Goal: Task Accomplishment & Management: Manage account settings

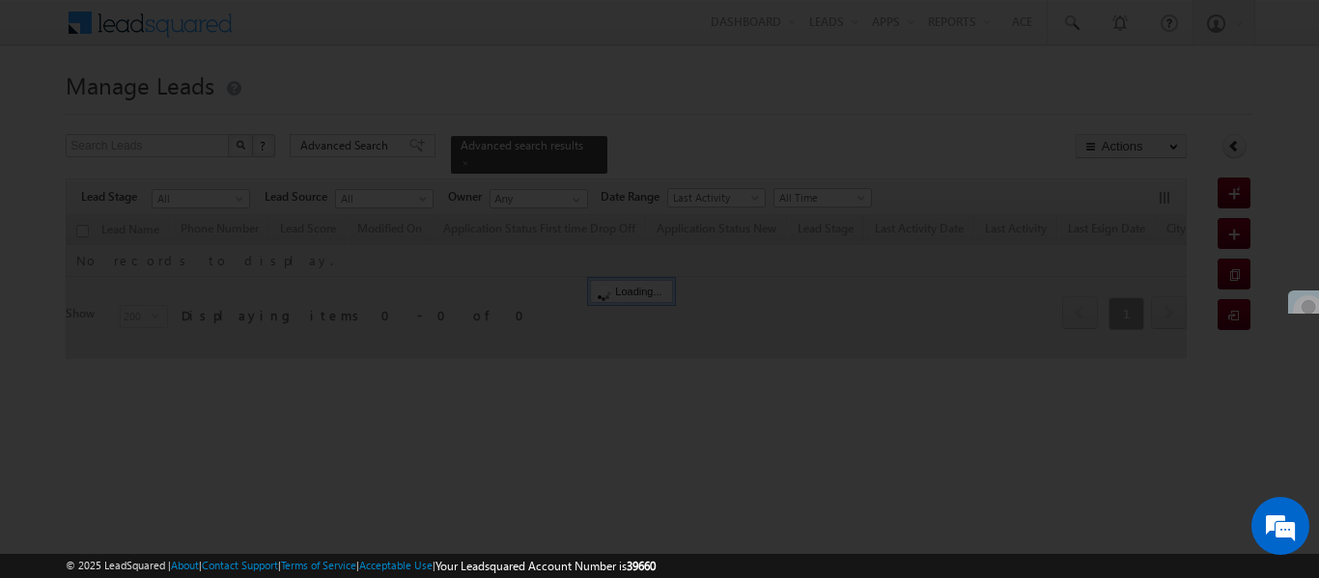
scroll to position [17, 0]
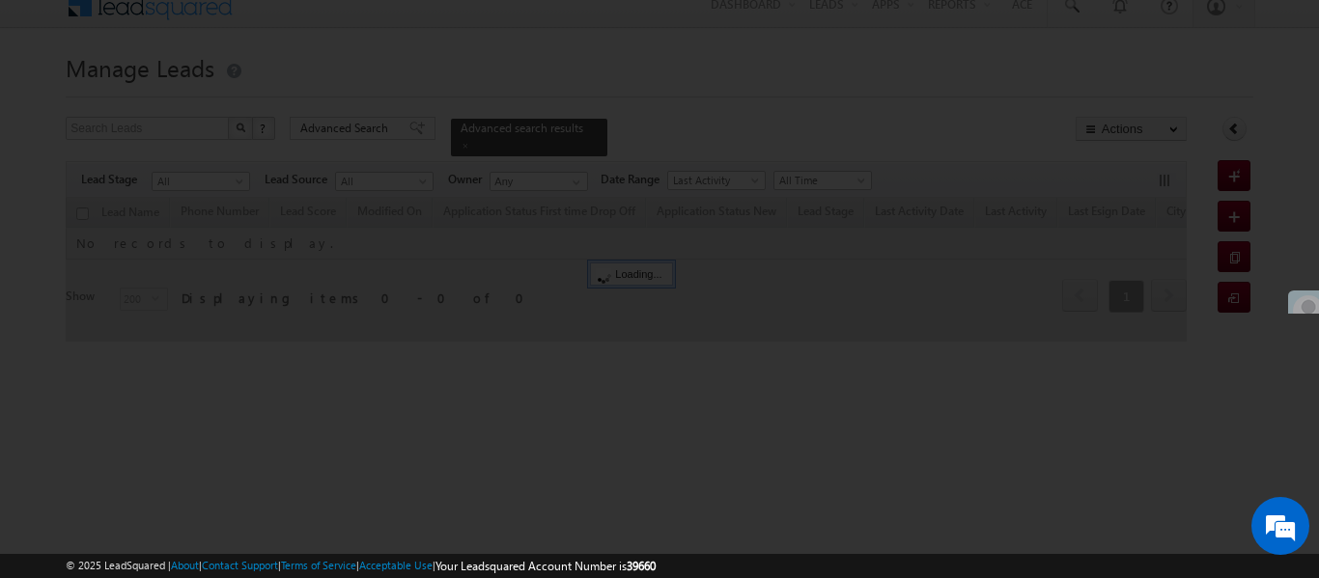
click at [1306, 269] on div at bounding box center [659, 289] width 1319 height 578
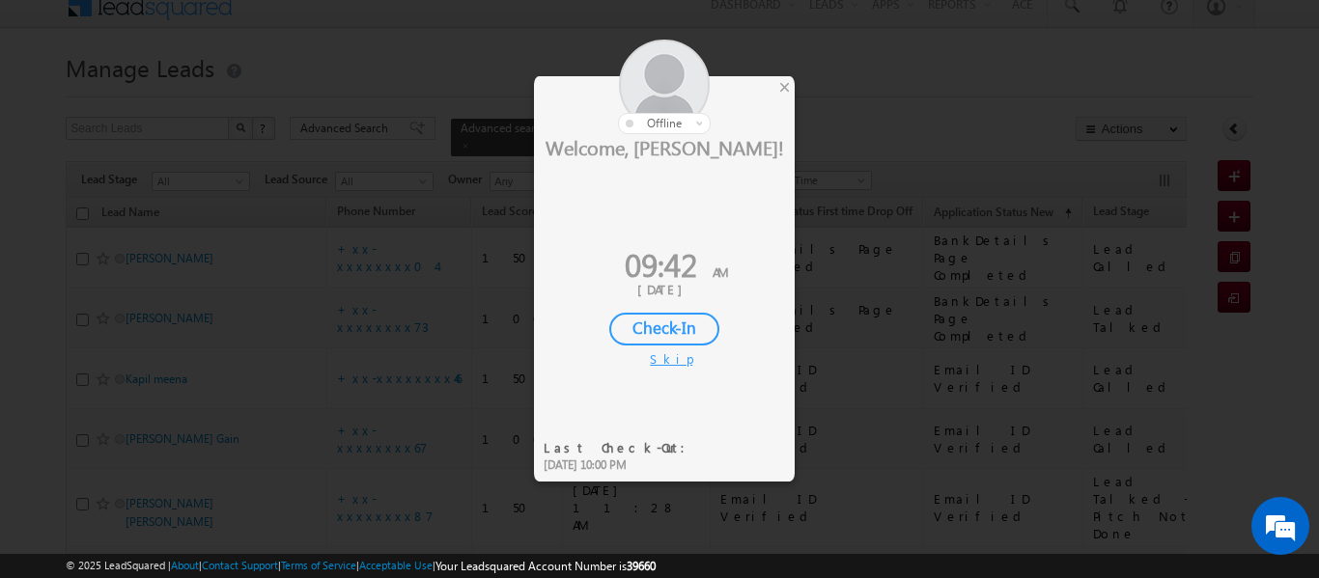
scroll to position [97, 0]
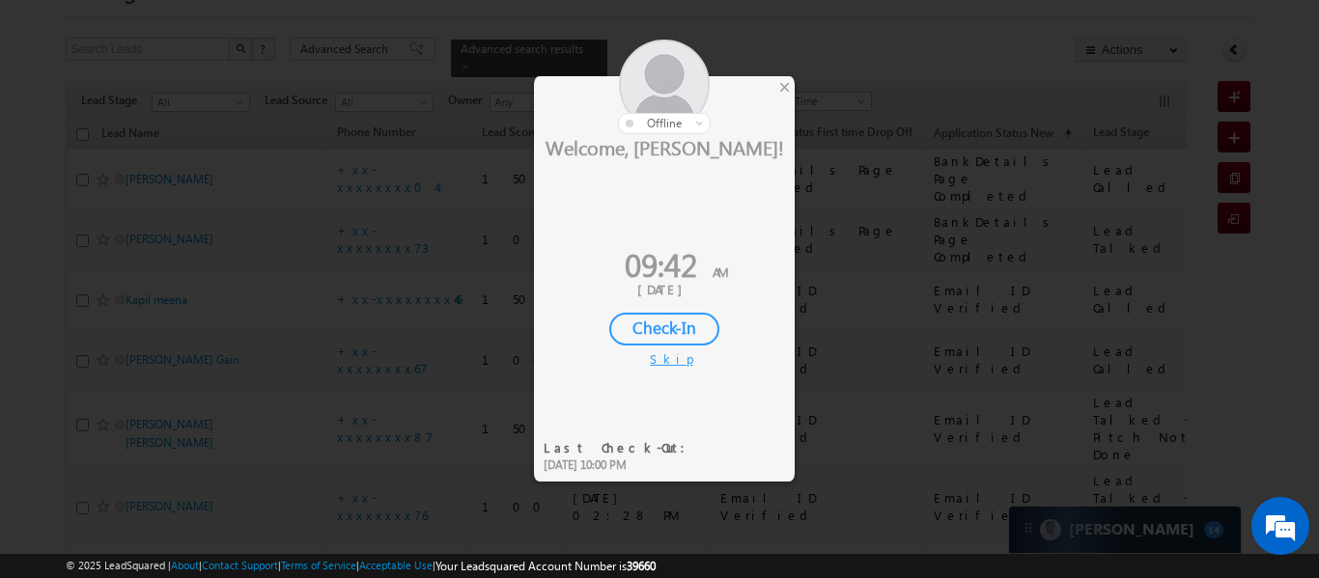
click at [667, 348] on div "Welcome, Aakansha! 09:42 AM 19 Sep, 2025 Check-In Skip" at bounding box center [664, 251] width 261 height 234
click at [668, 329] on div "Check-In" at bounding box center [664, 329] width 110 height 33
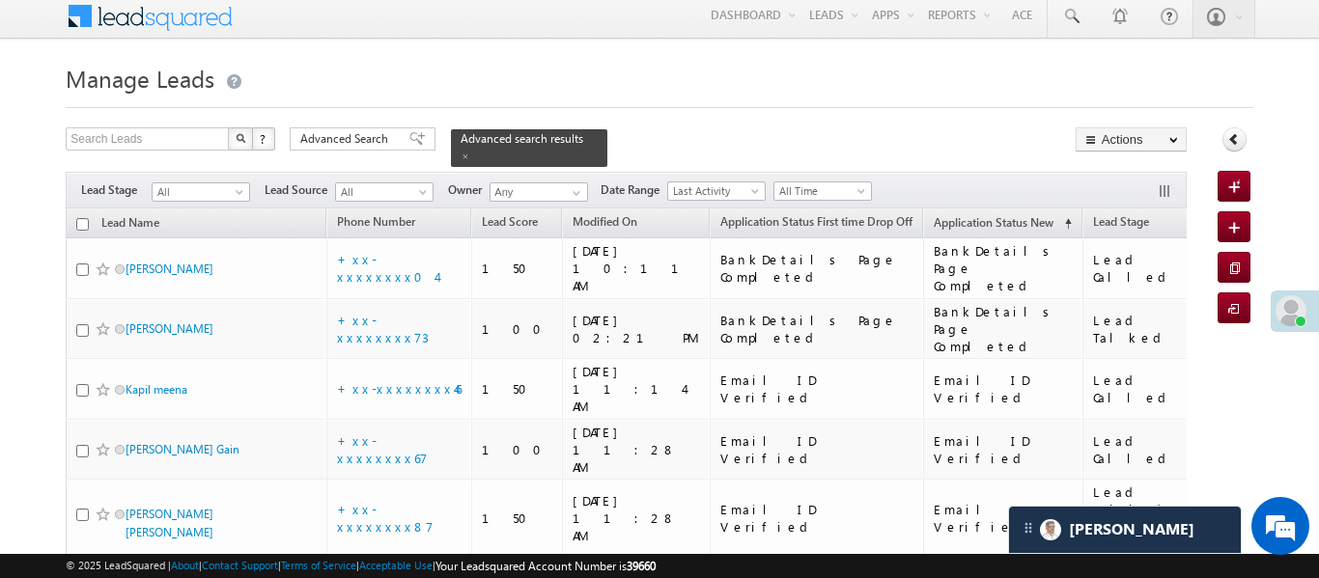
scroll to position [0, 0]
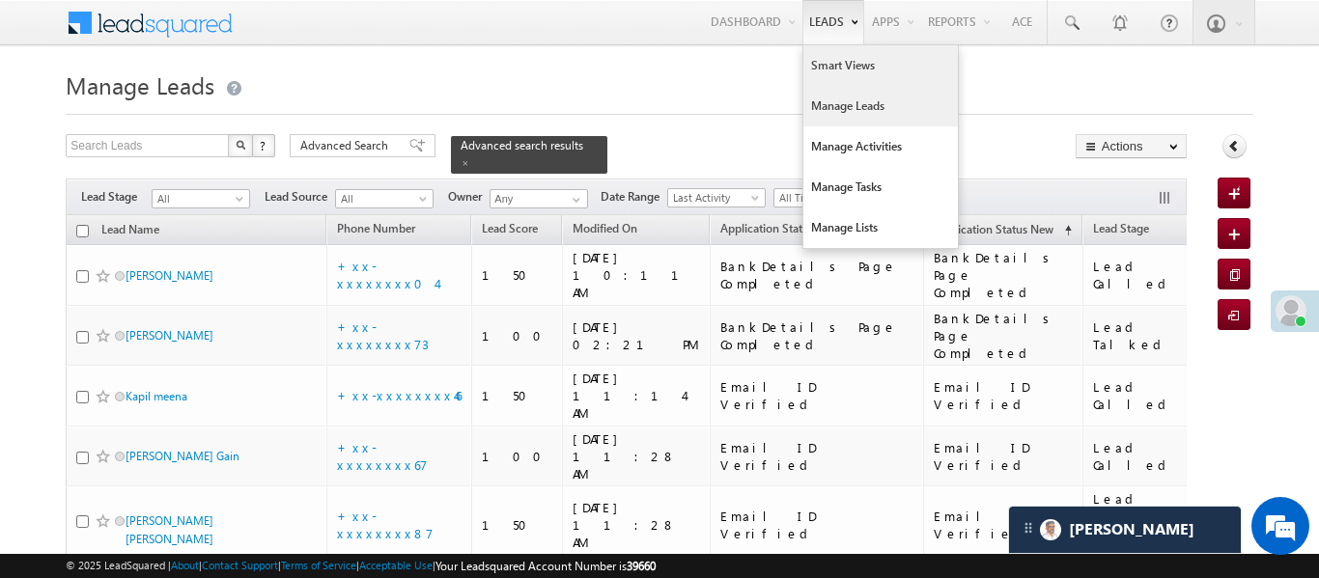
click at [828, 67] on link "Smart Views" at bounding box center [880, 65] width 154 height 41
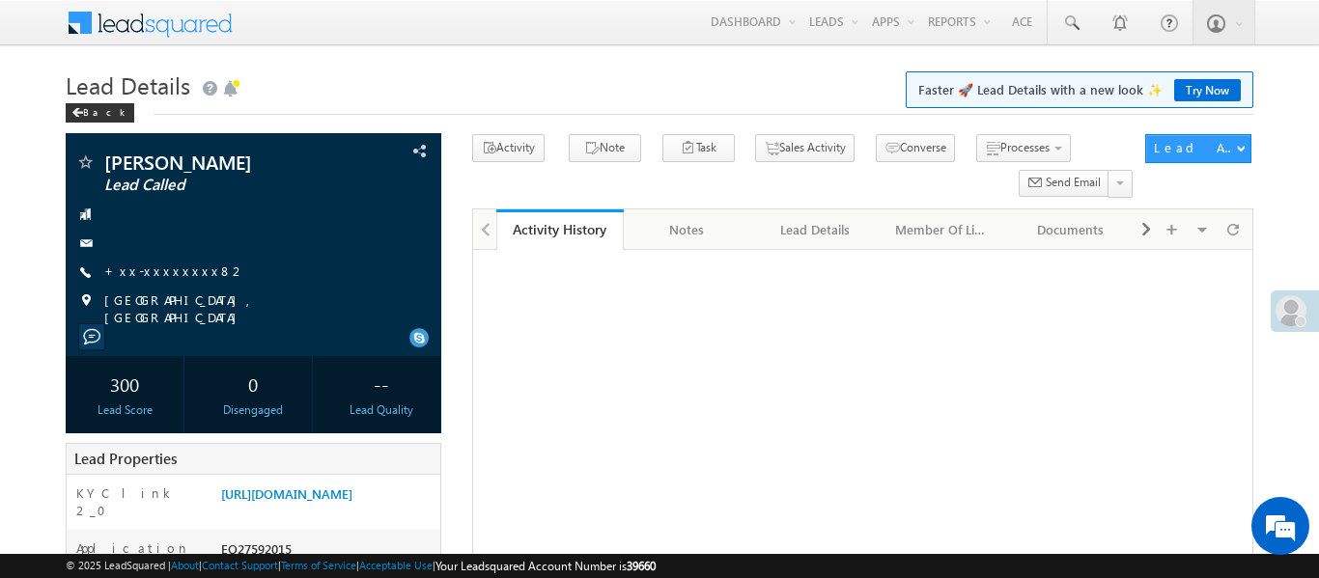
scroll to position [506, 0]
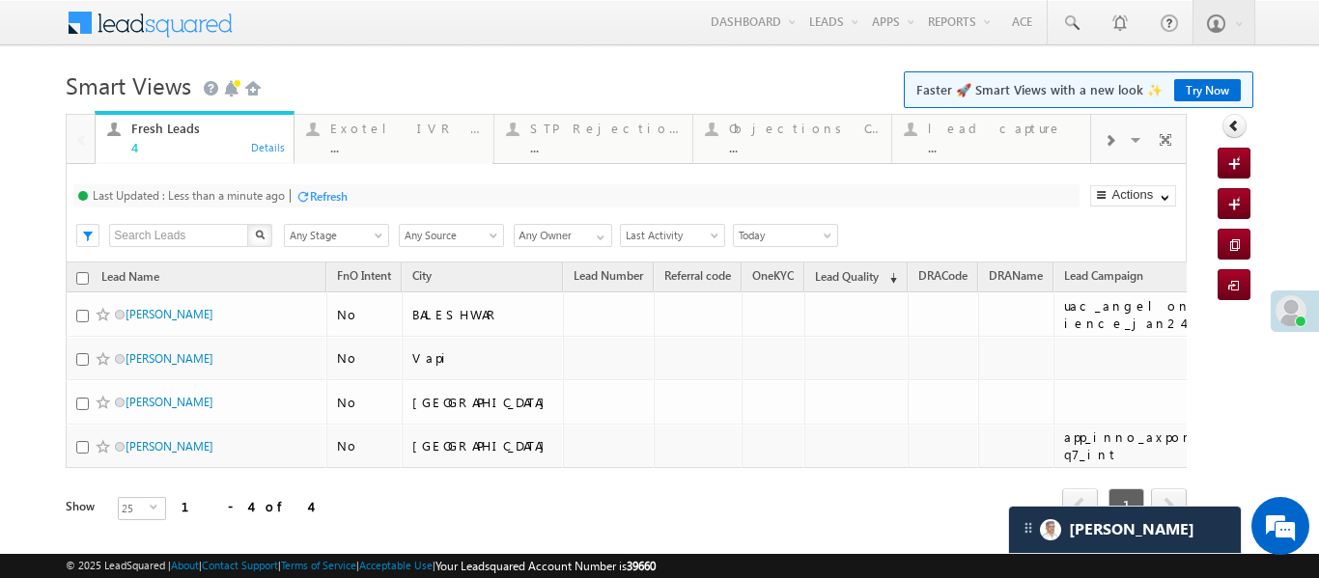
click at [1108, 151] on div at bounding box center [1109, 139] width 37 height 43
click at [1100, 136] on div at bounding box center [1109, 139] width 37 height 43
click at [1026, 128] on div "Coded [DATE]" at bounding box center [1003, 128] width 151 height 15
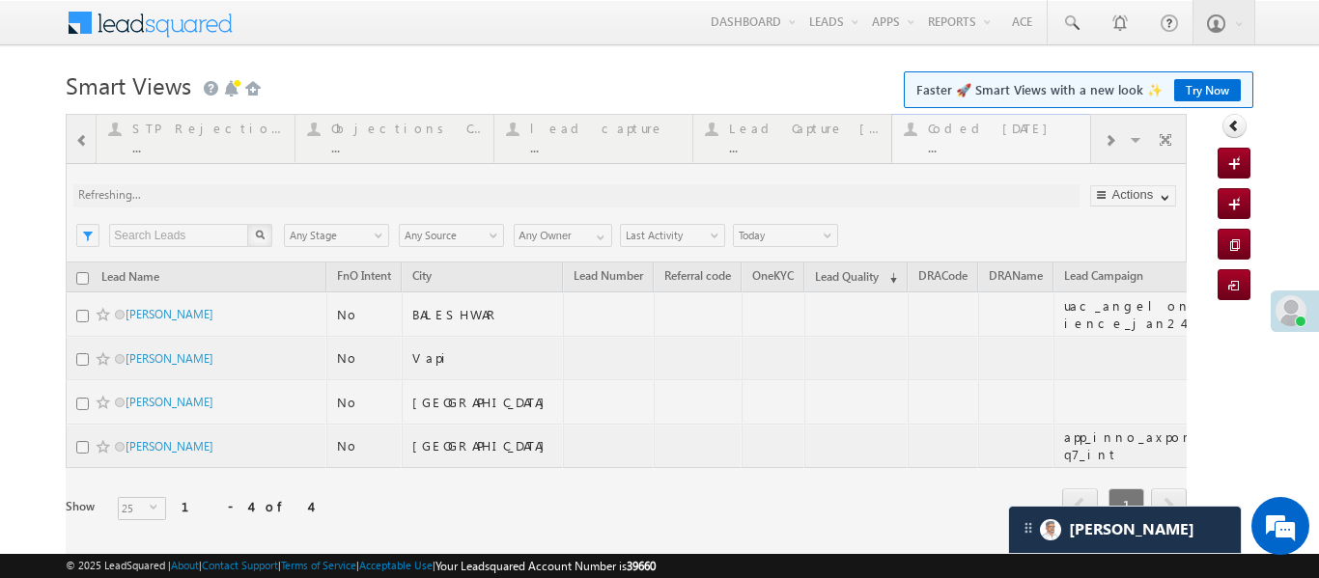
click at [1026, 128] on div at bounding box center [626, 344] width 1121 height 461
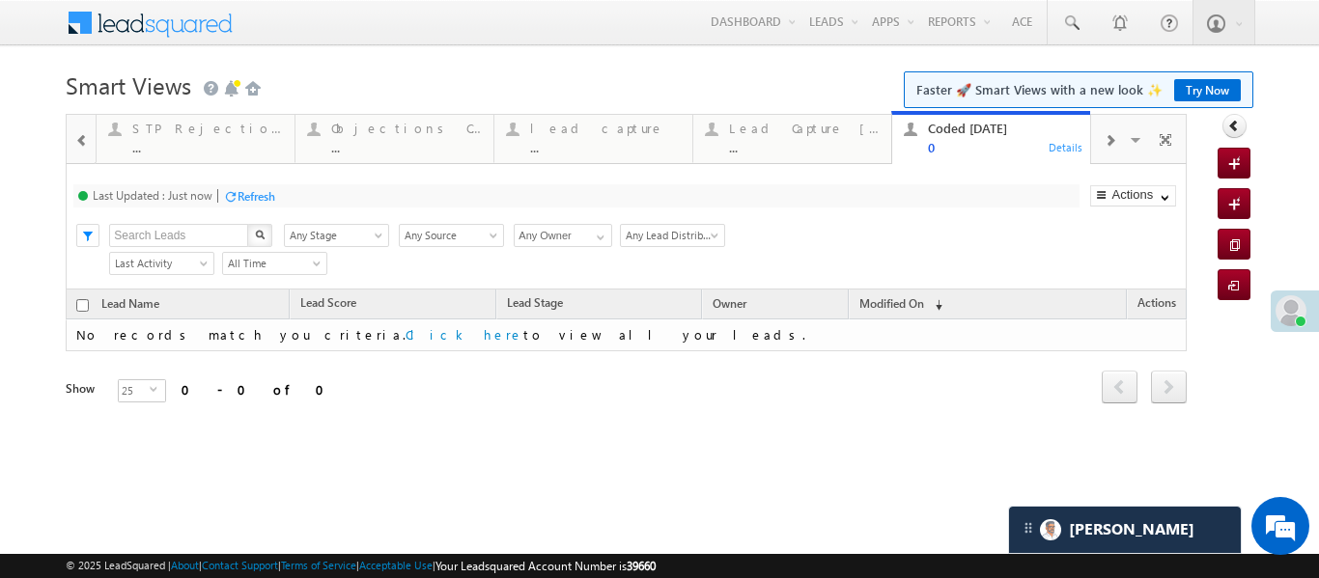
click at [77, 150] on div at bounding box center [82, 139] width 25 height 43
click at [76, 151] on div at bounding box center [82, 139] width 25 height 43
click at [76, 151] on div at bounding box center [81, 138] width 28 height 46
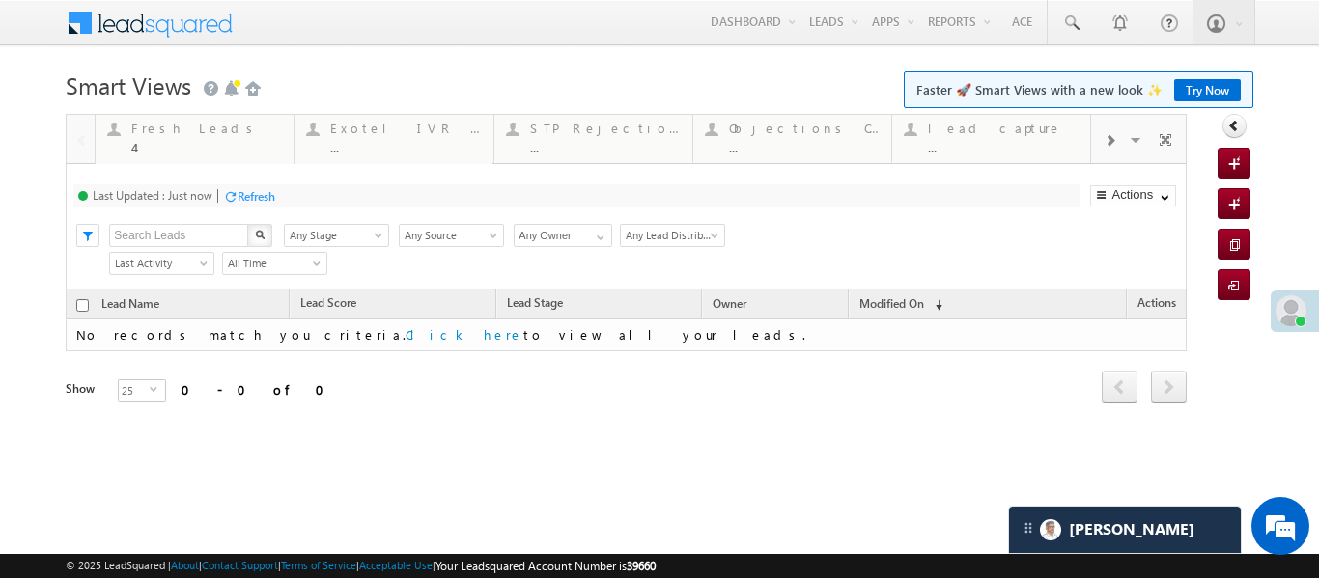
click at [76, 151] on div at bounding box center [81, 138] width 28 height 46
click at [153, 135] on div "Fresh Leads" at bounding box center [206, 128] width 151 height 15
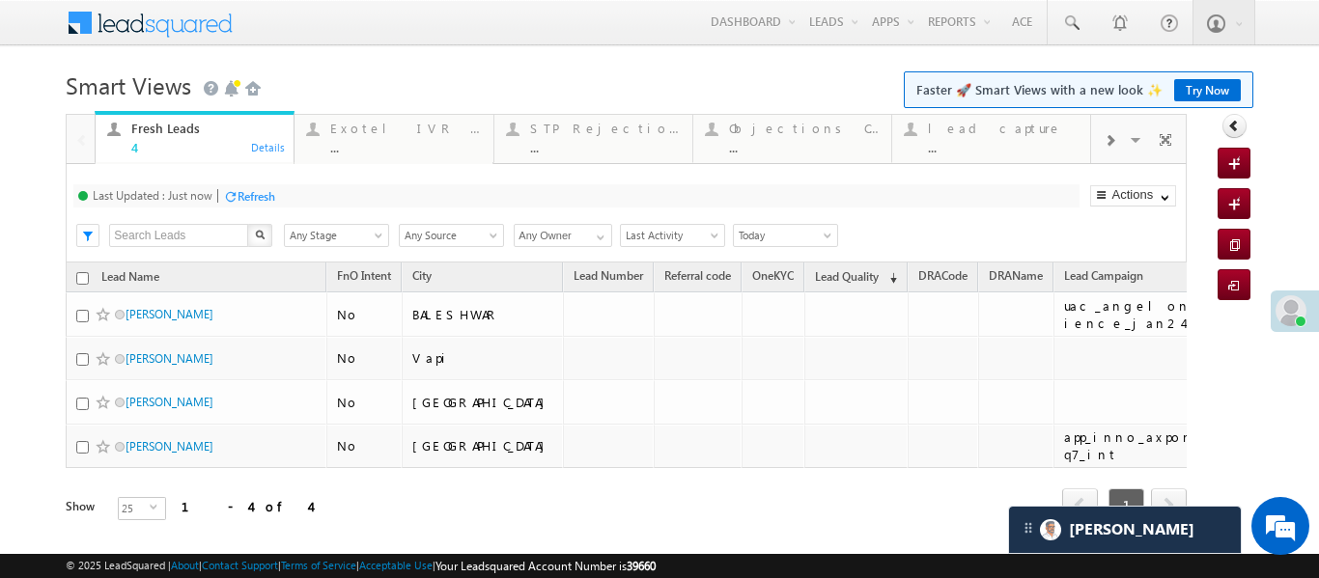
click at [330, 134] on div "Exotel IVR 2.0" at bounding box center [405, 128] width 151 height 15
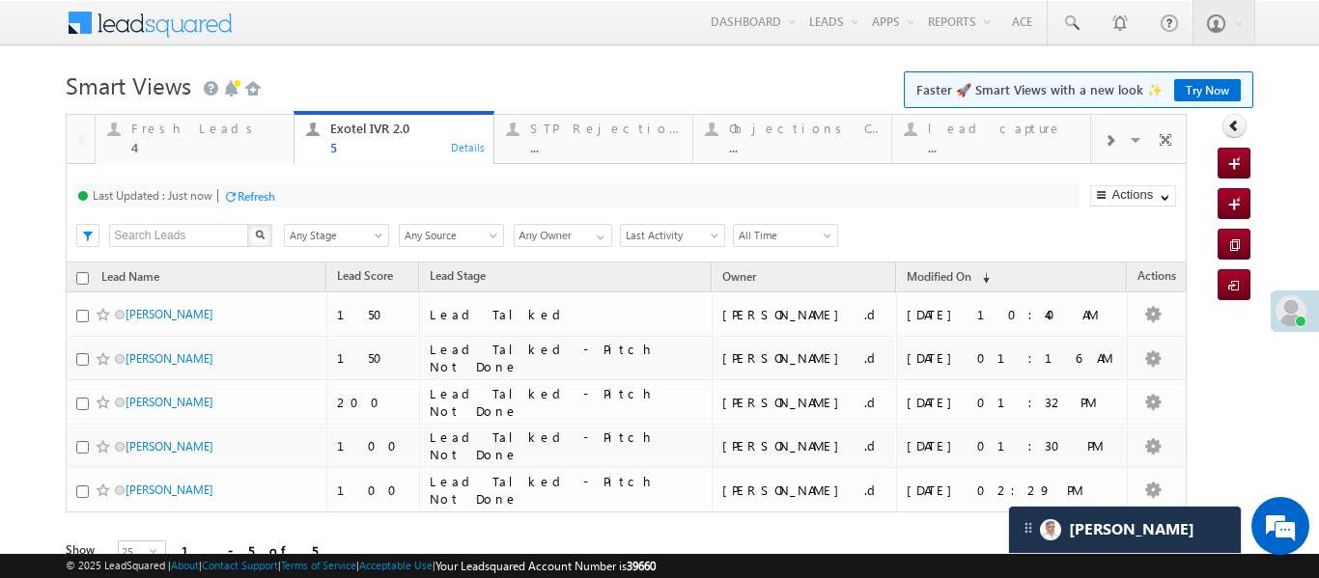
click at [231, 165] on div "Last Updated : Just now Refresh Refreshing... Search X Lead Stage Any Stage Any…" at bounding box center [626, 213] width 1120 height 98
click at [217, 127] on div "Fresh Leads" at bounding box center [206, 128] width 151 height 15
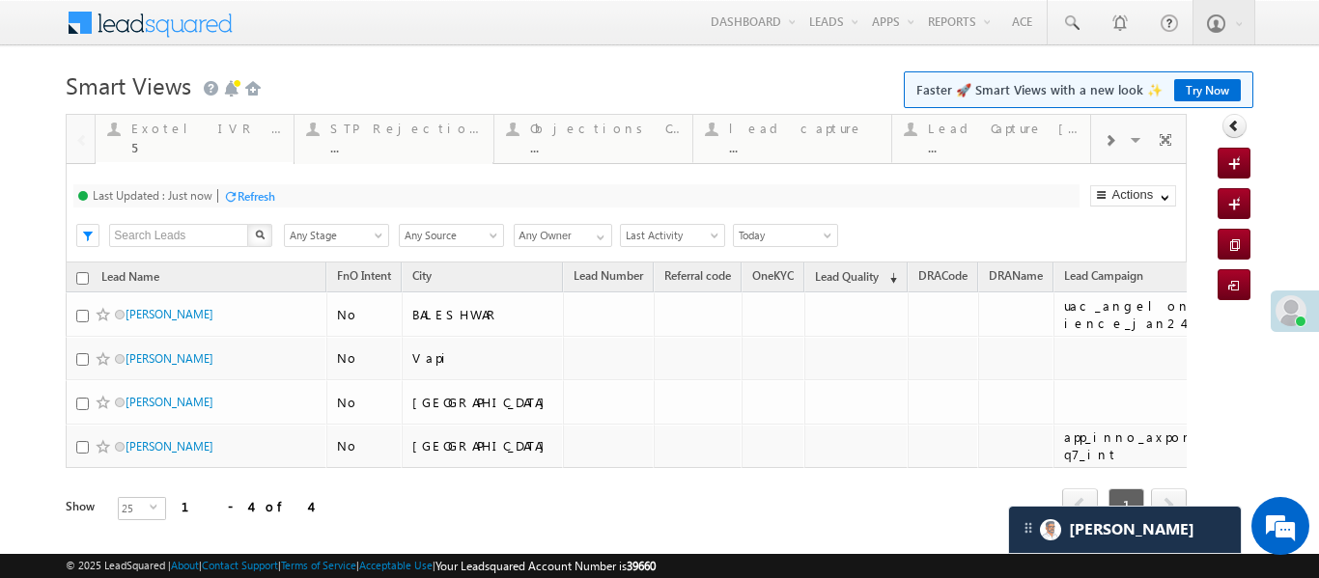
click at [217, 127] on div "Exotel IVR 2.0" at bounding box center [206, 128] width 151 height 15
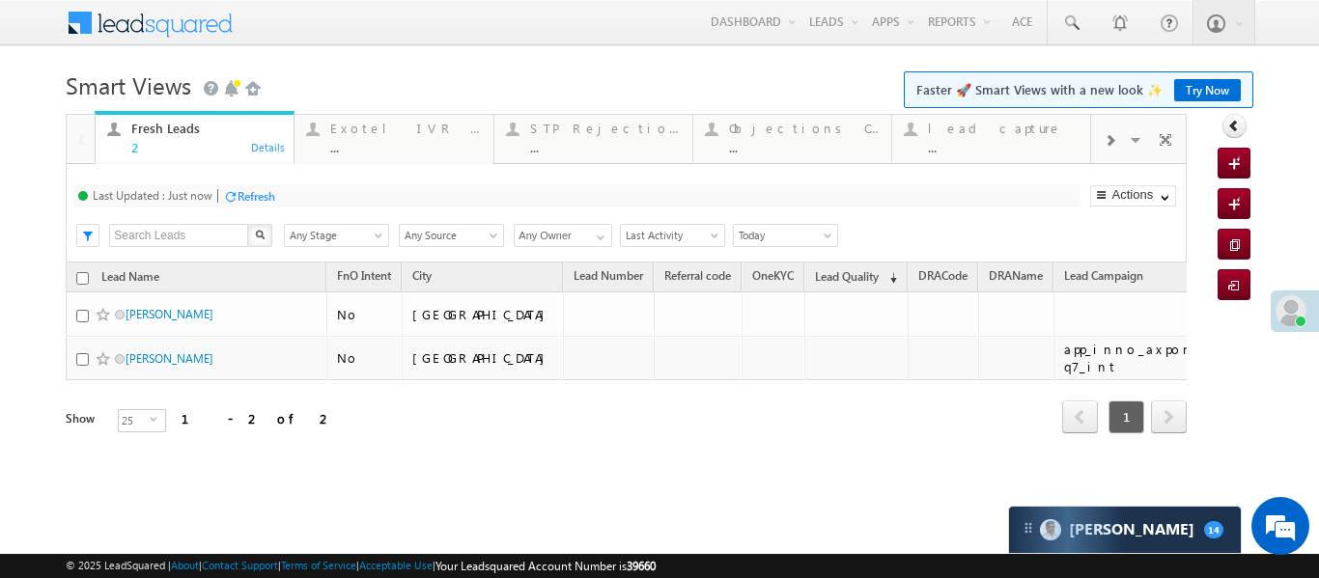
click at [1119, 140] on div at bounding box center [1109, 139] width 37 height 43
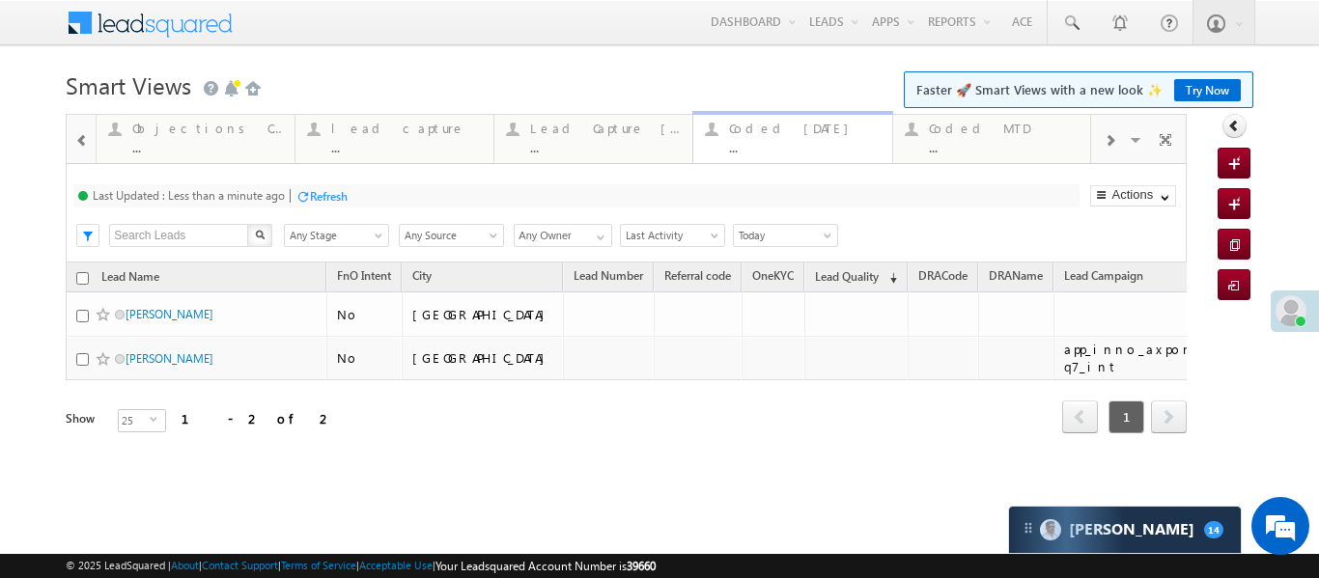
click at [853, 135] on div "Coded Today" at bounding box center [804, 128] width 151 height 15
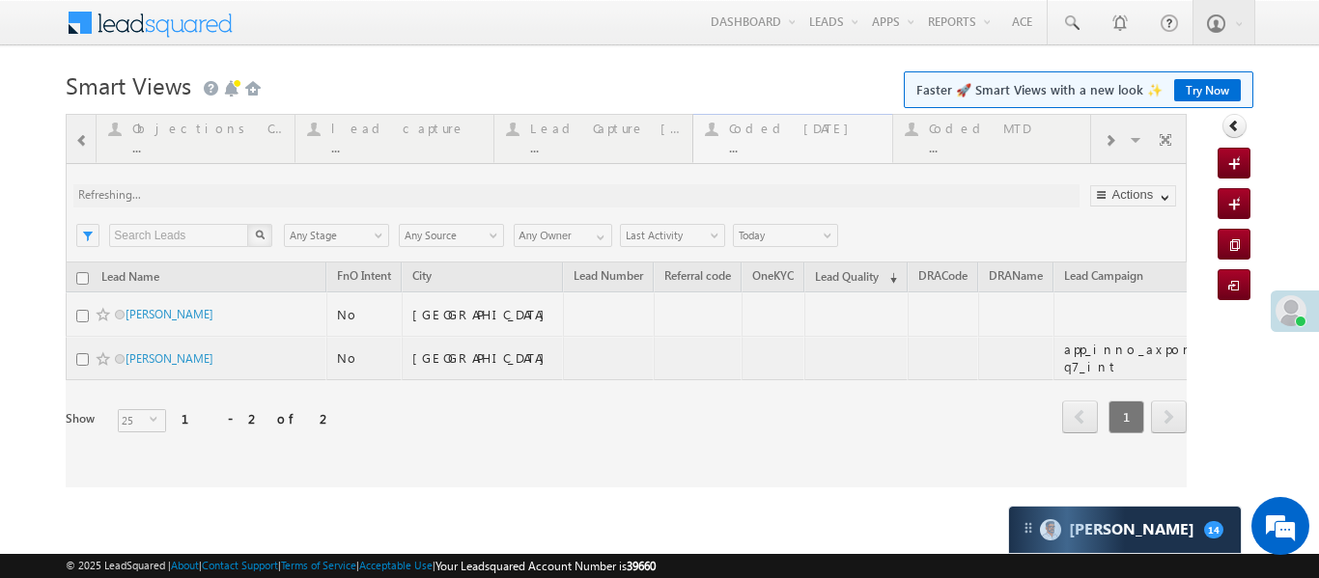
click at [853, 135] on div at bounding box center [626, 301] width 1121 height 374
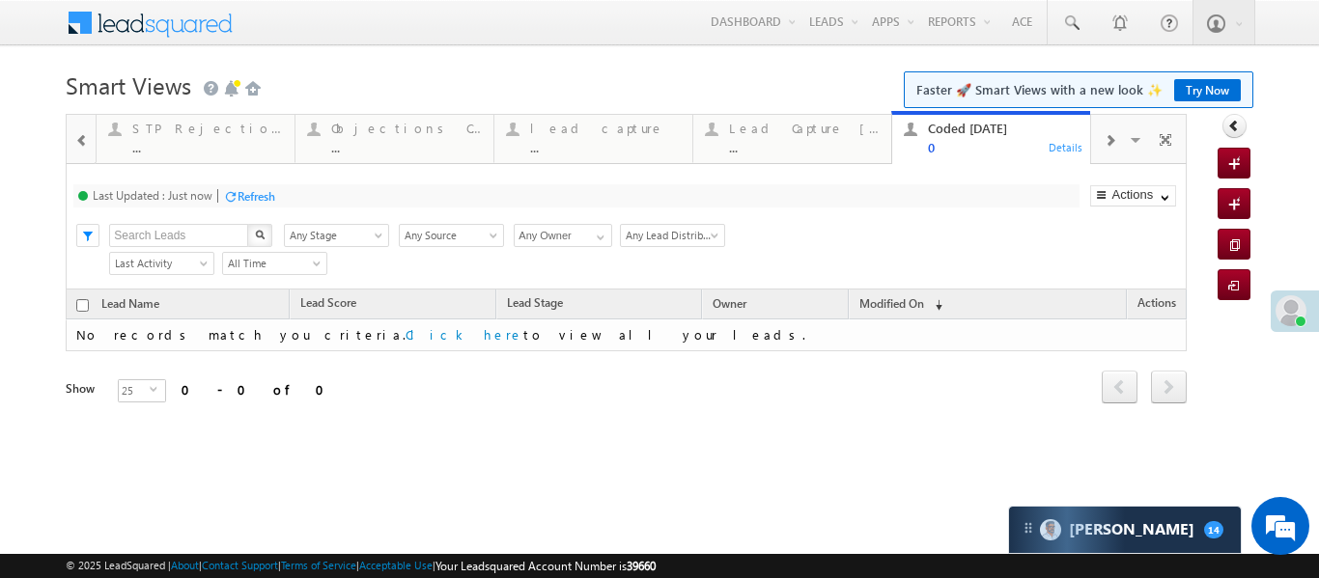
click at [853, 135] on div "Lead Capture Today" at bounding box center [804, 128] width 151 height 15
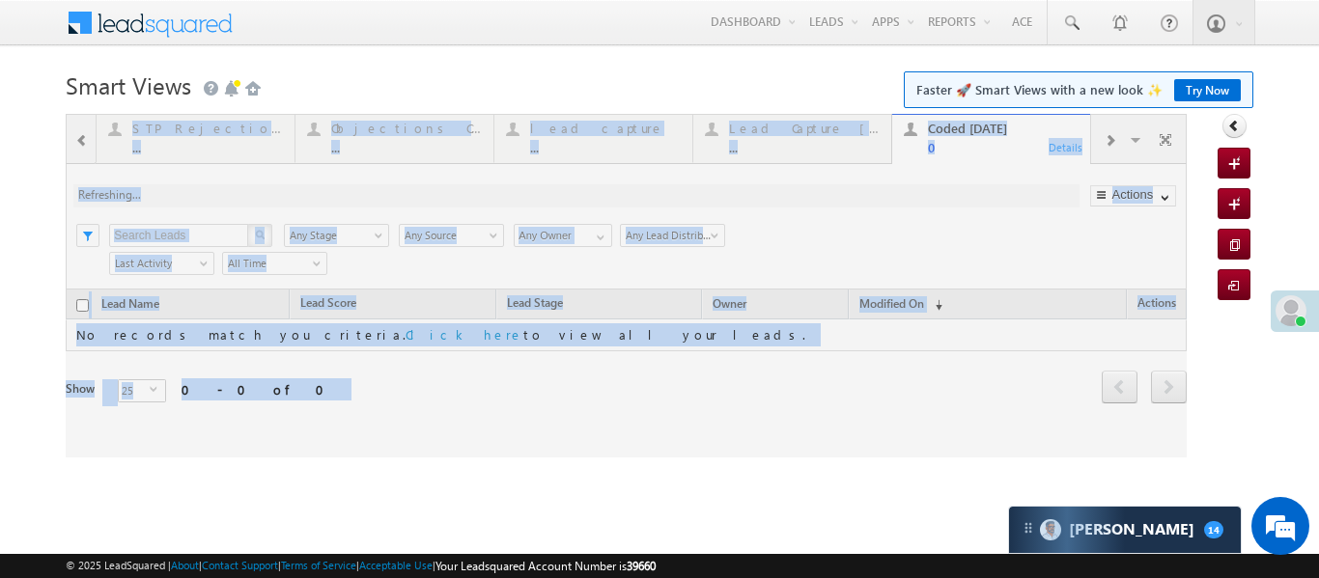
click at [853, 135] on div at bounding box center [626, 286] width 1121 height 344
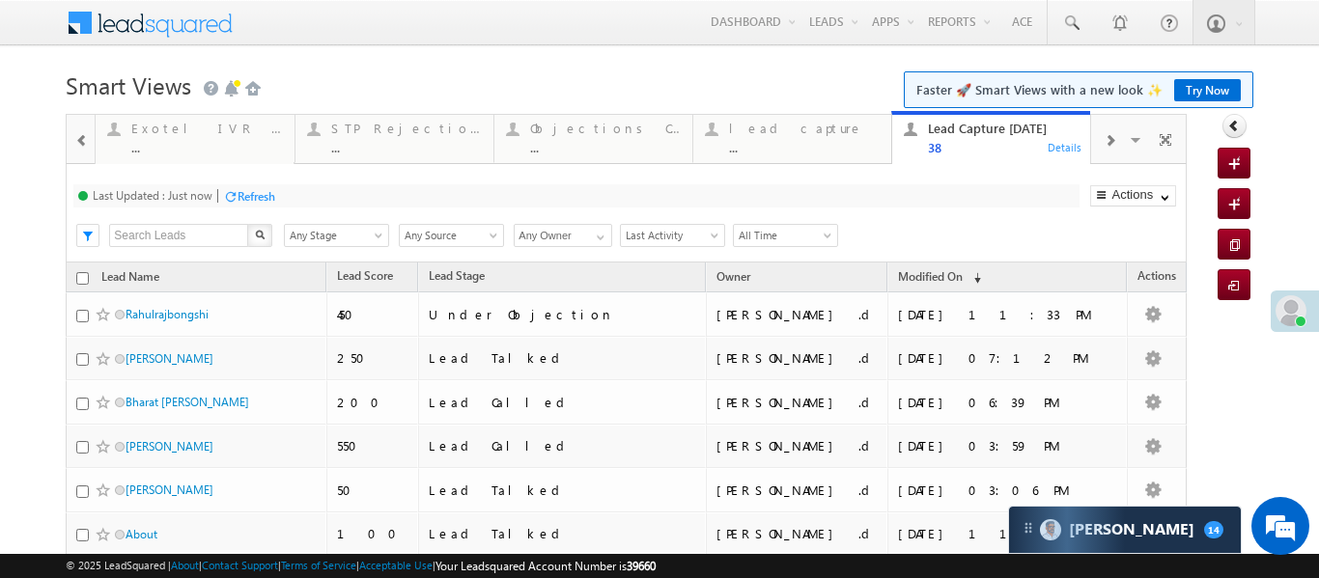
click at [1125, 136] on div at bounding box center [1109, 139] width 37 height 43
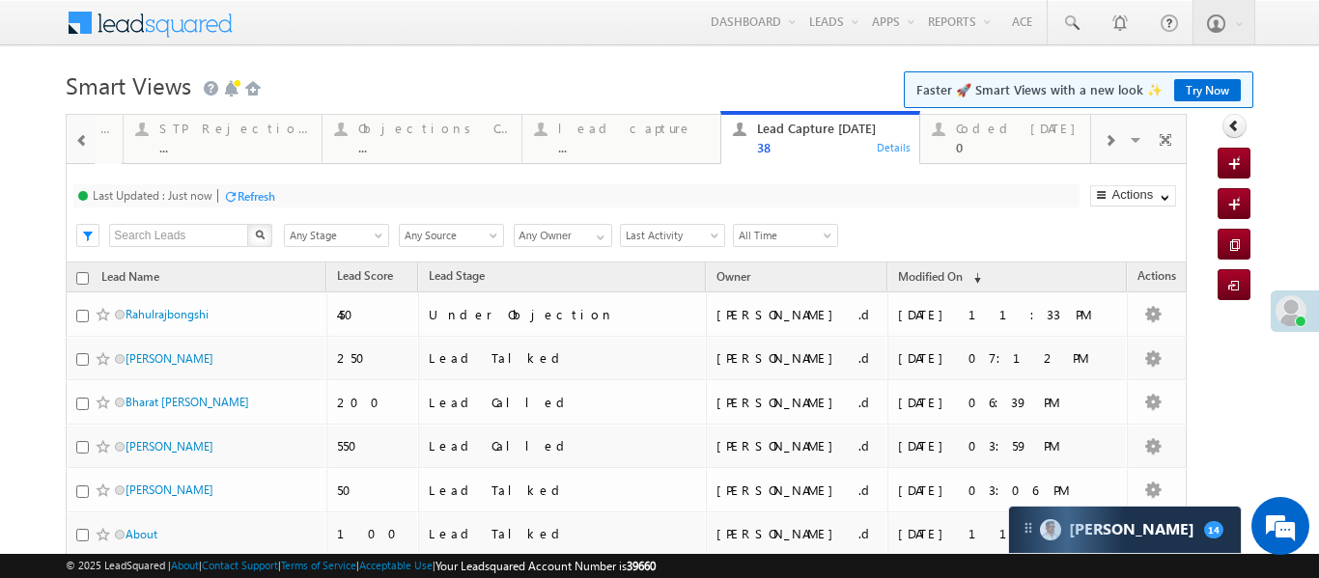
click at [1125, 136] on div at bounding box center [1109, 139] width 37 height 43
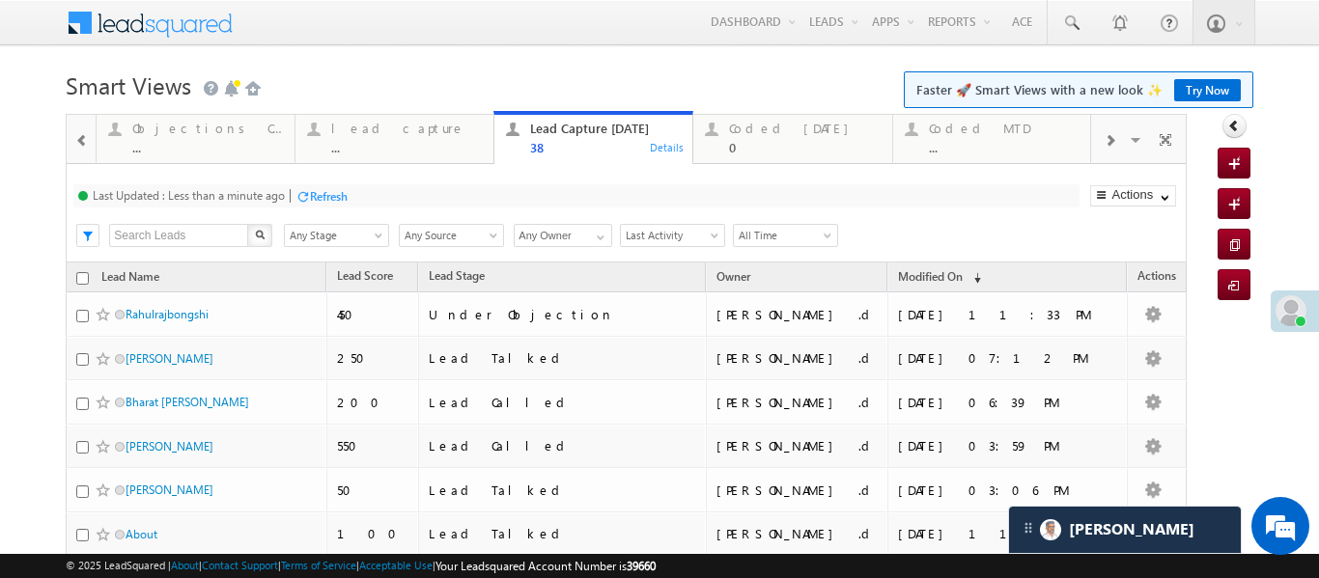
click at [85, 140] on span at bounding box center [82, 140] width 14 height 15
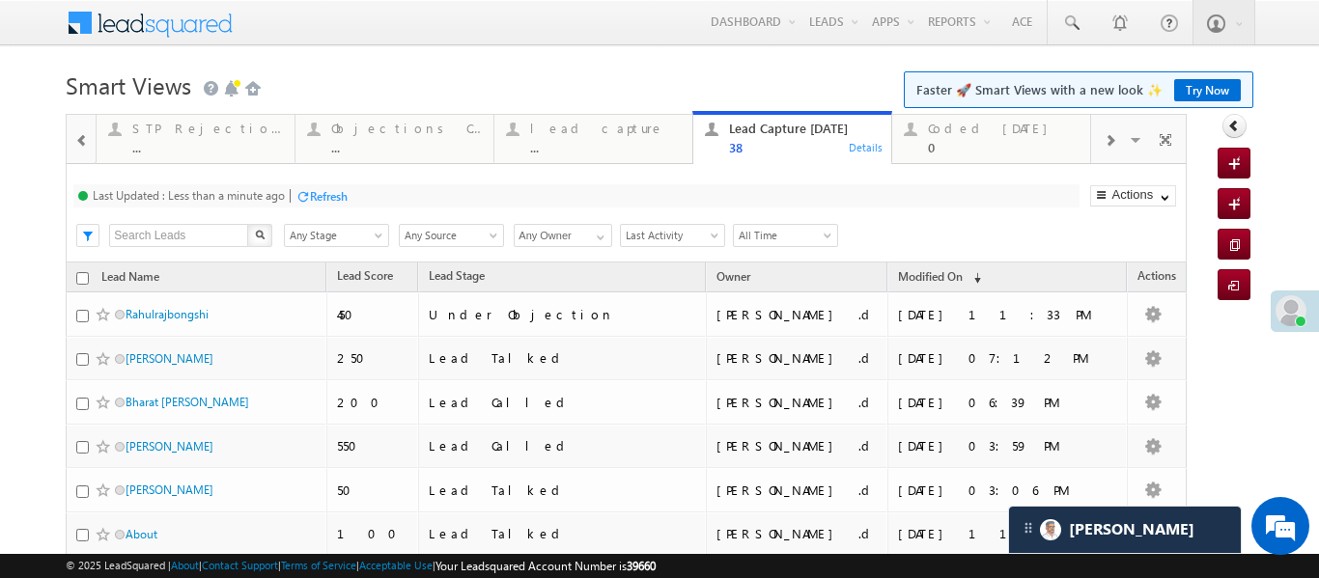
click at [85, 140] on span at bounding box center [82, 140] width 14 height 15
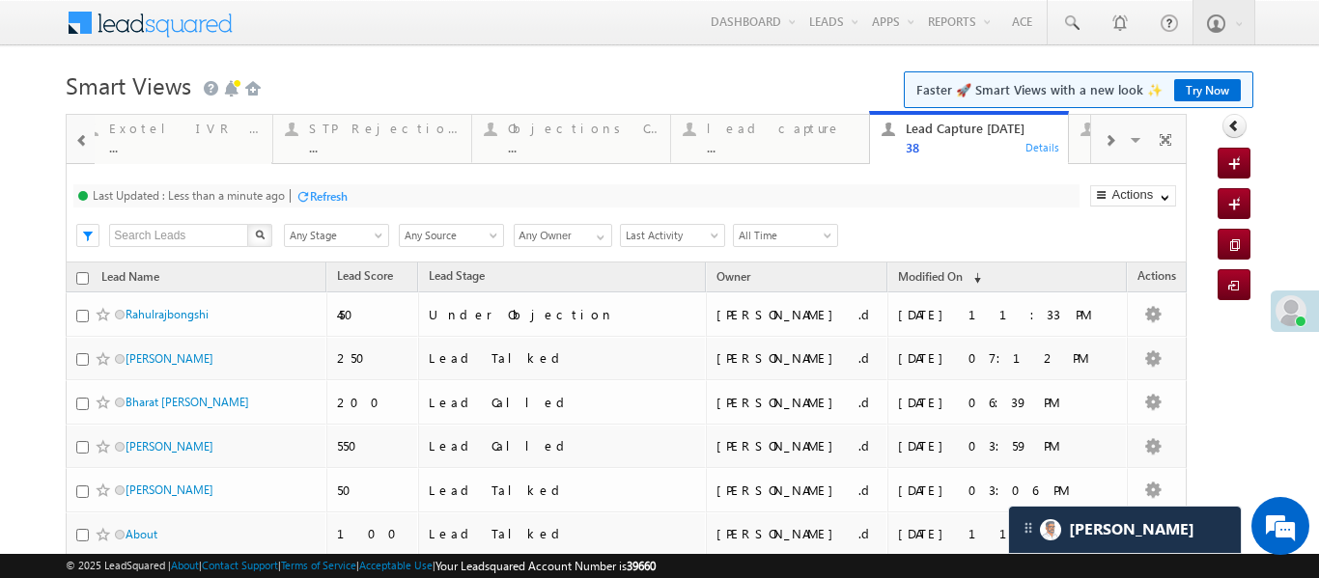
click at [85, 140] on span at bounding box center [82, 140] width 14 height 15
click at [85, 140] on div at bounding box center [81, 138] width 28 height 46
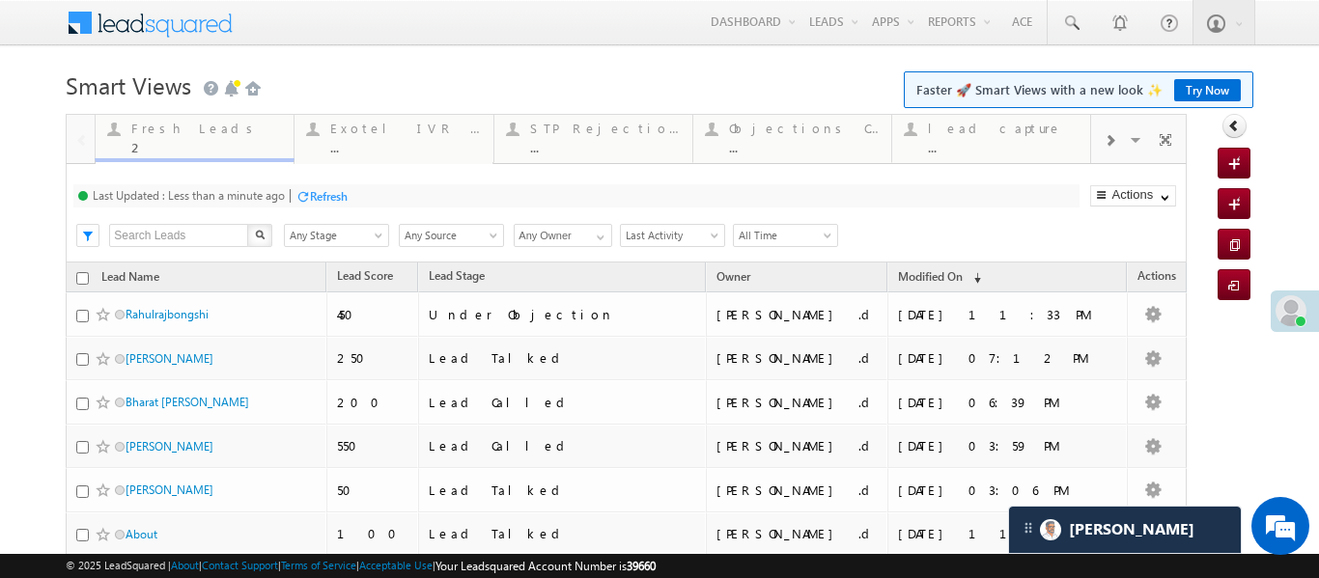
click at [247, 159] on link "Call backs ... Details" at bounding box center [195, 184] width 200 height 52
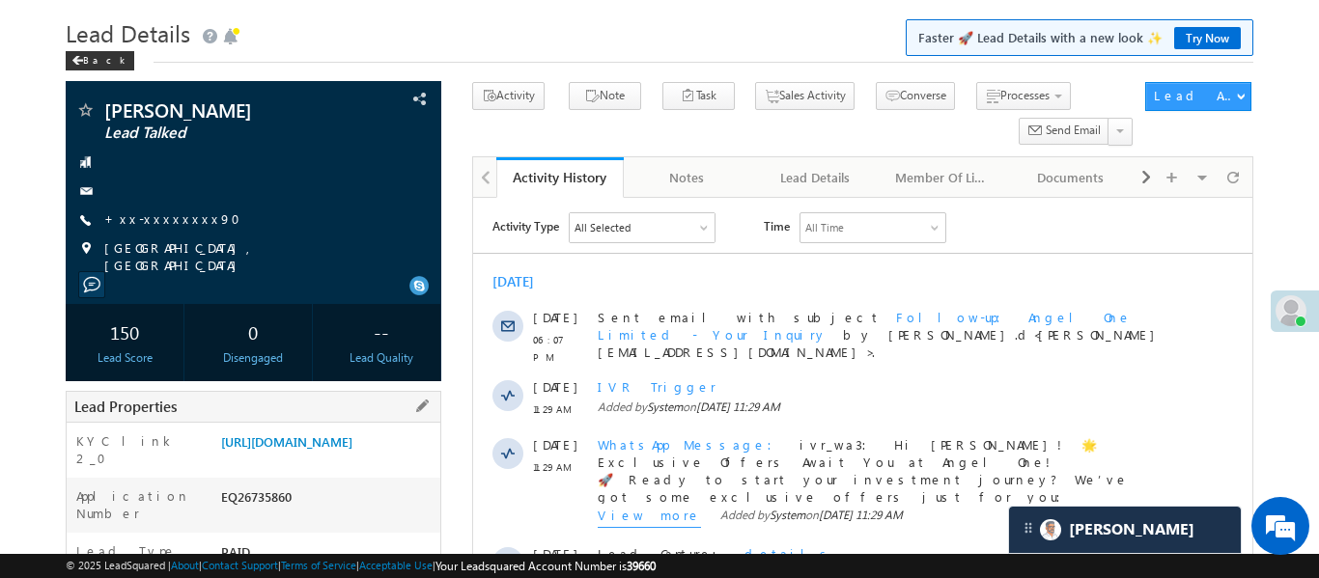
click at [342, 459] on div "[URL][DOMAIN_NAME]" at bounding box center [328, 445] width 224 height 27
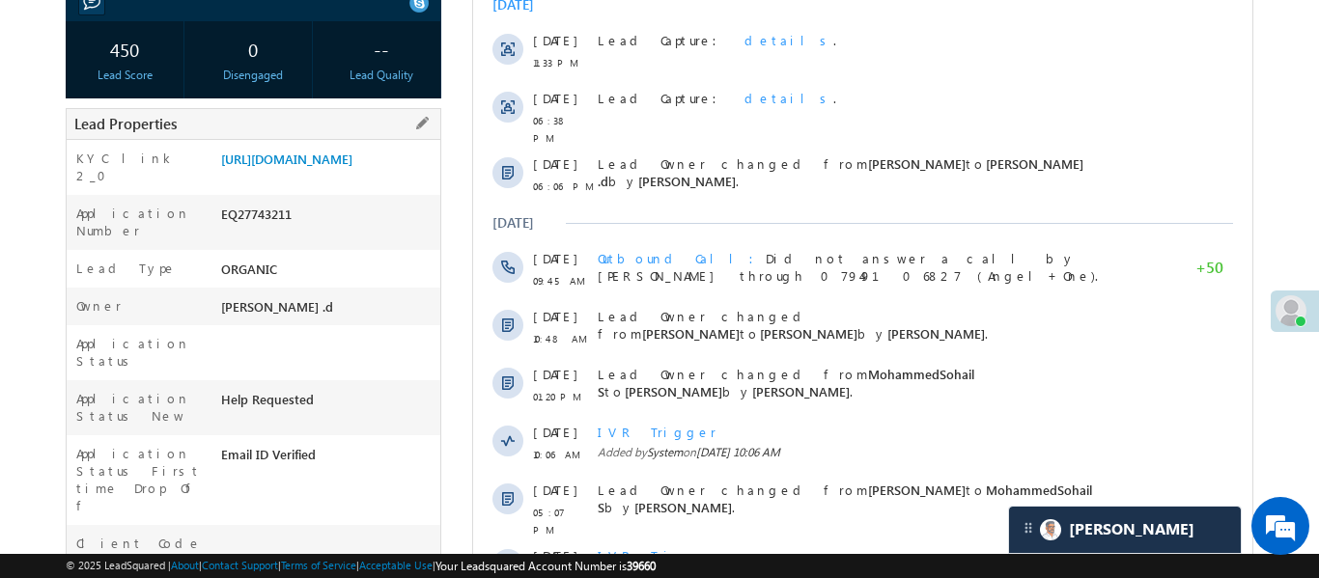
scroll to position [338, 0]
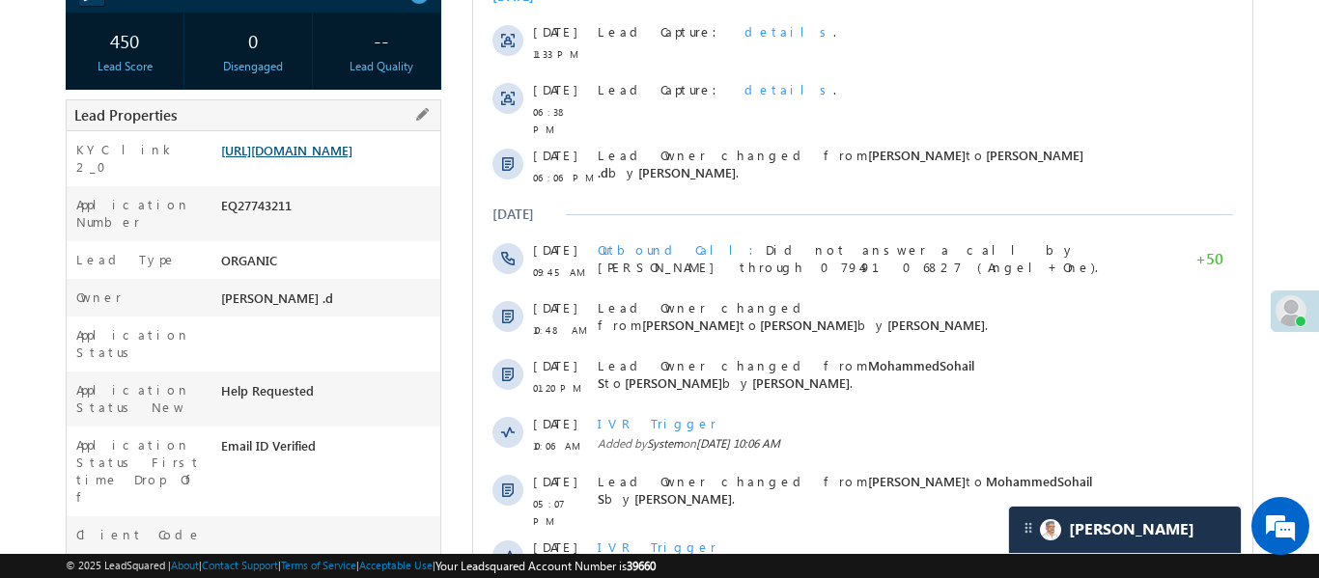
click at [300, 158] on link "https://angelbroking1-pk3em7sa.customui-test.leadsquared.com?leadId=eb611c01-3b…" at bounding box center [286, 150] width 131 height 16
click at [352, 158] on link "https://angelbroking1-pk3em7sa.customui-test.leadsquared.com?leadId=eb611c01-3b…" at bounding box center [286, 150] width 131 height 16
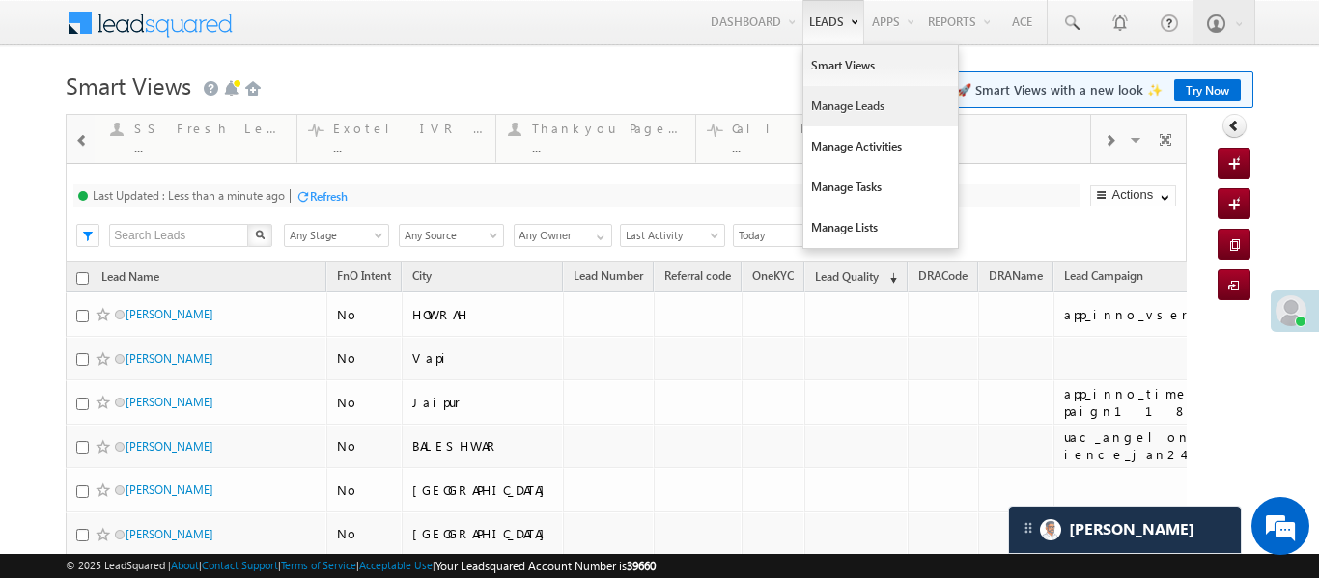
click at [869, 97] on link "Manage Leads" at bounding box center [880, 106] width 154 height 41
click at [869, 96] on link "Manage Leads" at bounding box center [880, 106] width 154 height 41
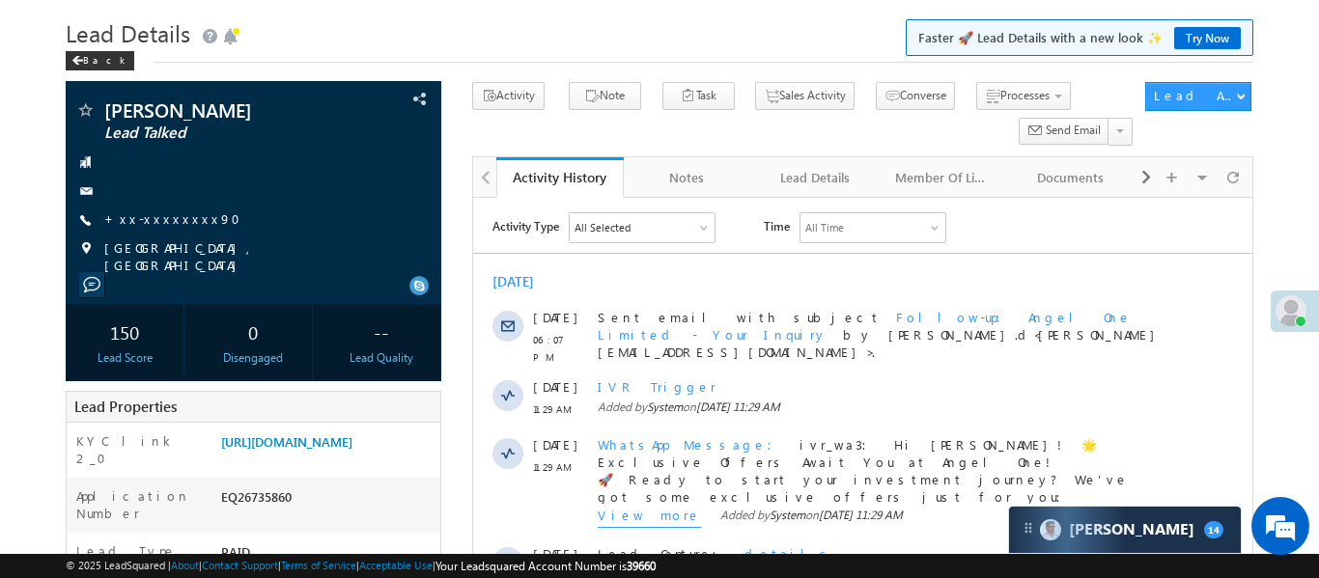
scroll to position [198, 0]
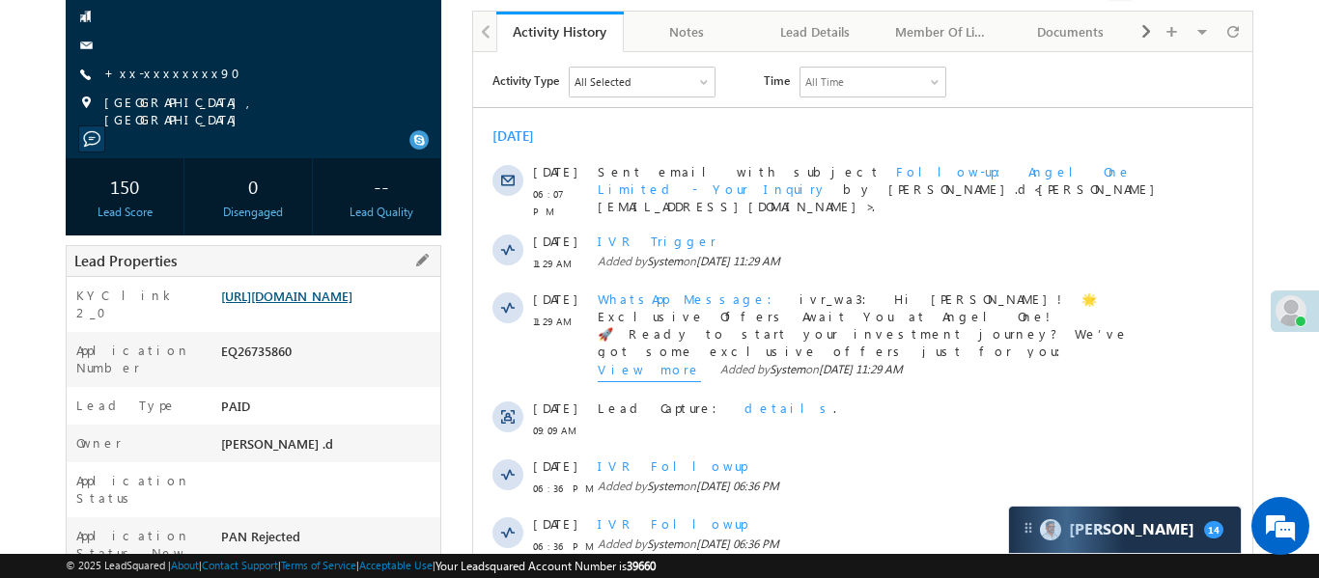
click at [352, 301] on link "[URL][DOMAIN_NAME]" at bounding box center [286, 296] width 131 height 16
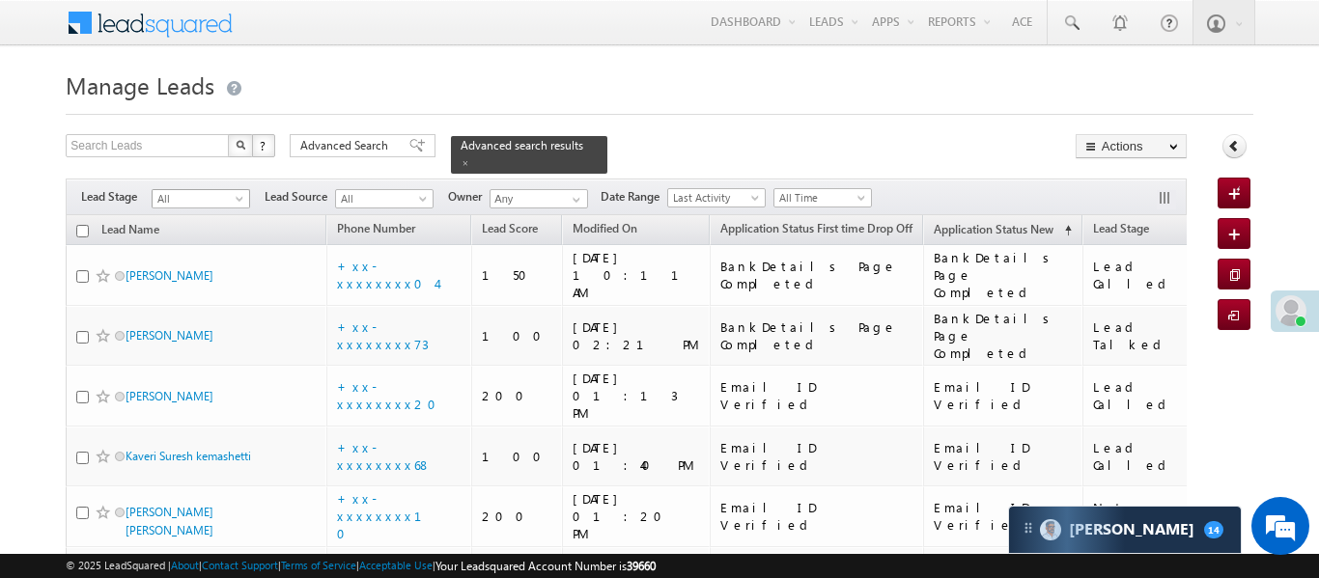
click at [221, 191] on span "All" at bounding box center [199, 198] width 92 height 17
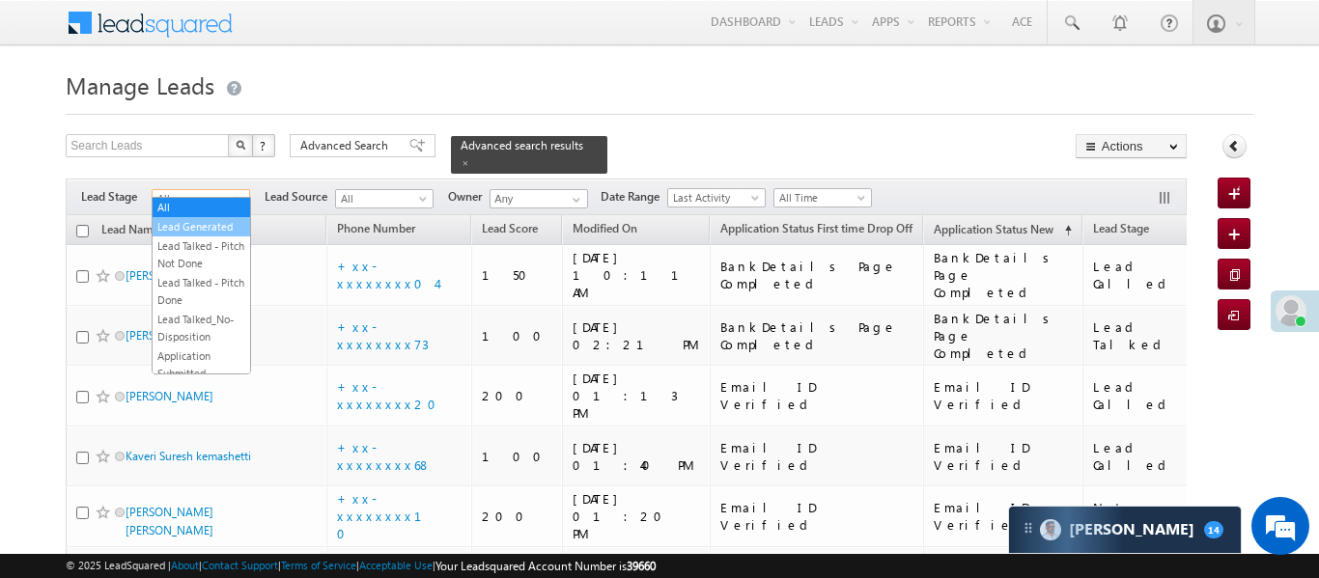
click at [225, 218] on link "Lead Generated" at bounding box center [201, 226] width 97 height 17
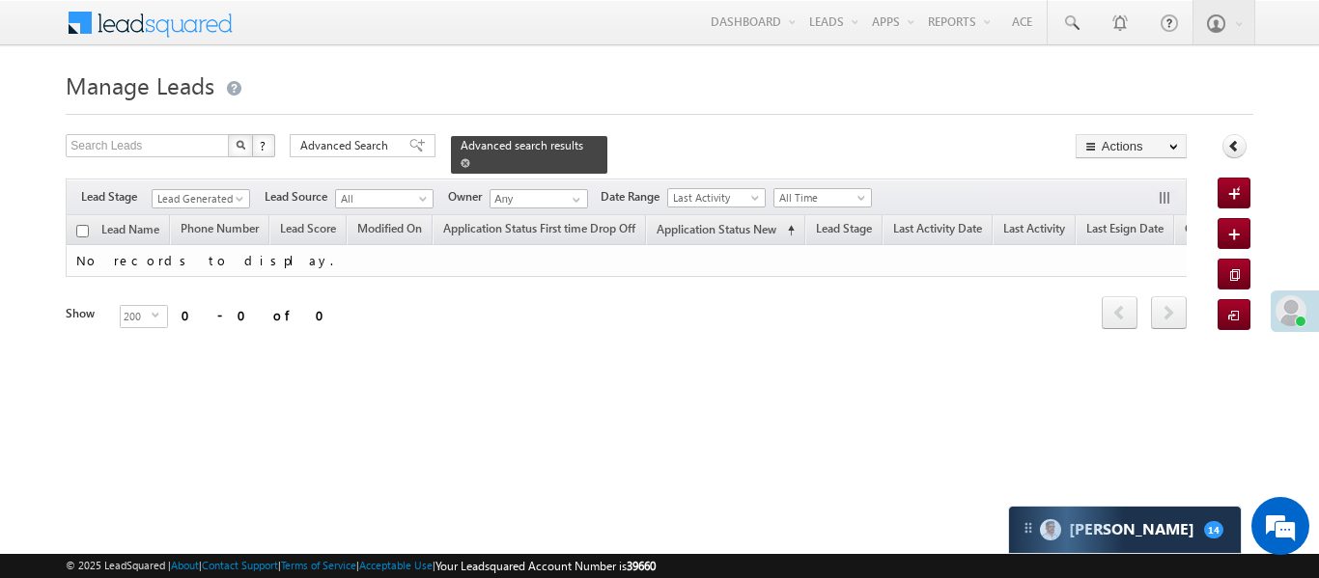
click at [470, 158] on span at bounding box center [465, 163] width 10 height 10
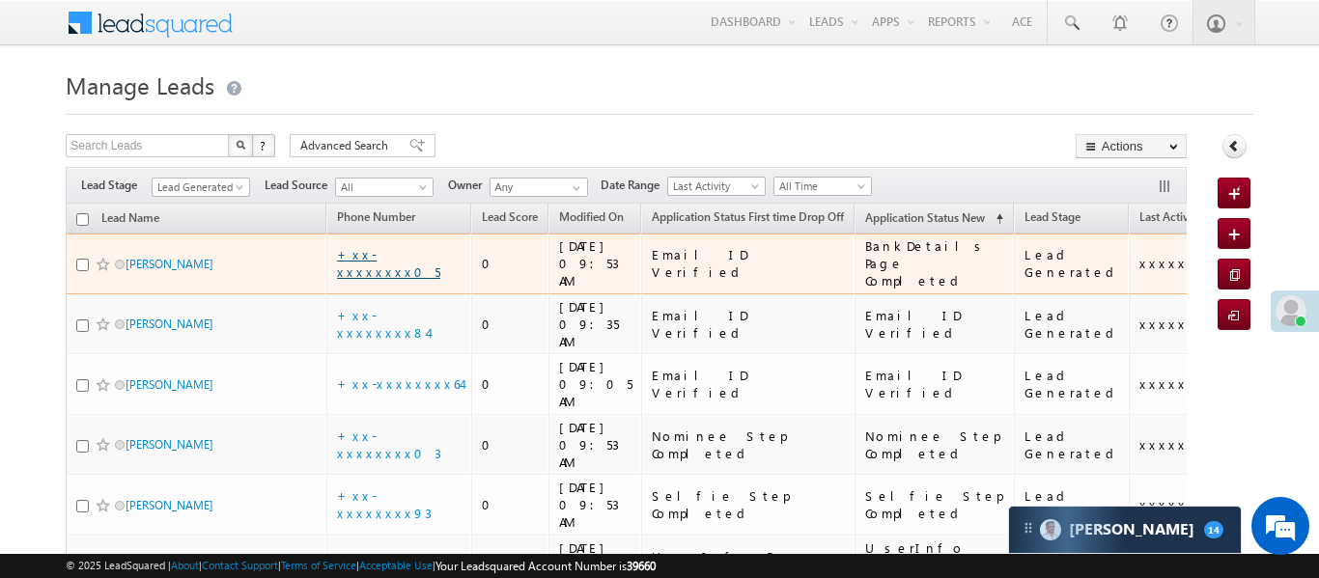
click at [384, 256] on link "+xx-xxxxxxxx05" at bounding box center [388, 263] width 103 height 34
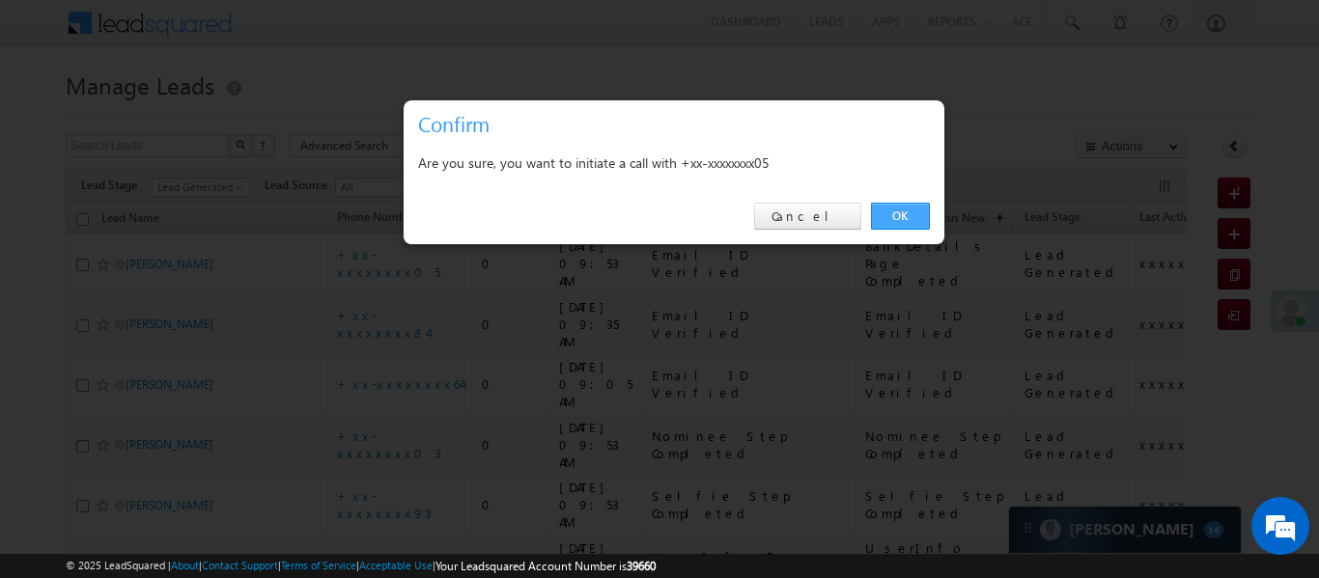
drag, startPoint x: 941, startPoint y: 209, endPoint x: 908, endPoint y: 209, distance: 32.8
click at [932, 211] on div "OK Cancel" at bounding box center [674, 216] width 541 height 55
click at [908, 209] on link "OK" at bounding box center [900, 216] width 59 height 27
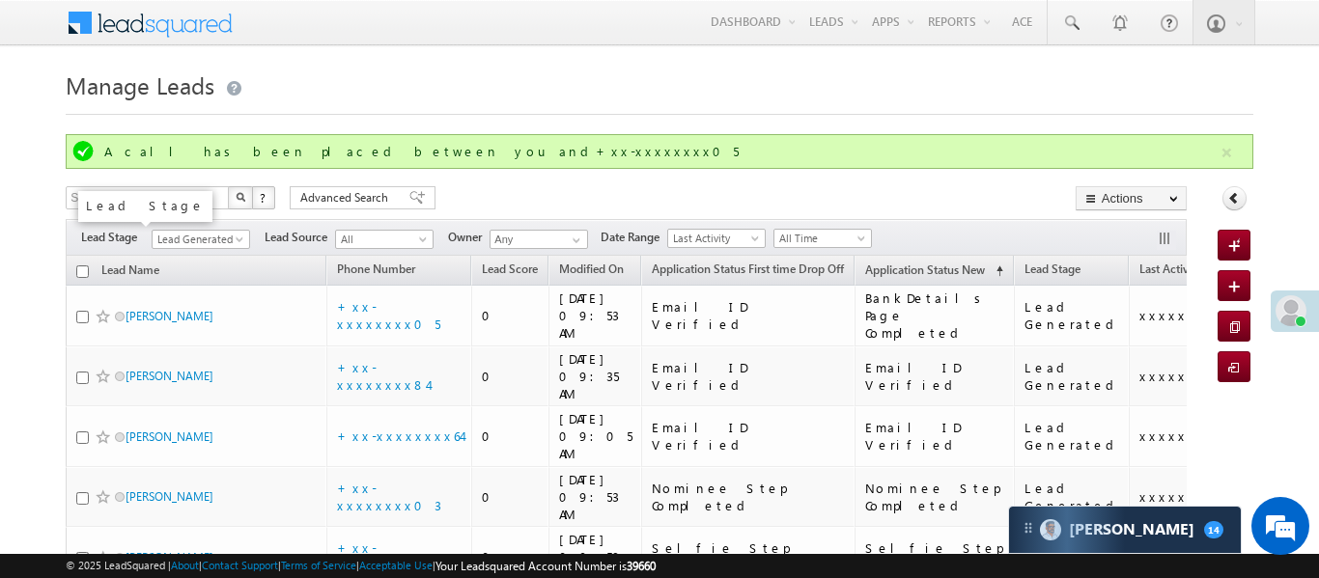
click at [1015, 198] on div "Search Leads X ? 6 results found Advanced Search Advanced Search Advanced searc…" at bounding box center [626, 470] width 1121 height 569
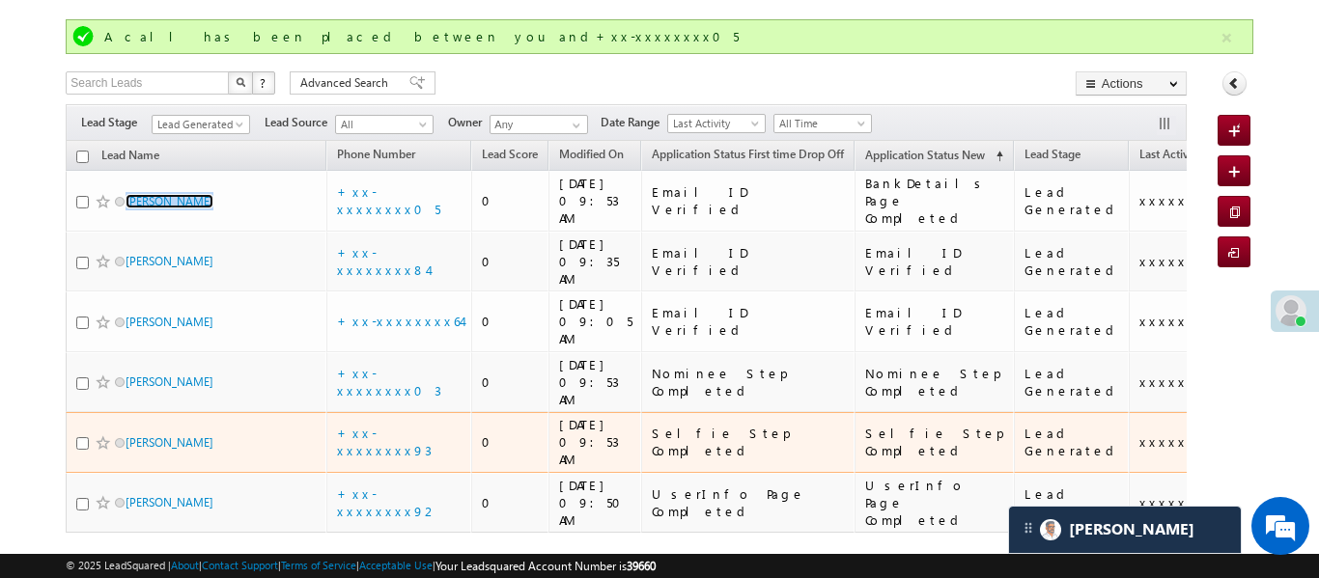
scroll to position [126, 0]
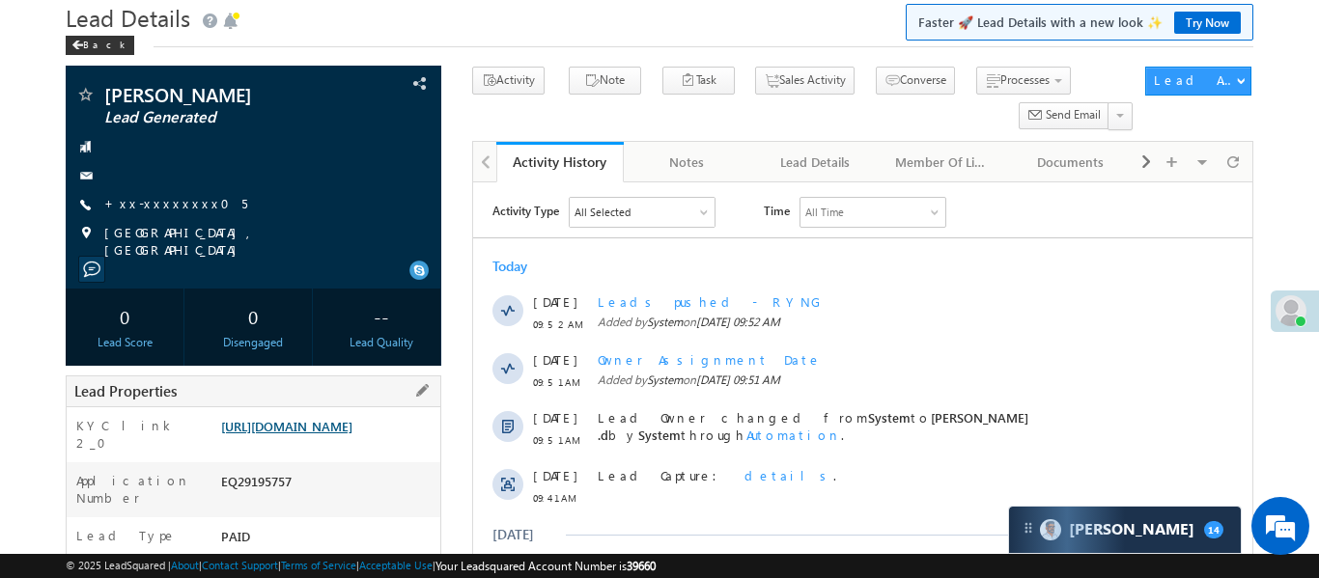
scroll to position [75, 0]
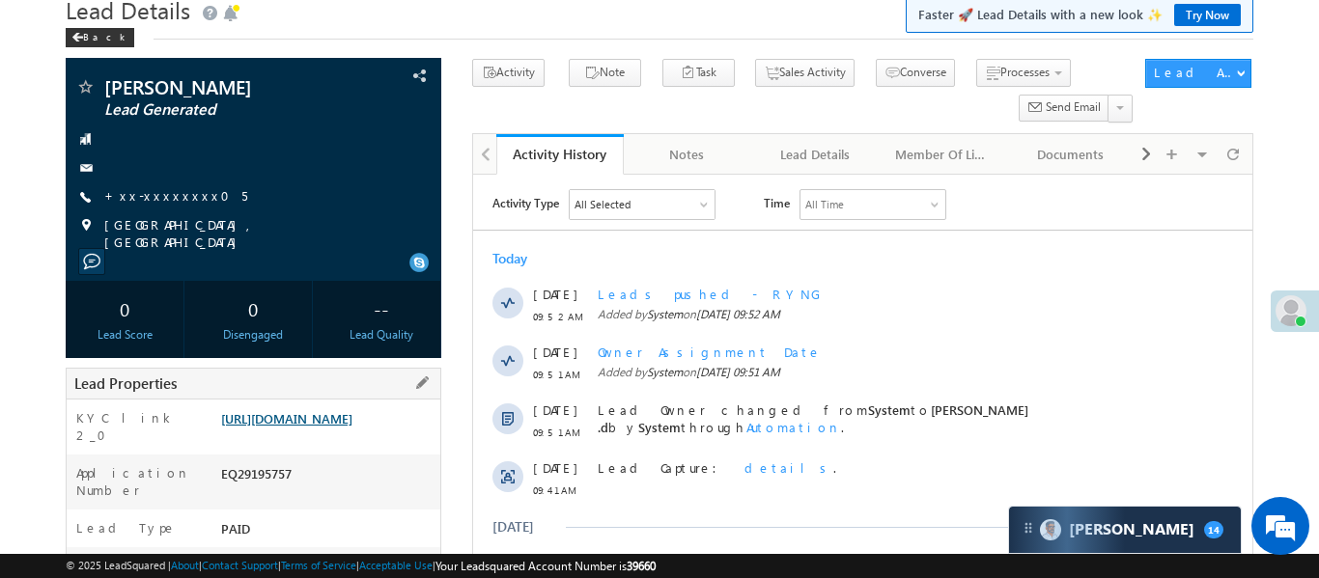
click at [352, 423] on link "[URL][DOMAIN_NAME]" at bounding box center [286, 418] width 131 height 16
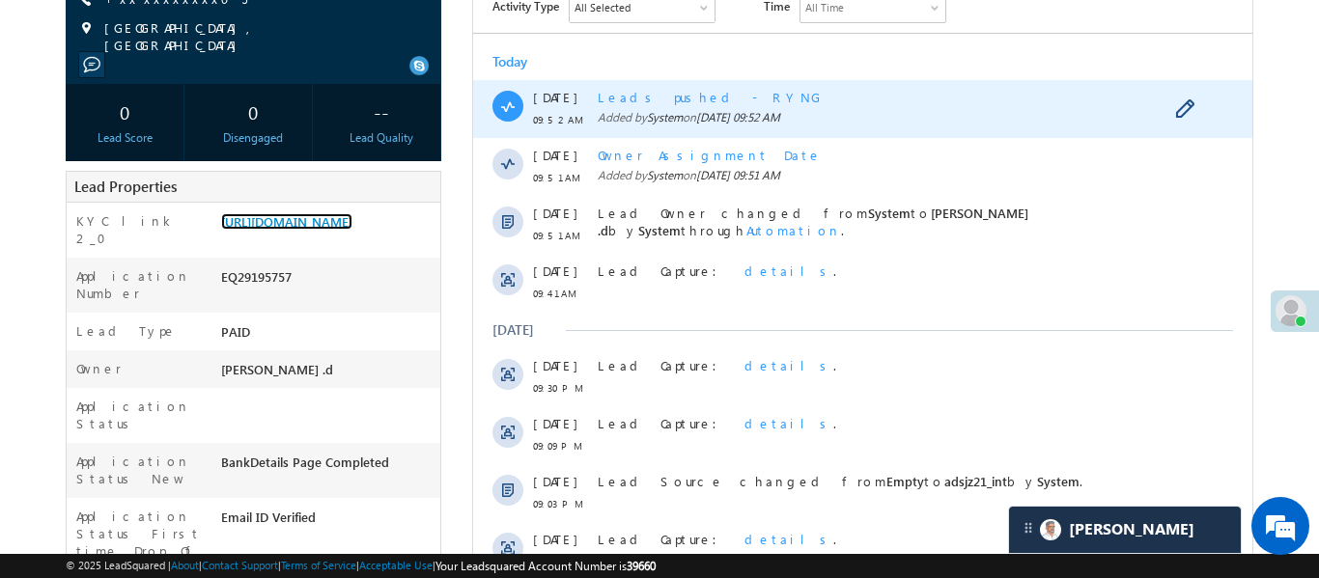
scroll to position [0, 0]
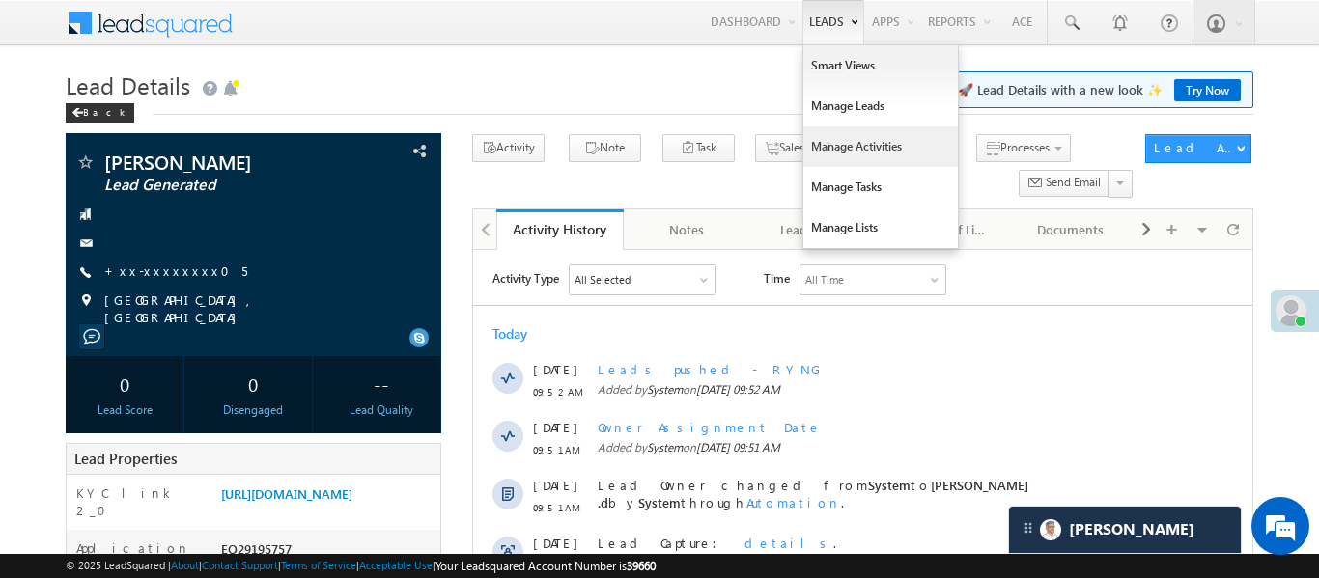
click at [889, 140] on link "Manage Activities" at bounding box center [880, 146] width 154 height 41
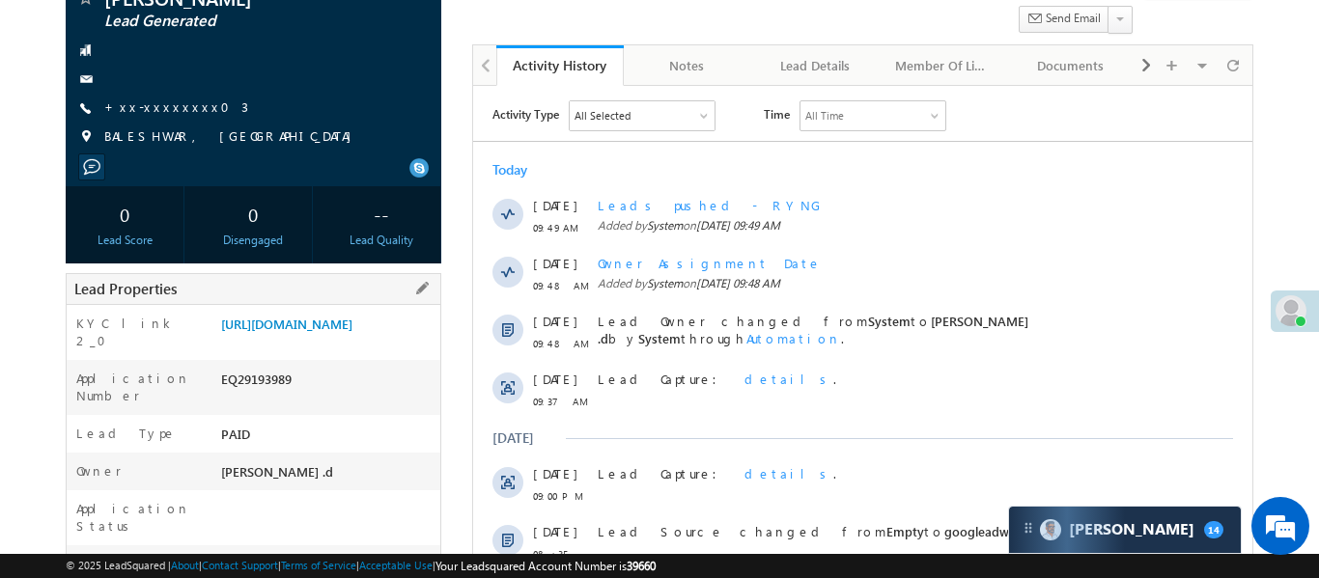
scroll to position [184, 0]
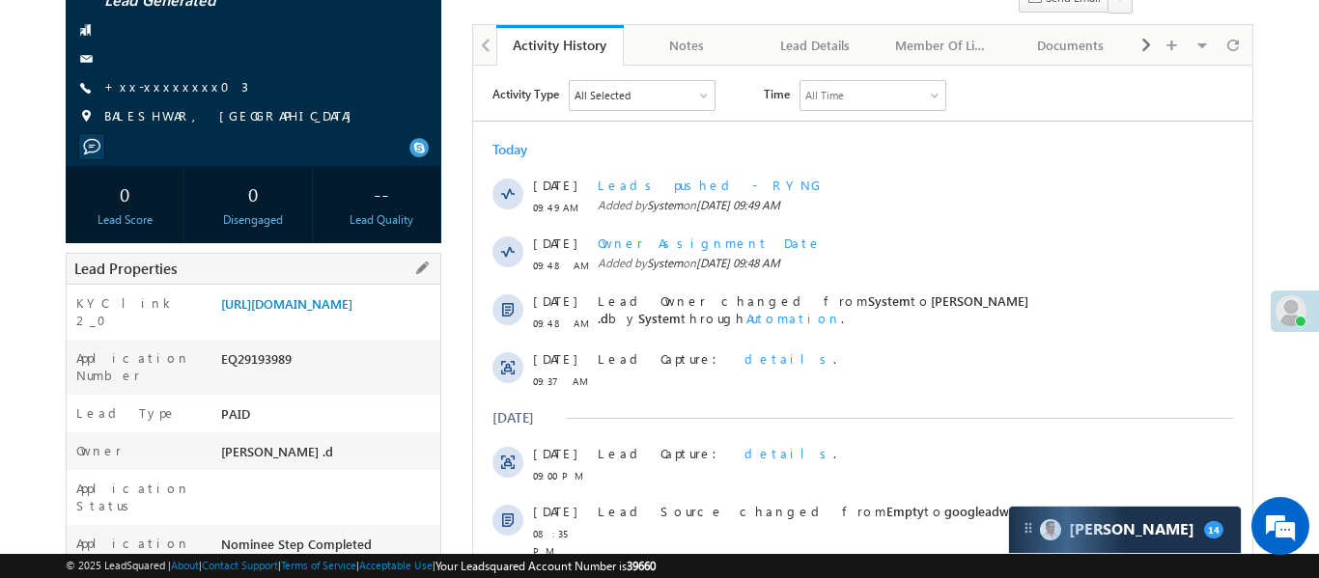
click at [406, 287] on div "KYC link 2_0 [URL][DOMAIN_NAME]" at bounding box center [254, 312] width 374 height 55
click at [352, 309] on link "[URL][DOMAIN_NAME]" at bounding box center [286, 303] width 131 height 16
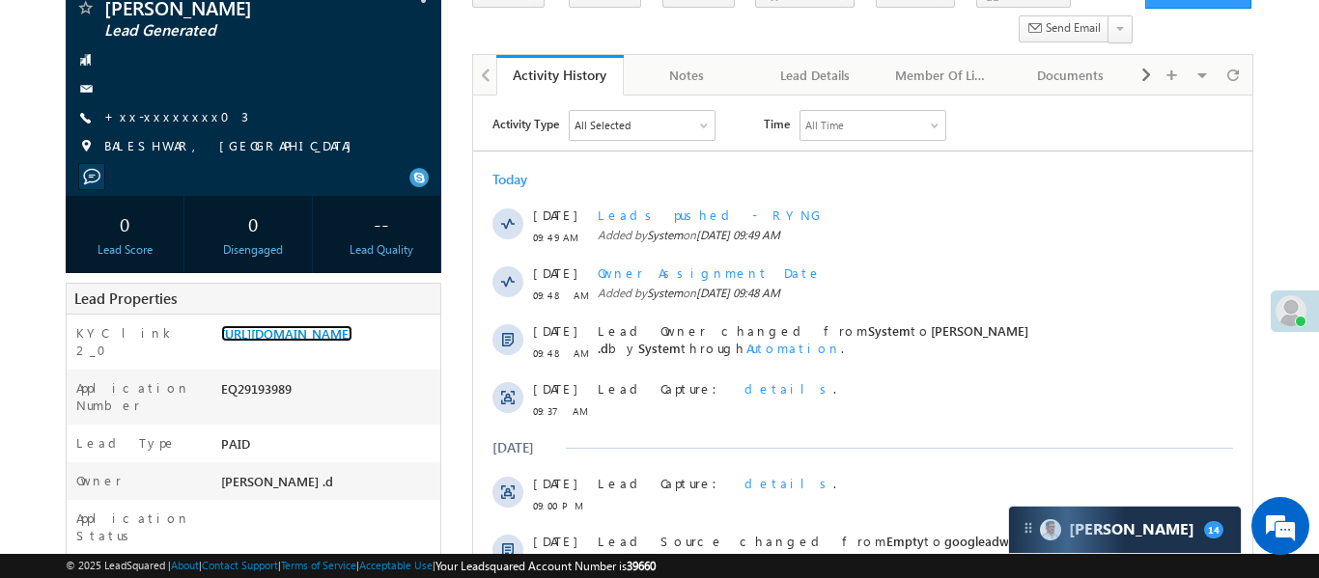
scroll to position [0, 0]
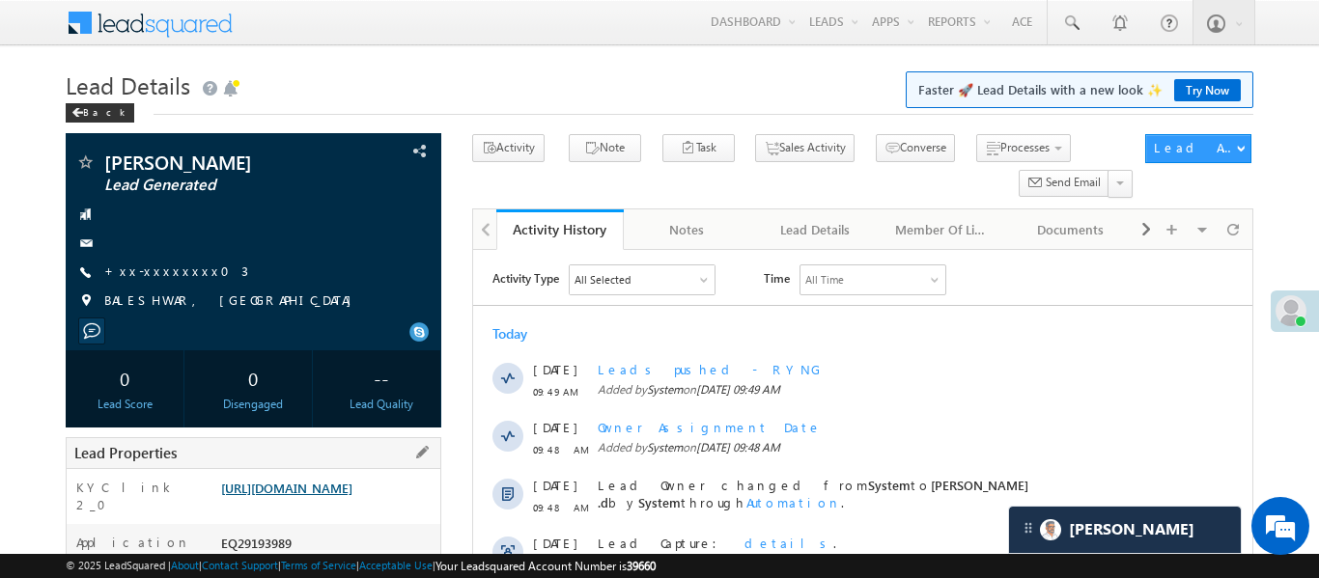
drag, startPoint x: 397, startPoint y: 574, endPoint x: 373, endPoint y: 527, distance: 53.1
click at [396, 574] on span "© 2025 LeadSquared | About | Contact Support | Terms of Service | Acceptable Us…" at bounding box center [361, 566] width 590 height 18
click at [352, 496] on link "https://angelbroking1-pk3em7sa.customui-test.leadsquared.com?leadId=8c98469f-8e…" at bounding box center [286, 488] width 131 height 16
click at [331, 506] on div "https://angelbroking1-pk3em7sa.customui-test.leadsquared.com?leadId=8c98469f-8e…" at bounding box center [328, 492] width 224 height 27
click at [352, 485] on link "https://angelbroking1-pk3em7sa.customui-test.leadsquared.com?leadId=8c98469f-8e…" at bounding box center [286, 488] width 131 height 16
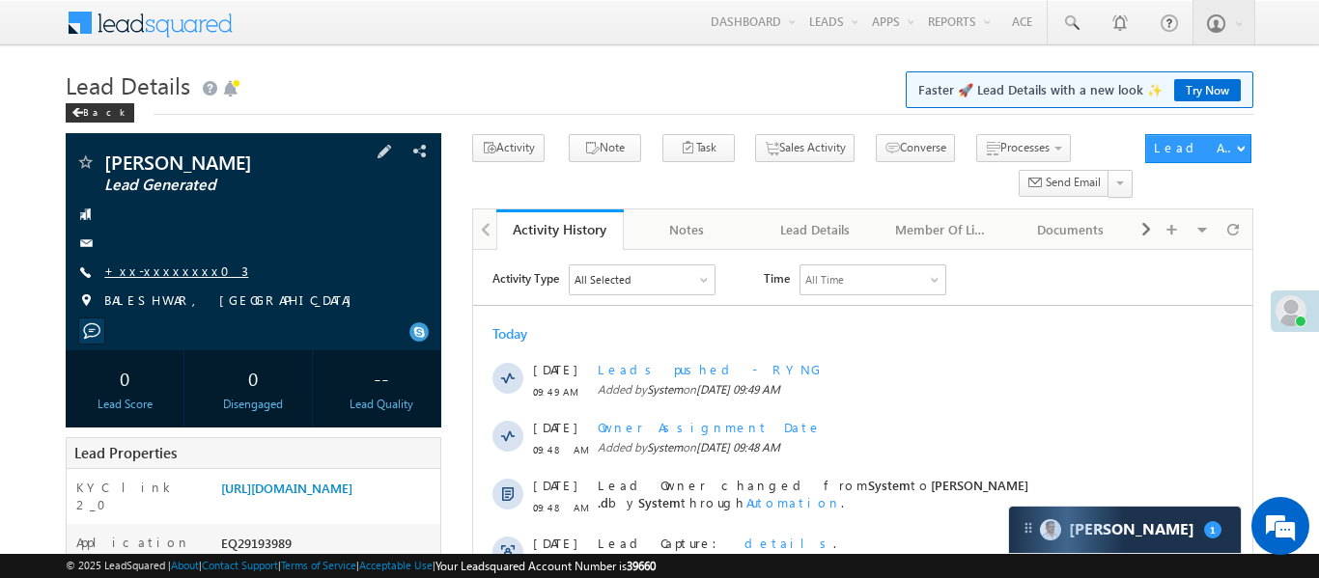
click at [171, 276] on link "+xx-xxxxxxxx03" at bounding box center [176, 271] width 144 height 16
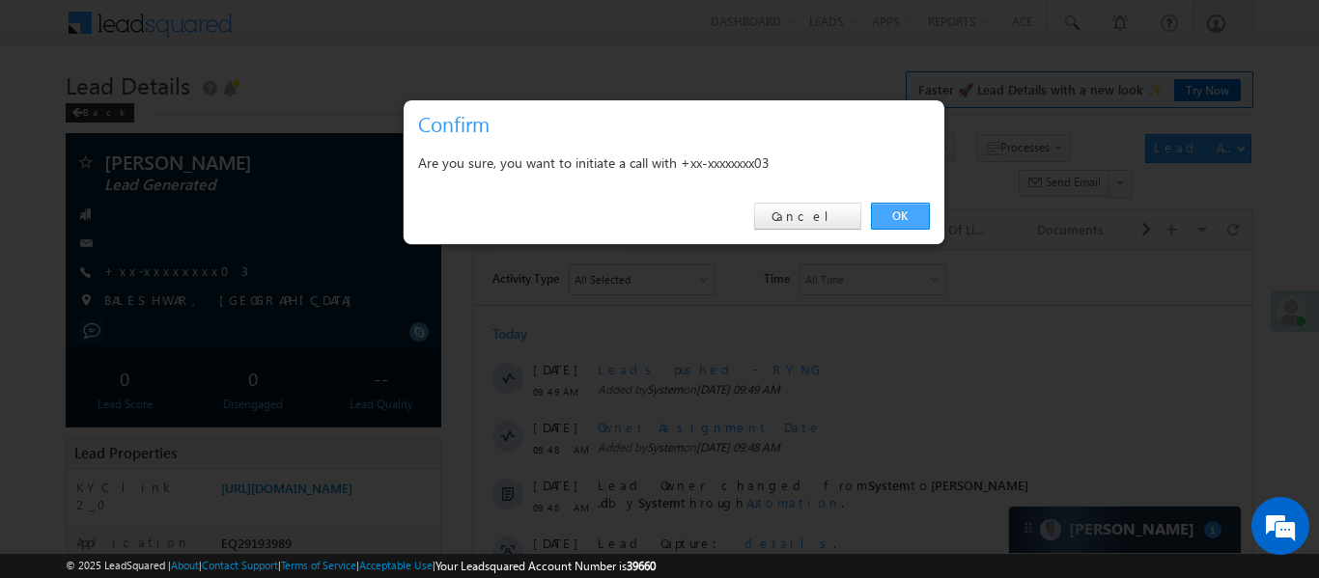
click at [905, 208] on link "OK" at bounding box center [900, 216] width 59 height 27
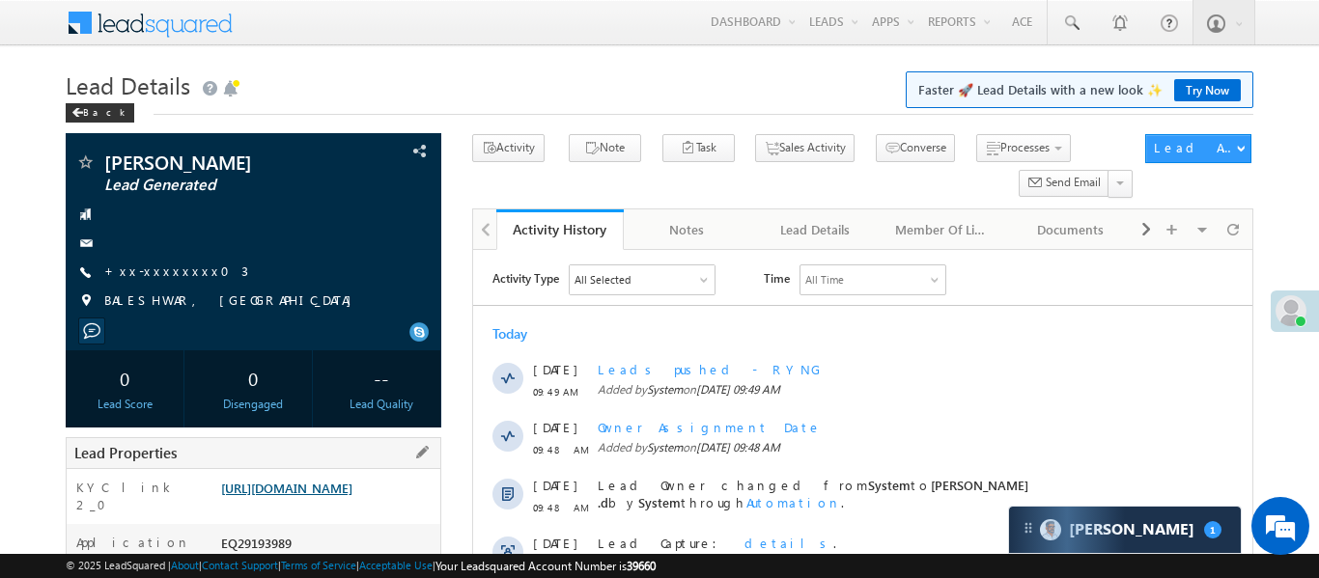
click at [352, 489] on link "https://angelbroking1-pk3em7sa.customui-test.leadsquared.com?leadId=8c98469f-8e…" at bounding box center [286, 488] width 131 height 16
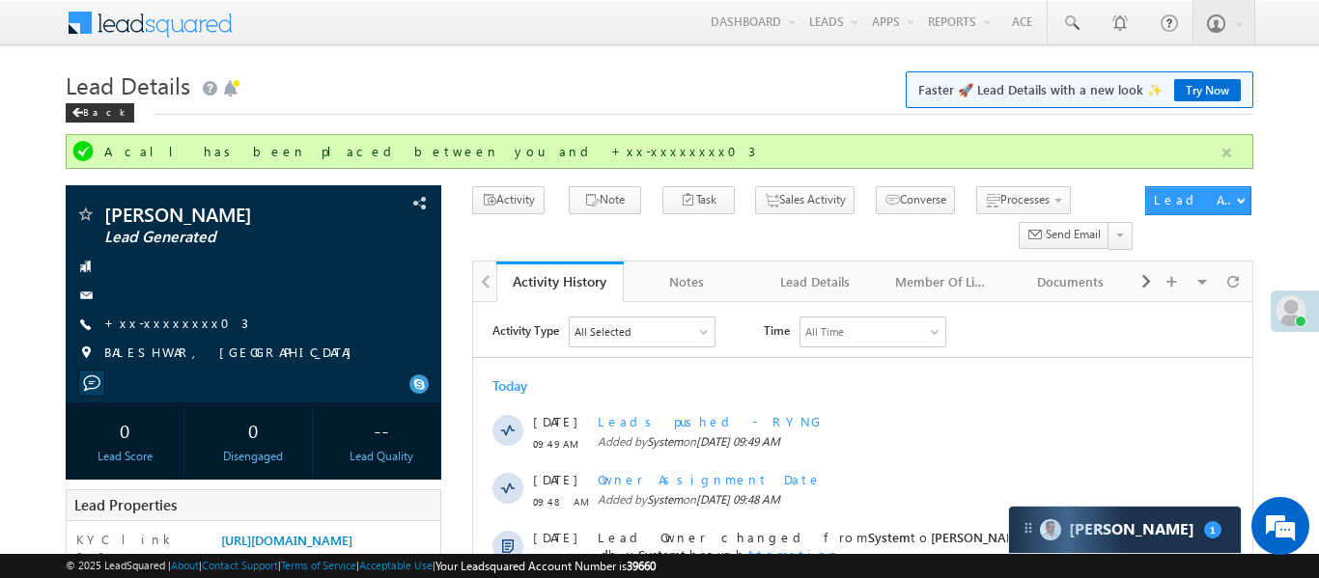
click at [1223, 164] on button "button" at bounding box center [1226, 153] width 24 height 24
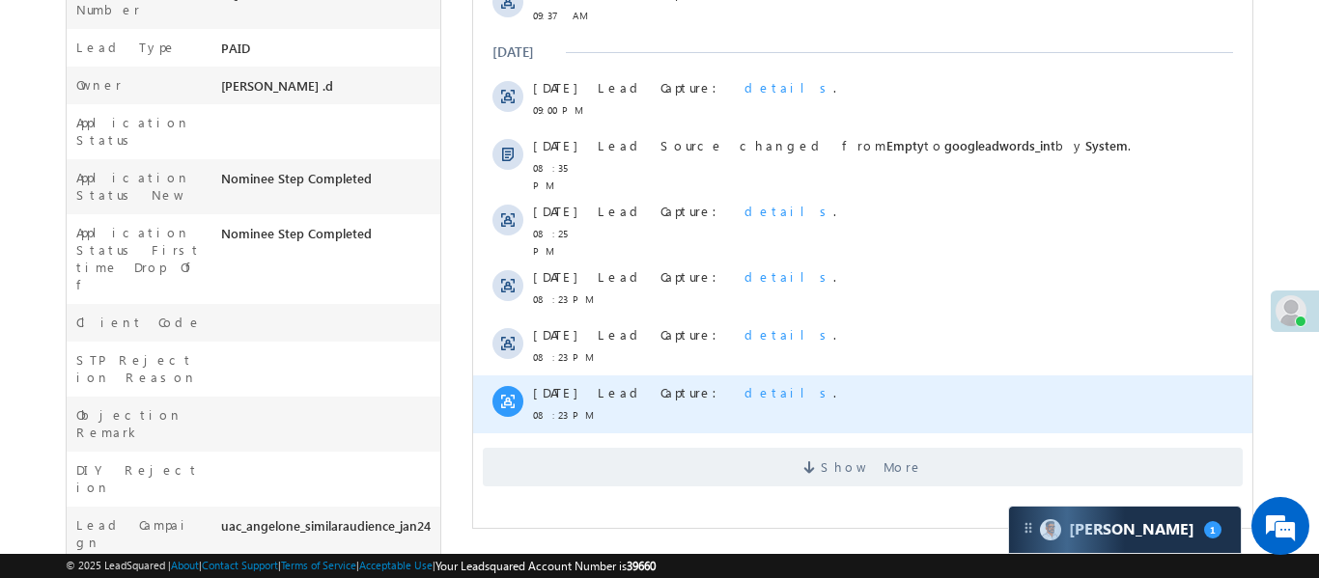
scroll to position [560, 0]
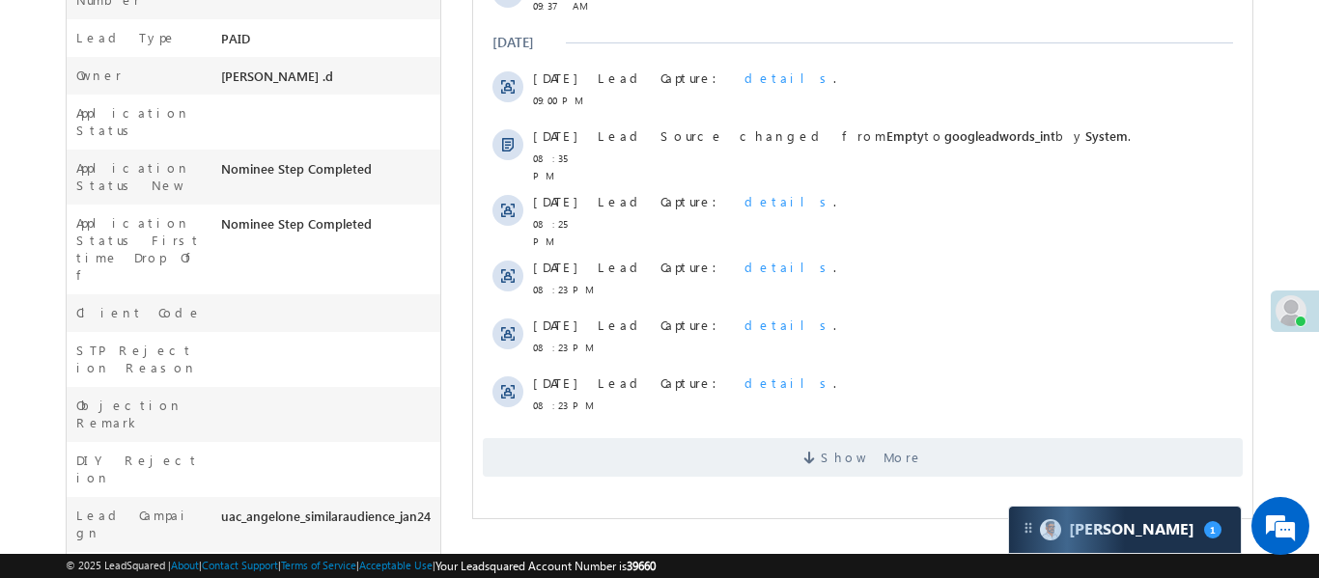
click at [733, 469] on div "Activity Type All Selected Select All Sales Activities 1 Sales Activity Email A…" at bounding box center [861, 91] width 779 height 792
click at [737, 445] on span "Show More" at bounding box center [862, 457] width 760 height 39
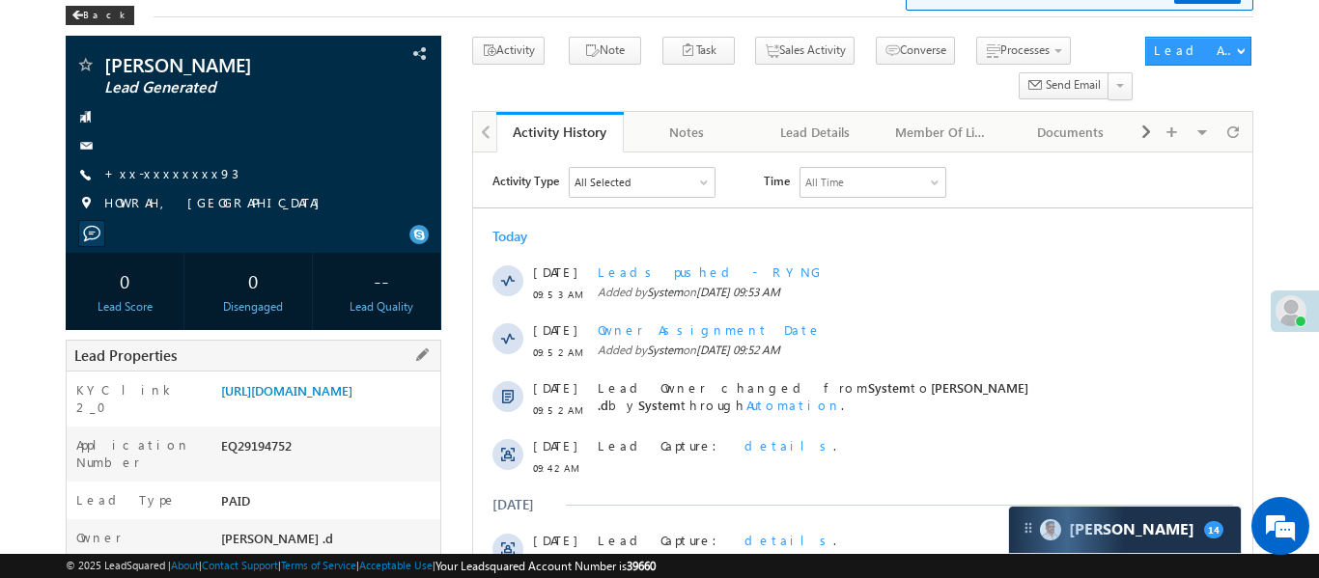
scroll to position [99, 0]
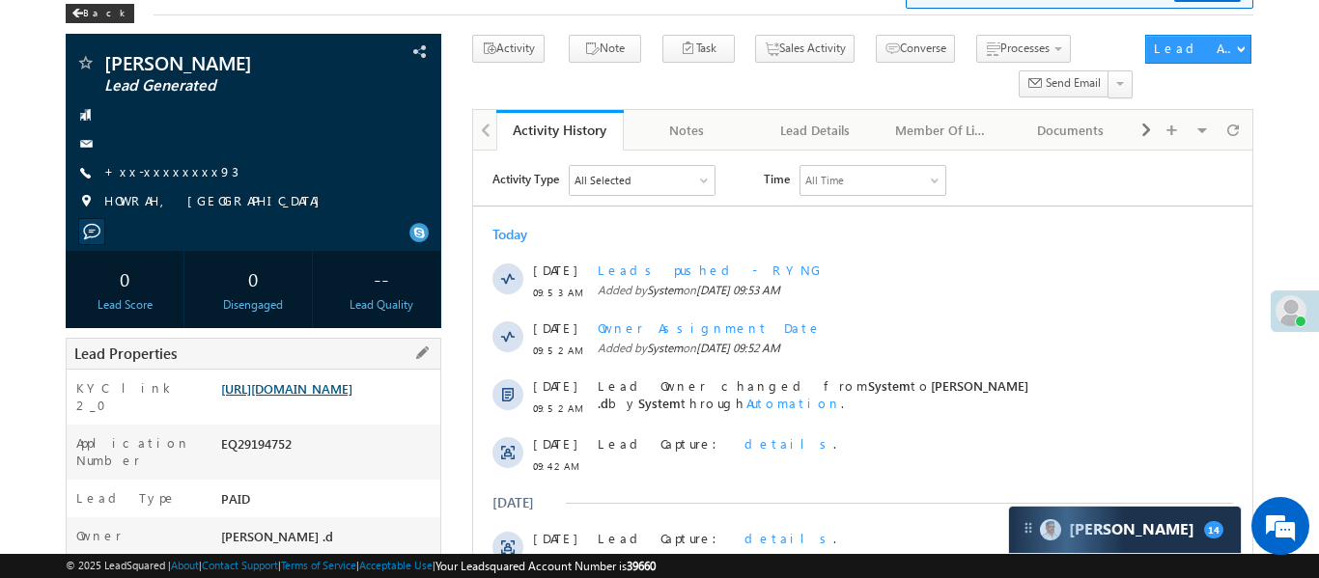
click at [352, 397] on link "https://angelbroking1-pk3em7sa.customui-test.leadsquared.com?leadId=937647c3-51…" at bounding box center [286, 388] width 131 height 16
drag, startPoint x: 220, startPoint y: 385, endPoint x: 302, endPoint y: 449, distance: 103.9
click at [302, 406] on div "[URL][DOMAIN_NAME]" at bounding box center [328, 392] width 224 height 27
drag, startPoint x: 216, startPoint y: 383, endPoint x: 312, endPoint y: 455, distance: 119.3
click at [312, 406] on div "[URL][DOMAIN_NAME]" at bounding box center [328, 392] width 224 height 27
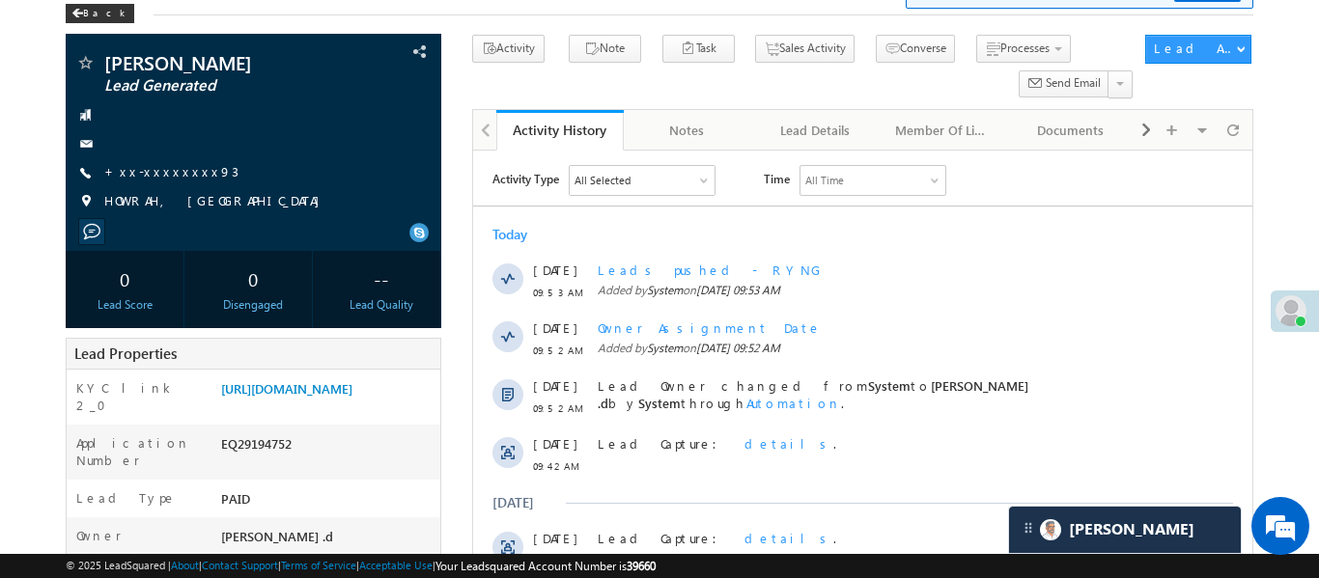
copy link "[URL][DOMAIN_NAME]"
click at [351, 406] on div "[URL][DOMAIN_NAME]" at bounding box center [328, 392] width 224 height 27
click at [352, 397] on link "[URL][DOMAIN_NAME]" at bounding box center [286, 388] width 131 height 16
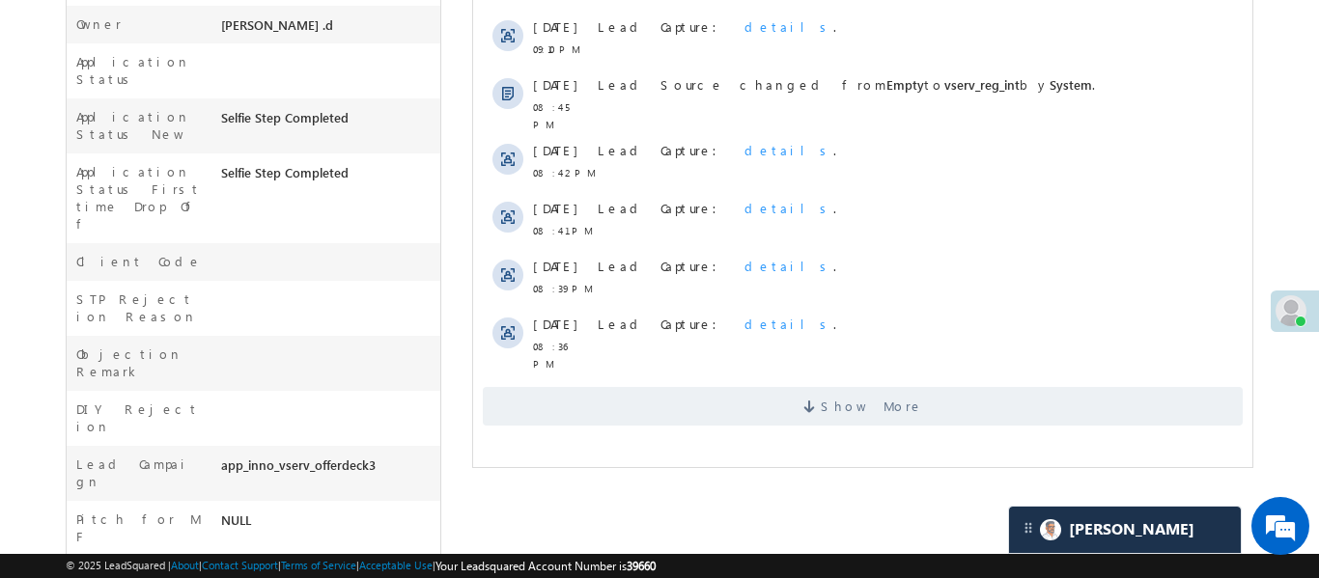
scroll to position [643, 0]
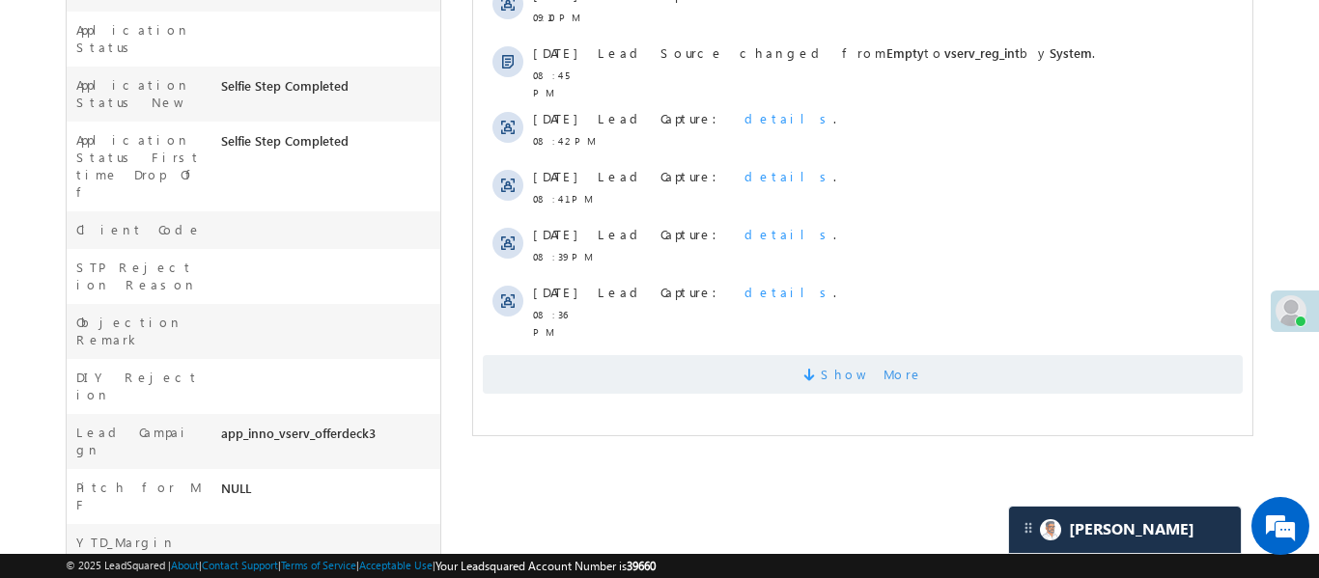
click at [786, 357] on span "Show More" at bounding box center [862, 374] width 760 height 39
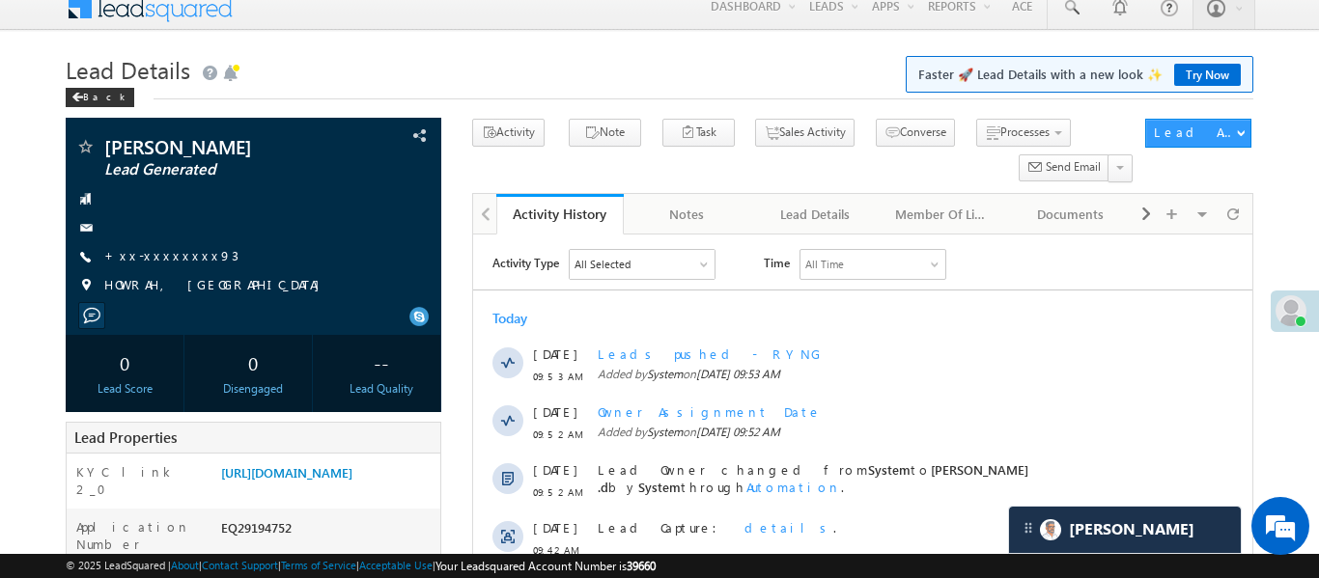
scroll to position [0, 0]
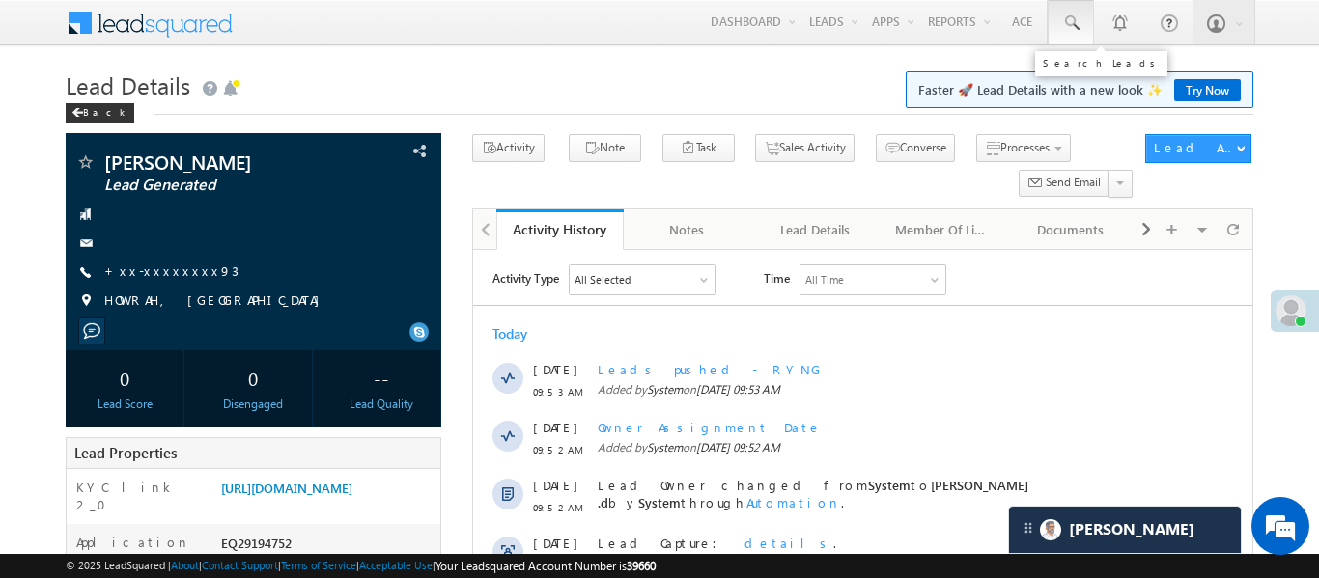
click at [1058, 31] on link at bounding box center [1070, 22] width 46 height 44
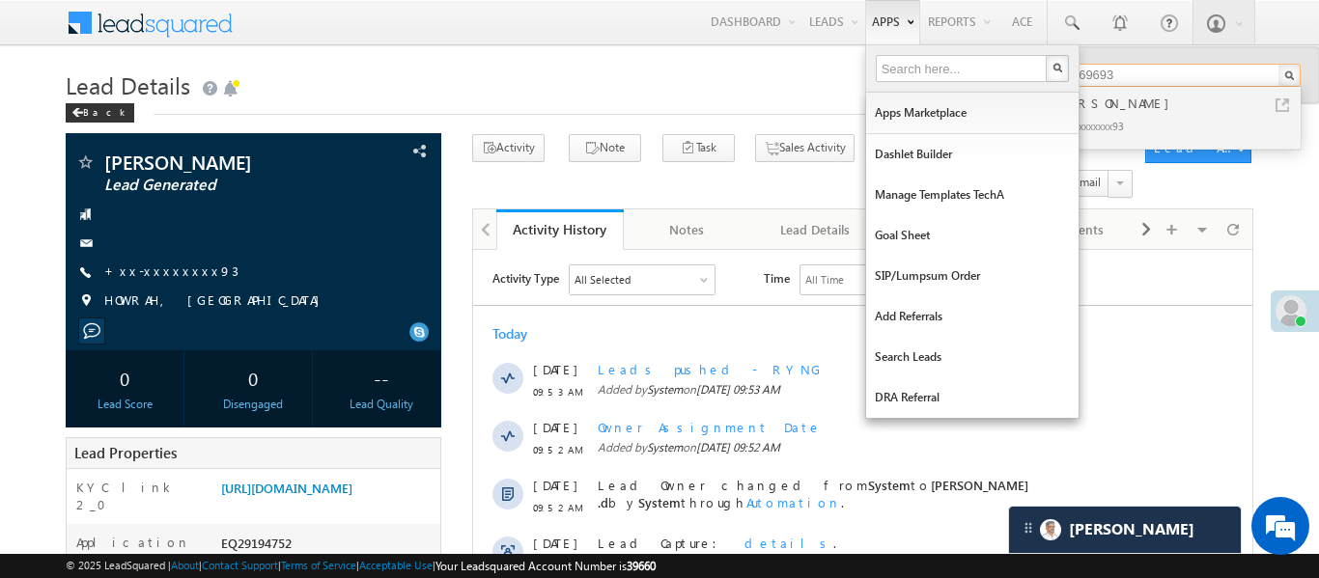
type input "9123069693"
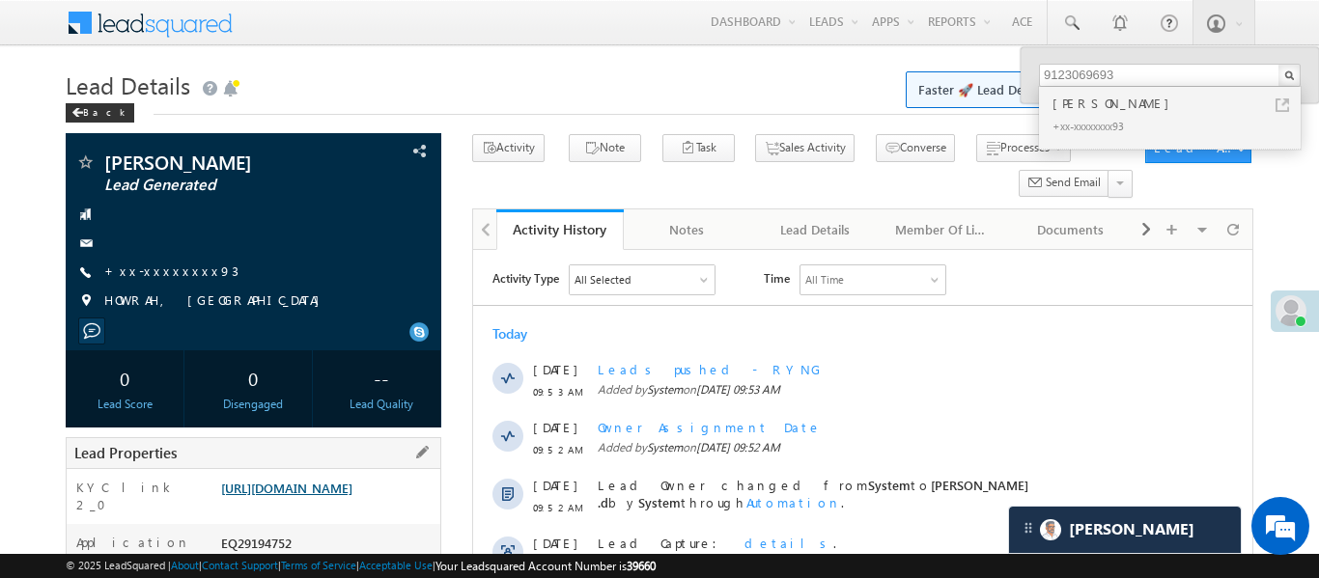
click at [337, 496] on link "https://angelbroking1-pk3em7sa.customui-test.leadsquared.com?leadId=937647c3-51…" at bounding box center [286, 488] width 131 height 16
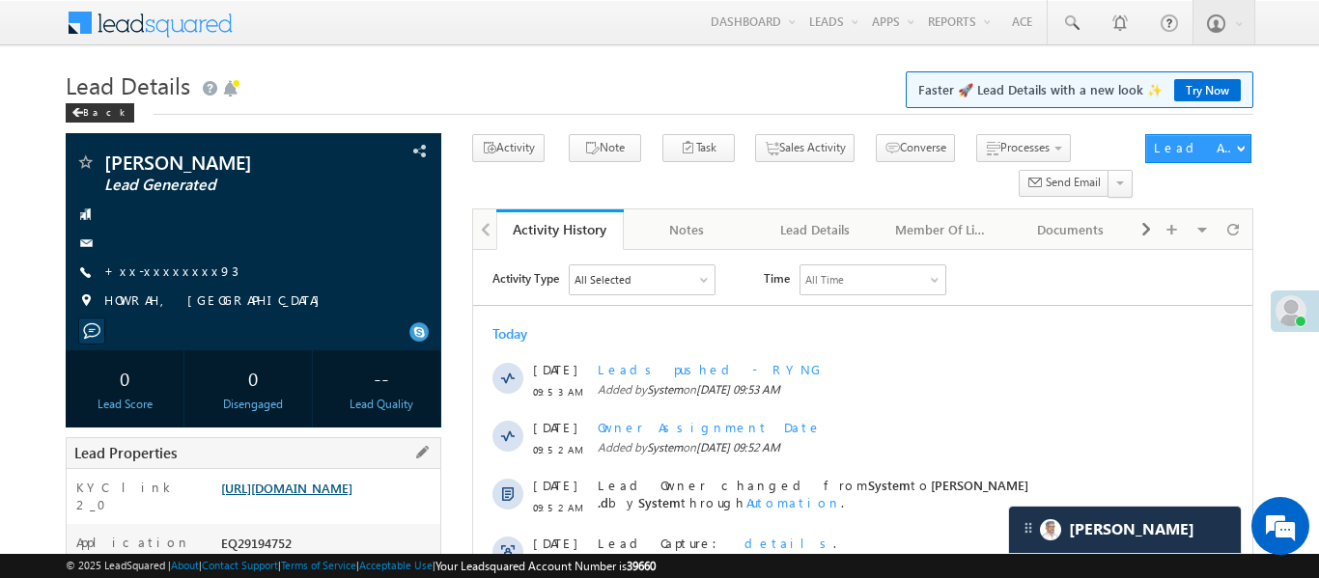
click at [352, 496] on link "https://angelbroking1-pk3em7sa.customui-test.leadsquared.com?leadId=937647c3-51…" at bounding box center [286, 488] width 131 height 16
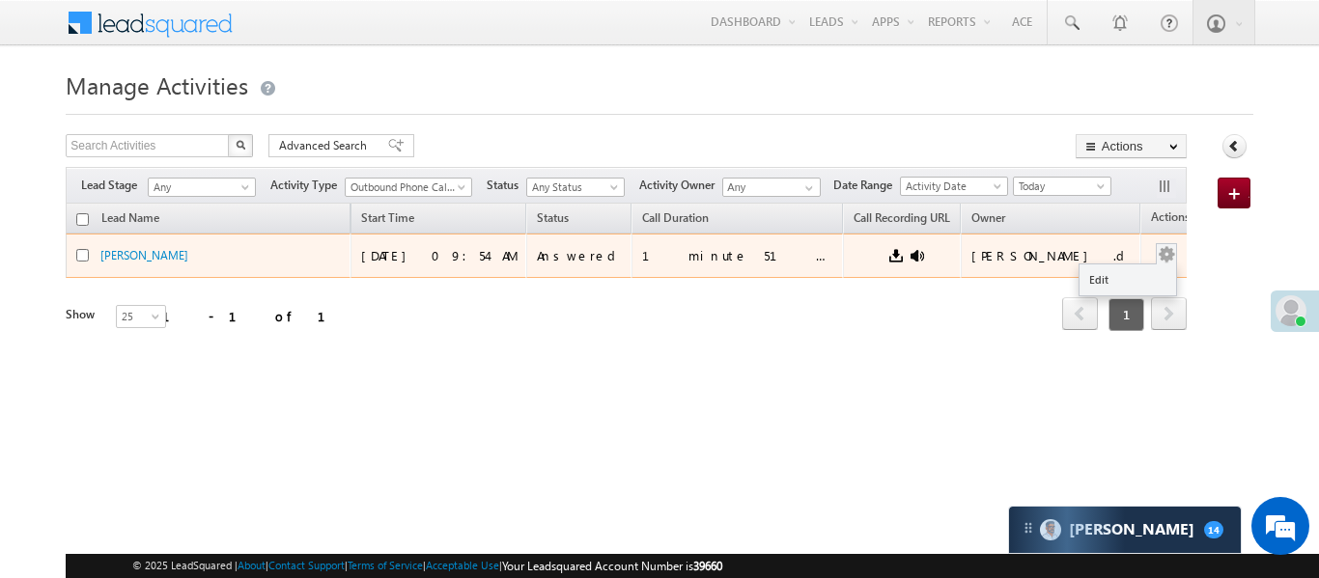
click at [1156, 252] on button "button" at bounding box center [1165, 254] width 19 height 19
click at [1124, 273] on link "Edit" at bounding box center [1127, 279] width 97 height 23
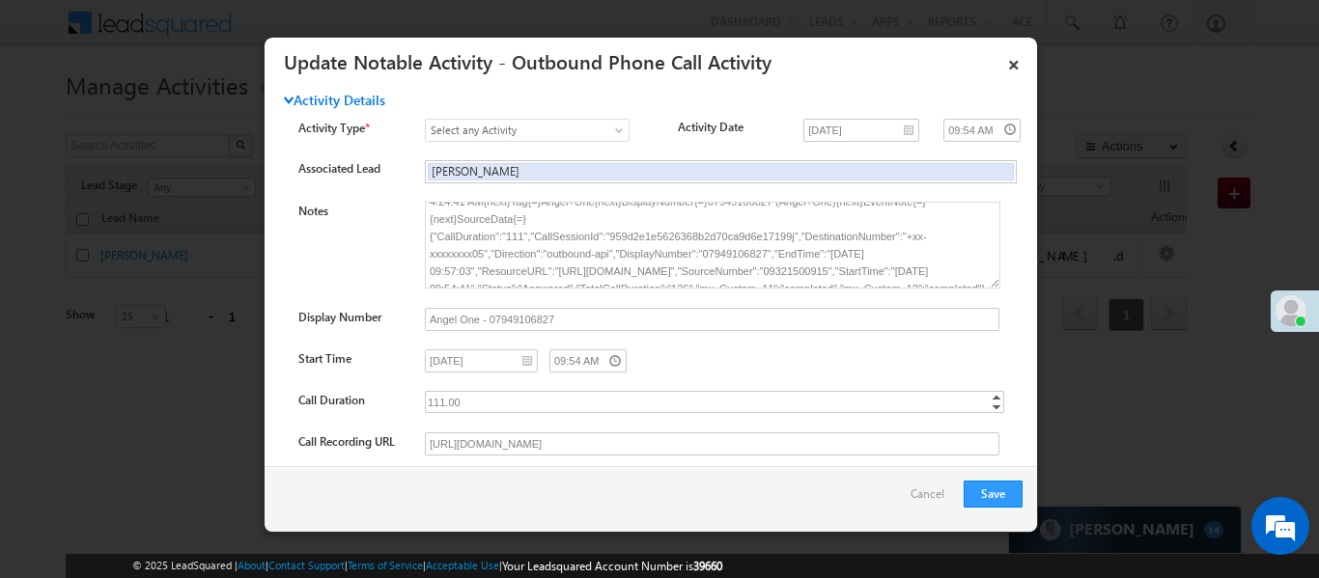
drag, startPoint x: 1016, startPoint y: 60, endPoint x: 993, endPoint y: 56, distance: 22.5
click at [1016, 60] on link "×" at bounding box center [1013, 61] width 33 height 34
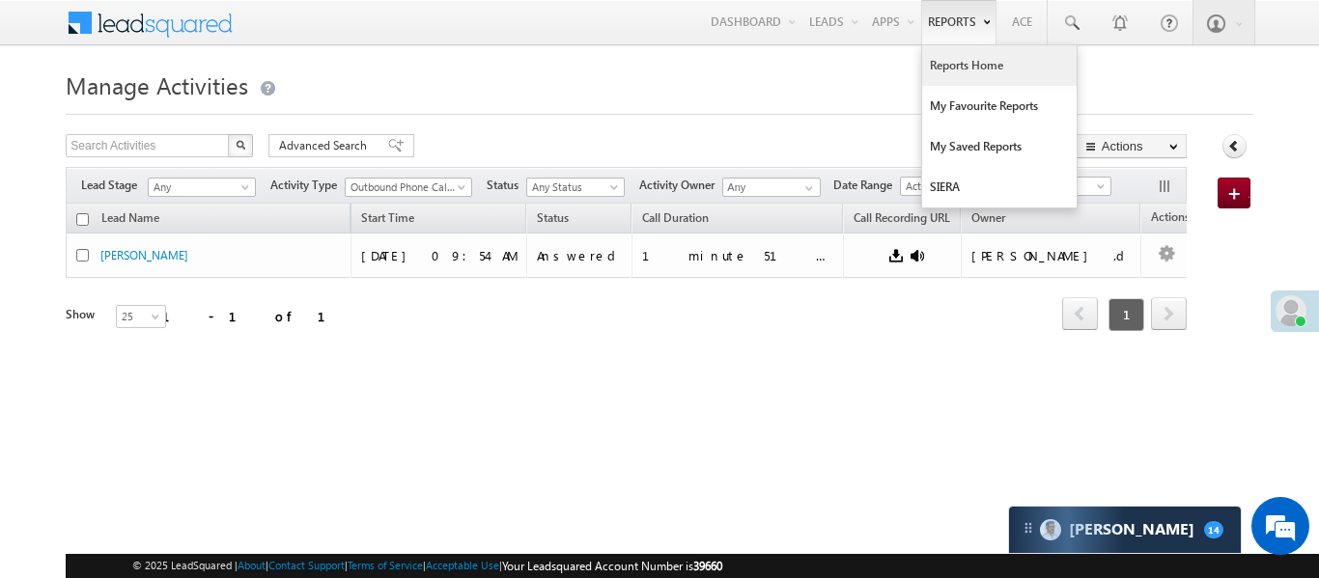
click at [1012, 65] on link "Reports Home" at bounding box center [999, 65] width 154 height 41
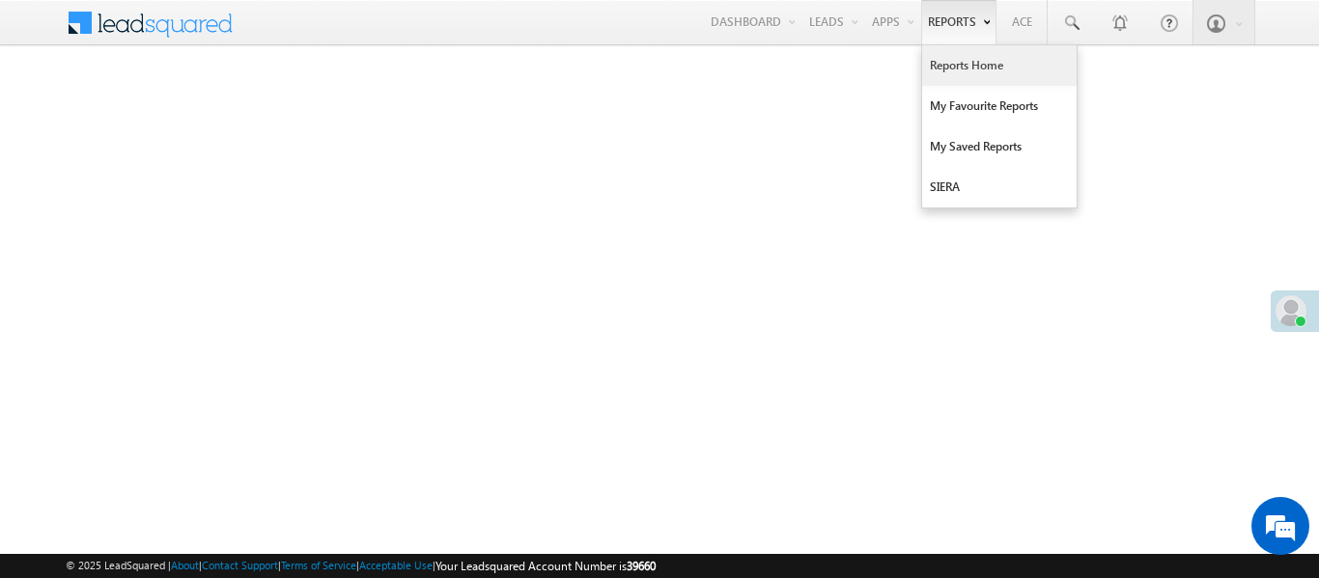
click at [995, 70] on link "Reports Home" at bounding box center [999, 65] width 154 height 41
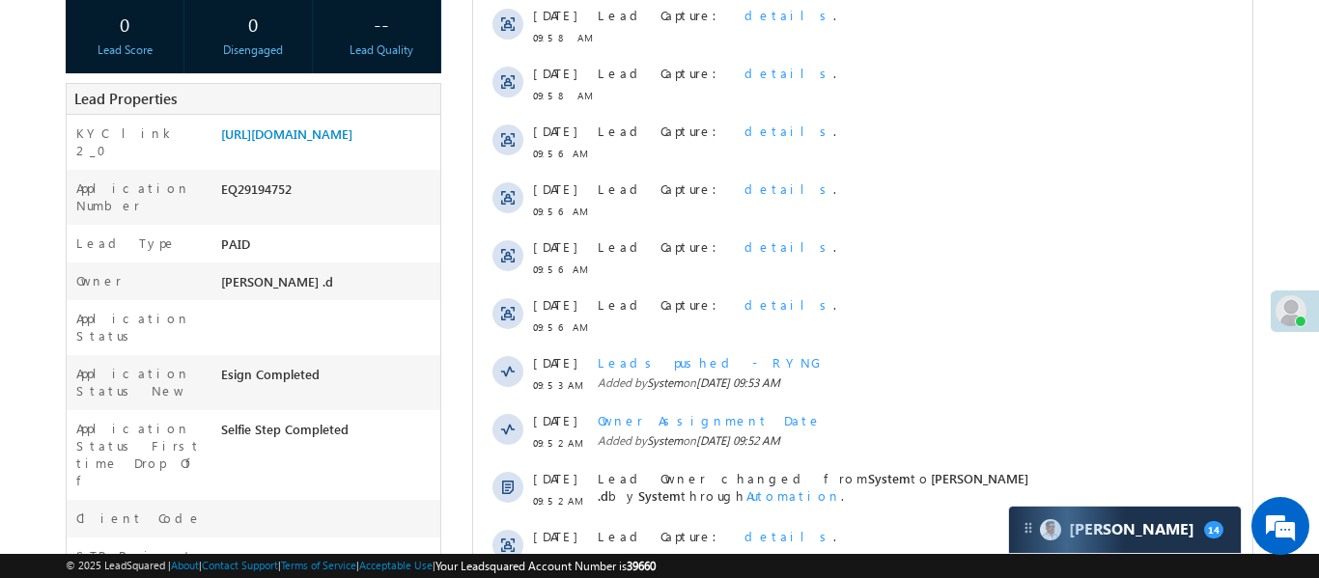
scroll to position [358, 0]
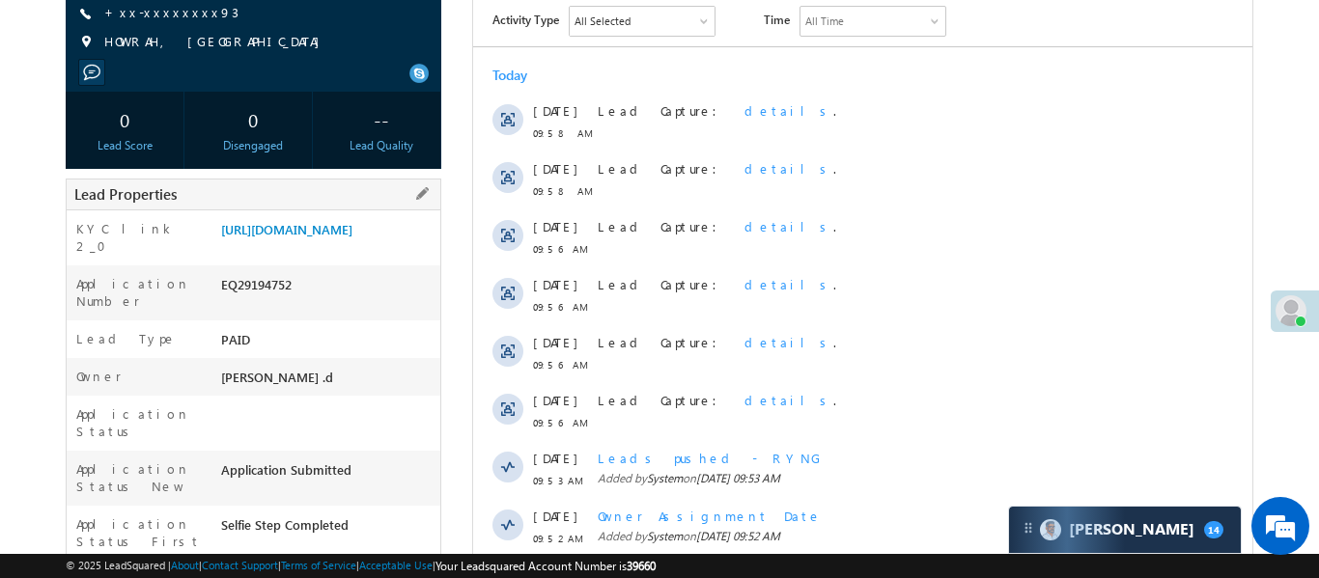
scroll to position [543, 0]
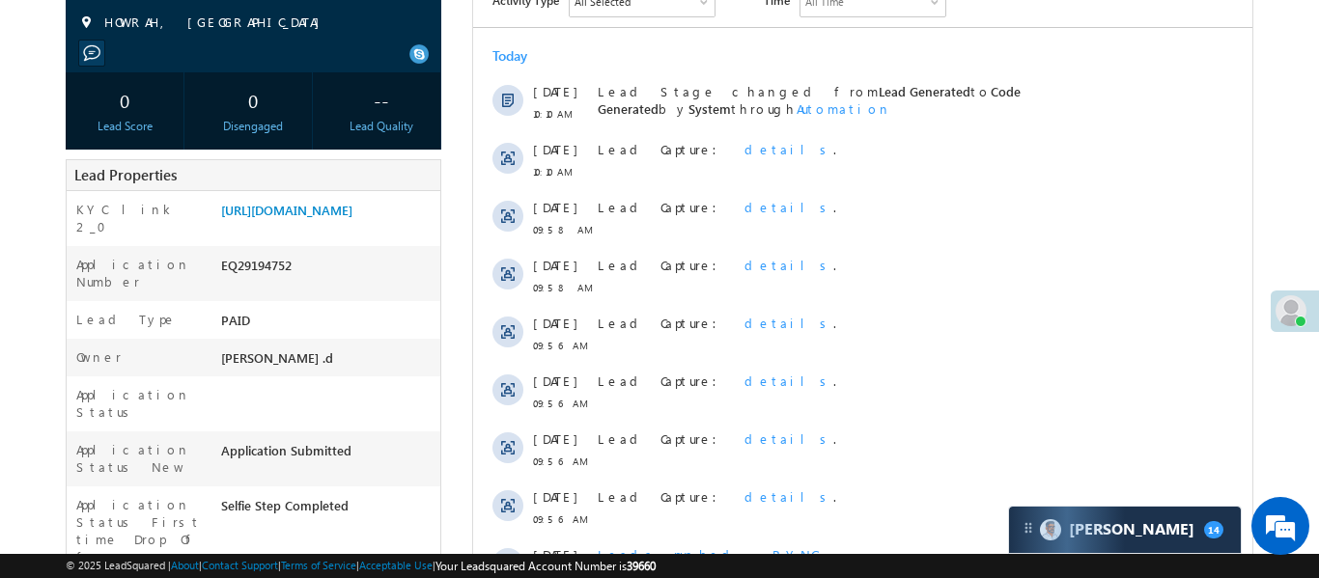
scroll to position [114, 0]
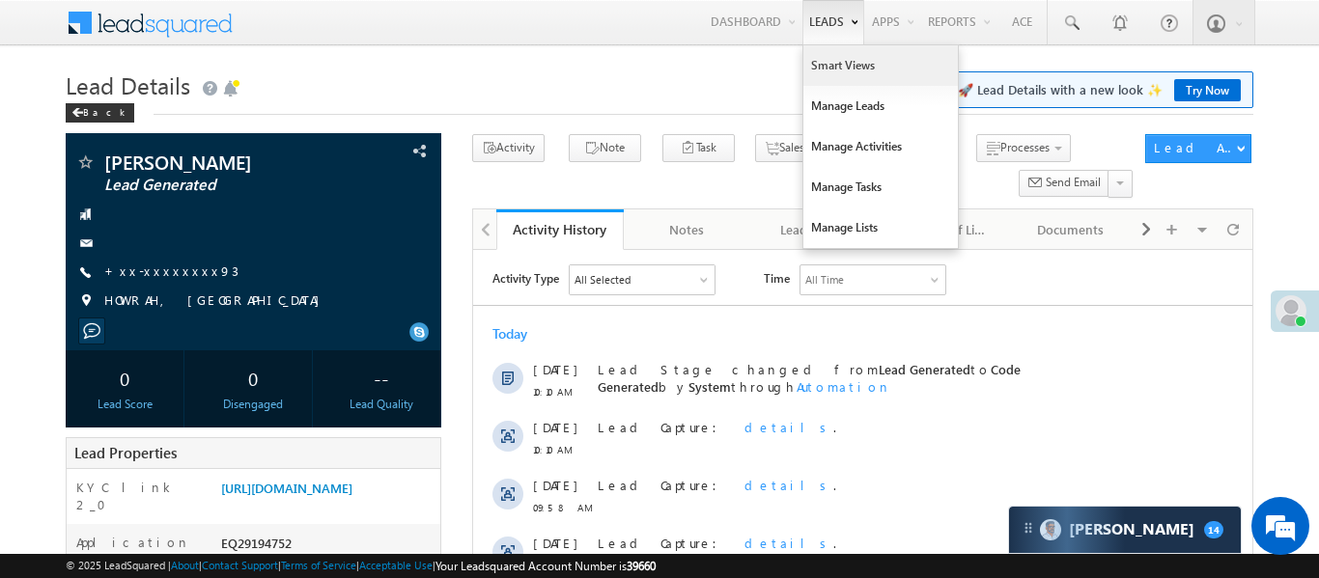
click at [839, 66] on link "Smart Views" at bounding box center [880, 65] width 154 height 41
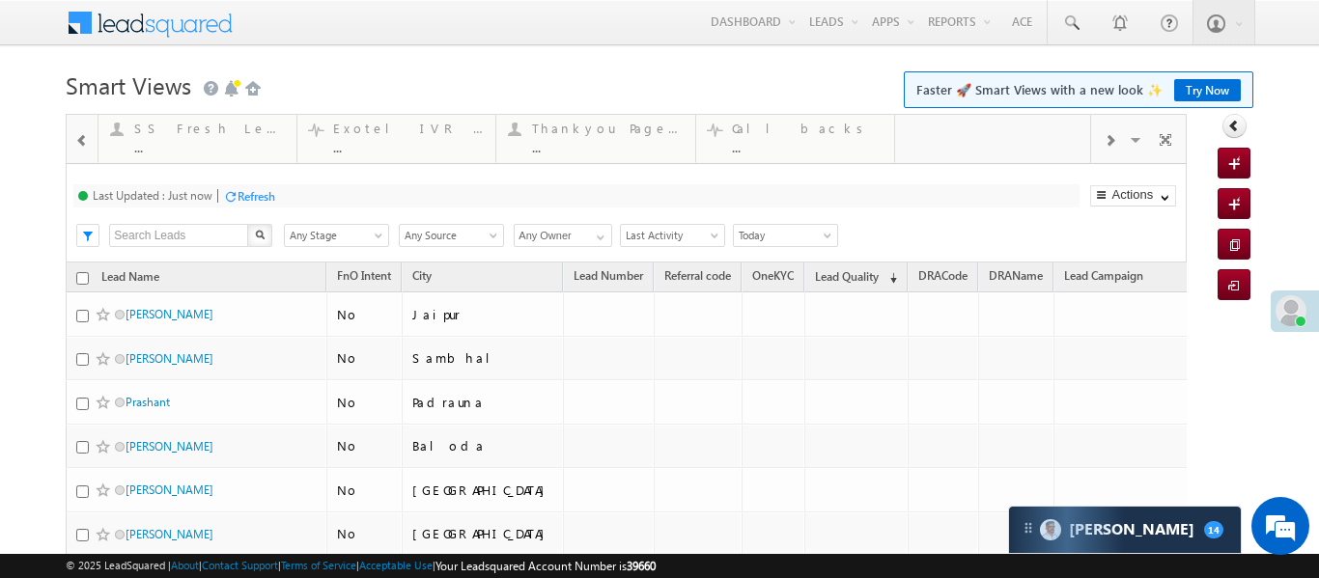
click at [78, 137] on span at bounding box center [82, 140] width 14 height 15
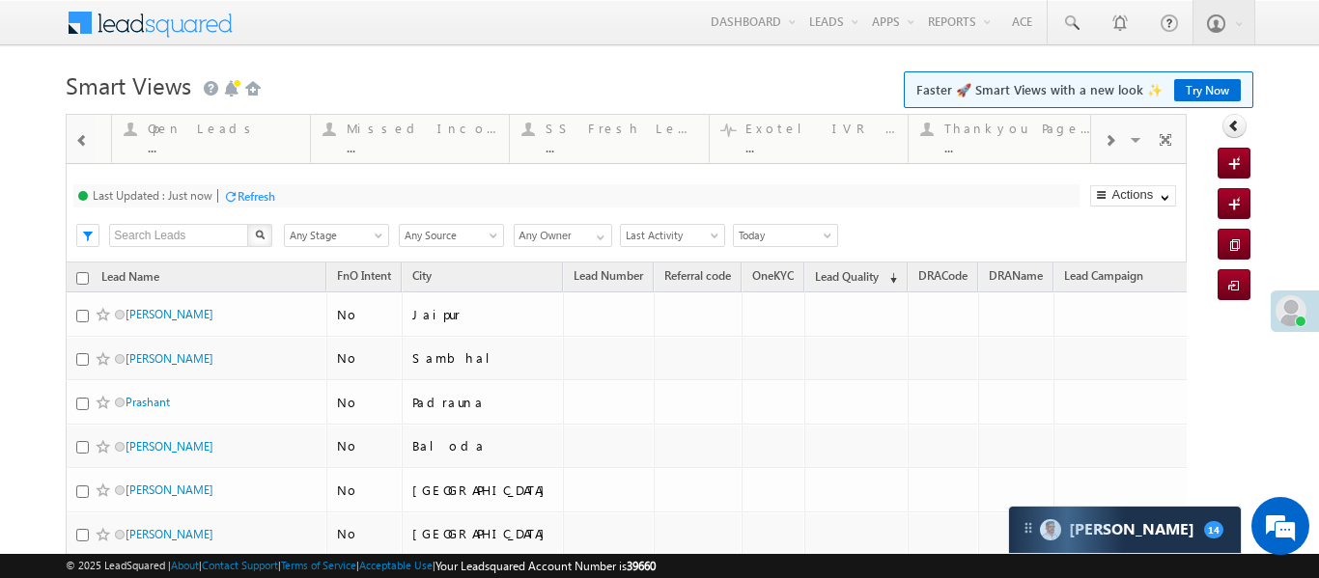
click at [78, 137] on span at bounding box center [82, 140] width 14 height 15
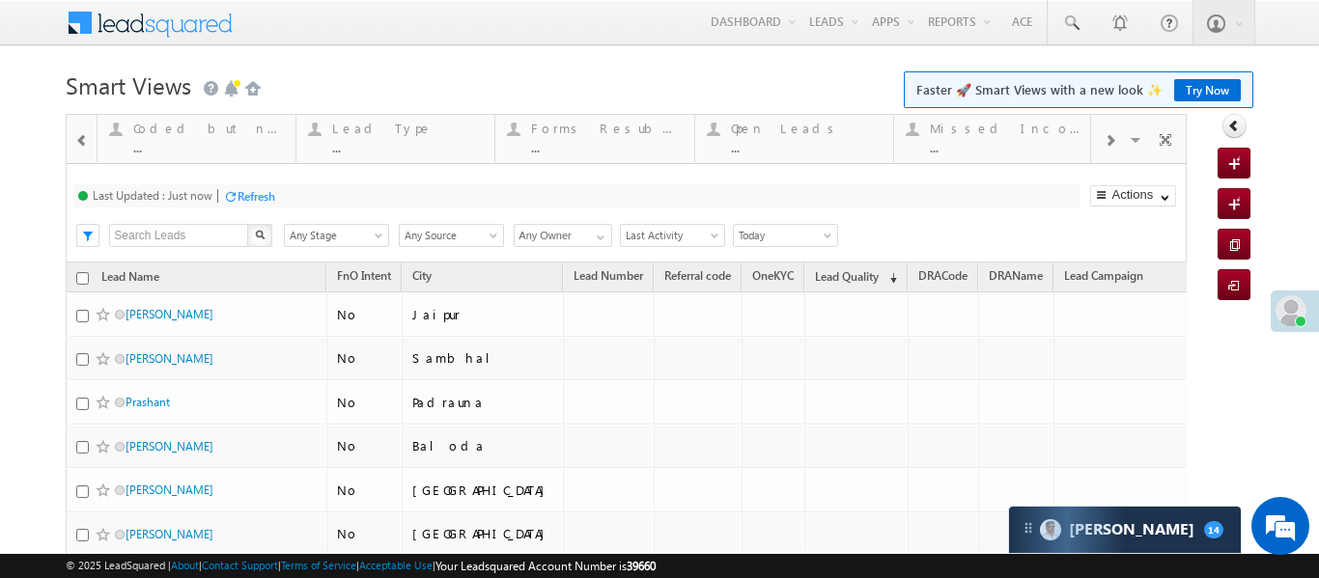
click at [78, 137] on span at bounding box center [82, 140] width 14 height 15
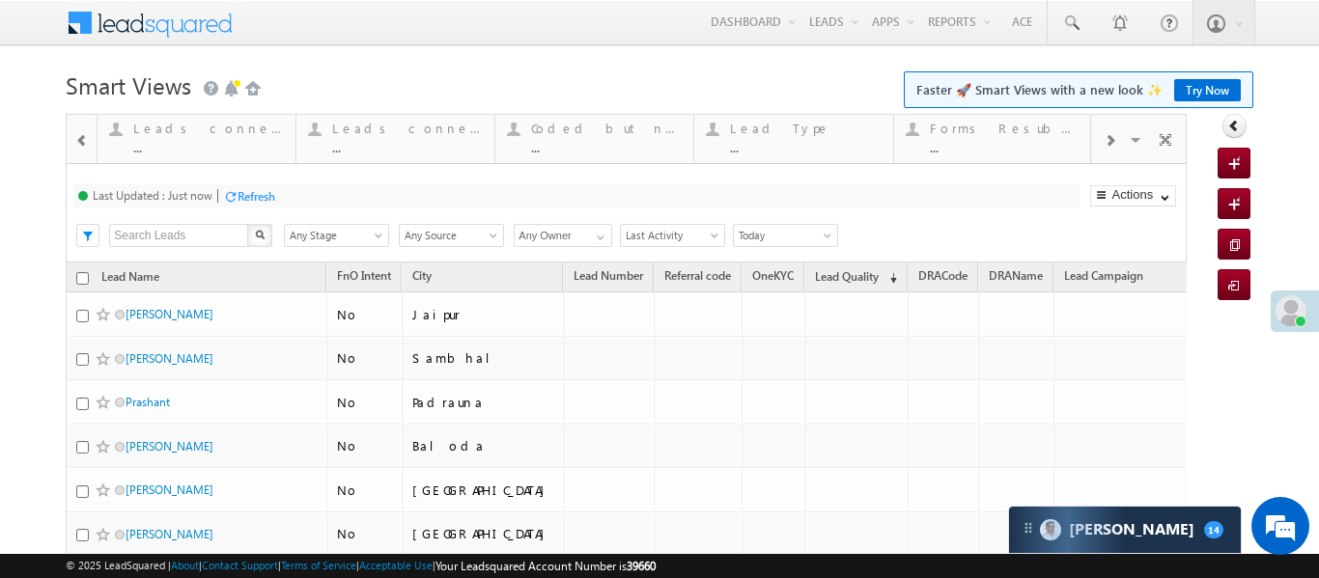
click at [78, 137] on span at bounding box center [82, 140] width 14 height 15
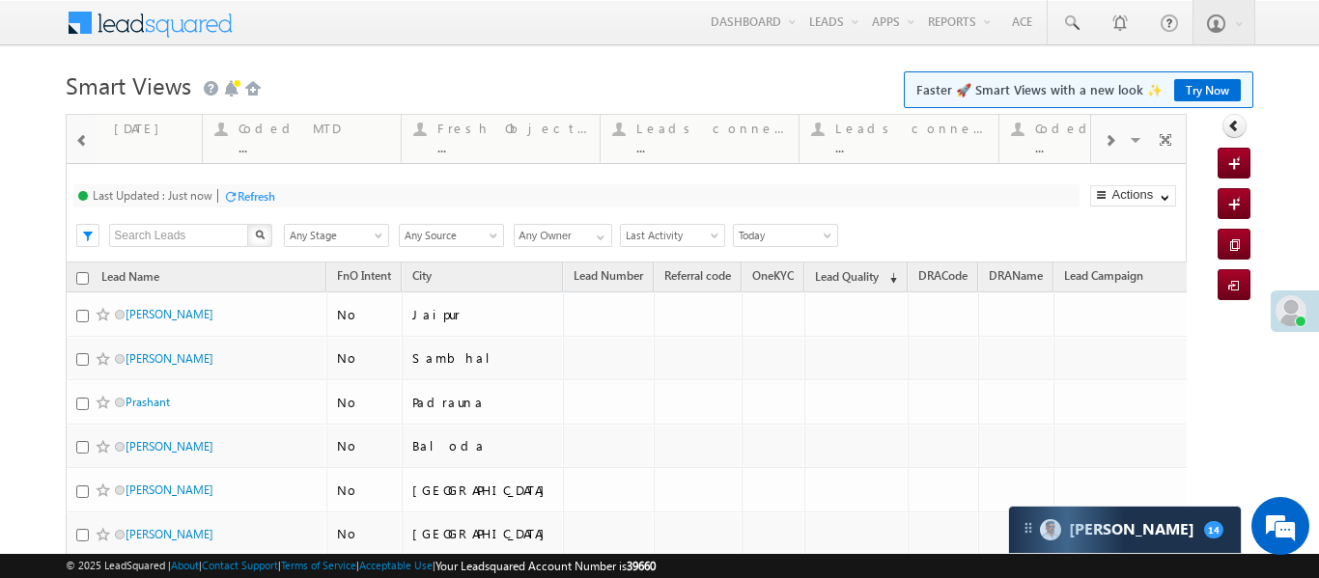
click at [78, 137] on span at bounding box center [82, 140] width 14 height 15
click at [372, 153] on div "..." at bounding box center [406, 147] width 151 height 14
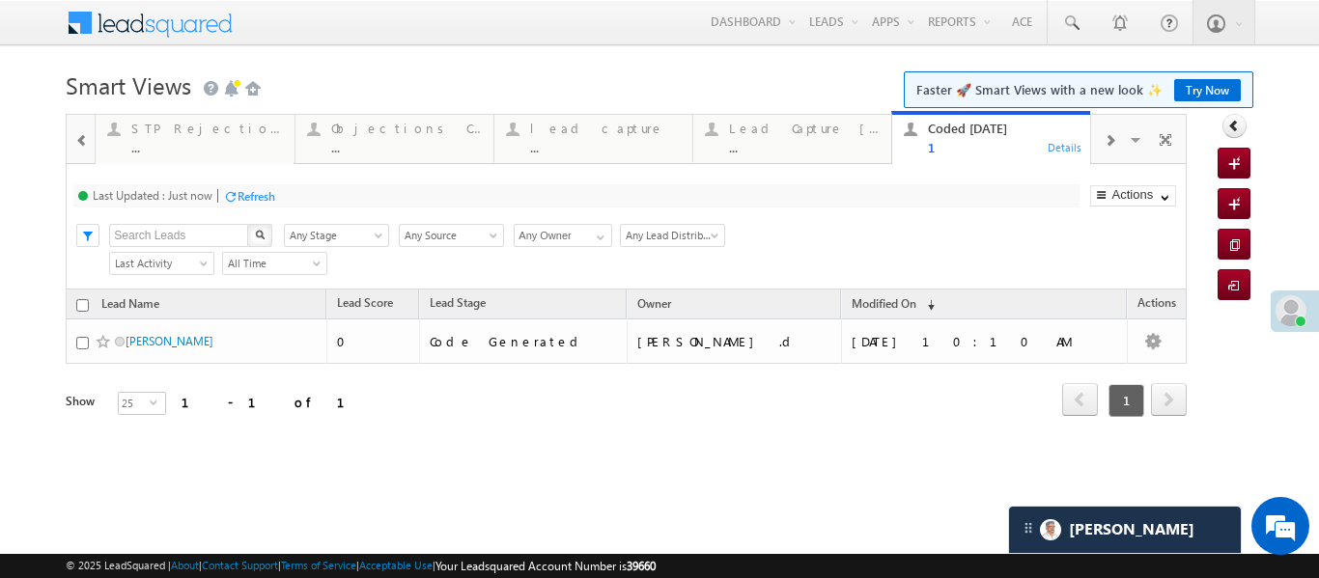
scroll to position [506, 0]
click at [638, 149] on div "..." at bounding box center [605, 147] width 151 height 14
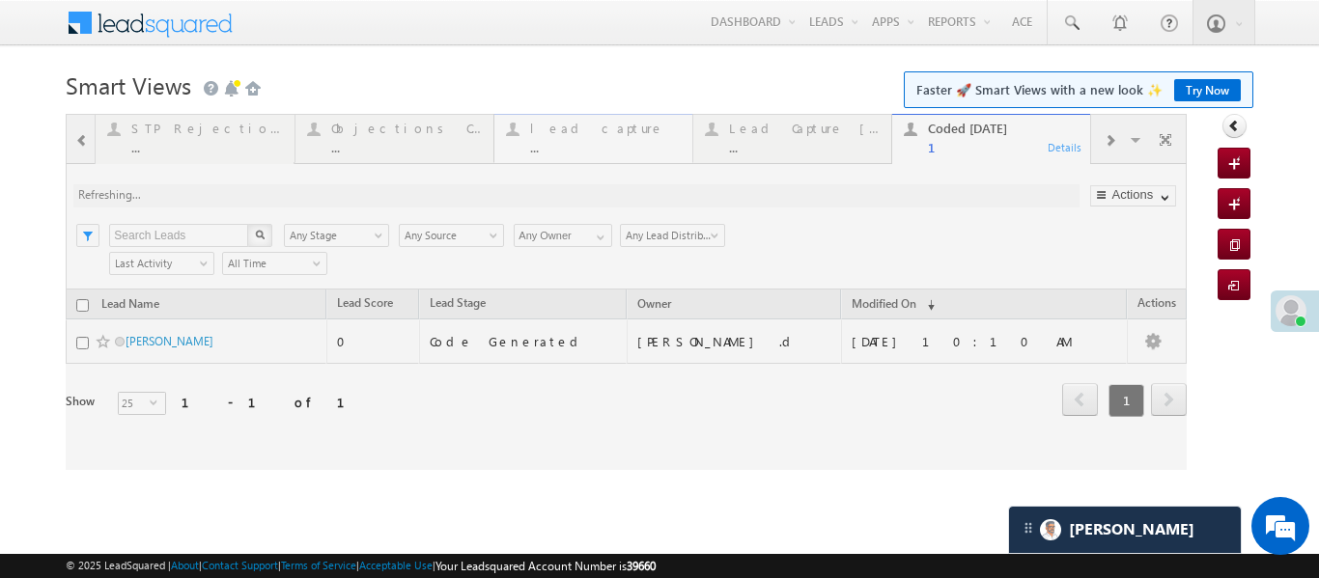
scroll to position [17, 0]
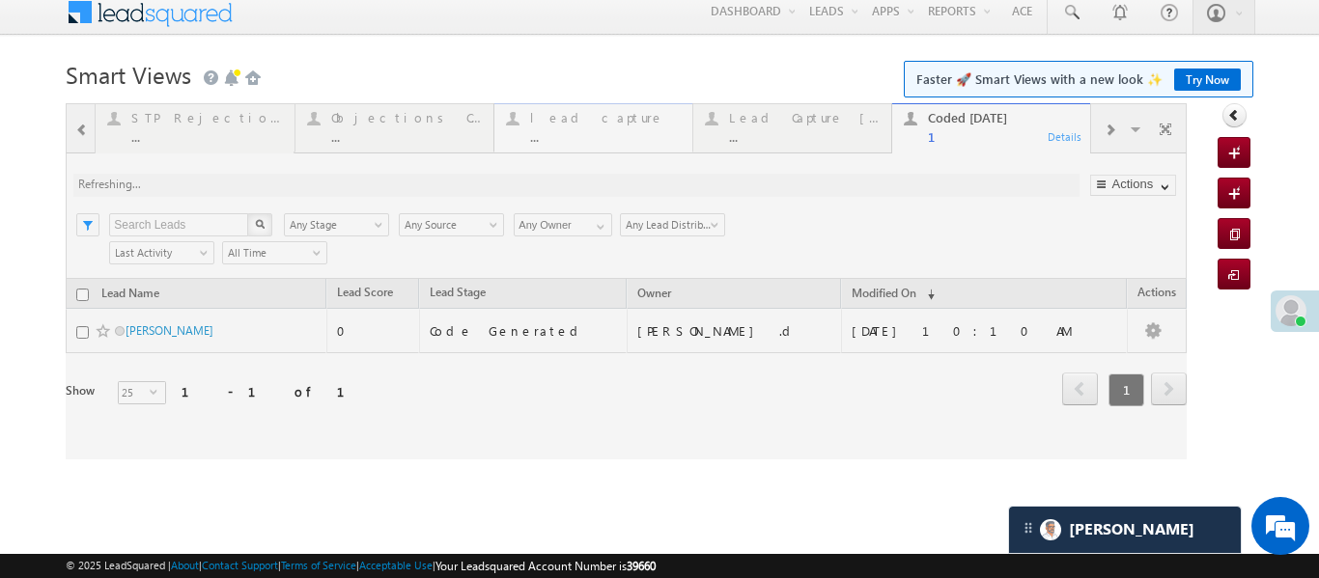
click at [638, 149] on div at bounding box center [626, 281] width 1121 height 356
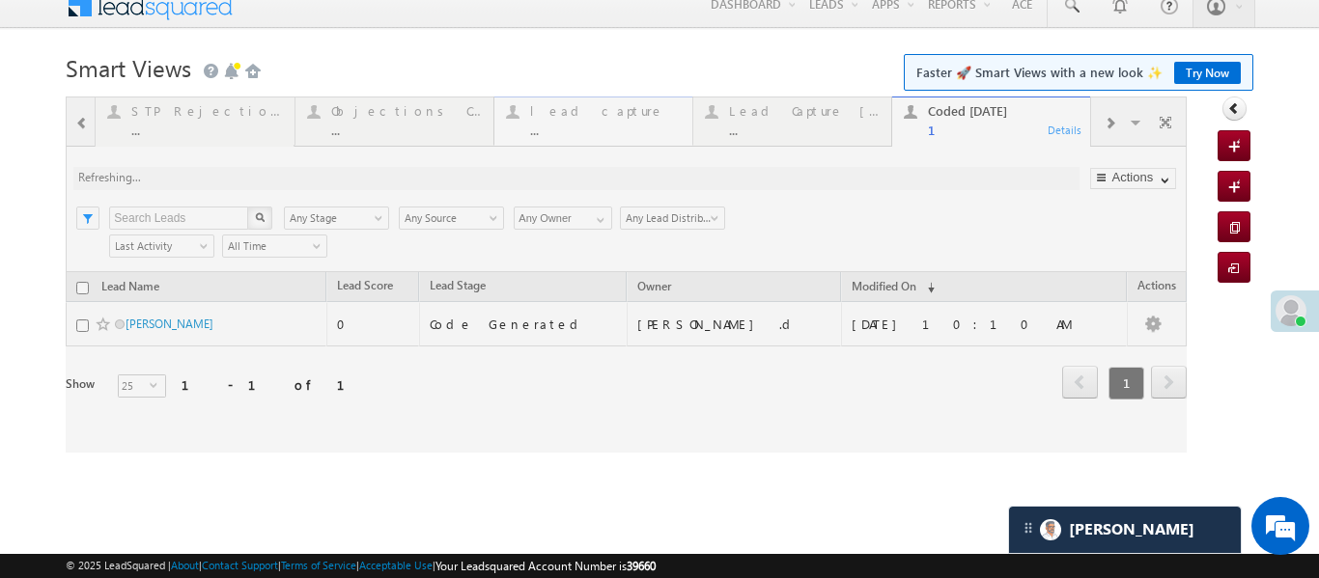
click at [638, 149] on div at bounding box center [626, 275] width 1121 height 356
drag, startPoint x: 638, startPoint y: 149, endPoint x: 618, endPoint y: 126, distance: 30.1
click at [637, 147] on div at bounding box center [626, 275] width 1121 height 356
click at [618, 126] on div at bounding box center [626, 275] width 1121 height 356
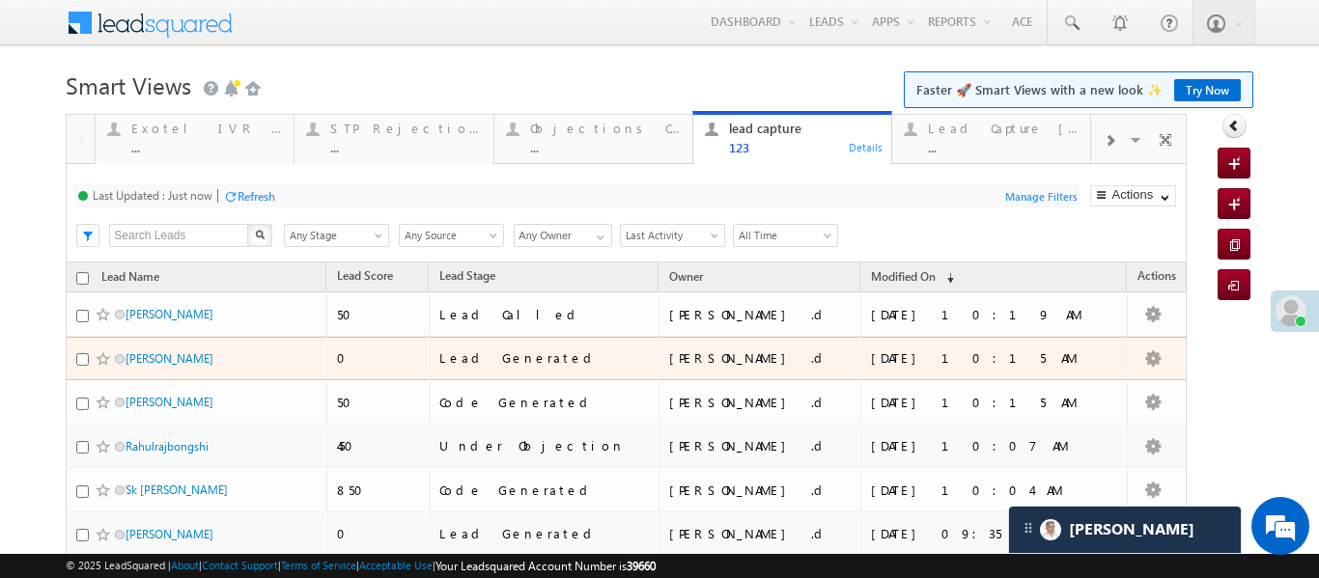
scroll to position [19, 0]
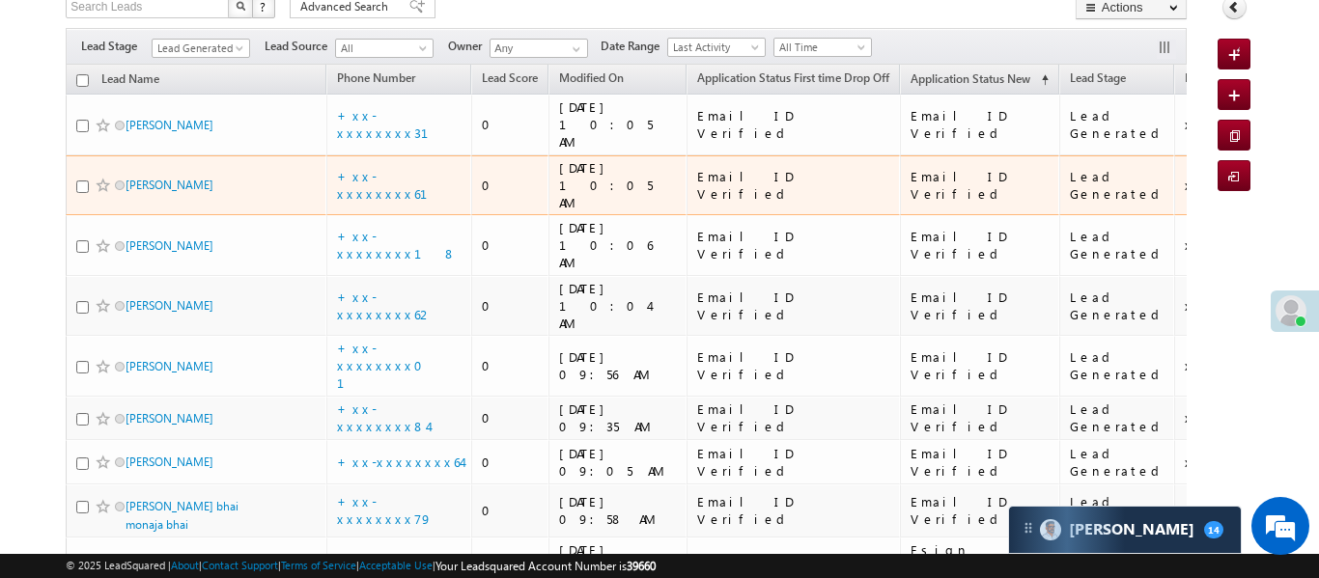
scroll to position [389, 0]
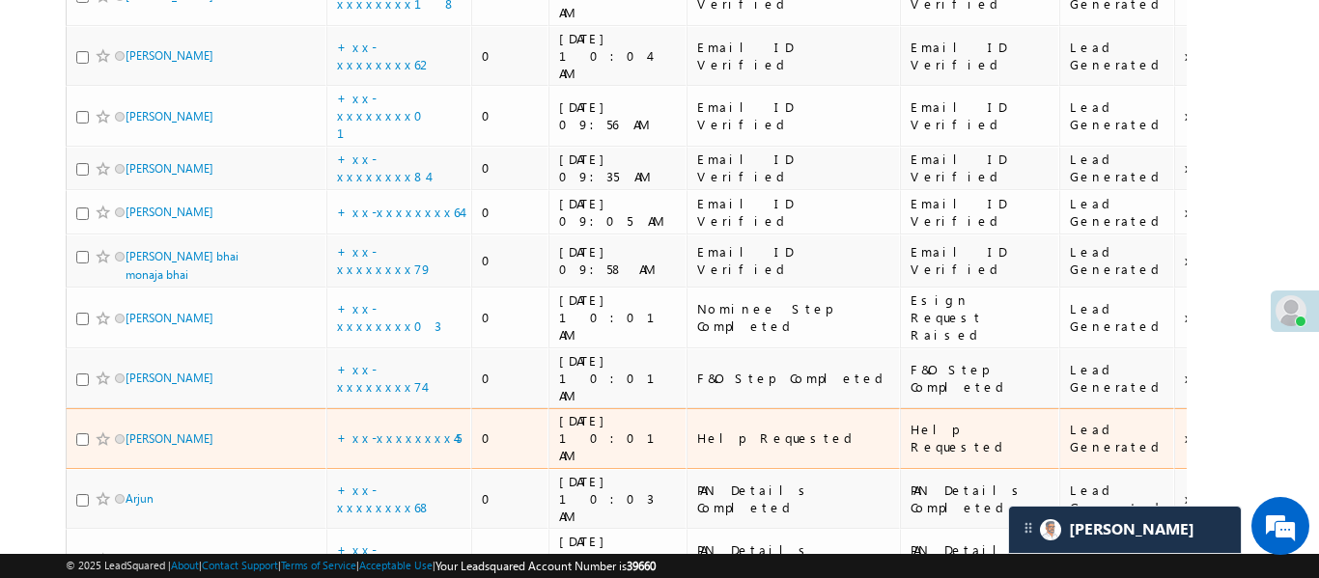
click at [388, 408] on td "+xx-xxxxxxxx45" at bounding box center [398, 438] width 145 height 61
click at [394, 408] on td "+xx-xxxxxxxx45" at bounding box center [398, 438] width 145 height 61
click at [405, 430] on link "+xx-xxxxxxxx45" at bounding box center [399, 438] width 125 height 16
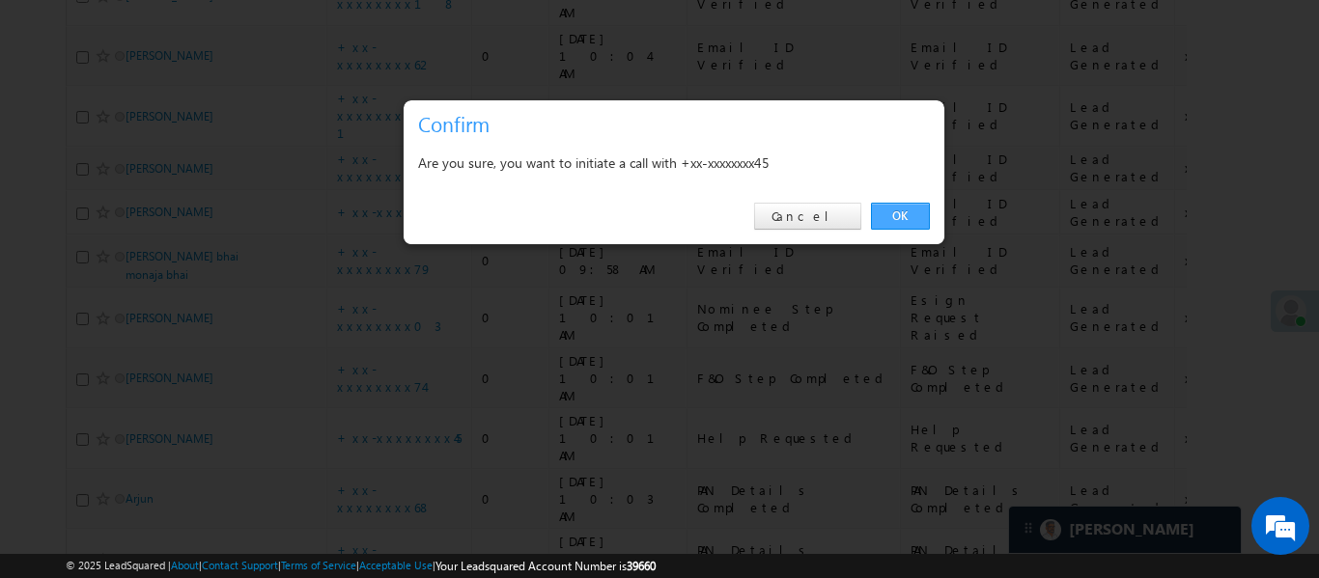
click at [897, 215] on link "OK" at bounding box center [900, 216] width 59 height 27
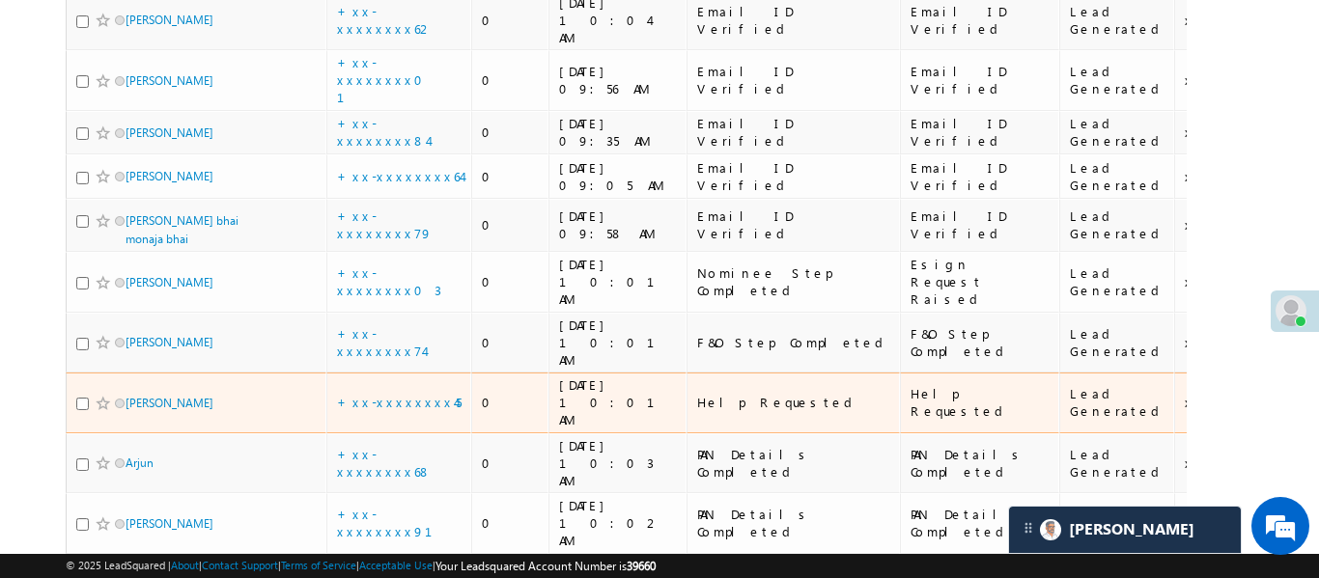
scroll to position [529, 0]
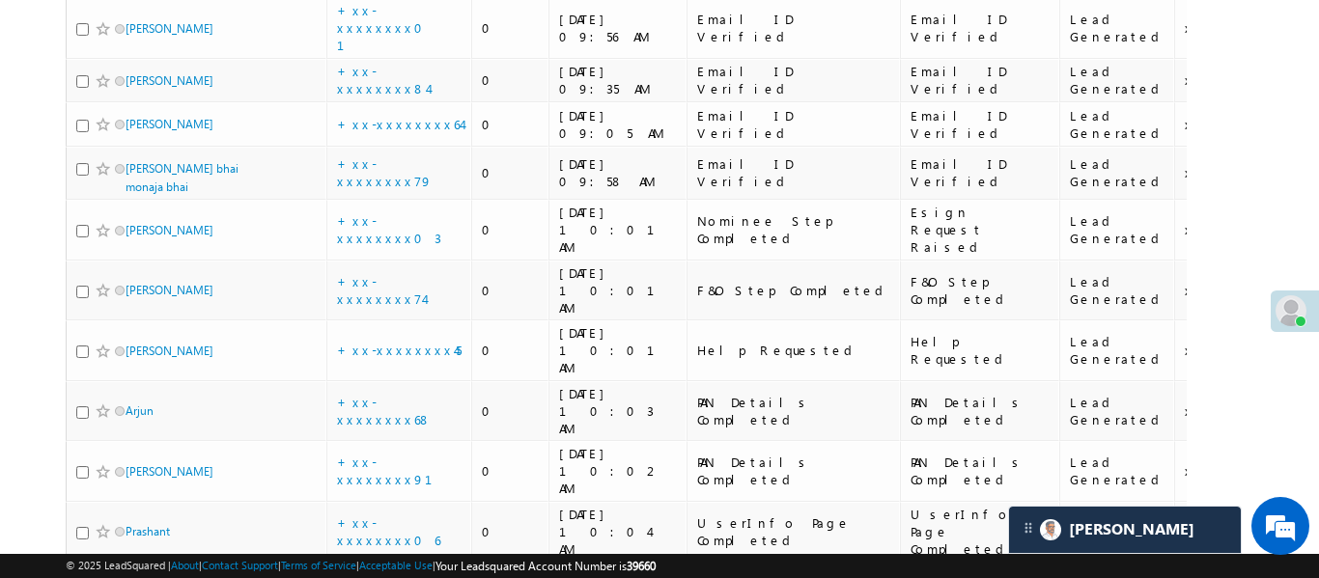
click at [1295, 104] on body "Menu Aakansha .d Aakan sha.D @ange lbrok ing.c om" at bounding box center [659, 100] width 1319 height 1258
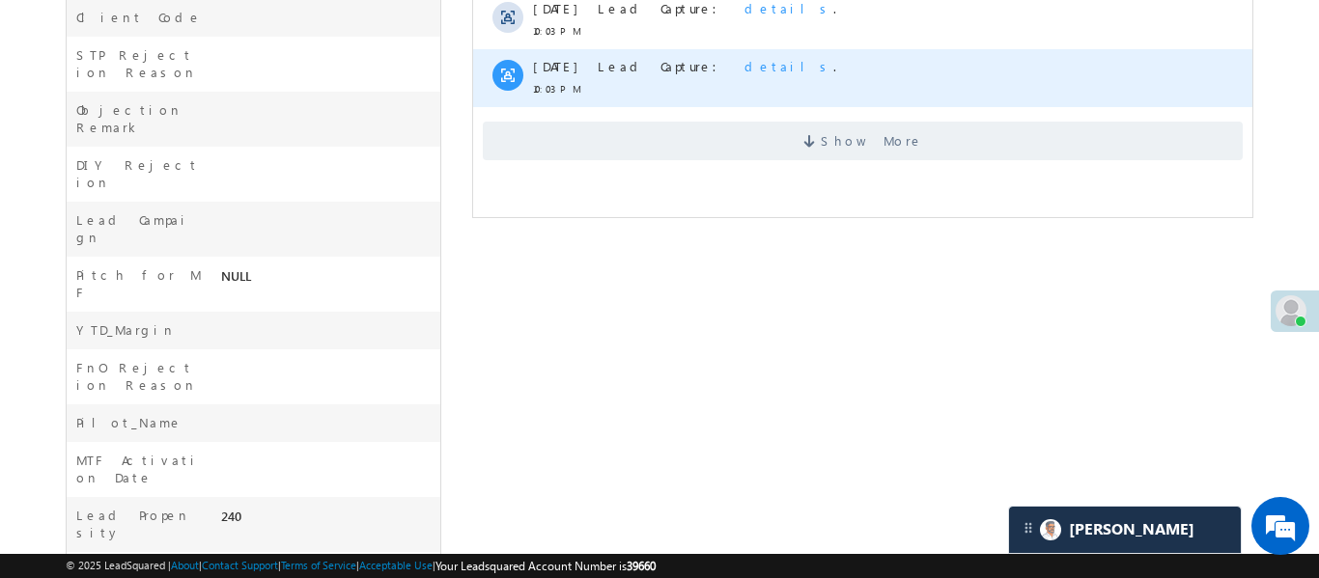
scroll to position [271, 0]
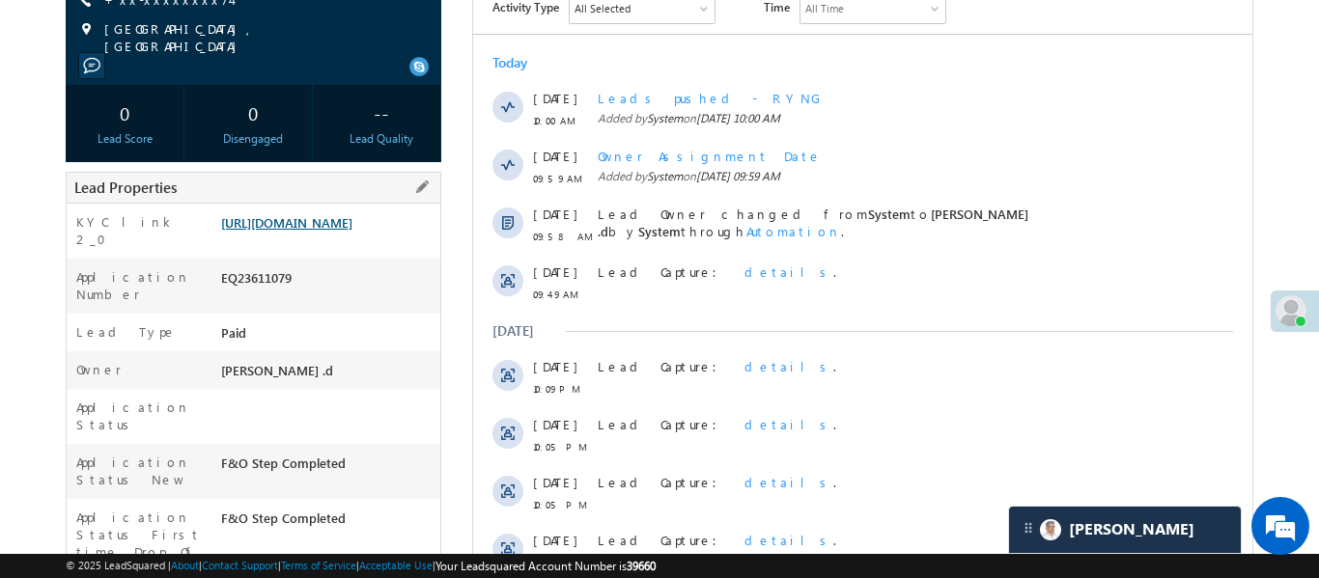
click at [327, 231] on link "[URL][DOMAIN_NAME]" at bounding box center [286, 222] width 131 height 16
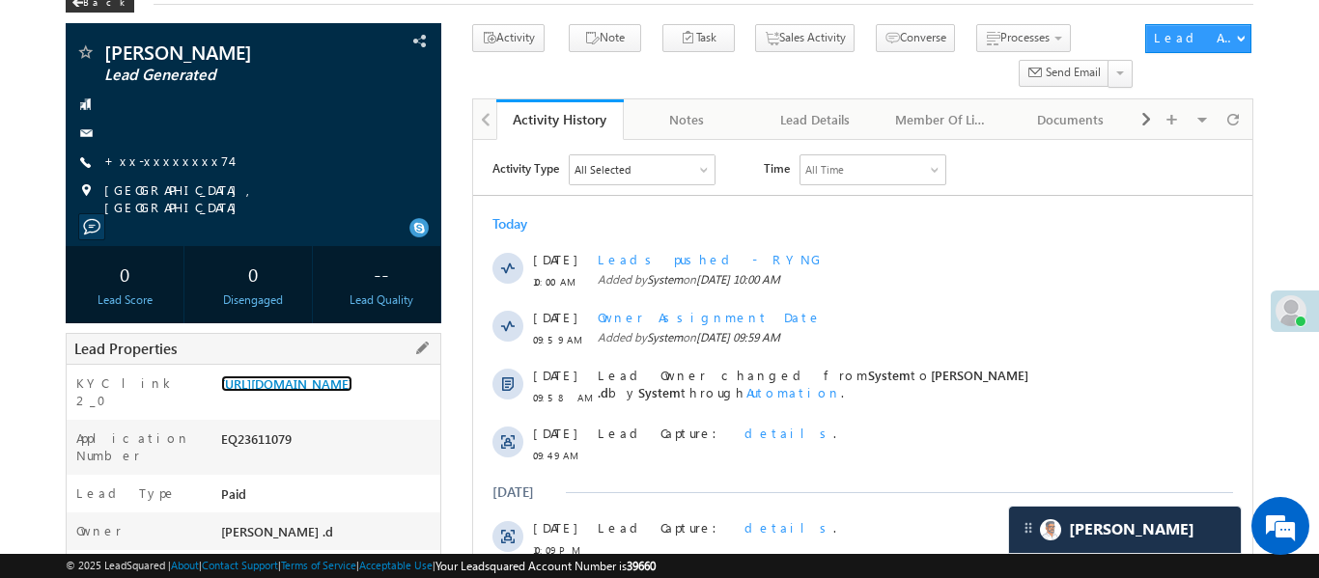
scroll to position [0, 0]
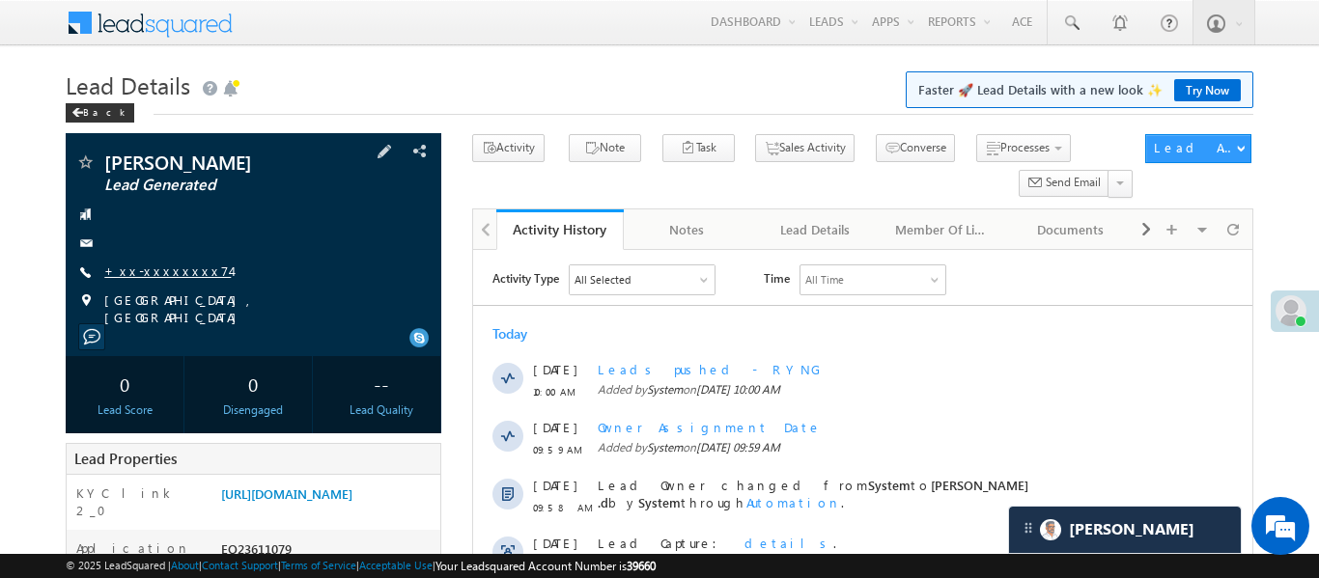
click at [163, 275] on link "+xx-xxxxxxxx74" at bounding box center [167, 271] width 126 height 16
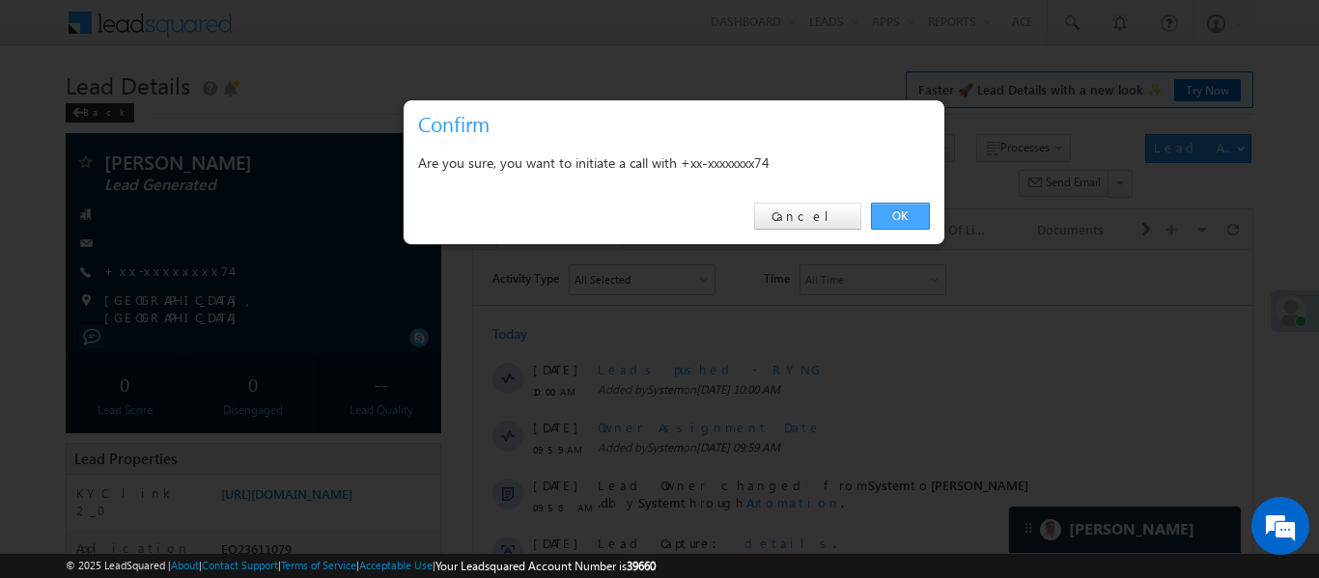
click at [918, 227] on link "OK" at bounding box center [900, 216] width 59 height 27
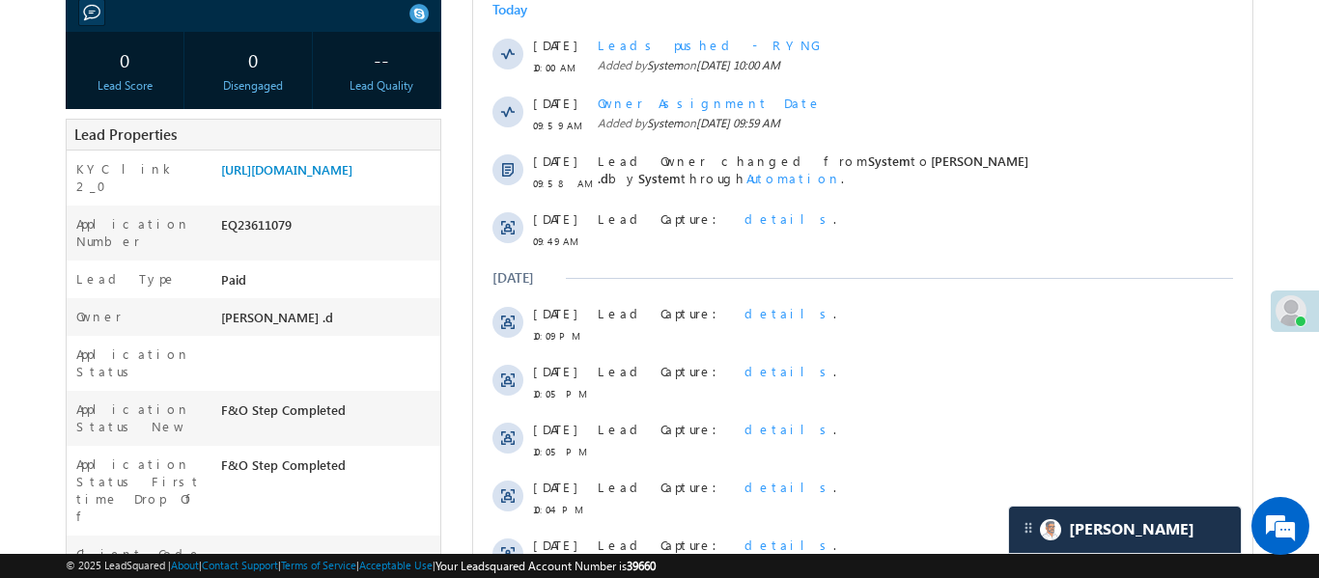
scroll to position [679, 0]
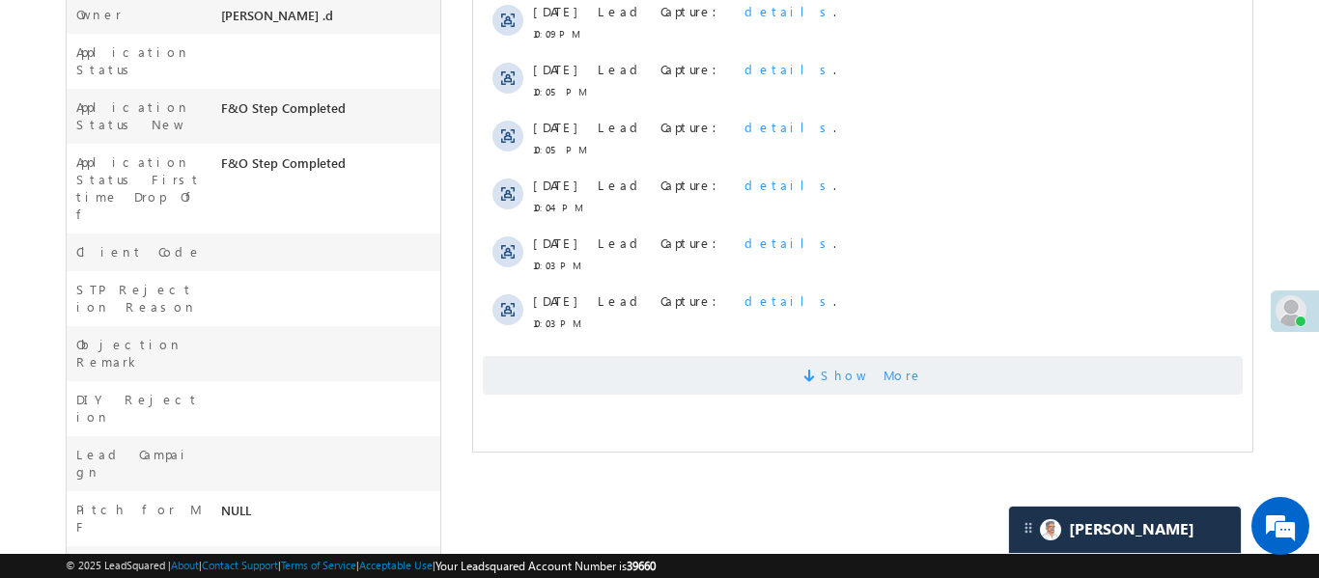
click at [791, 384] on span "Show More" at bounding box center [862, 375] width 760 height 39
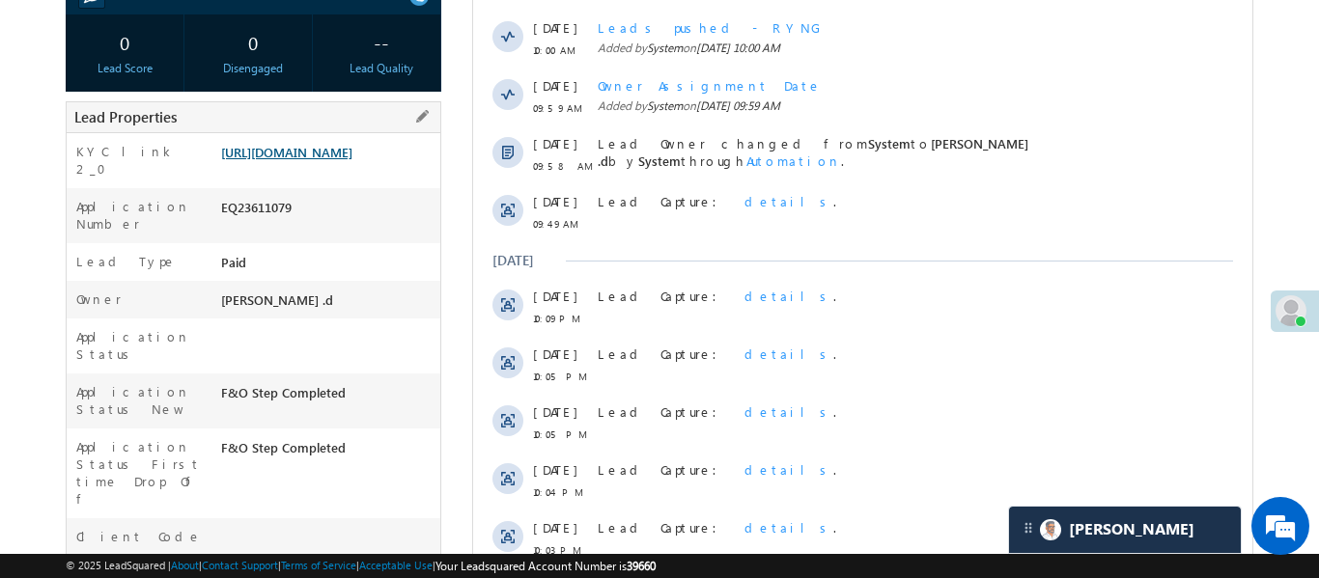
scroll to position [390, 0]
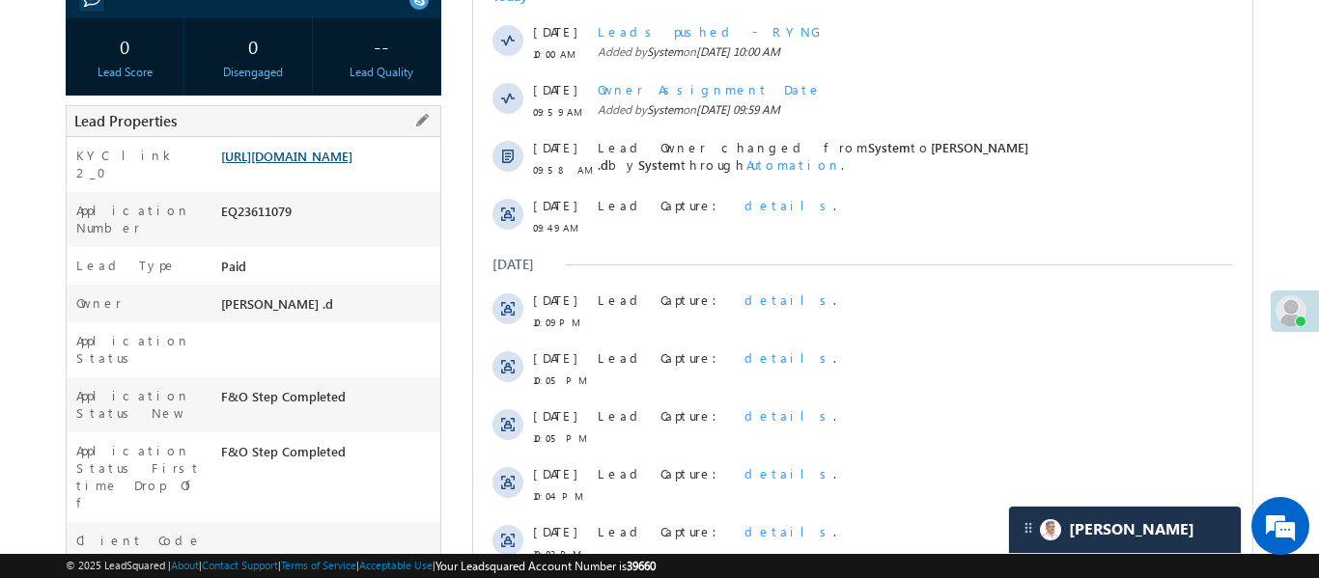
click at [352, 164] on link "[URL][DOMAIN_NAME]" at bounding box center [286, 156] width 131 height 16
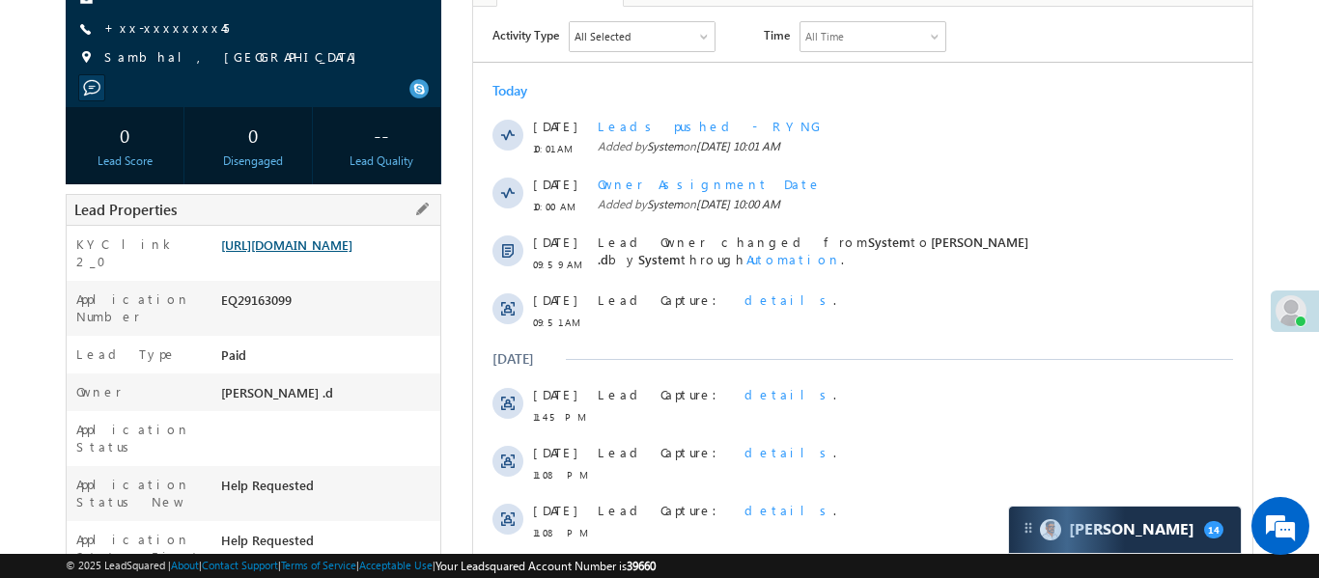
scroll to position [244, 0]
click at [282, 252] on link "https://angelbroking1-pk3em7sa.customui-test.leadsquared.com?leadId=8cdbb383-60…" at bounding box center [286, 244] width 131 height 16
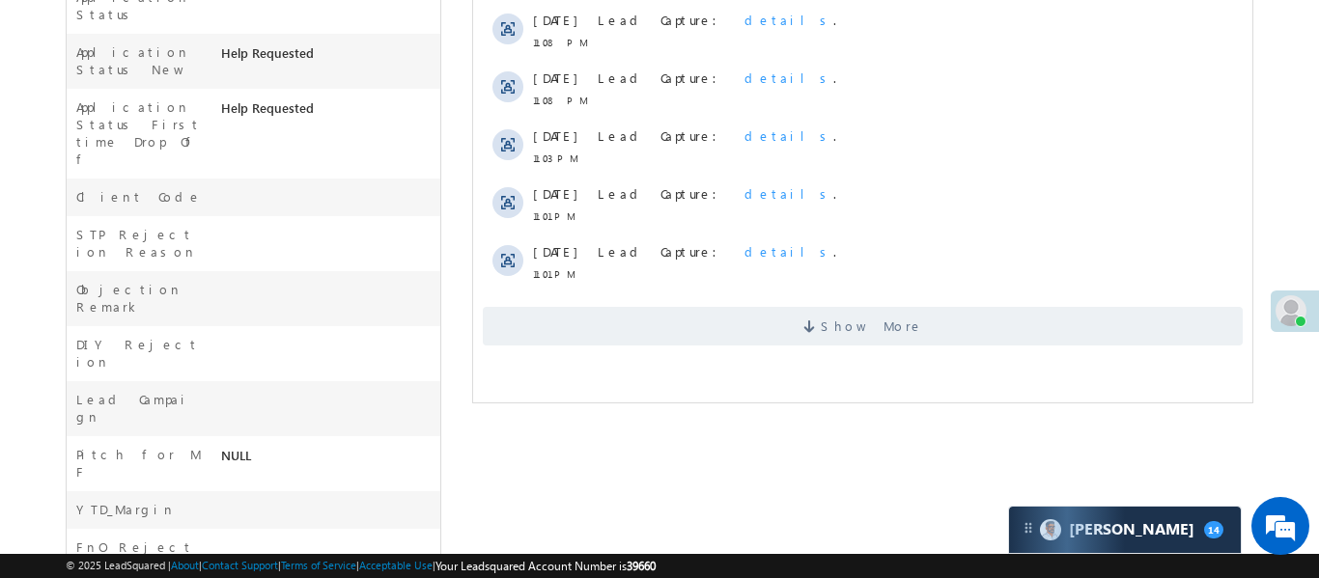
click at [181, 21] on div "Nikhil kumar Lead Generated" at bounding box center [254, 196] width 376 height 1478
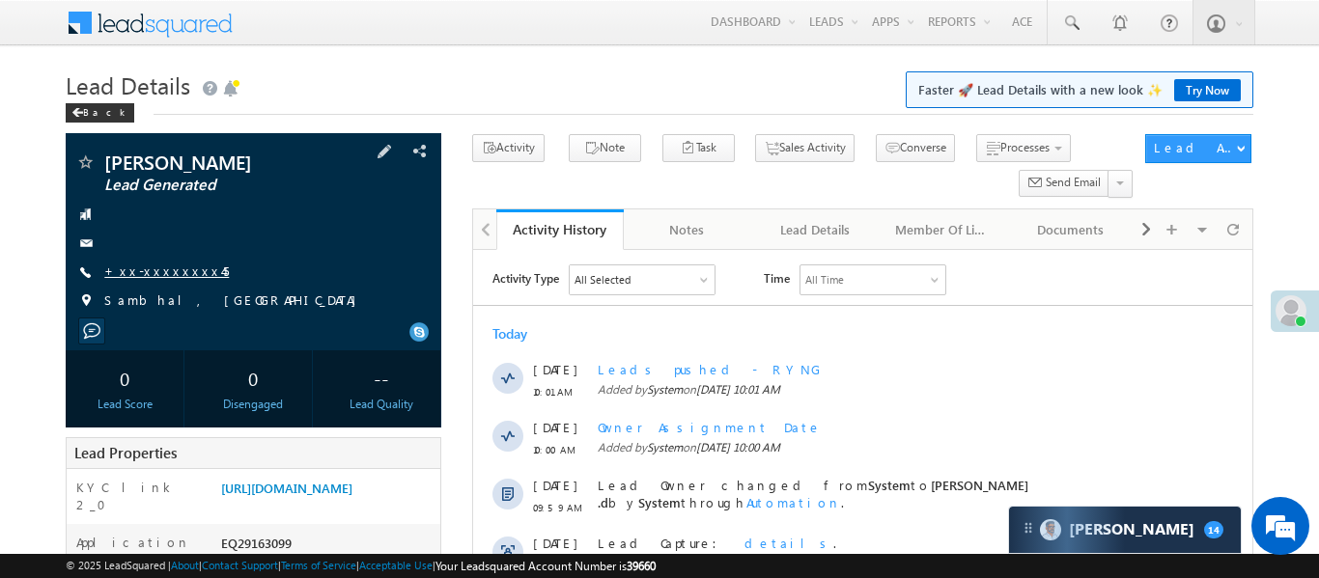
click at [177, 265] on link "+xx-xxxxxxxx45" at bounding box center [166, 271] width 125 height 16
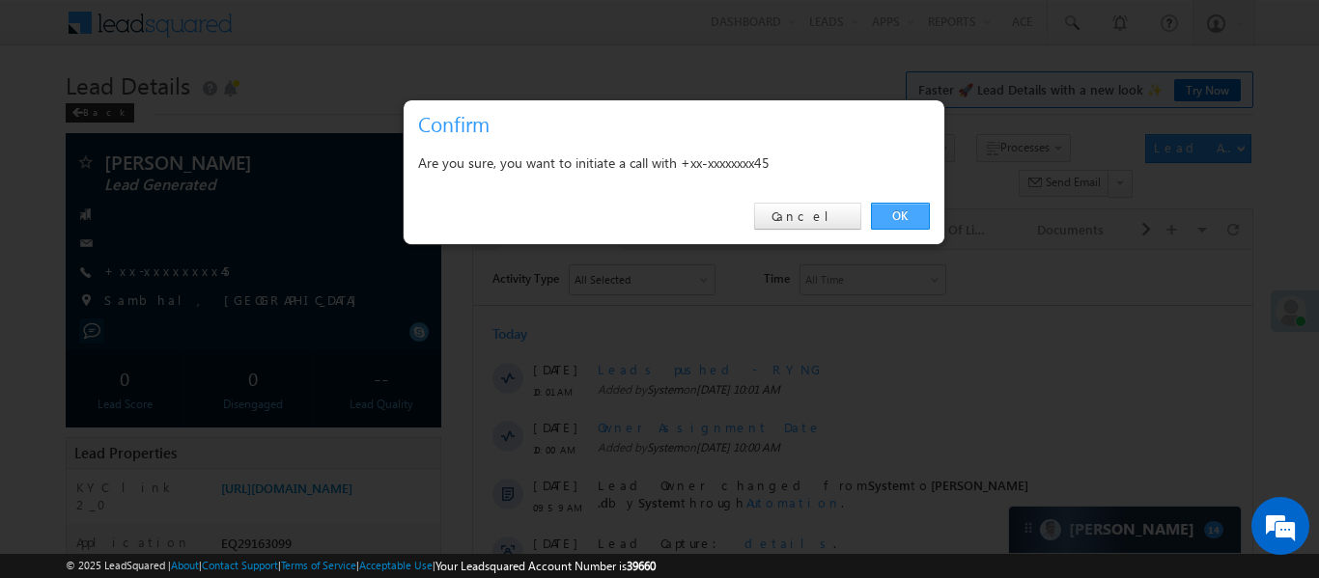
click at [914, 218] on link "OK" at bounding box center [900, 216] width 59 height 27
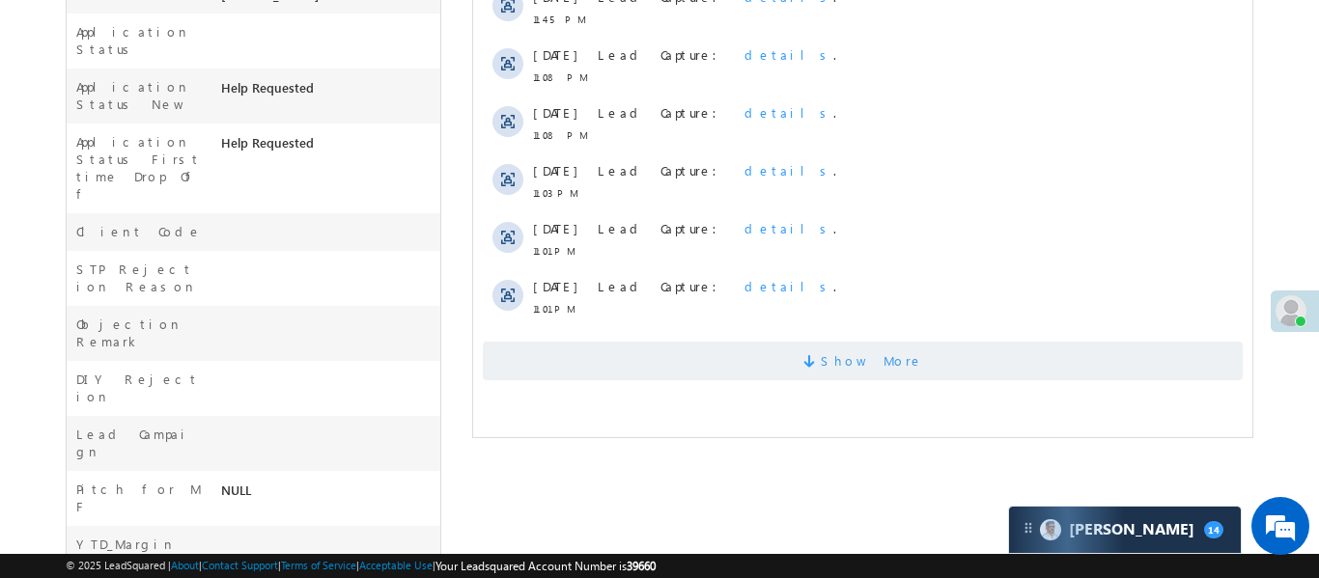
scroll to position [692, 0]
click at [758, 353] on span "Show More" at bounding box center [862, 362] width 760 height 39
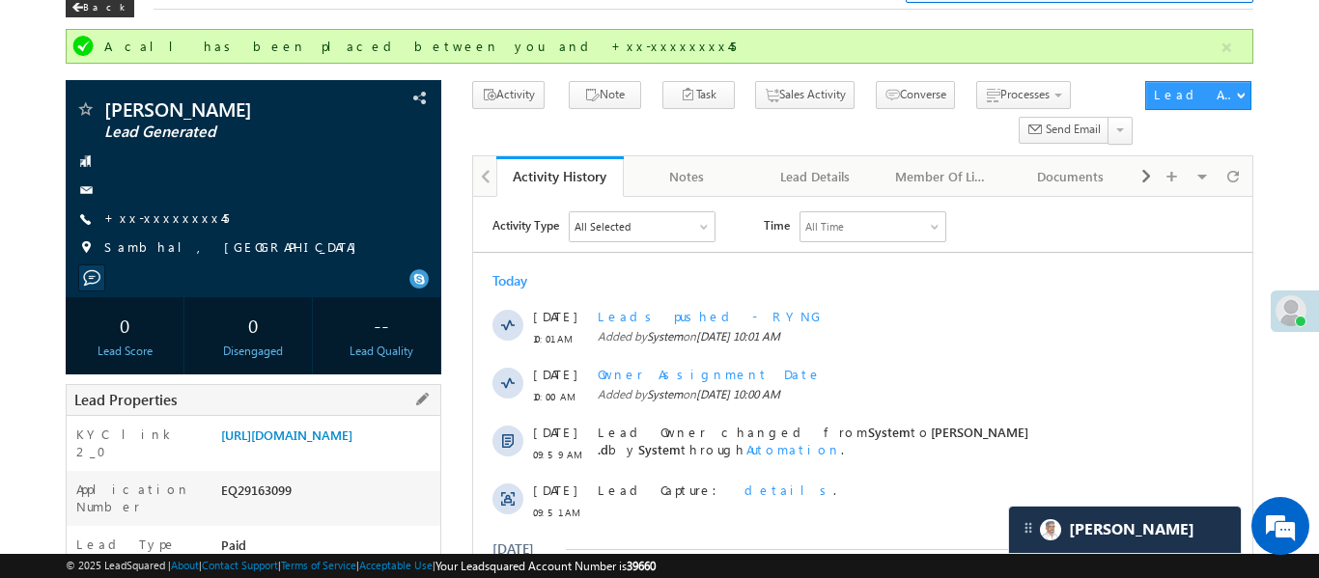
scroll to position [92, 0]
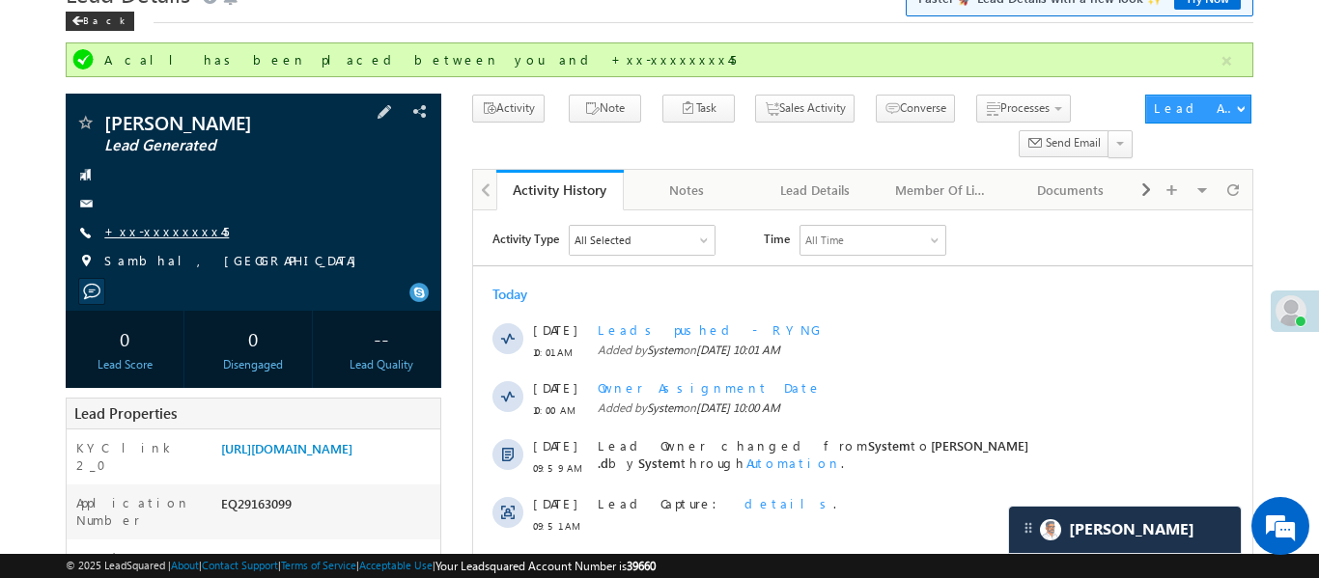
click at [142, 230] on link "+xx-xxxxxxxx45" at bounding box center [166, 231] width 125 height 16
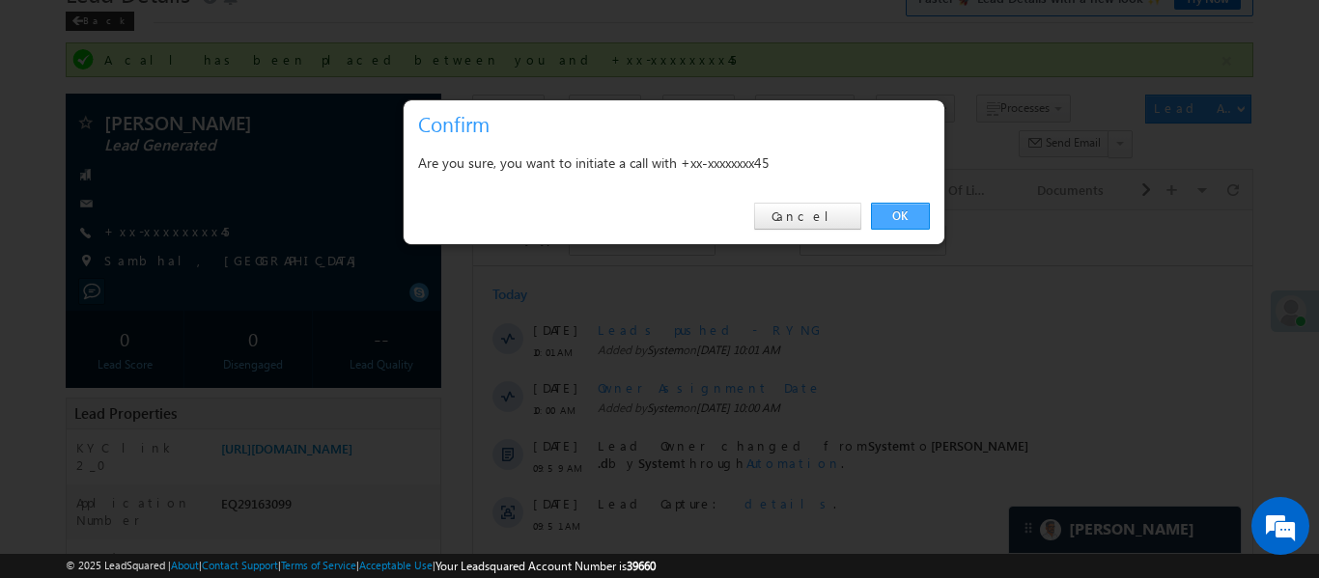
click at [892, 214] on link "OK" at bounding box center [900, 216] width 59 height 27
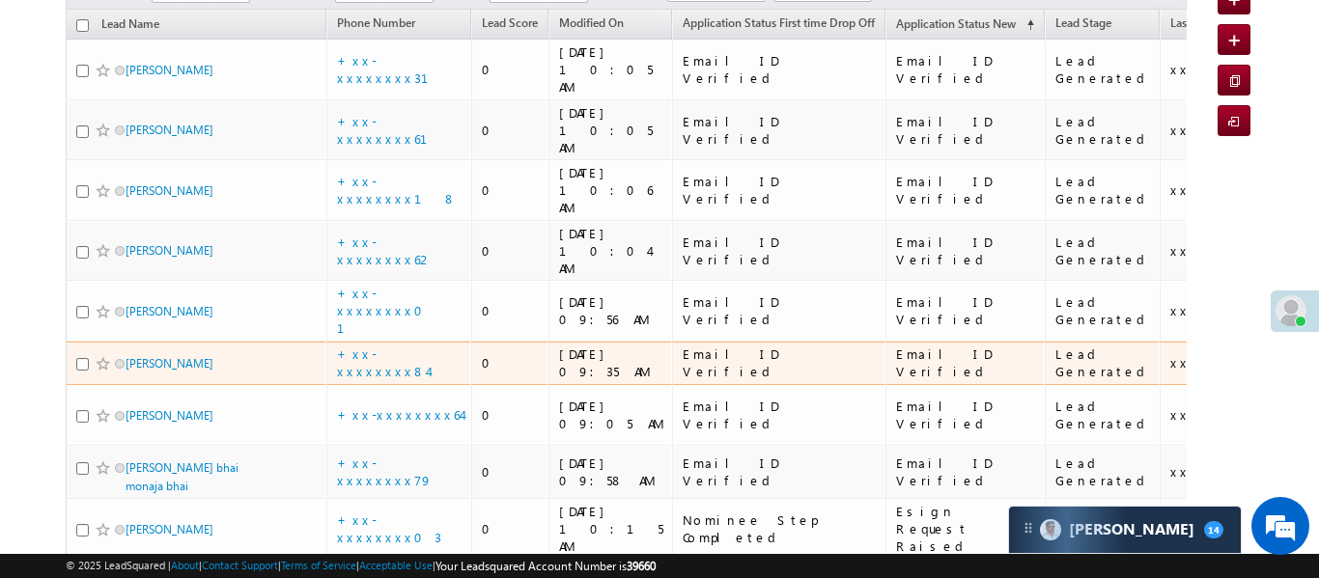
scroll to position [389, 0]
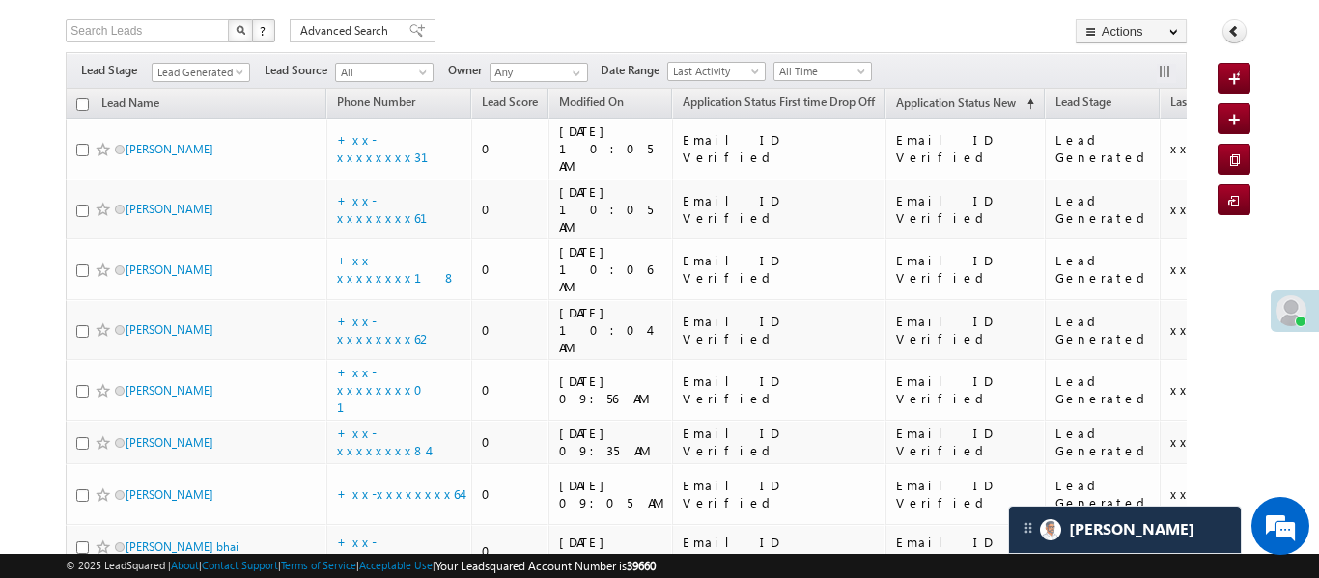
scroll to position [389, 0]
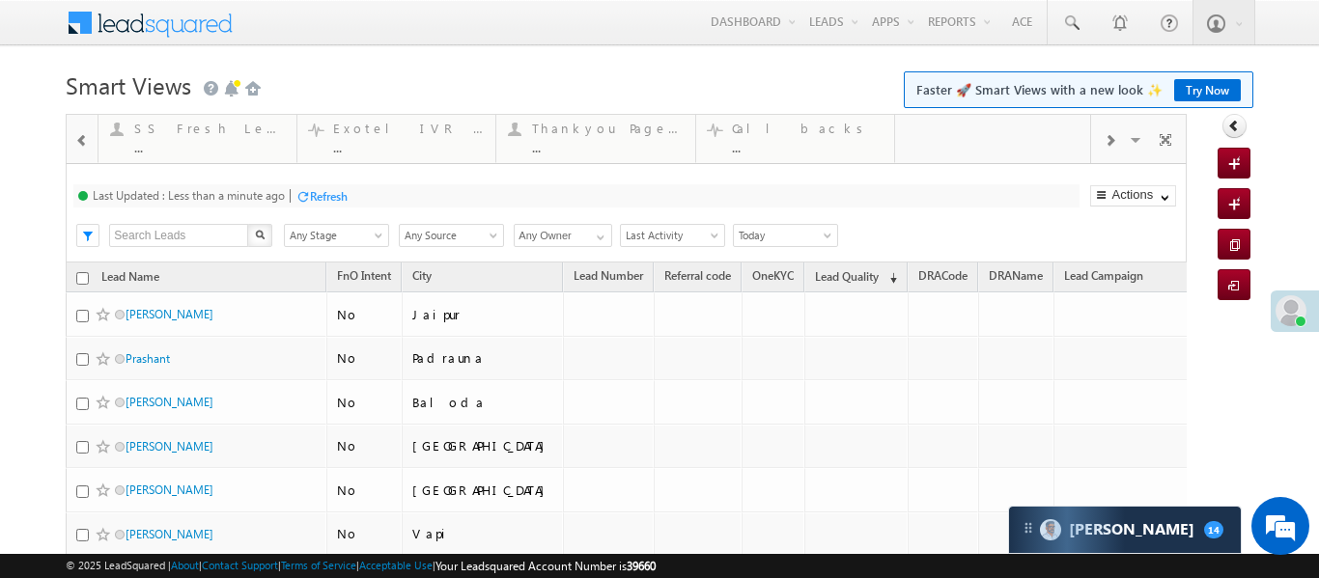
click at [81, 147] on span at bounding box center [82, 140] width 14 height 15
click at [81, 146] on span at bounding box center [82, 140] width 14 height 15
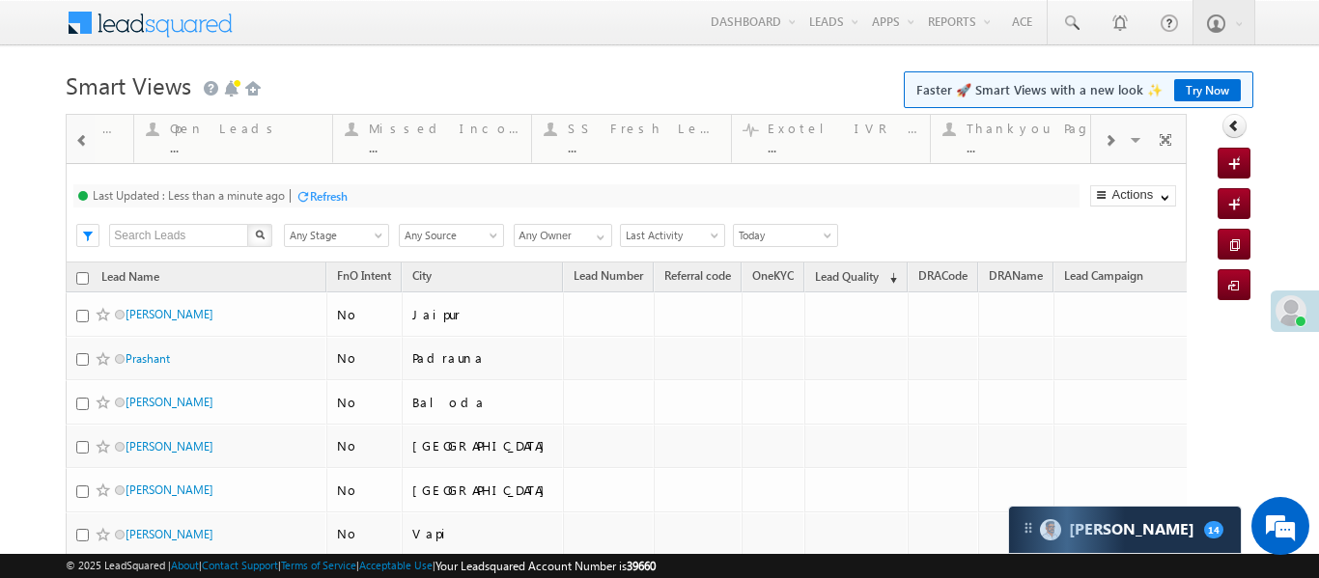
click at [81, 146] on span at bounding box center [82, 140] width 14 height 15
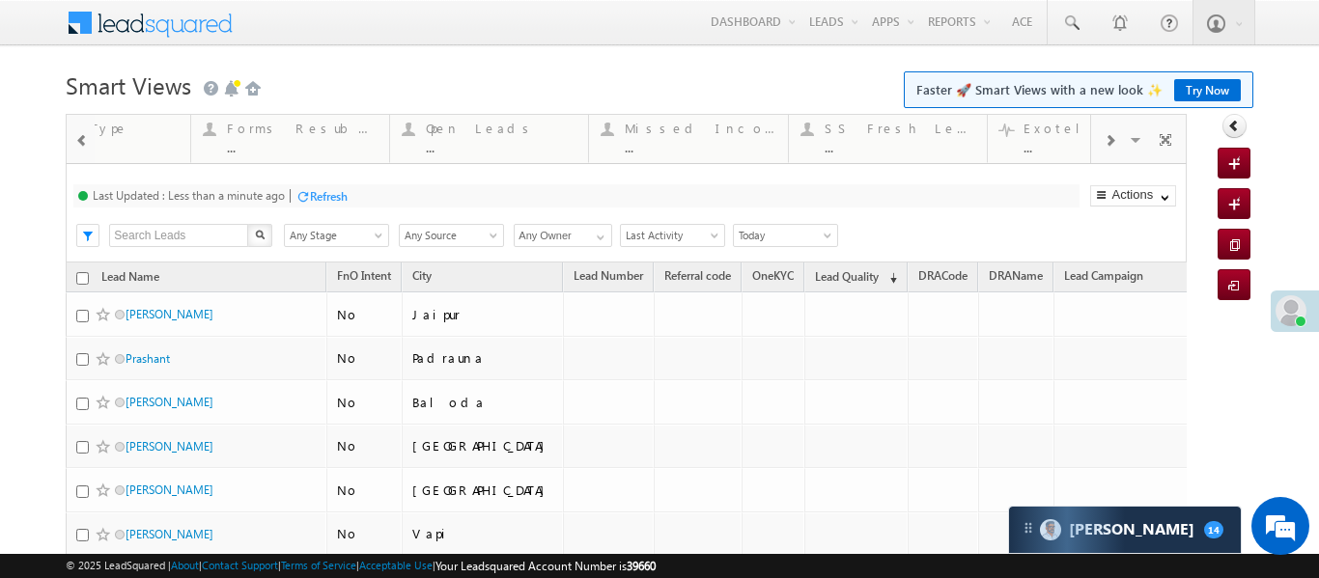
click at [81, 146] on span at bounding box center [82, 140] width 14 height 15
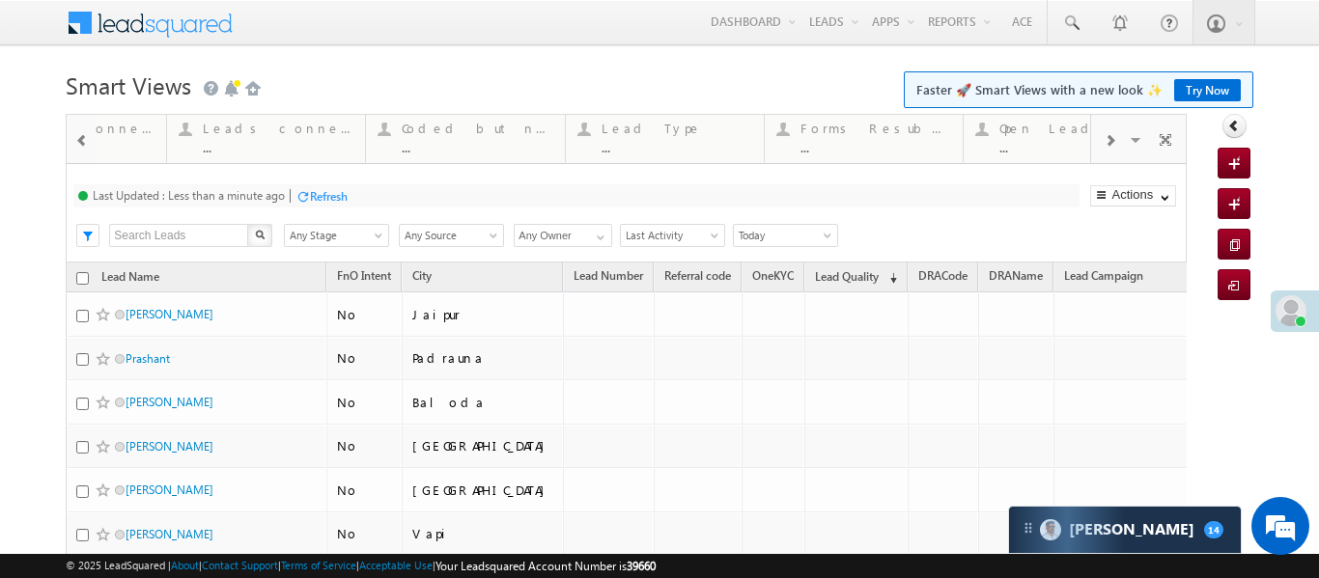
click at [81, 146] on span at bounding box center [82, 140] width 14 height 15
click at [75, 144] on span at bounding box center [82, 140] width 14 height 15
click at [73, 144] on div at bounding box center [82, 139] width 25 height 43
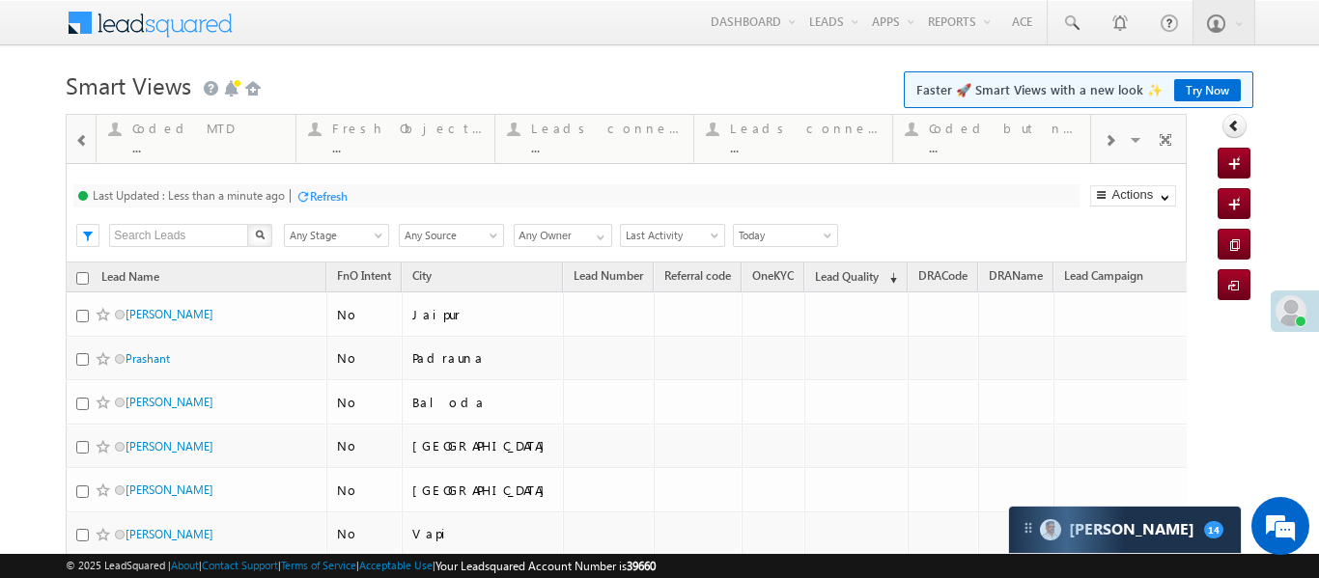
click at [73, 144] on div at bounding box center [82, 139] width 25 height 43
click at [72, 144] on div at bounding box center [82, 139] width 25 height 43
click at [389, 147] on div "..." at bounding box center [406, 147] width 151 height 14
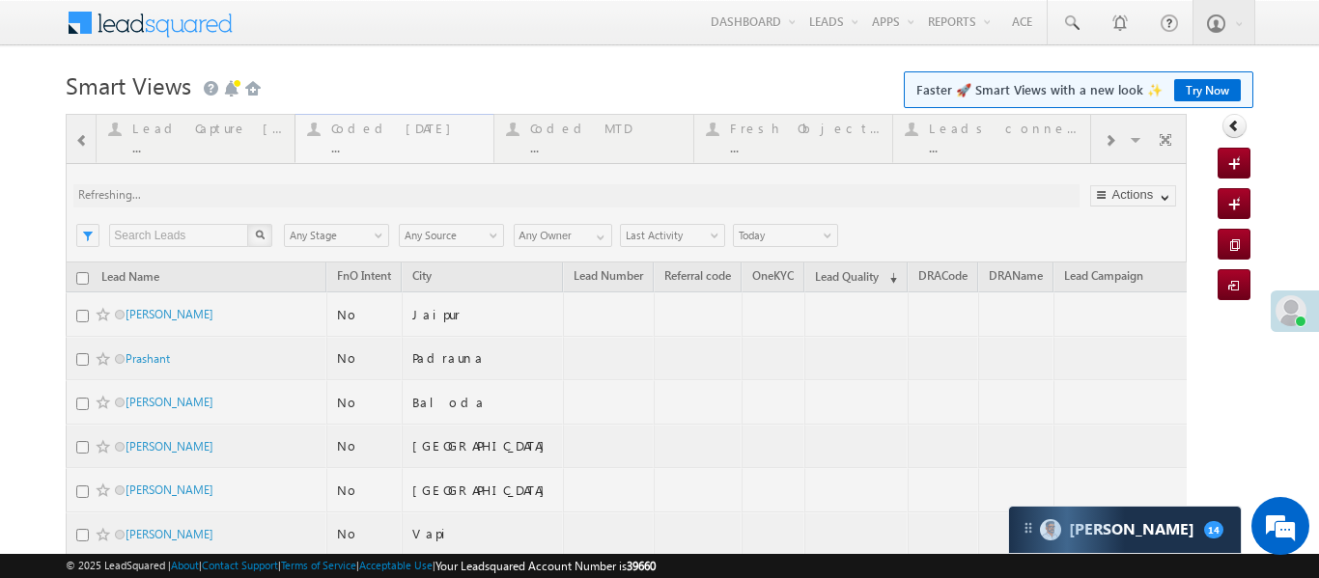
click at [389, 147] on div at bounding box center [626, 547] width 1121 height 866
click at [388, 146] on div at bounding box center [626, 547] width 1121 height 866
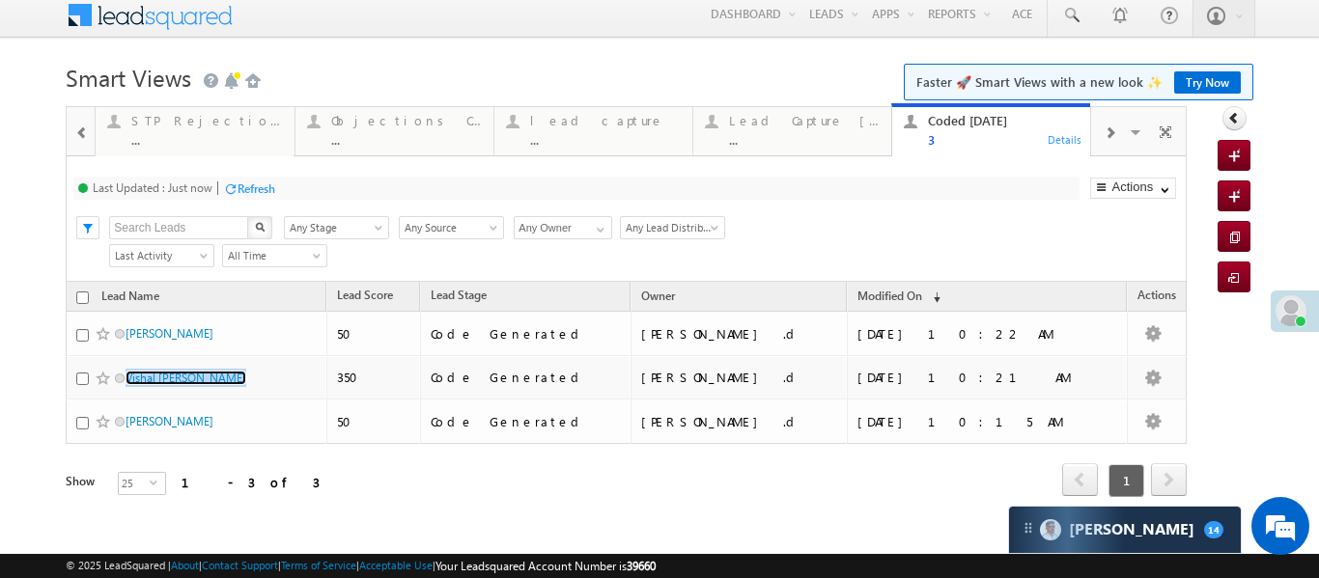
scroll to position [10, 0]
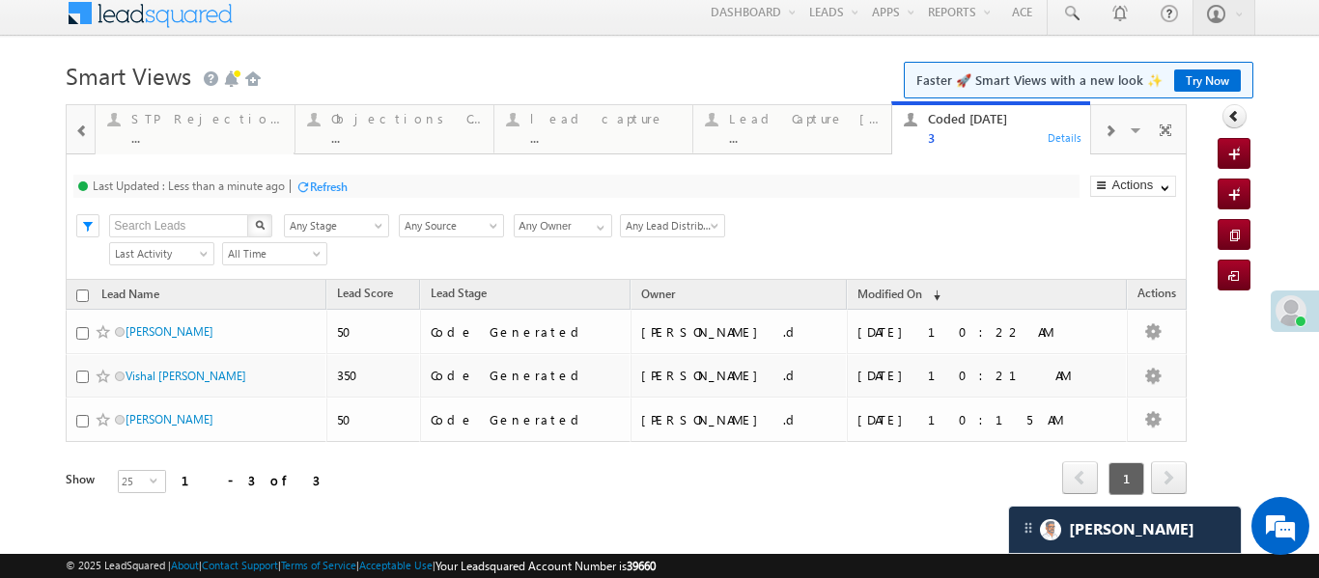
click at [77, 137] on span at bounding box center [82, 131] width 14 height 15
click at [77, 137] on div at bounding box center [81, 128] width 28 height 46
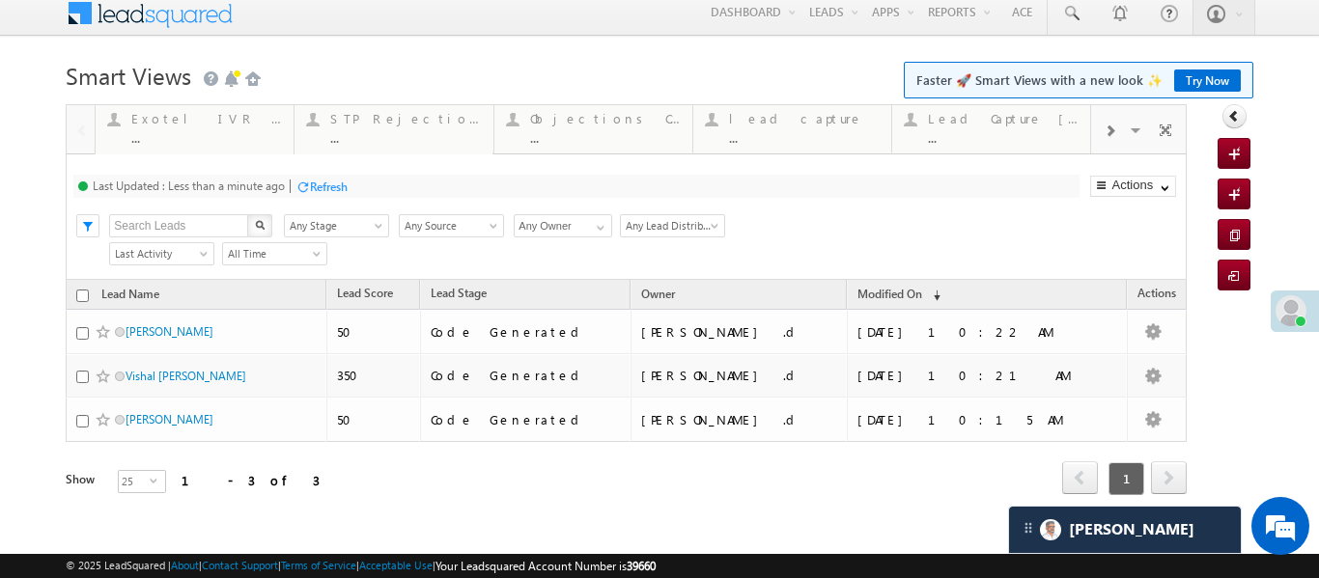
click at [77, 137] on div at bounding box center [81, 128] width 28 height 46
click at [780, 120] on div "lead capture" at bounding box center [804, 118] width 151 height 15
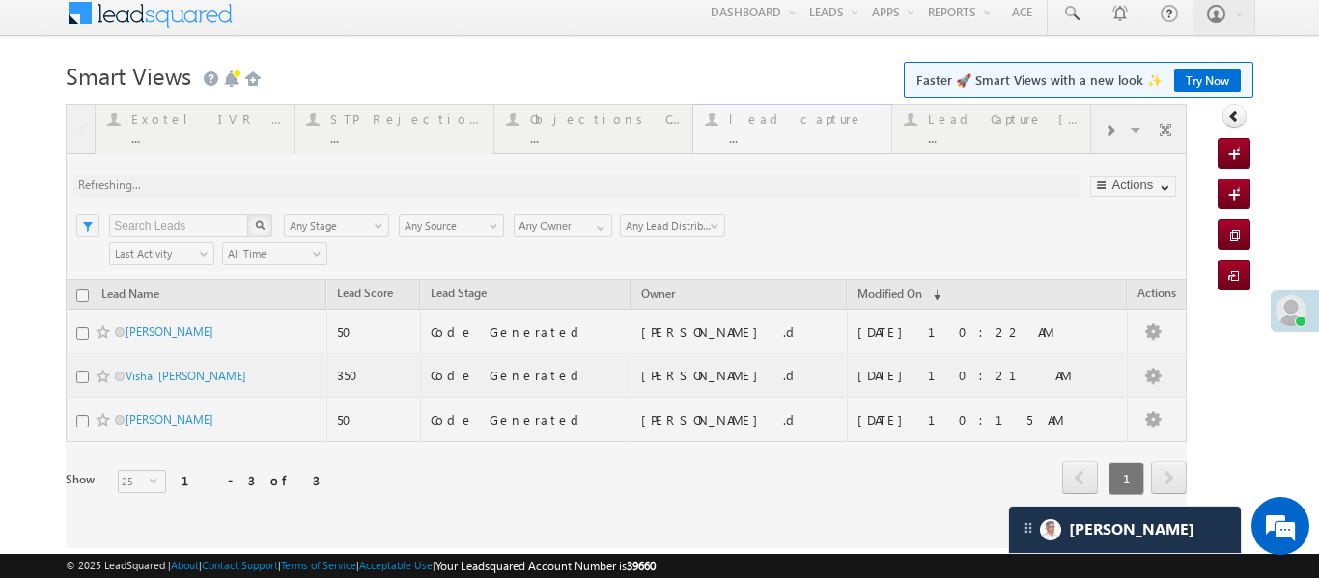
click at [780, 120] on div at bounding box center [626, 326] width 1121 height 444
drag, startPoint x: 780, startPoint y: 120, endPoint x: 267, endPoint y: 4, distance: 525.5
click at [782, 117] on div at bounding box center [626, 326] width 1121 height 444
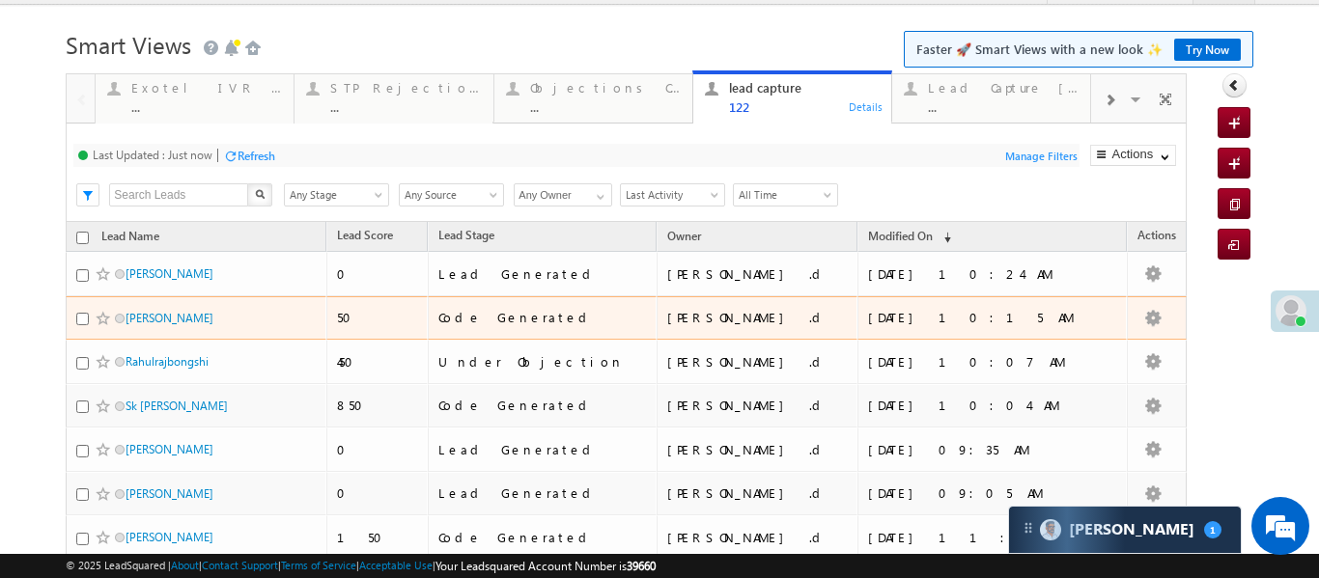
scroll to position [43, 0]
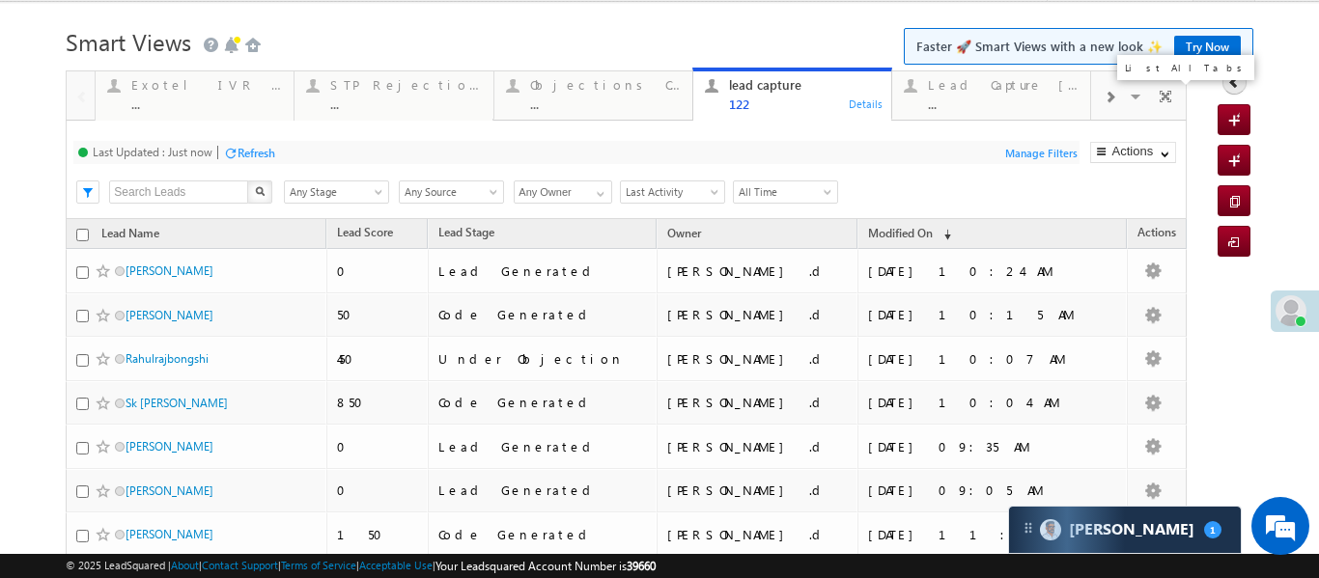
click at [1139, 88] on span at bounding box center [1137, 99] width 19 height 41
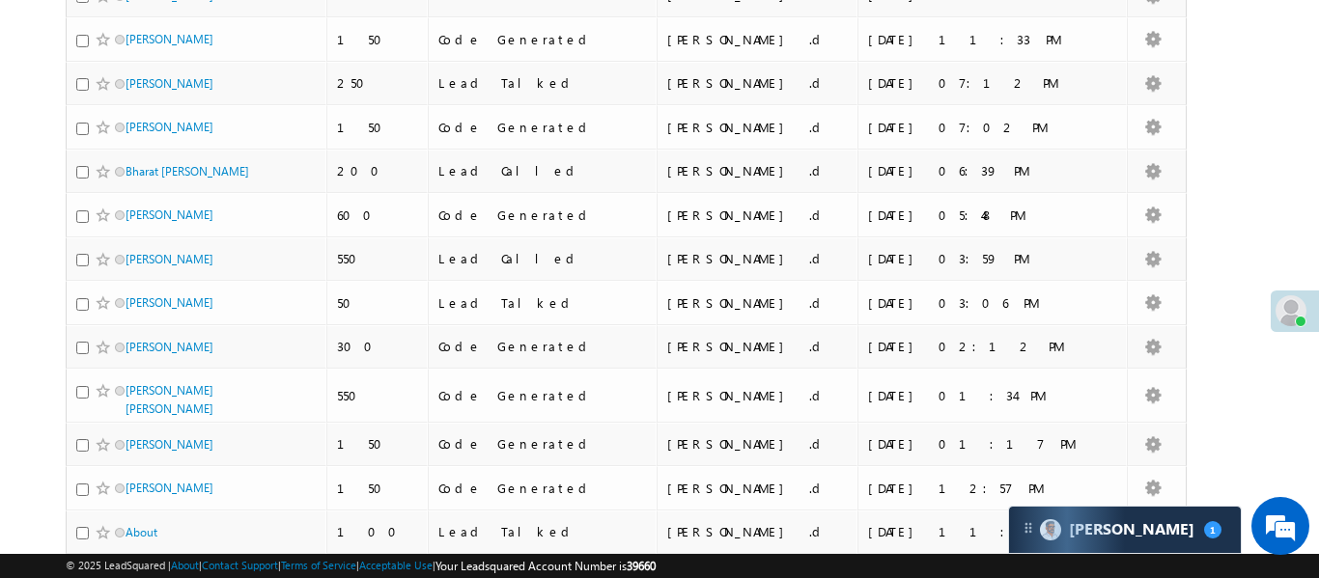
scroll to position [0, 0]
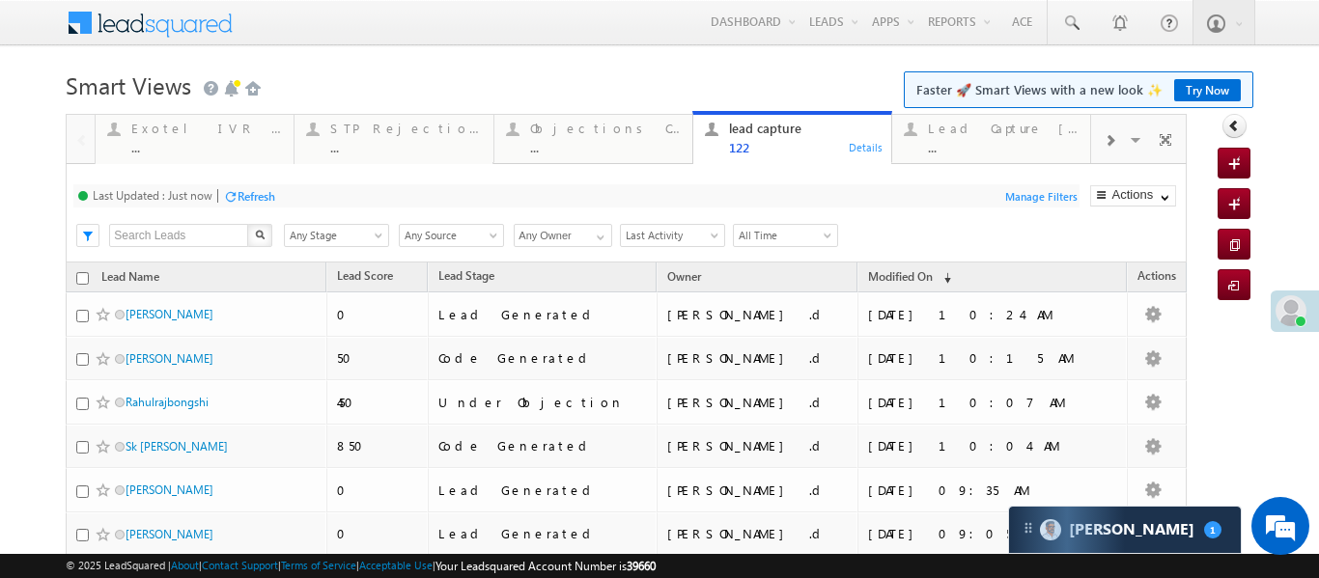
click at [1106, 139] on span at bounding box center [1109, 140] width 12 height 15
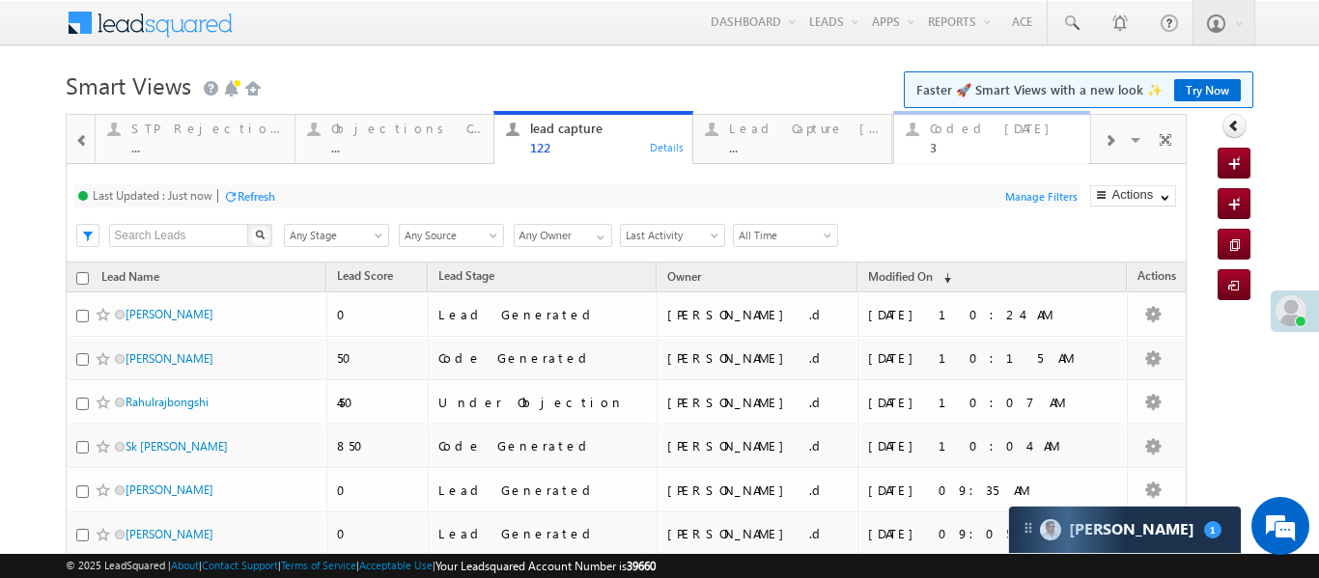
click at [998, 143] on div "3" at bounding box center [1005, 147] width 151 height 14
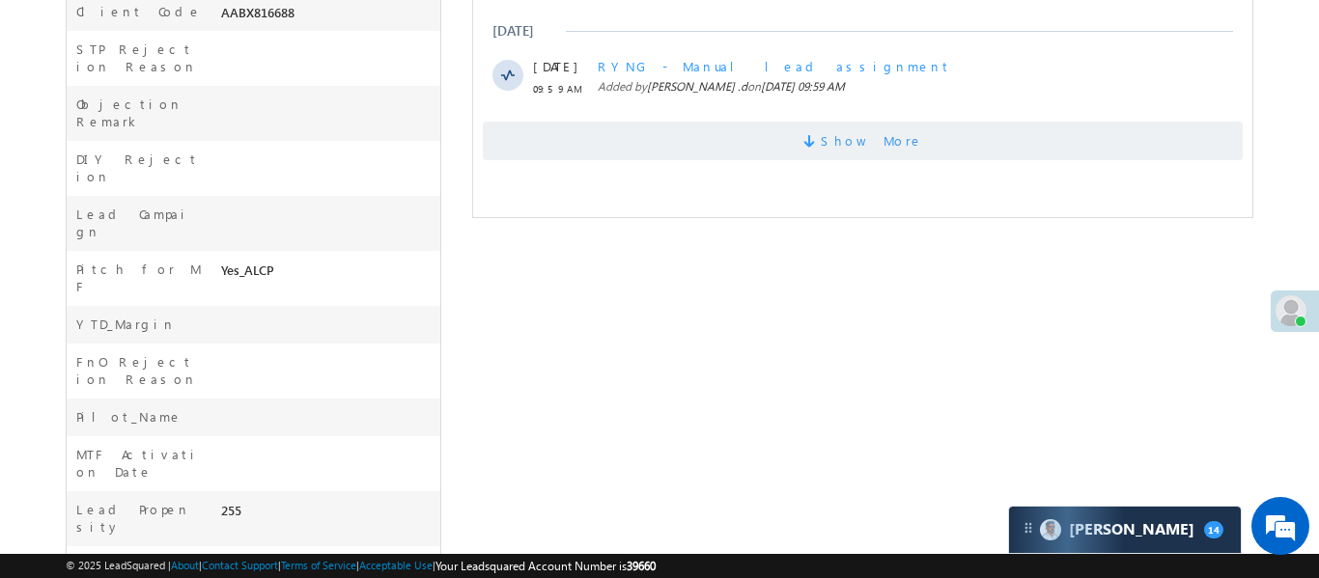
click at [861, 140] on span "Show More" at bounding box center [871, 141] width 102 height 39
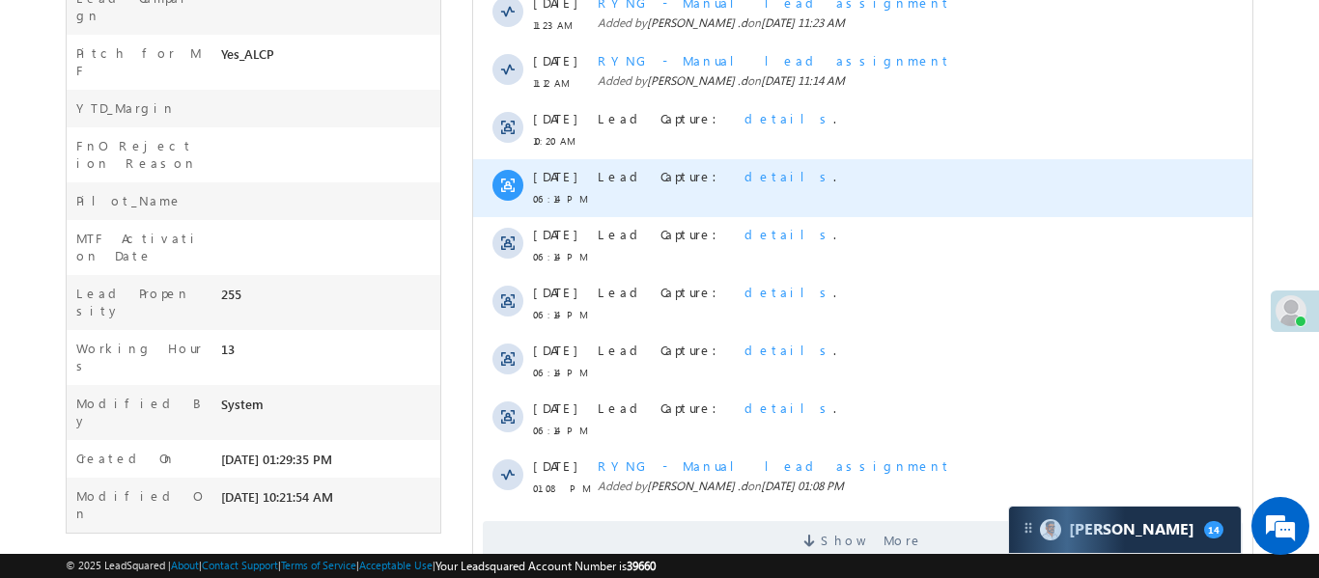
scroll to position [1140, 0]
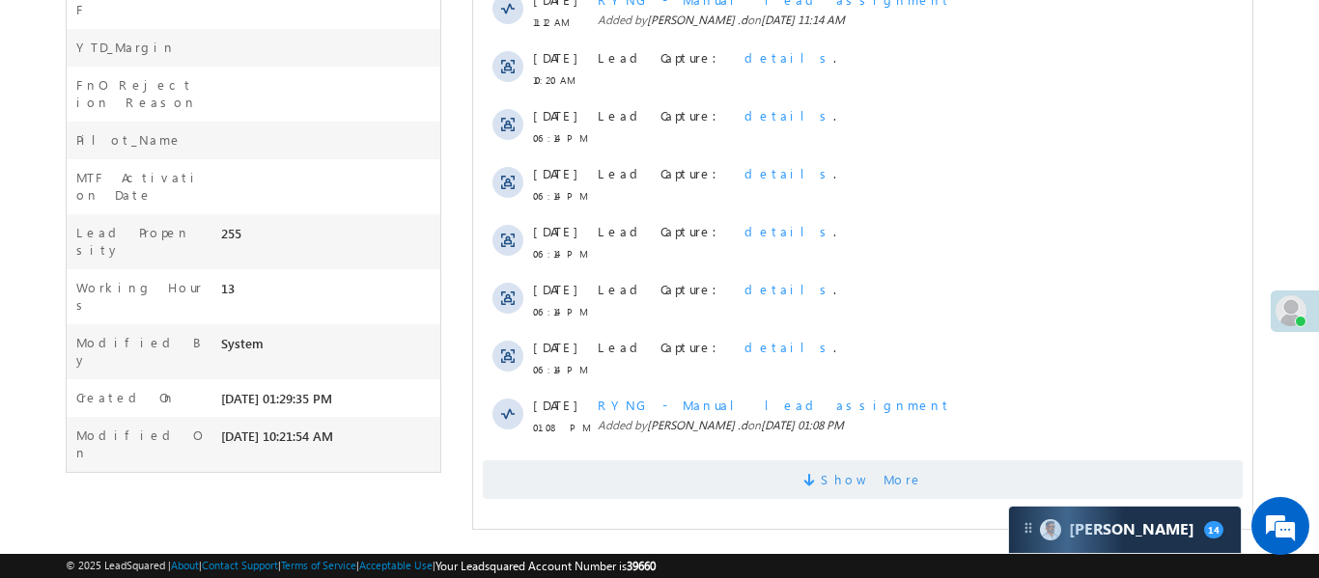
click at [916, 474] on span "Show More" at bounding box center [862, 479] width 760 height 39
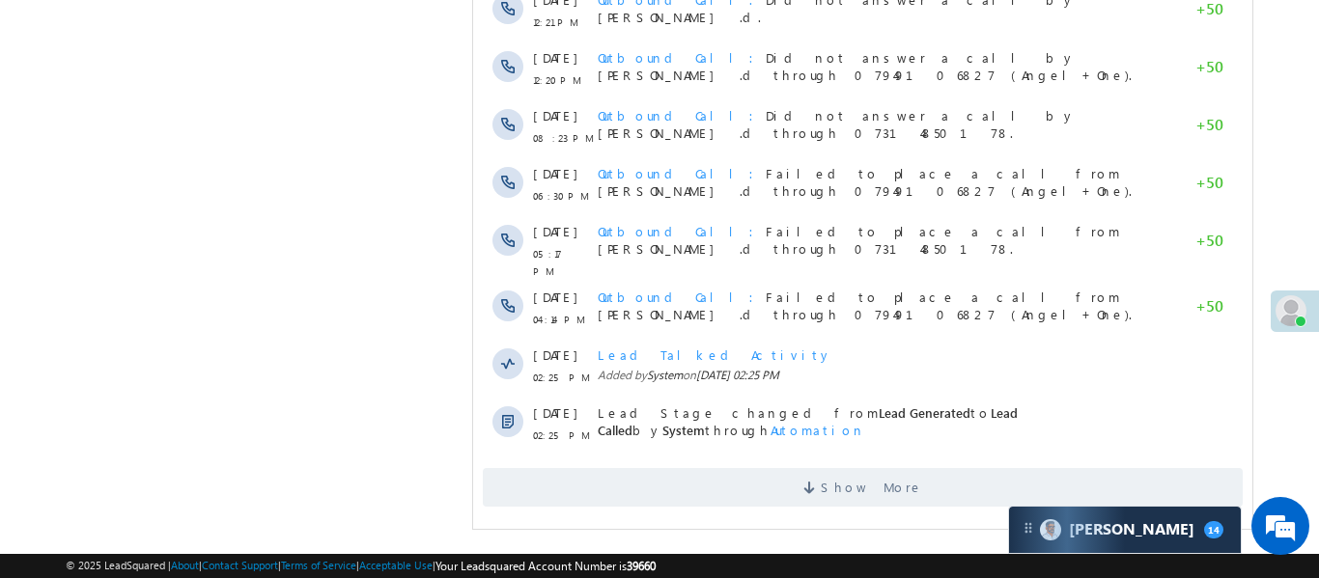
scroll to position [0, 0]
click at [931, 478] on span "Show More" at bounding box center [862, 487] width 760 height 39
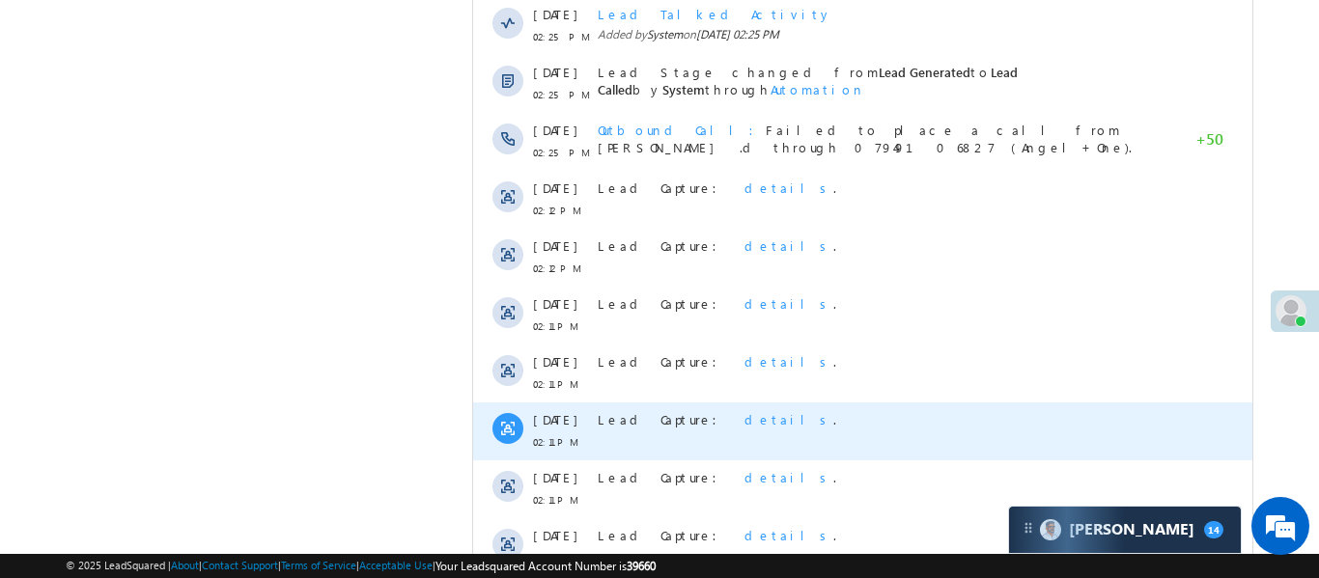
scroll to position [2298, 0]
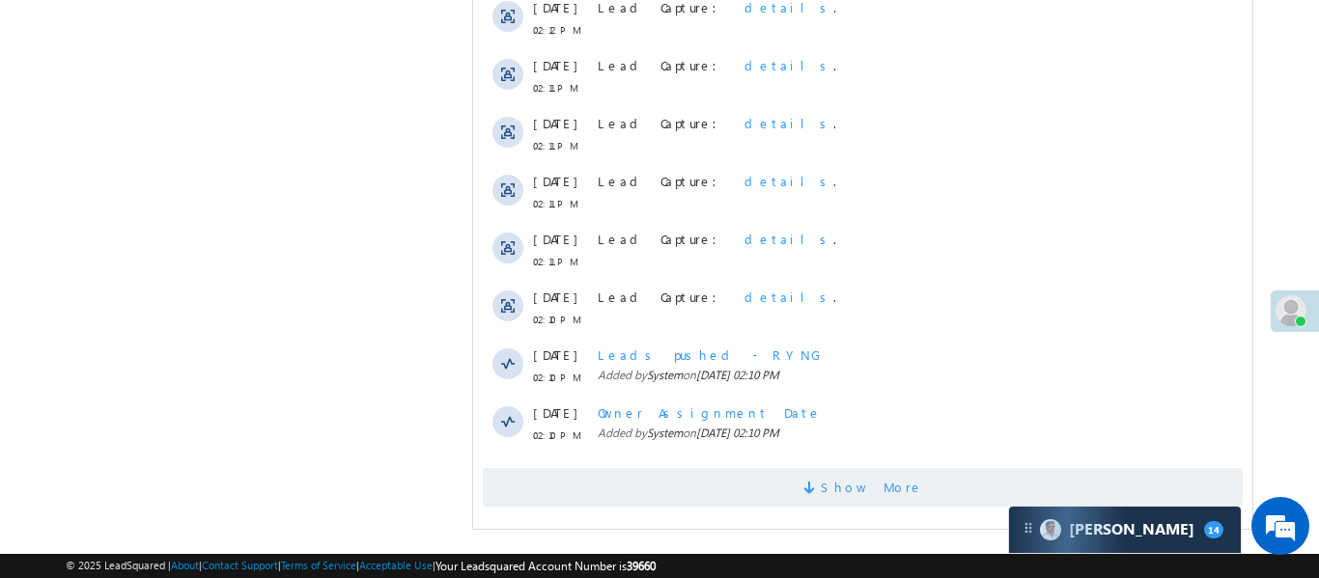
click at [856, 472] on span "Show More" at bounding box center [871, 487] width 102 height 39
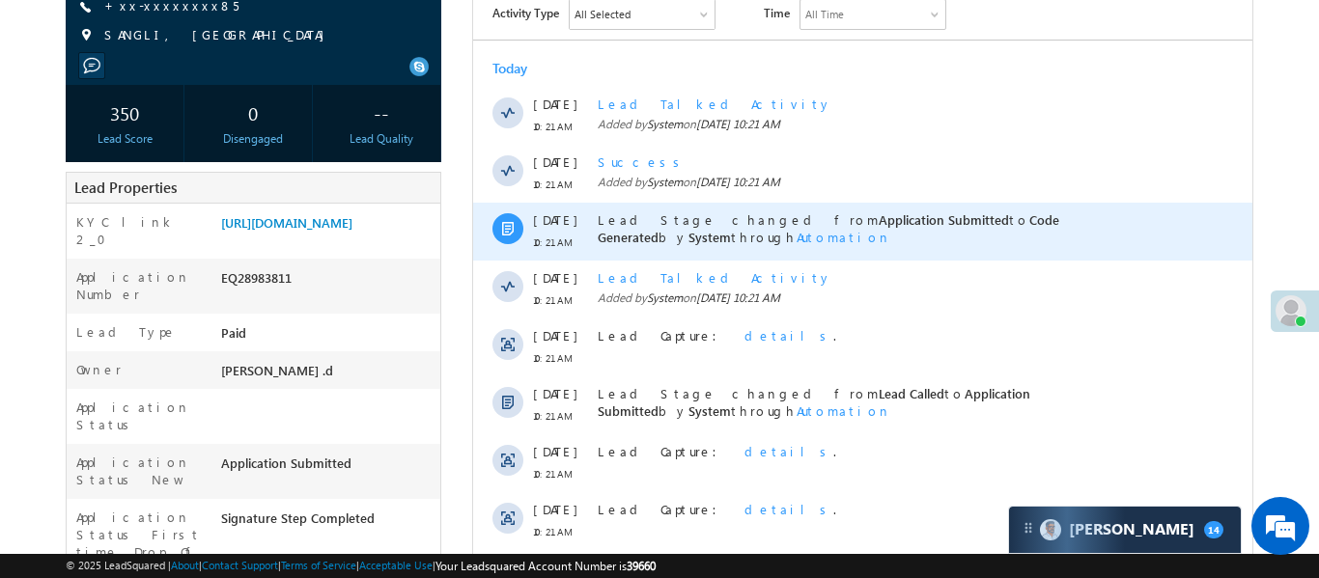
scroll to position [0, 0]
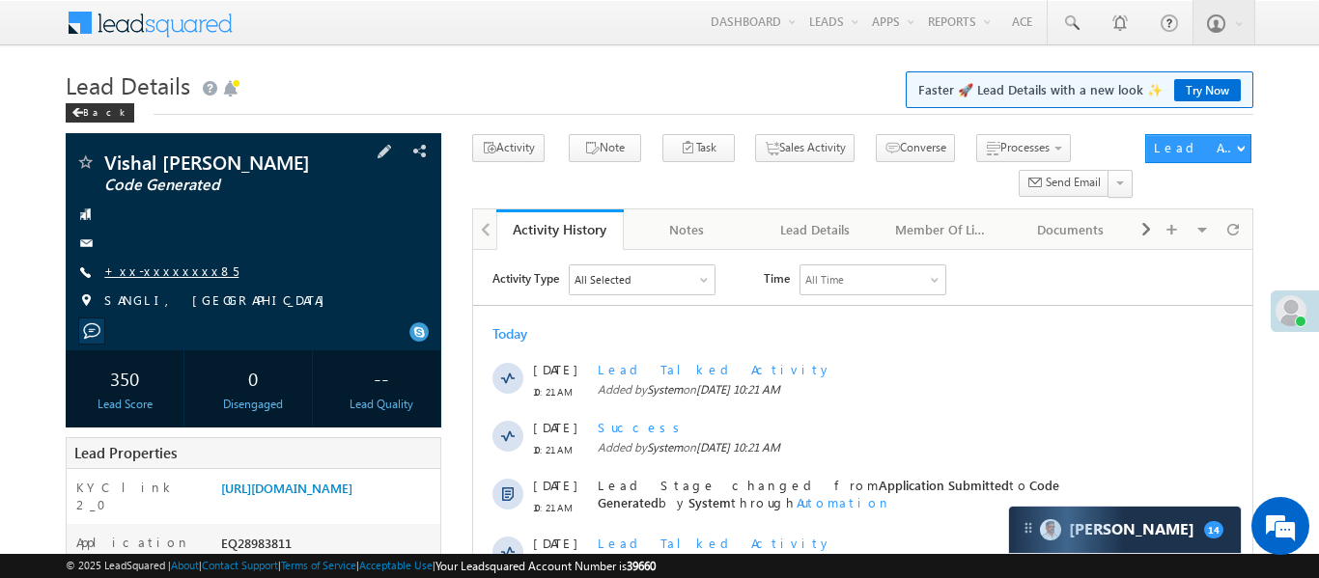
click at [157, 277] on link "+xx-xxxxxxxx85" at bounding box center [171, 271] width 134 height 16
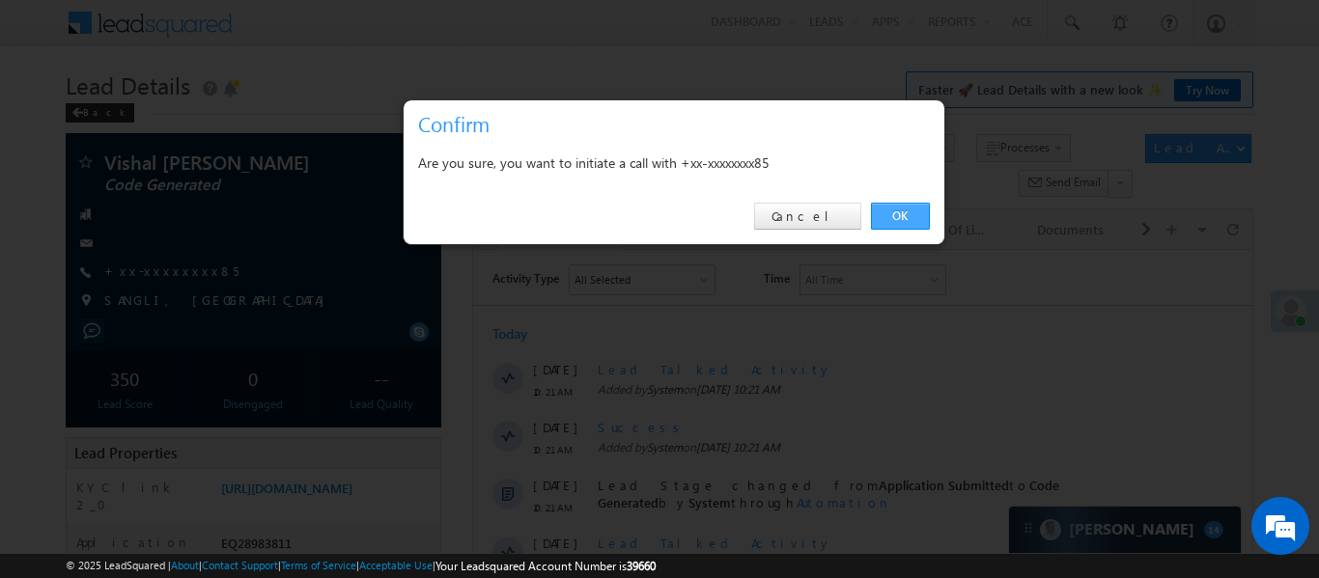
click at [901, 214] on link "OK" at bounding box center [900, 216] width 59 height 27
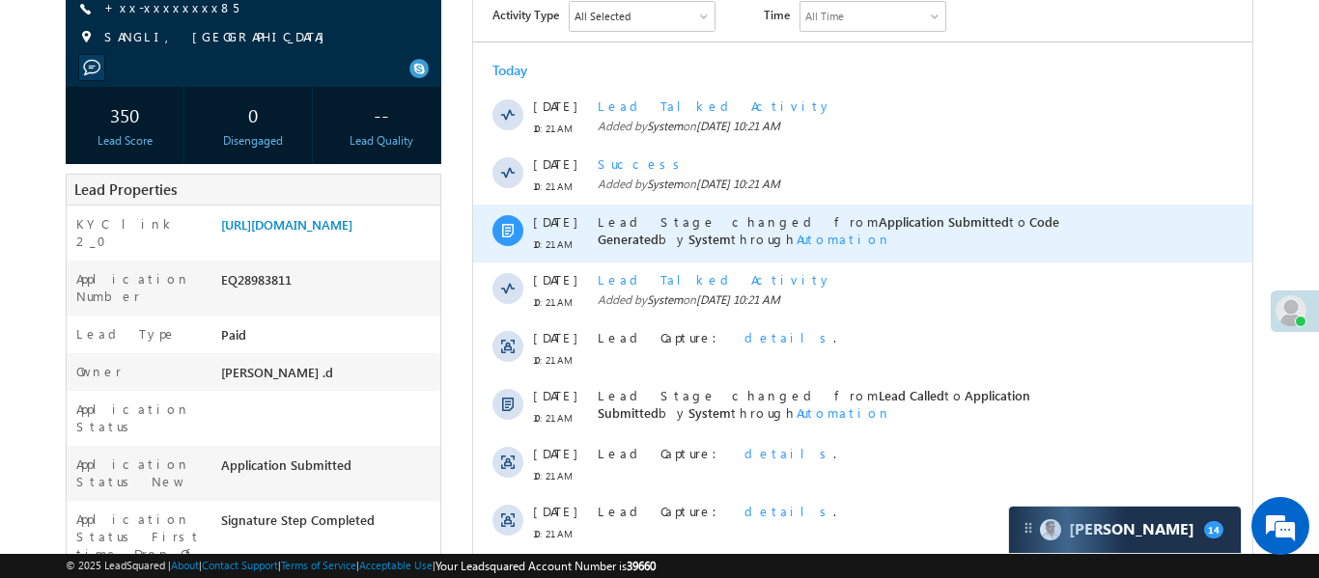
scroll to position [343, 0]
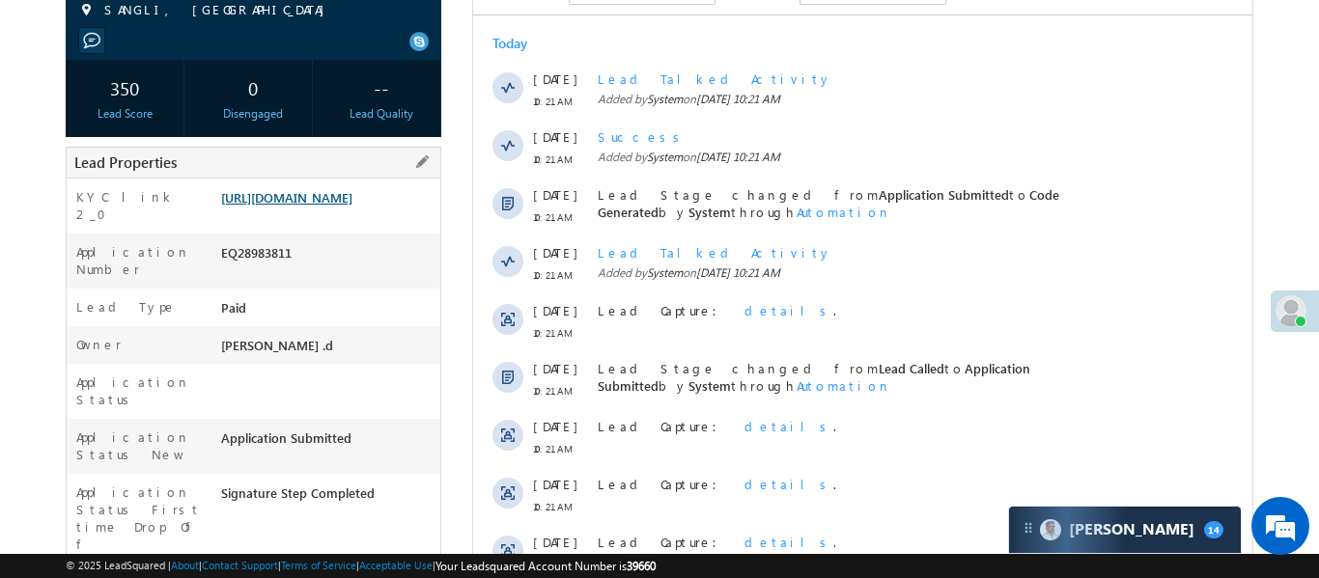
click at [352, 191] on link "[URL][DOMAIN_NAME]" at bounding box center [286, 197] width 131 height 16
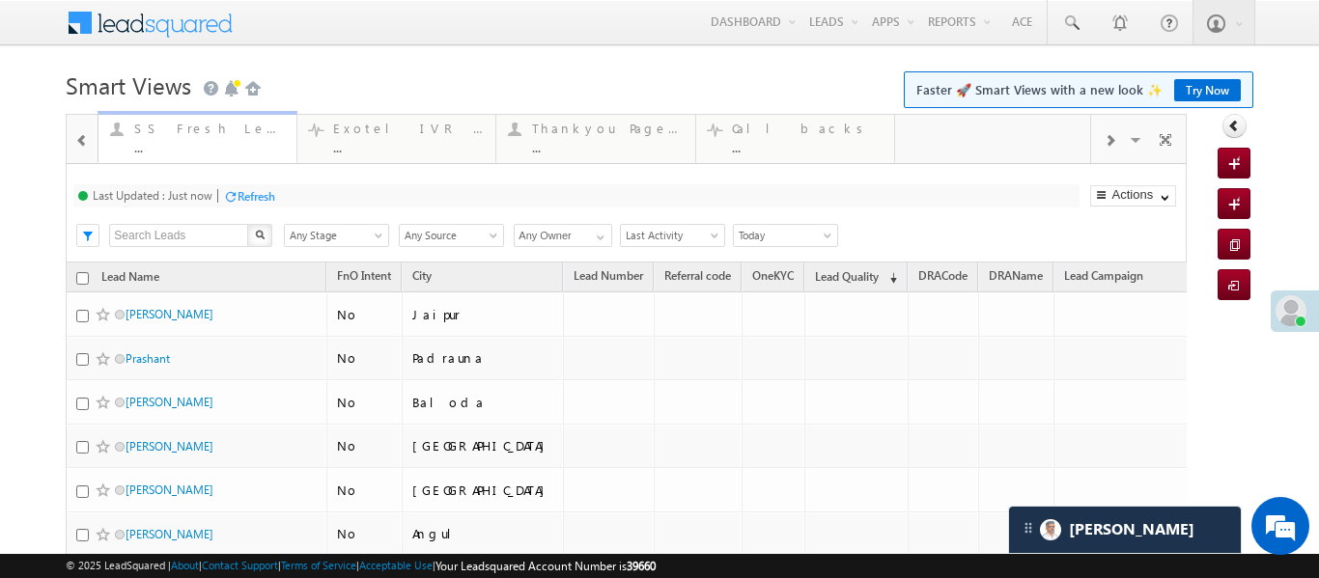
click at [100, 144] on div "SS Fresh Lead Distribution ... Details" at bounding box center [197, 136] width 194 height 38
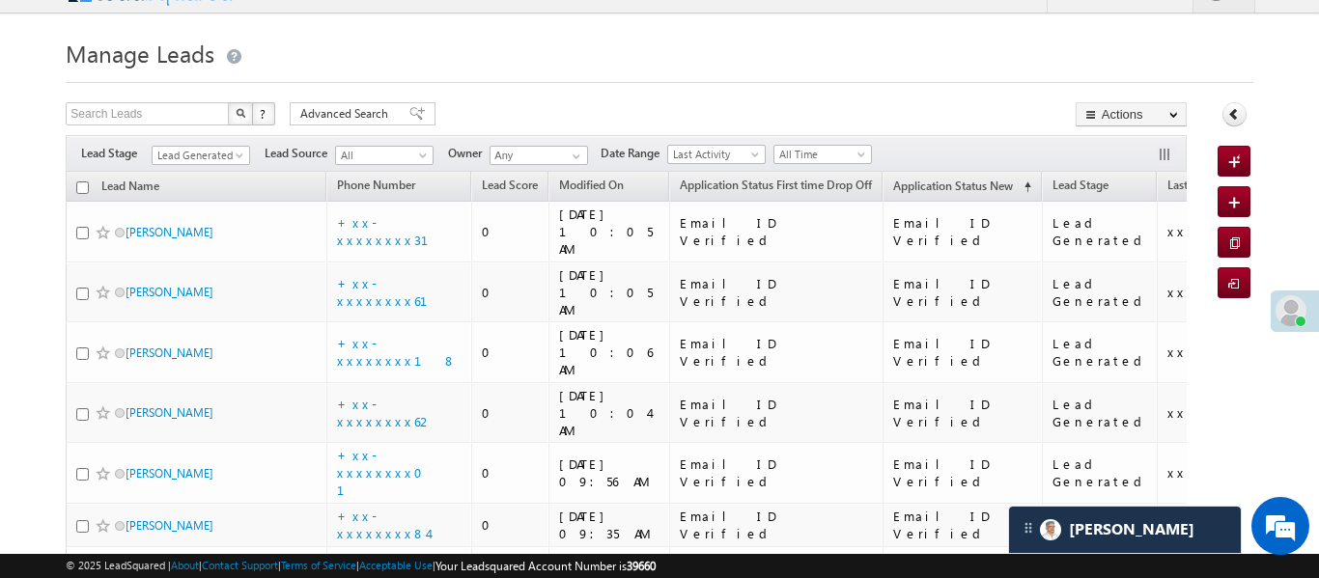
scroll to position [15, 0]
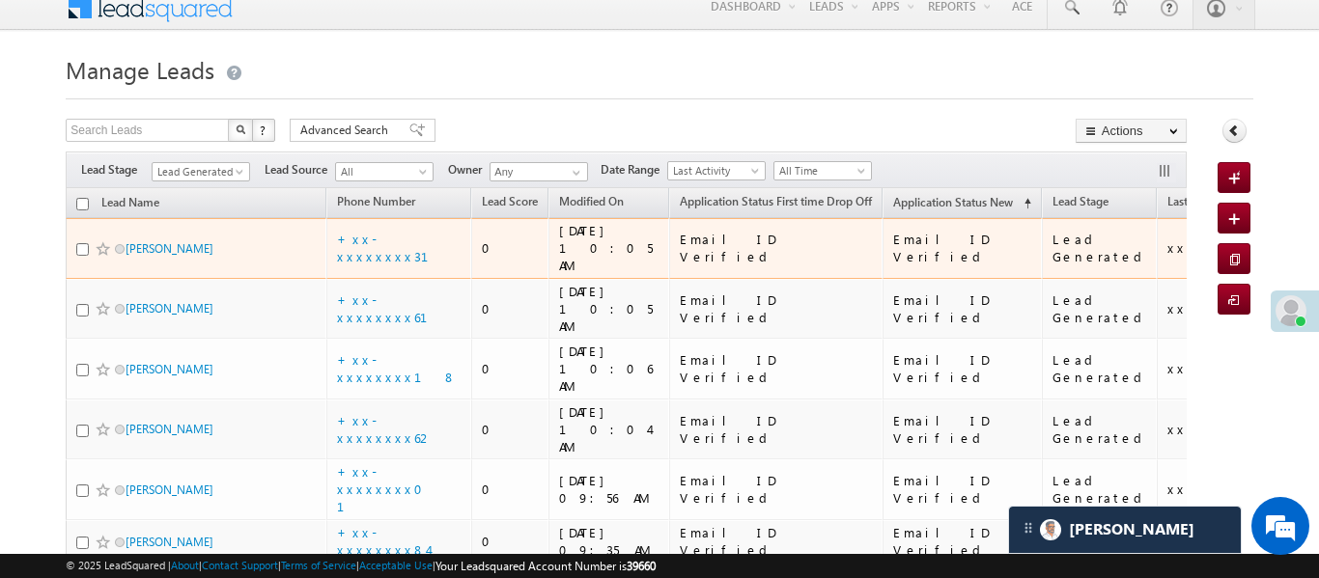
click at [396, 220] on td "+xx-xxxxxxxx31" at bounding box center [398, 248] width 145 height 61
click at [404, 238] on link "+xx-xxxxxxxx31" at bounding box center [394, 248] width 115 height 34
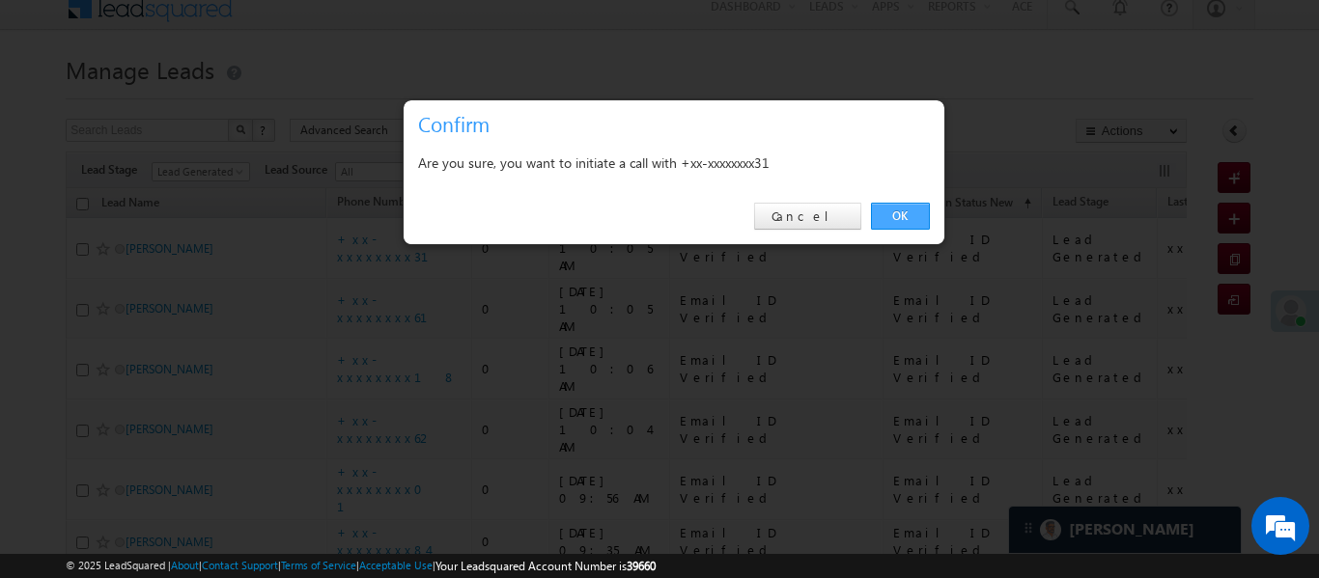
click at [901, 210] on link "OK" at bounding box center [900, 216] width 59 height 27
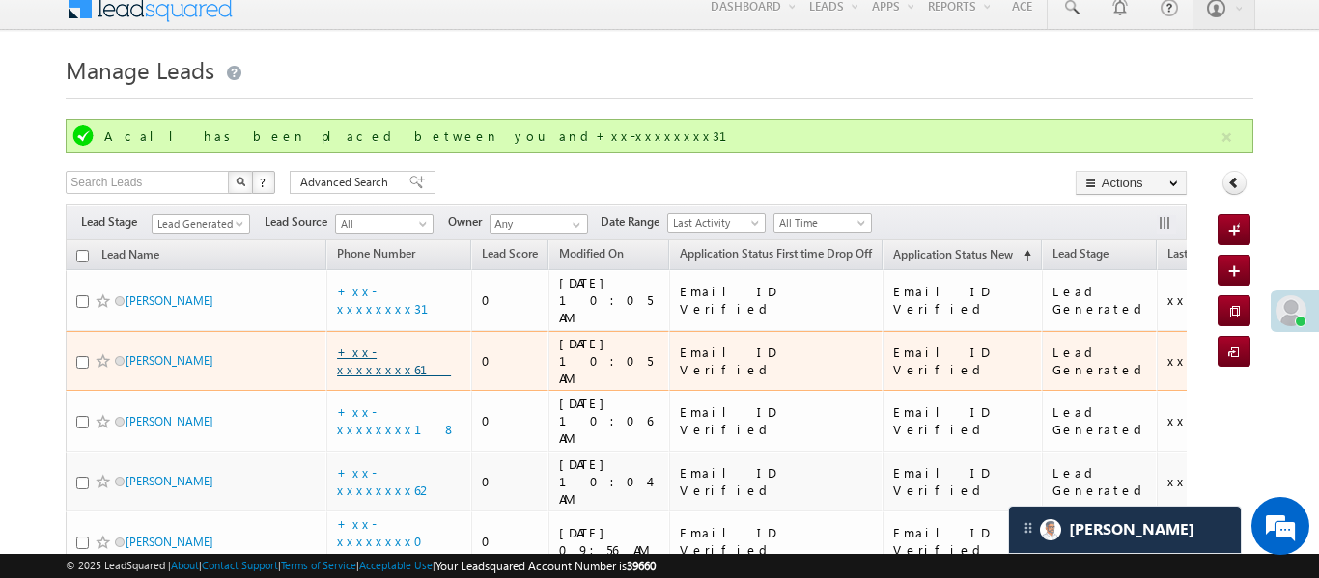
click at [398, 344] on link "+xx-xxxxxxxx61" at bounding box center [394, 361] width 114 height 34
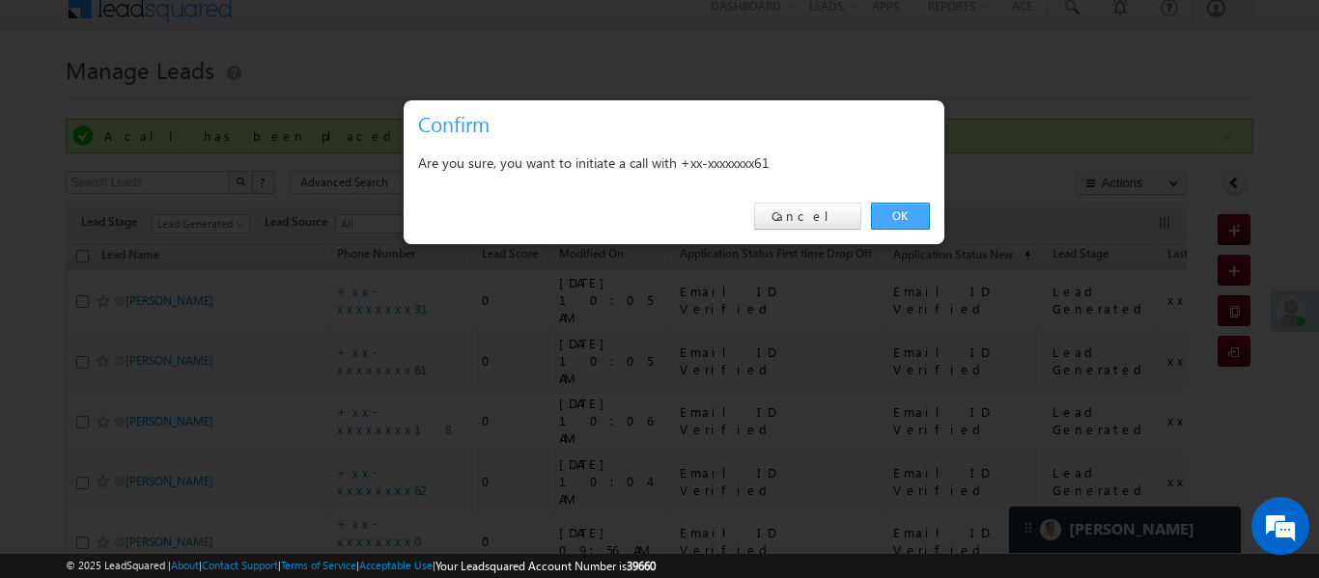
click at [911, 212] on link "OK" at bounding box center [900, 216] width 59 height 27
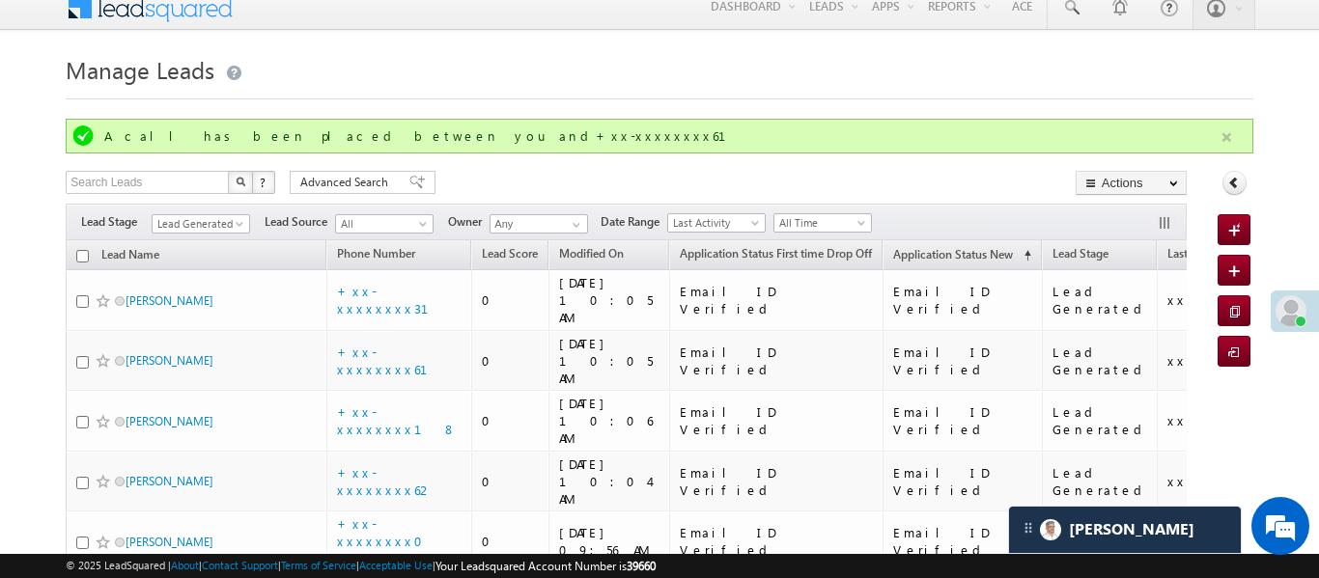
click at [1236, 128] on button "button" at bounding box center [1226, 137] width 24 height 24
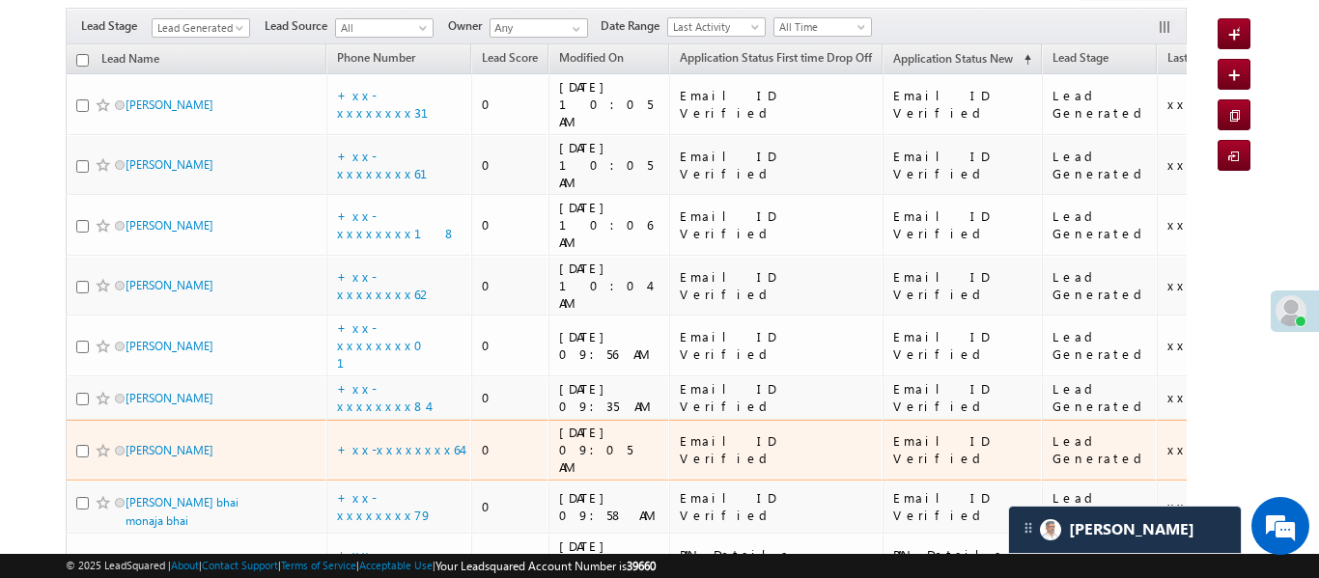
scroll to position [130, 0]
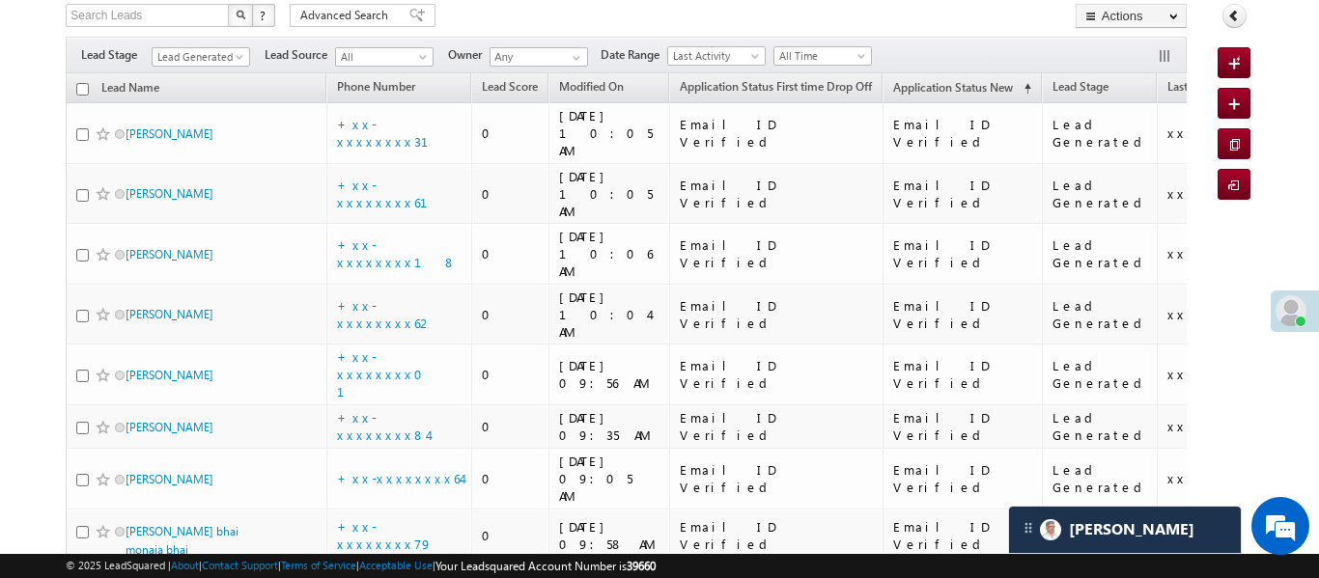
click at [1279, 164] on body "Menu Aakansha .d Aakan sha.D @ange lbrok ing.c om" at bounding box center [659, 391] width 1319 height 1042
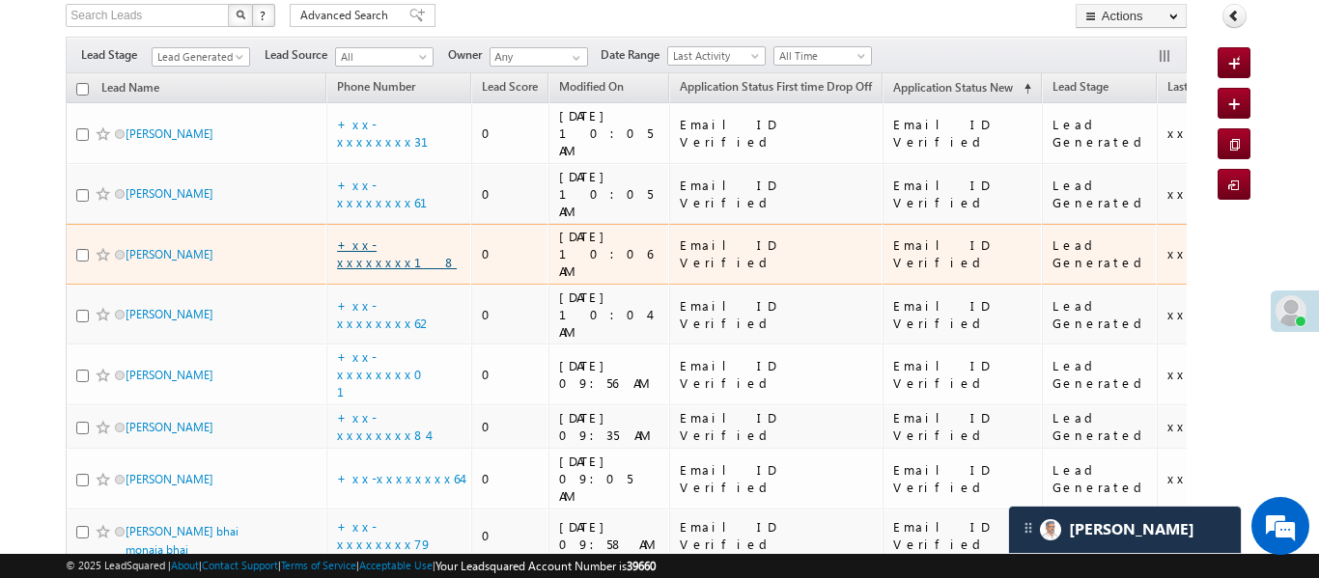
click at [406, 237] on link "+xx-xxxxxxxx18" at bounding box center [397, 254] width 120 height 34
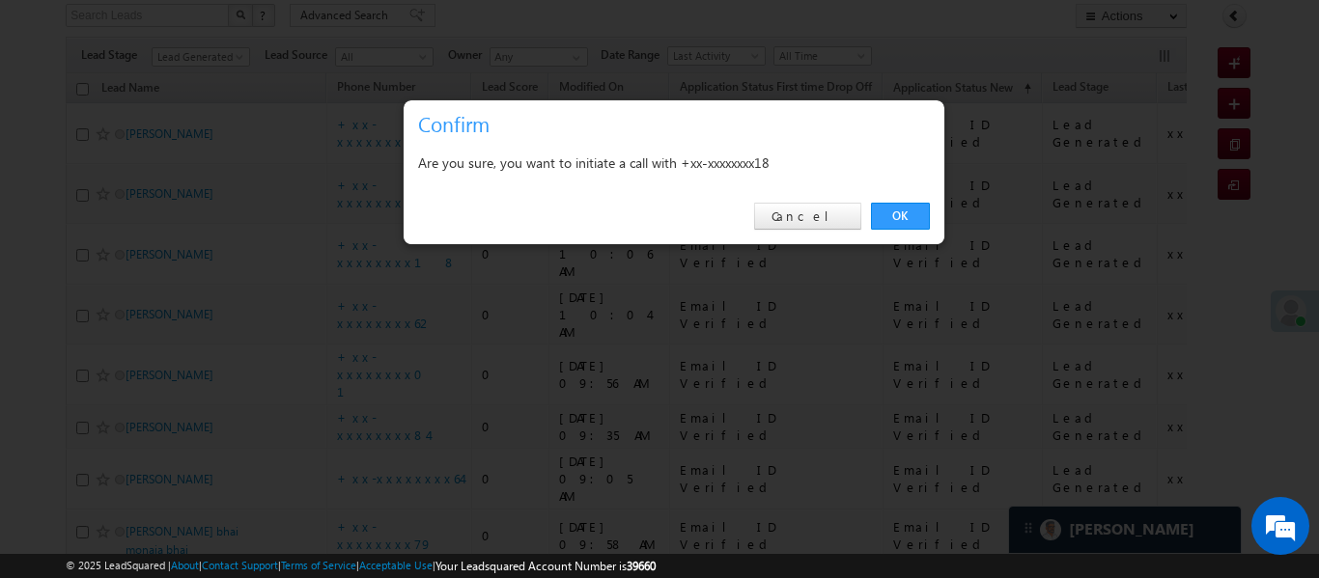
drag, startPoint x: 899, startPoint y: 222, endPoint x: 583, endPoint y: 211, distance: 315.8
click at [899, 221] on link "OK" at bounding box center [900, 216] width 59 height 27
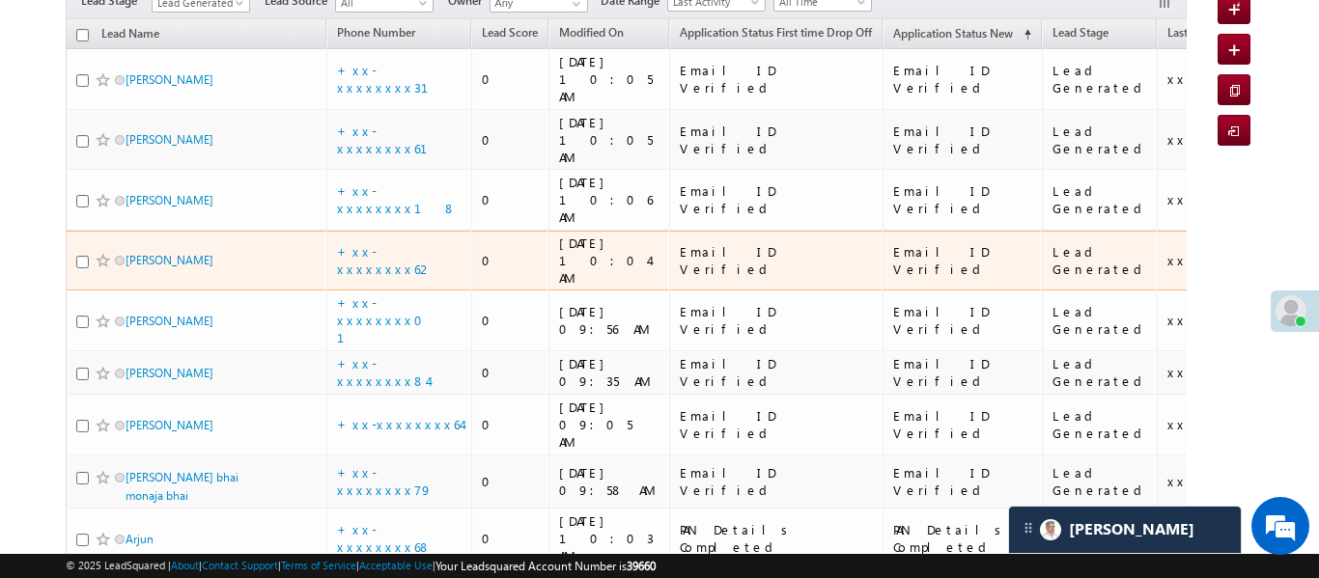
scroll to position [250, 0]
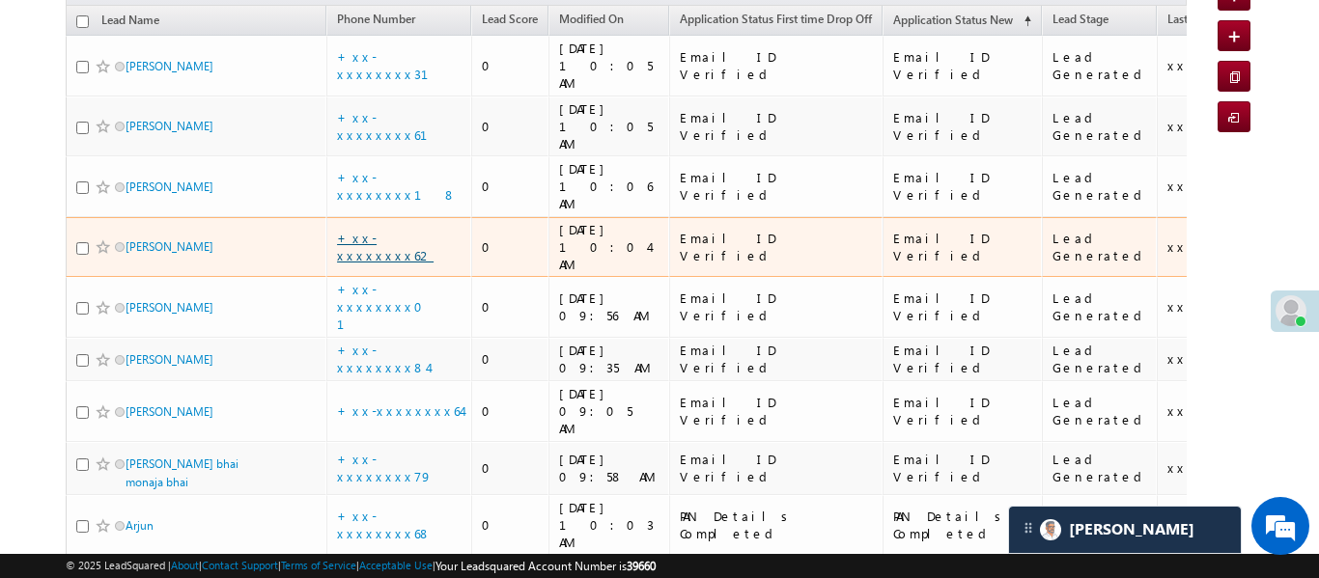
click at [372, 230] on link "+xx-xxxxxxxx62" at bounding box center [385, 247] width 97 height 34
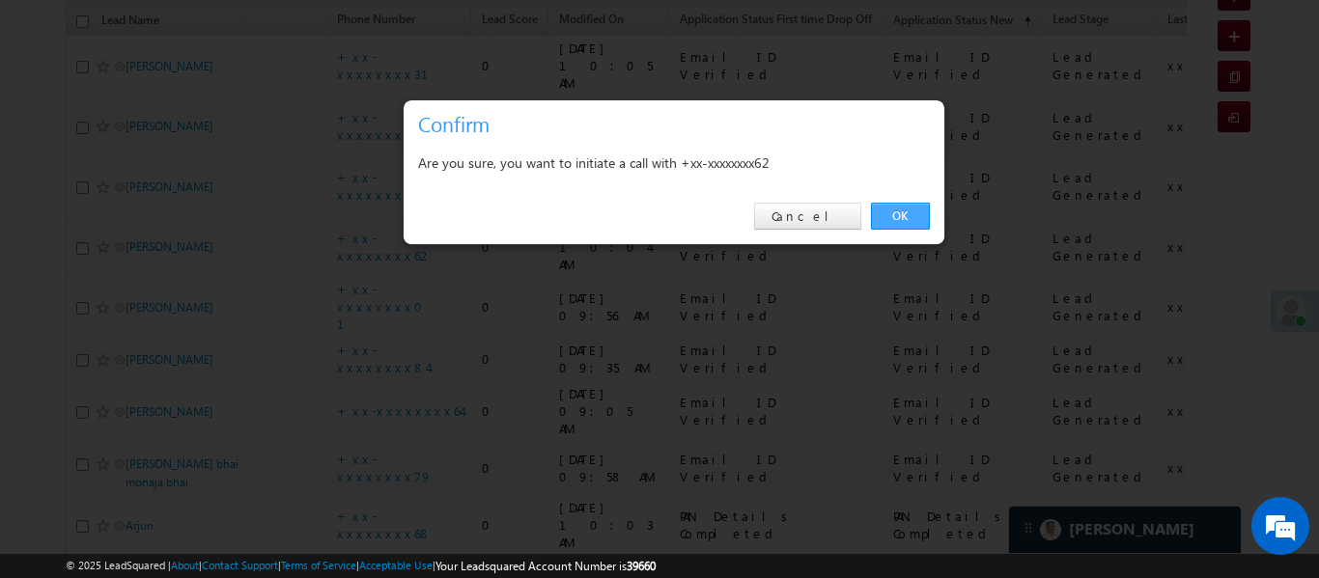
click at [905, 229] on link "OK" at bounding box center [900, 216] width 59 height 27
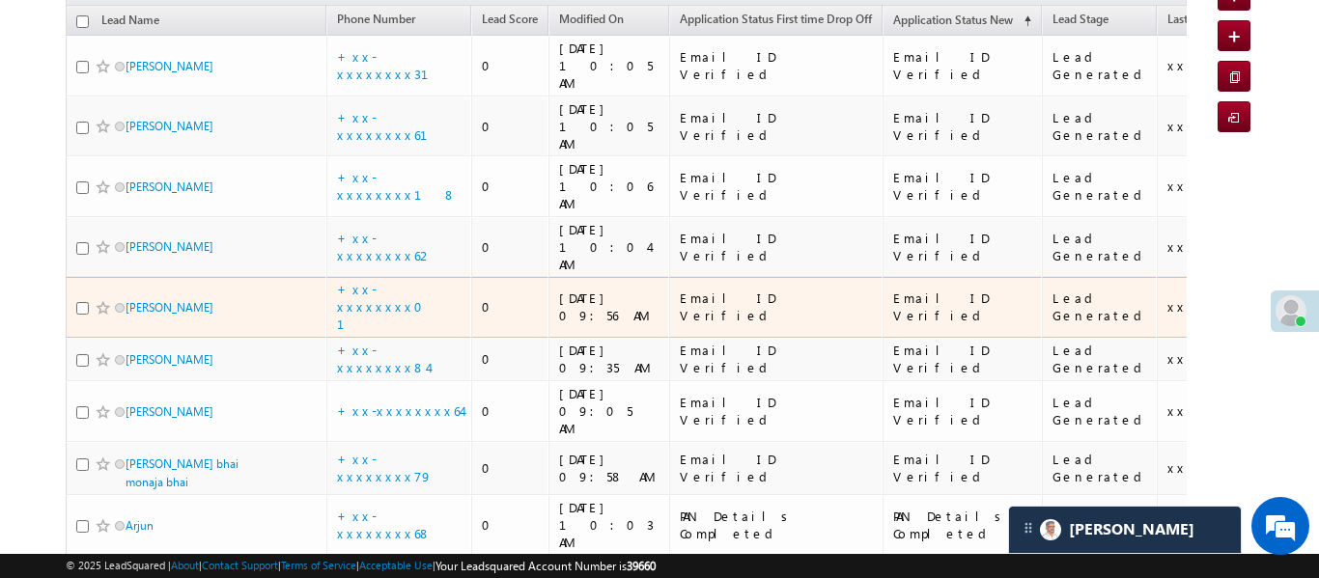
click at [901, 277] on td "Email ID Verified" at bounding box center [961, 307] width 159 height 61
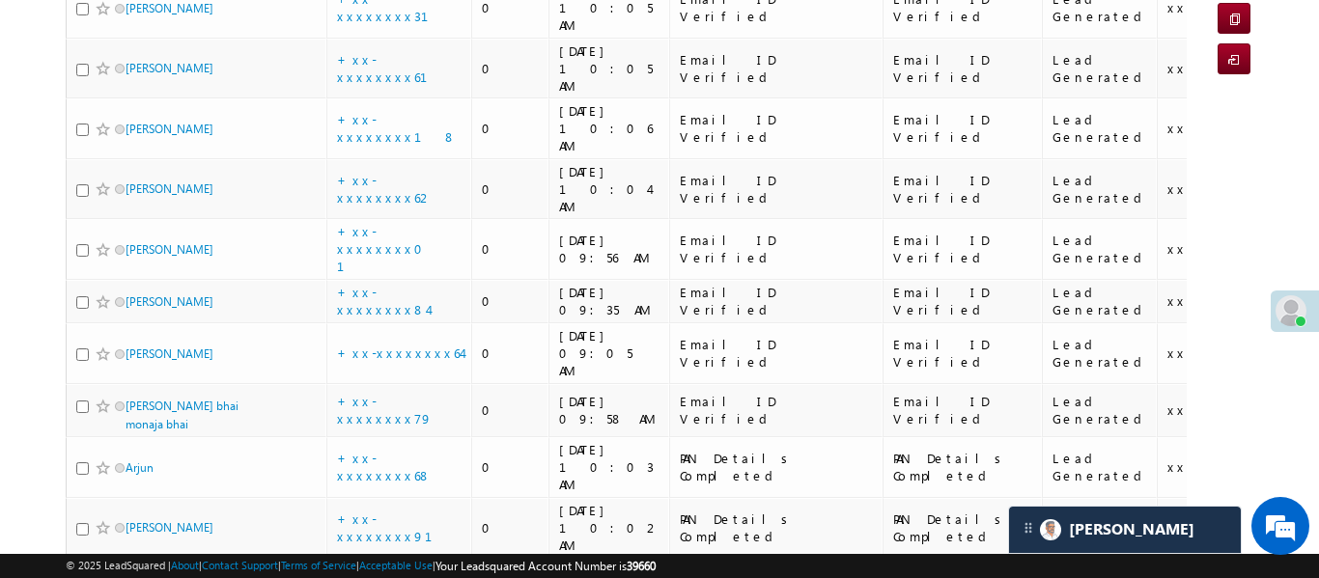
scroll to position [398, 0]
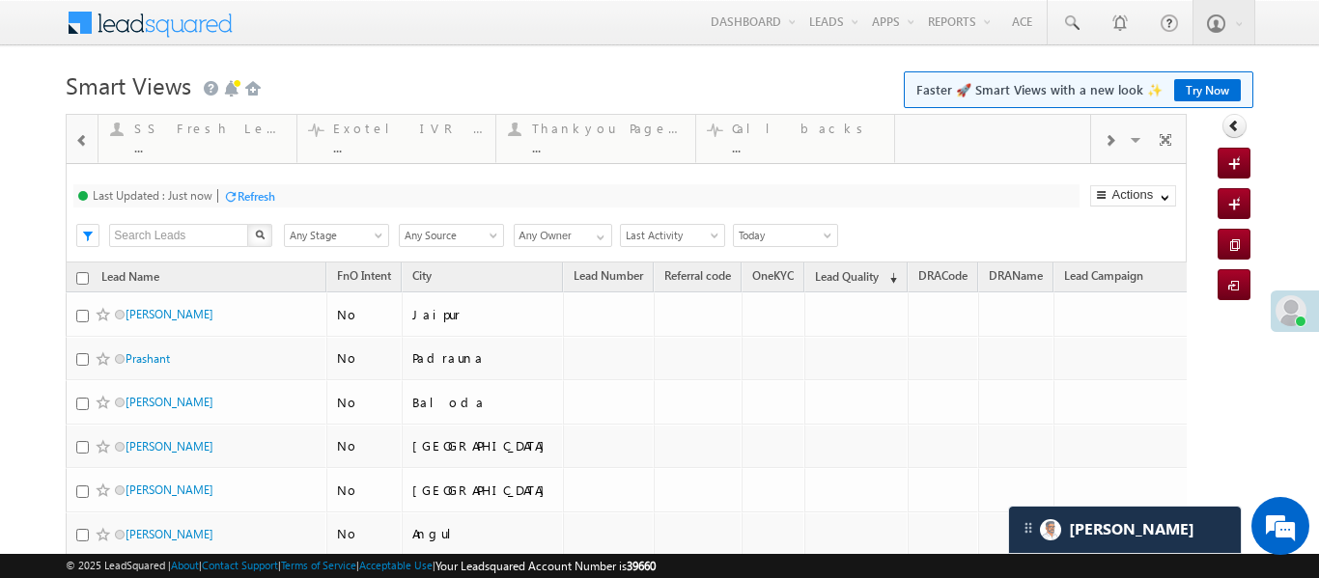
click at [83, 127] on div at bounding box center [82, 139] width 25 height 43
click at [1099, 140] on div at bounding box center [1109, 139] width 37 height 43
click at [1158, 137] on span at bounding box center [1165, 143] width 19 height 41
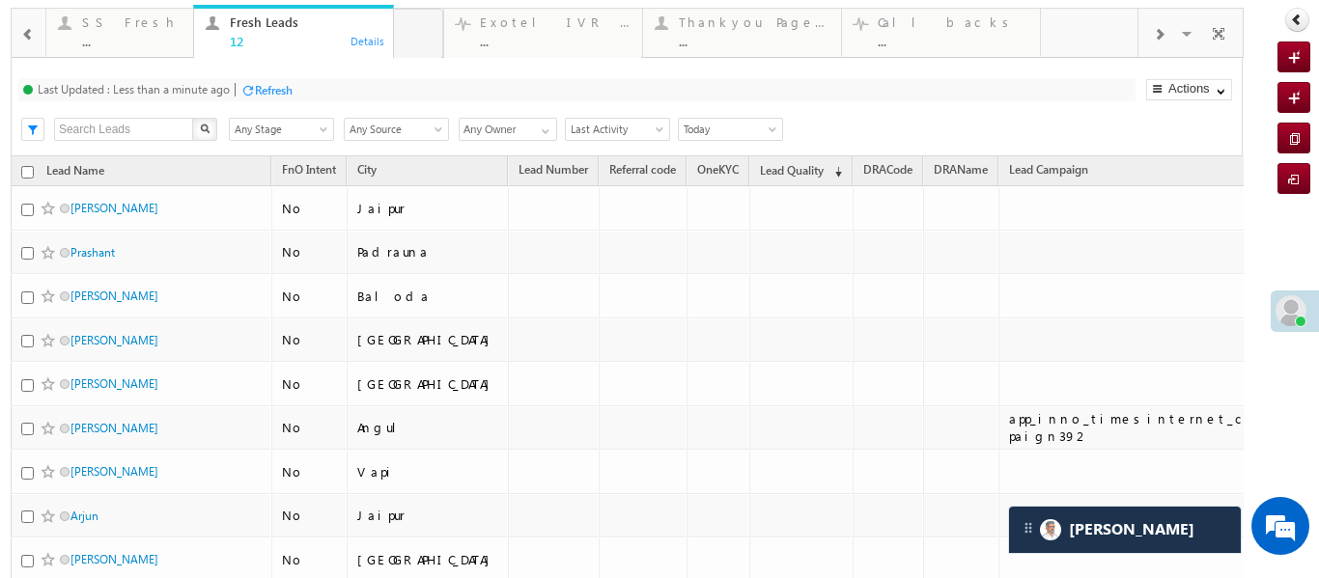
drag, startPoint x: 818, startPoint y: 24, endPoint x: 69, endPoint y: 75, distance: 750.8
click at [26, 29] on span at bounding box center [28, 34] width 14 height 15
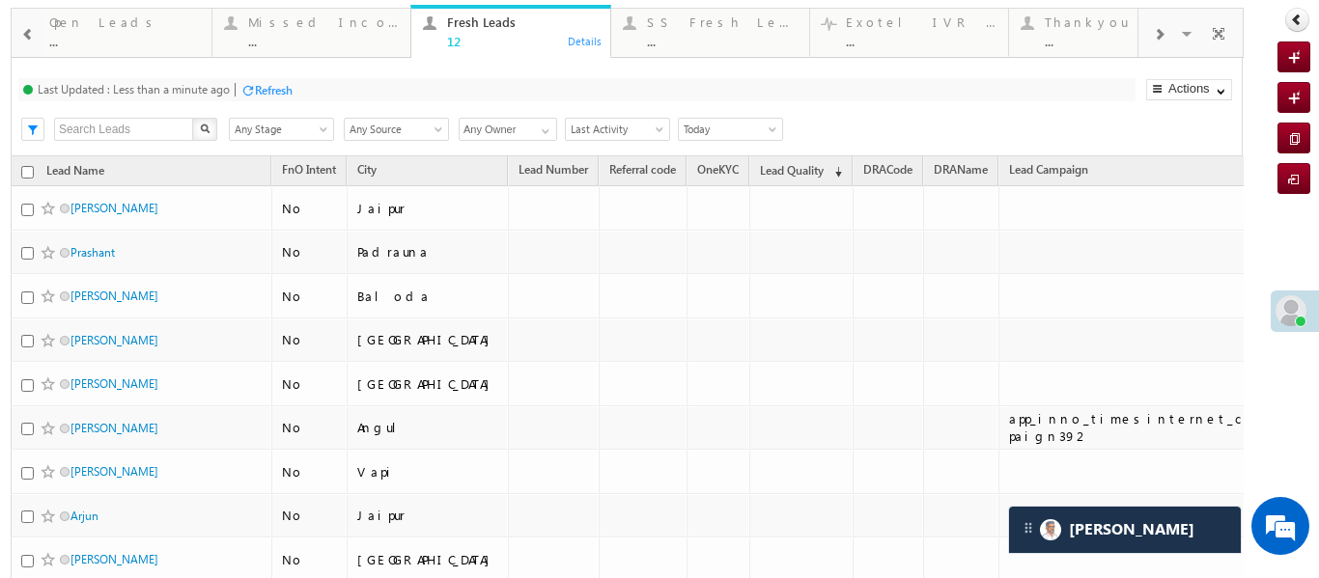
click at [26, 29] on span at bounding box center [28, 34] width 14 height 15
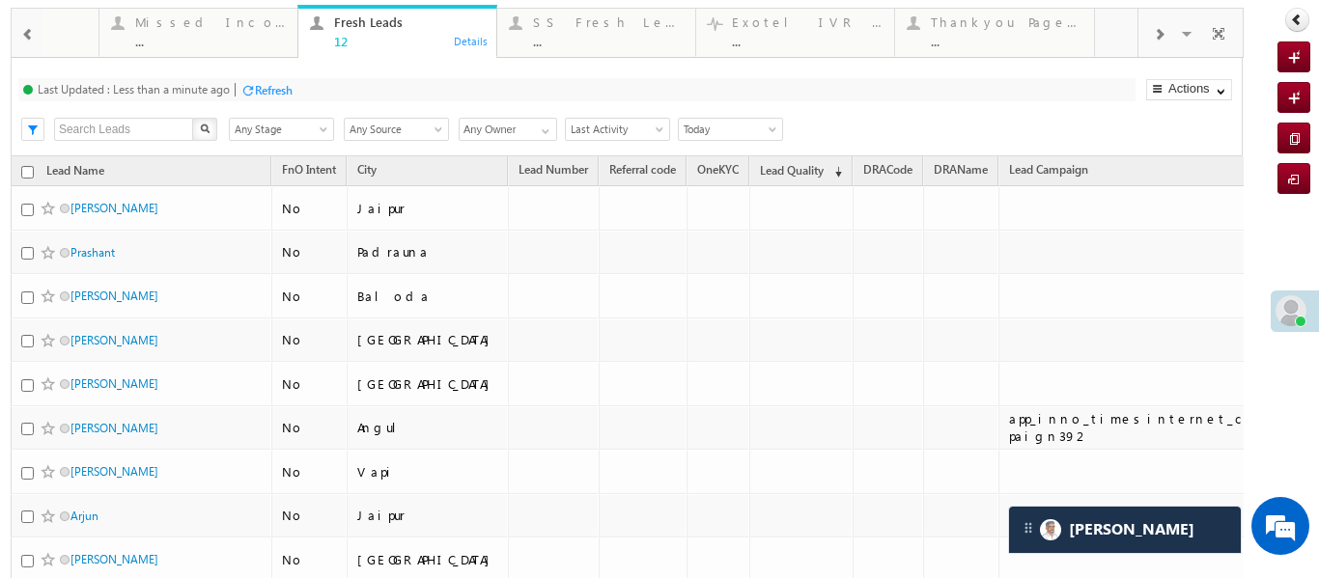
click at [26, 29] on span at bounding box center [28, 34] width 14 height 15
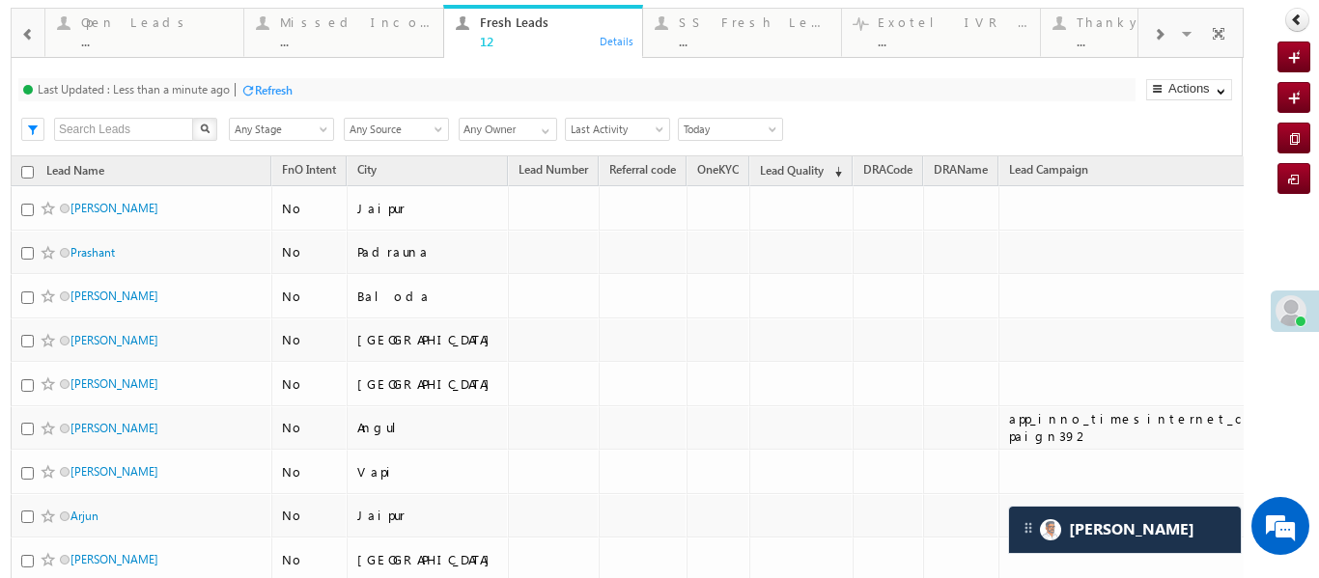
click at [26, 29] on span at bounding box center [28, 34] width 14 height 15
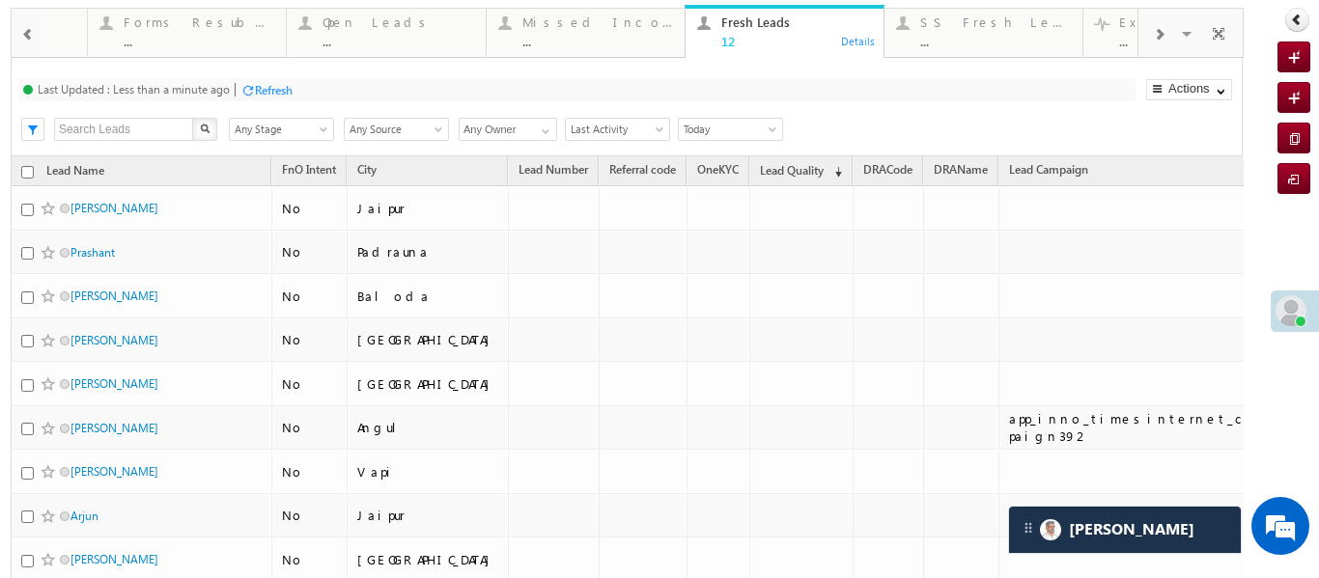
click at [26, 29] on span at bounding box center [28, 34] width 14 height 15
drag, startPoint x: 807, startPoint y: 26, endPoint x: 32, endPoint y: 31, distance: 775.2
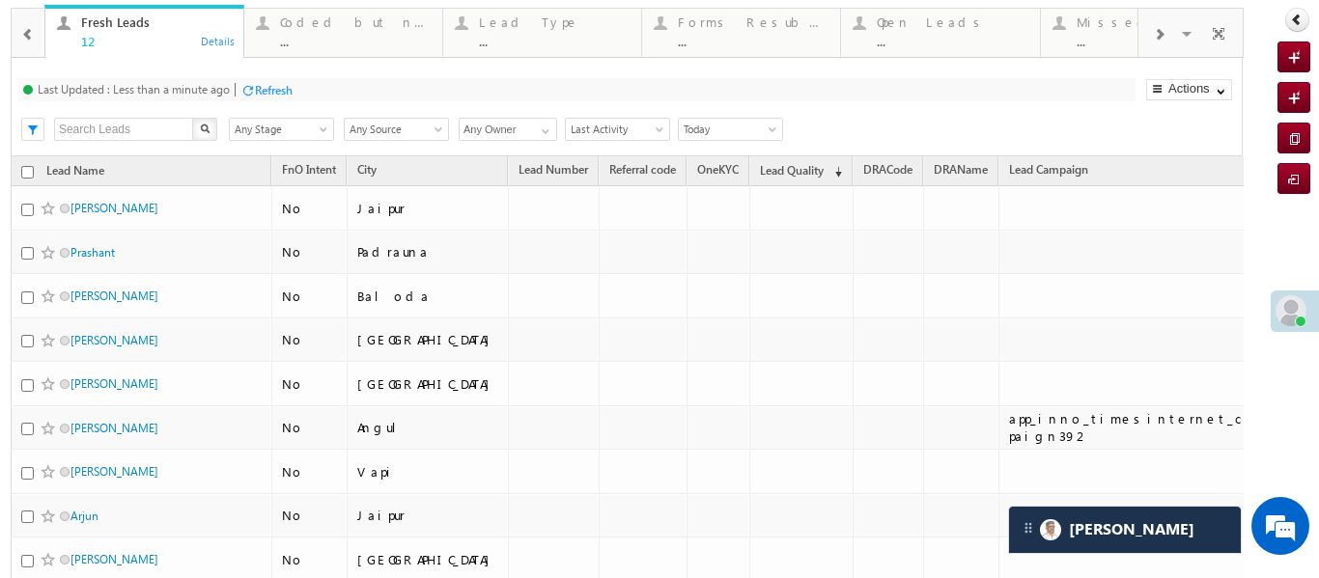
click at [27, 30] on span at bounding box center [28, 34] width 14 height 15
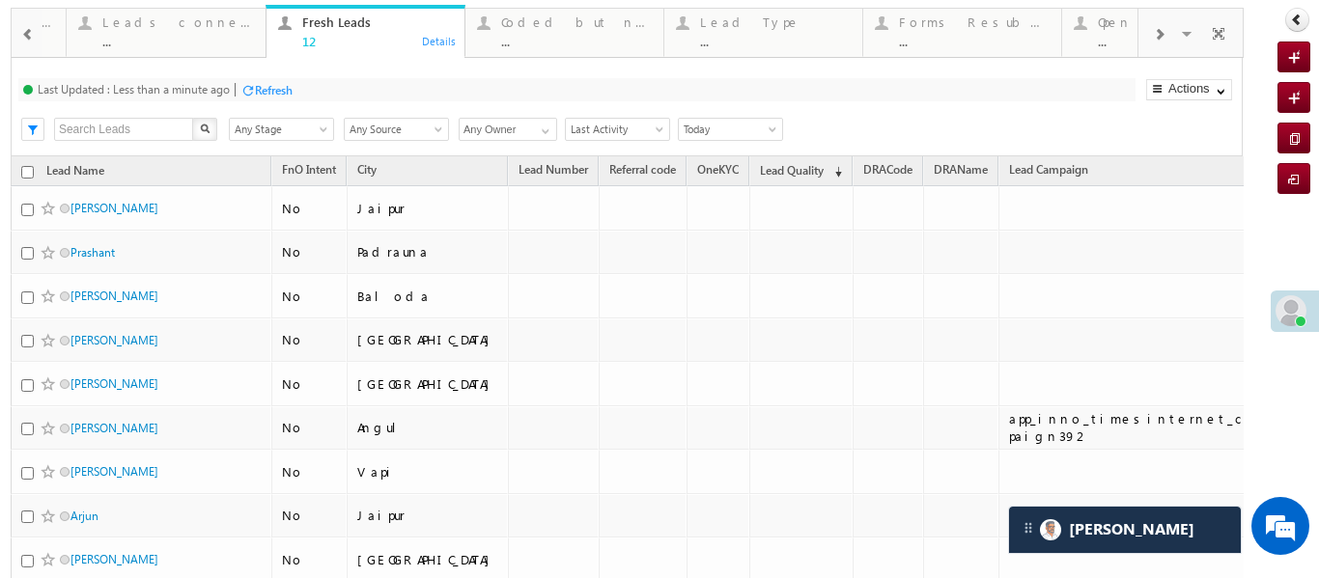
click at [27, 30] on span at bounding box center [28, 34] width 14 height 15
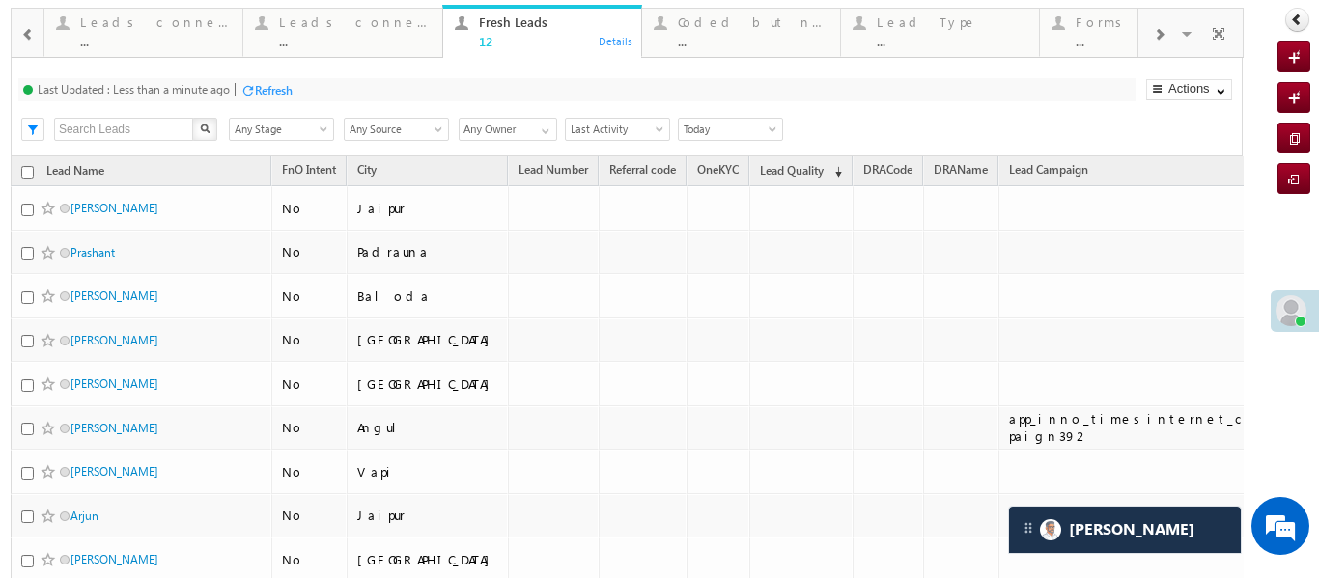
click at [27, 30] on span at bounding box center [28, 34] width 14 height 15
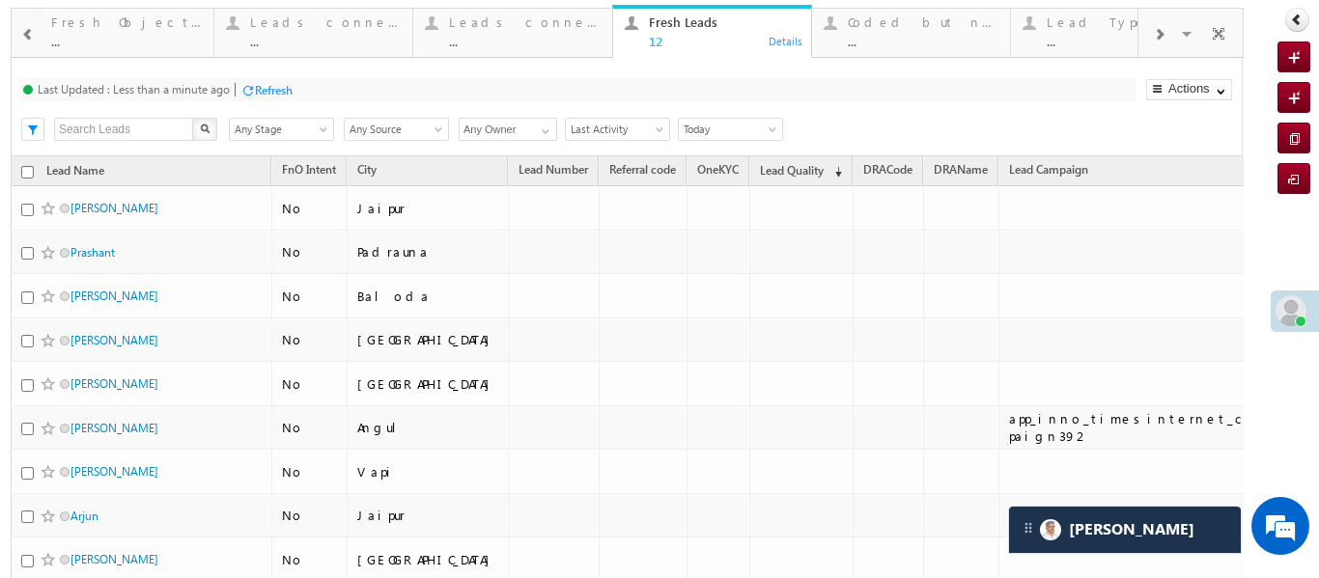
click at [27, 30] on span at bounding box center [28, 34] width 14 height 15
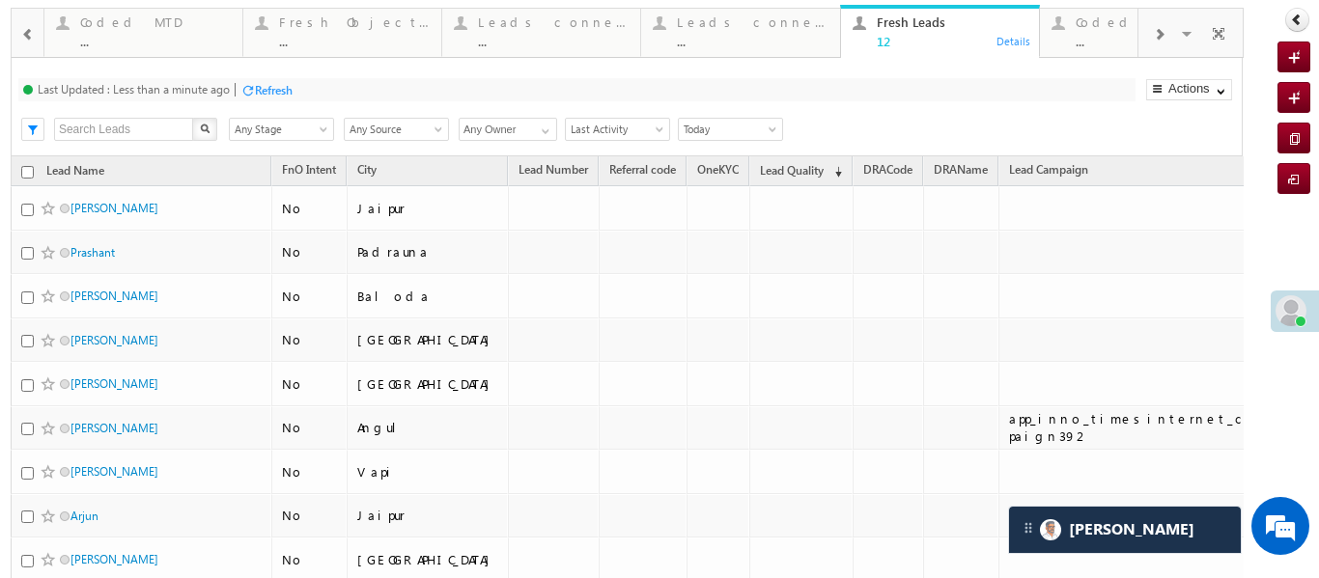
click at [19, 38] on div at bounding box center [28, 33] width 28 height 43
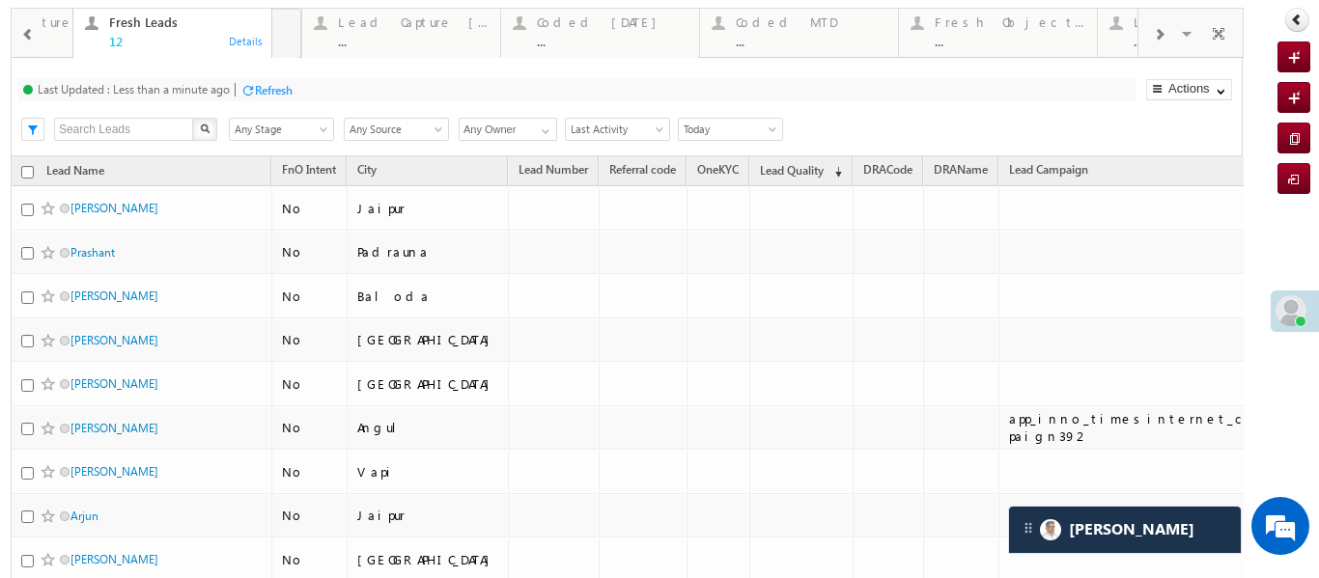
drag, startPoint x: 1090, startPoint y: 23, endPoint x: 65, endPoint y: 74, distance: 1026.5
drag, startPoint x: 328, startPoint y: 21, endPoint x: 53, endPoint y: 39, distance: 275.7
click at [29, 31] on span at bounding box center [28, 34] width 14 height 15
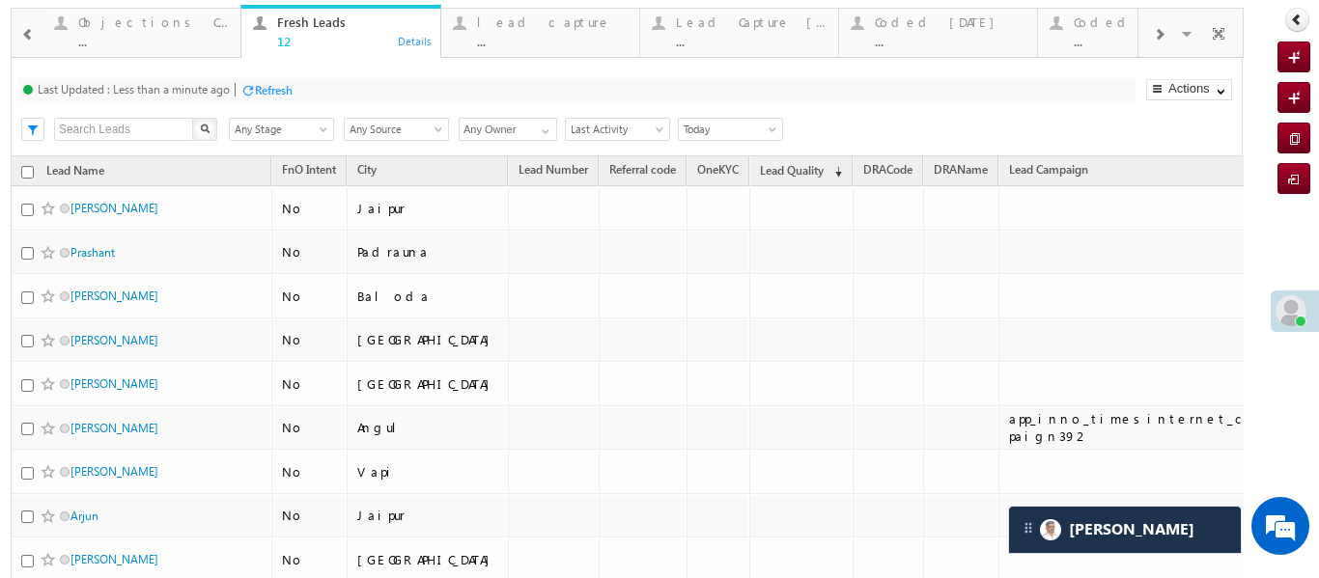
click at [29, 31] on span at bounding box center [28, 34] width 14 height 15
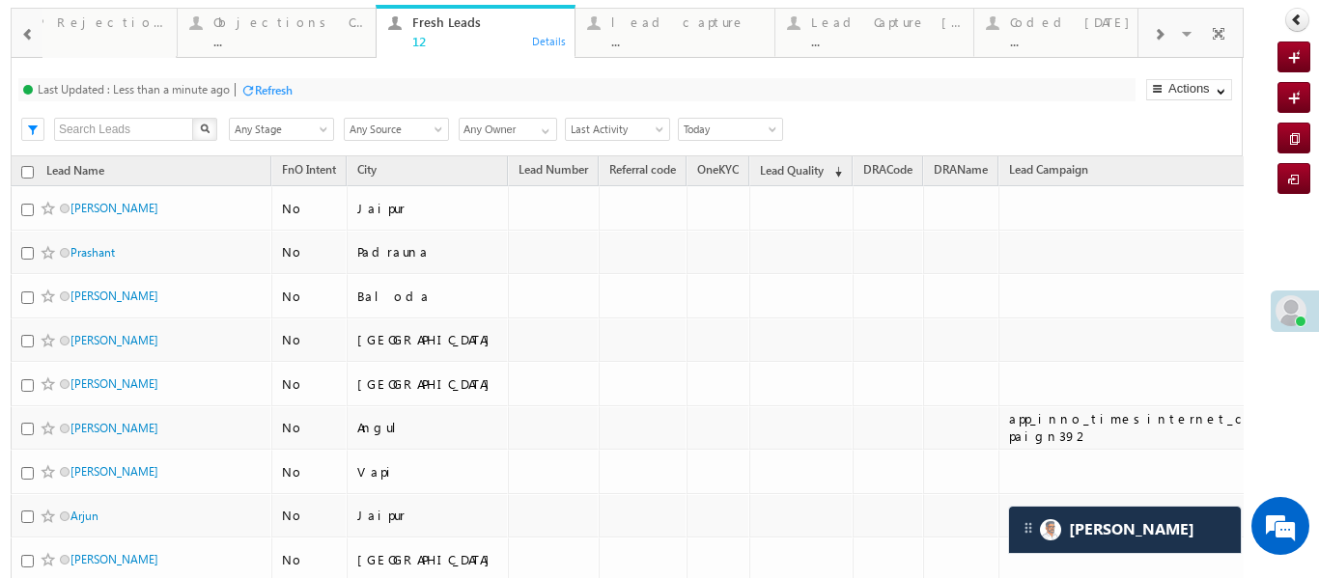
click at [29, 31] on span at bounding box center [28, 34] width 14 height 15
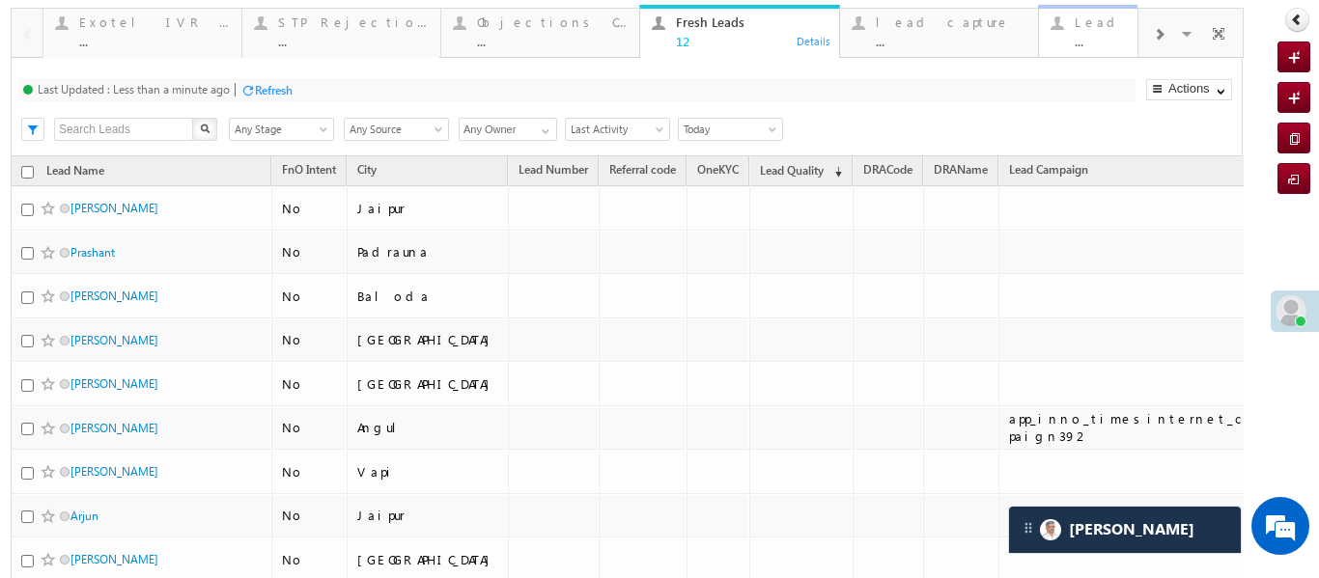
click at [1075, 16] on div "Lead Capture [DATE]" at bounding box center [1149, 21] width 151 height 15
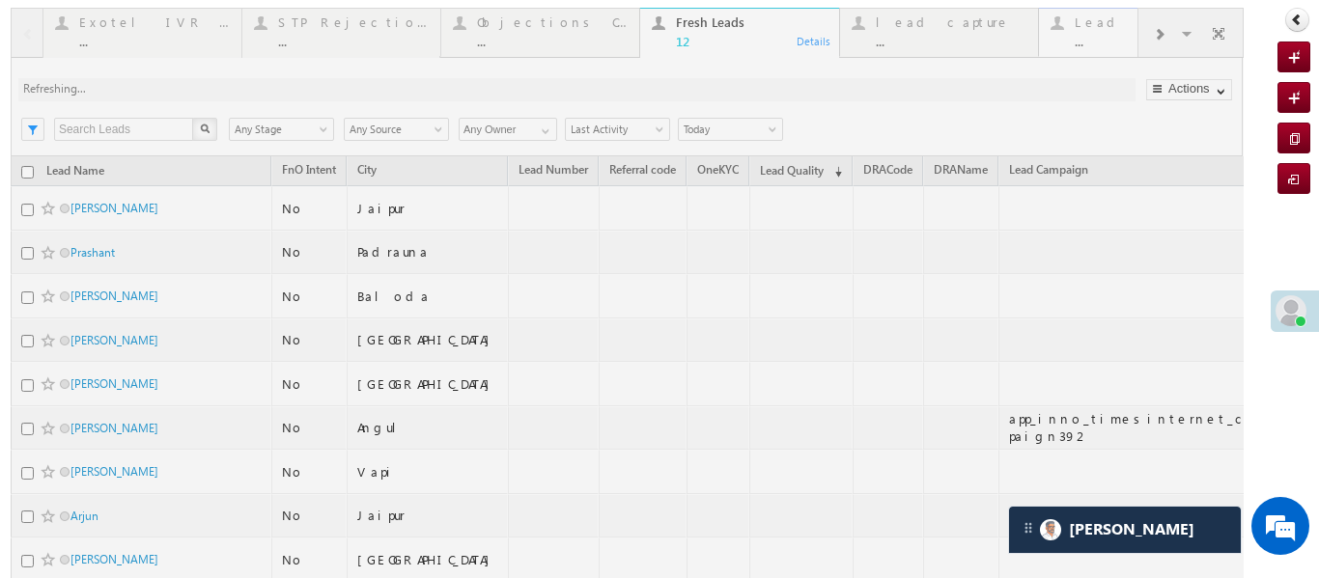
click at [1075, 16] on div at bounding box center [627, 419] width 1233 height 822
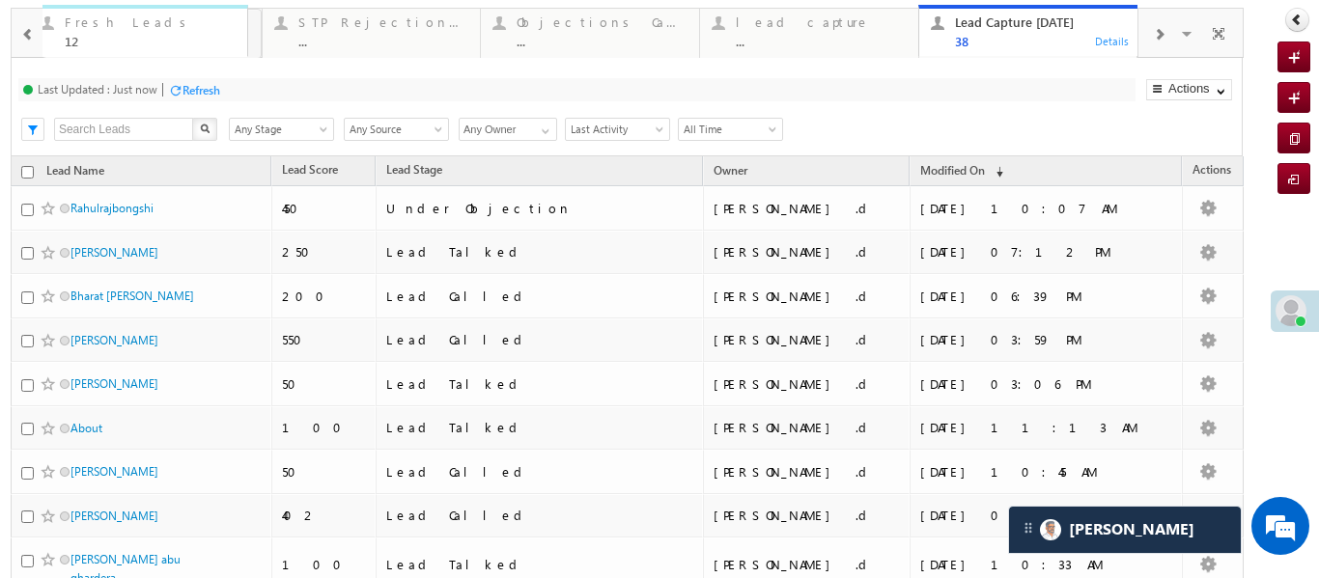
drag, startPoint x: 596, startPoint y: 17, endPoint x: 144, endPoint y: 42, distance: 452.5
click at [25, 38] on span at bounding box center [28, 34] width 14 height 15
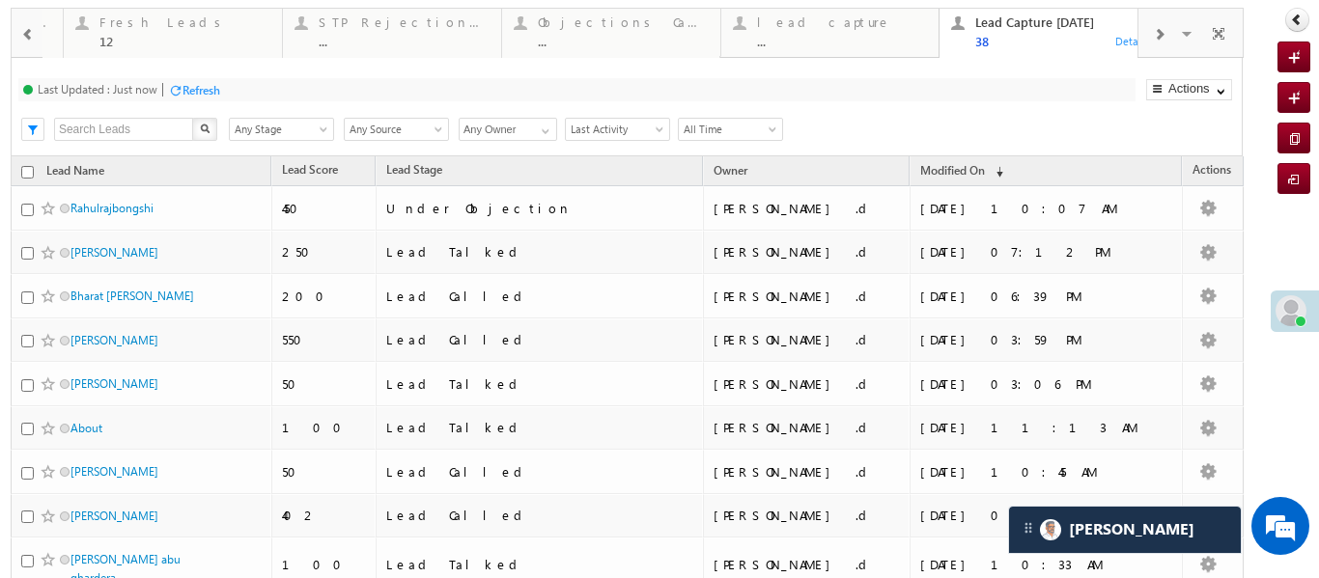
click at [25, 38] on span at bounding box center [28, 34] width 14 height 15
click at [25, 38] on div at bounding box center [27, 32] width 31 height 46
drag, startPoint x: 270, startPoint y: 24, endPoint x: 70, endPoint y: 33, distance: 201.0
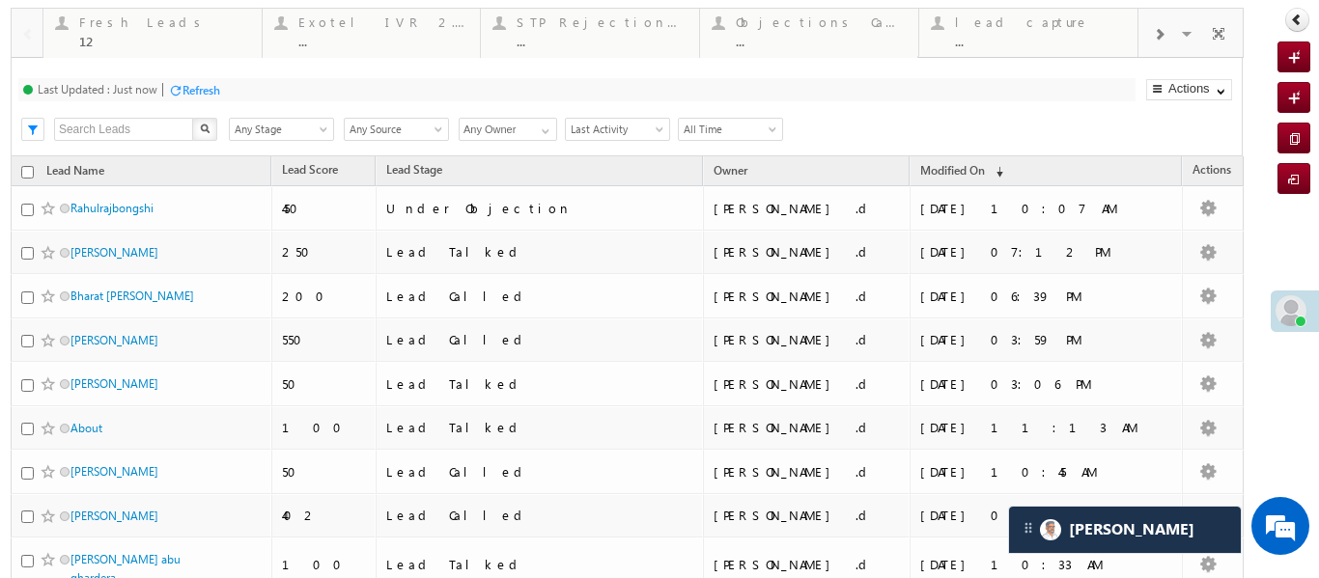
click at [1230, 34] on div at bounding box center [1224, 32] width 30 height 34
click at [1215, 26] on span at bounding box center [1218, 36] width 19 height 41
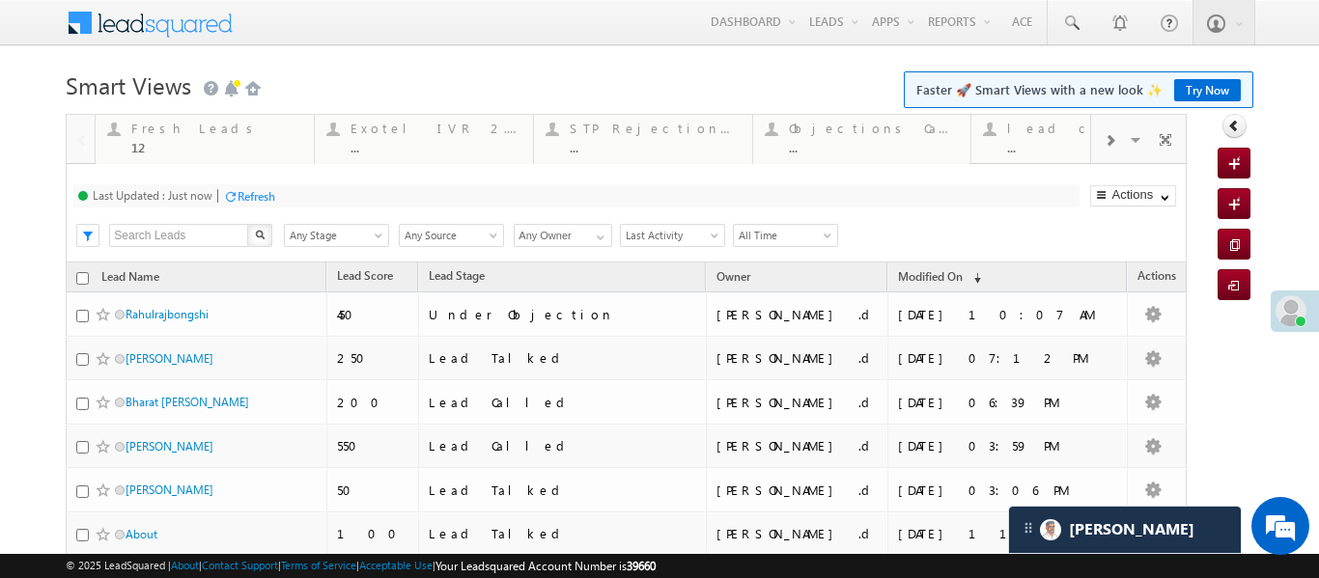
click at [827, 83] on h1 "Smart Views Getting Started Faster 🚀 Smart Views with a new look ✨ Try Now" at bounding box center [659, 84] width 1186 height 38
click at [1115, 145] on div at bounding box center [1109, 139] width 37 height 43
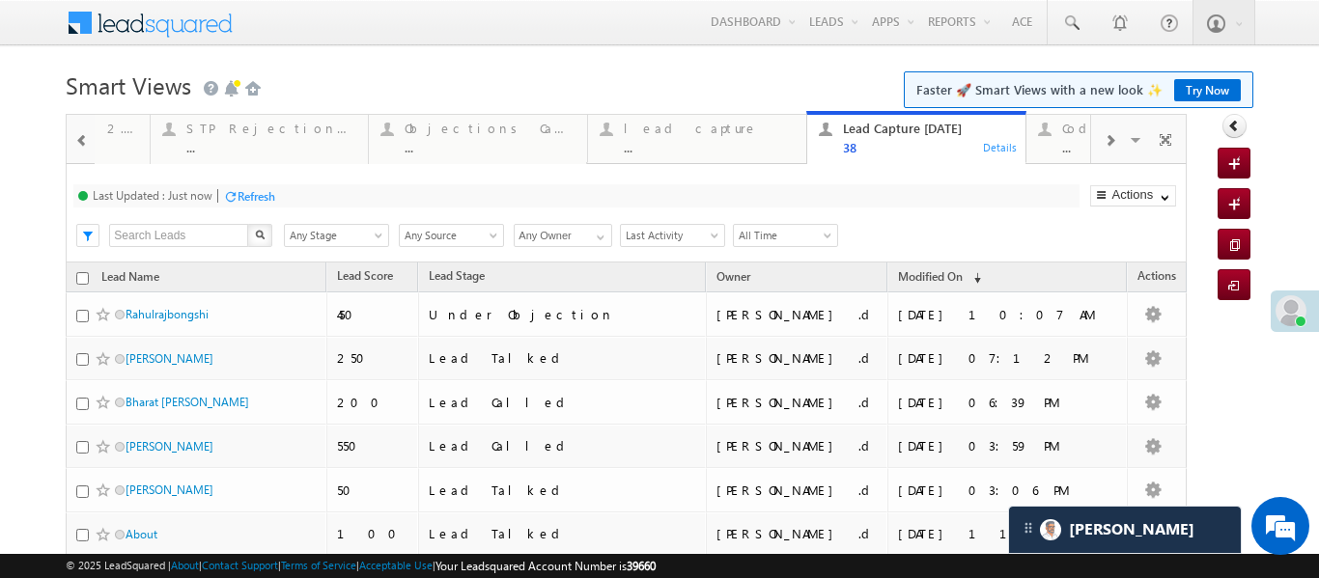
click at [1115, 145] on div at bounding box center [1109, 139] width 37 height 43
click at [973, 137] on div "Coded Today ... Details" at bounding box center [1080, 136] width 214 height 38
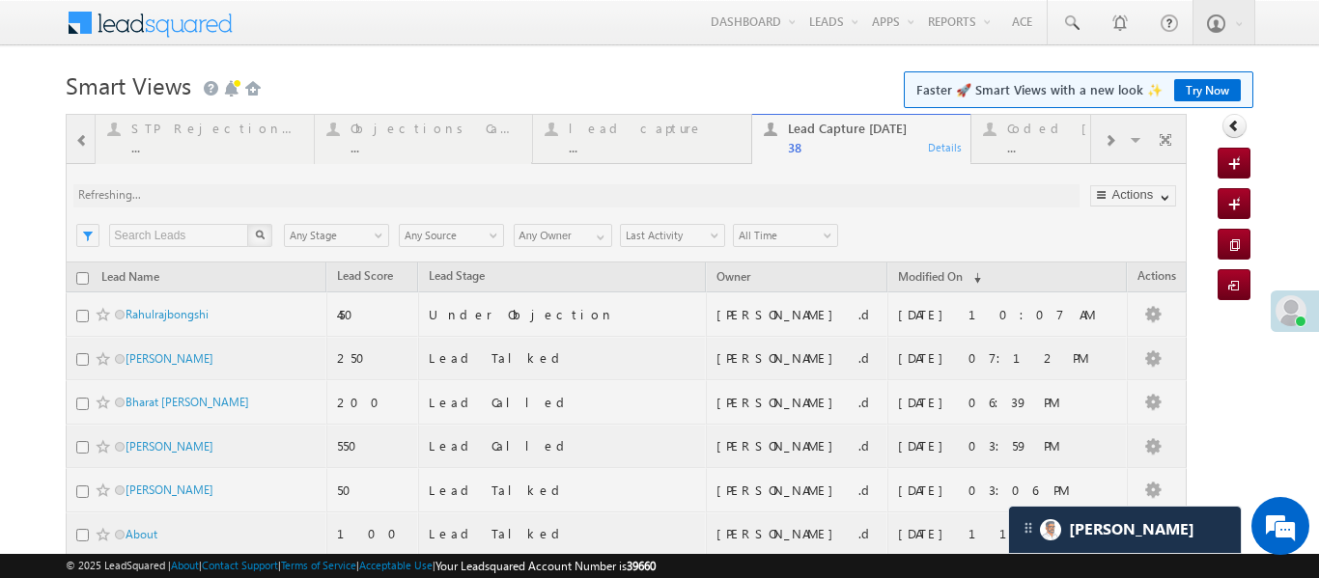
drag, startPoint x: 979, startPoint y: 132, endPoint x: 1130, endPoint y: 523, distance: 419.3
drag, startPoint x: 1130, startPoint y: 523, endPoint x: 981, endPoint y: 130, distance: 420.4
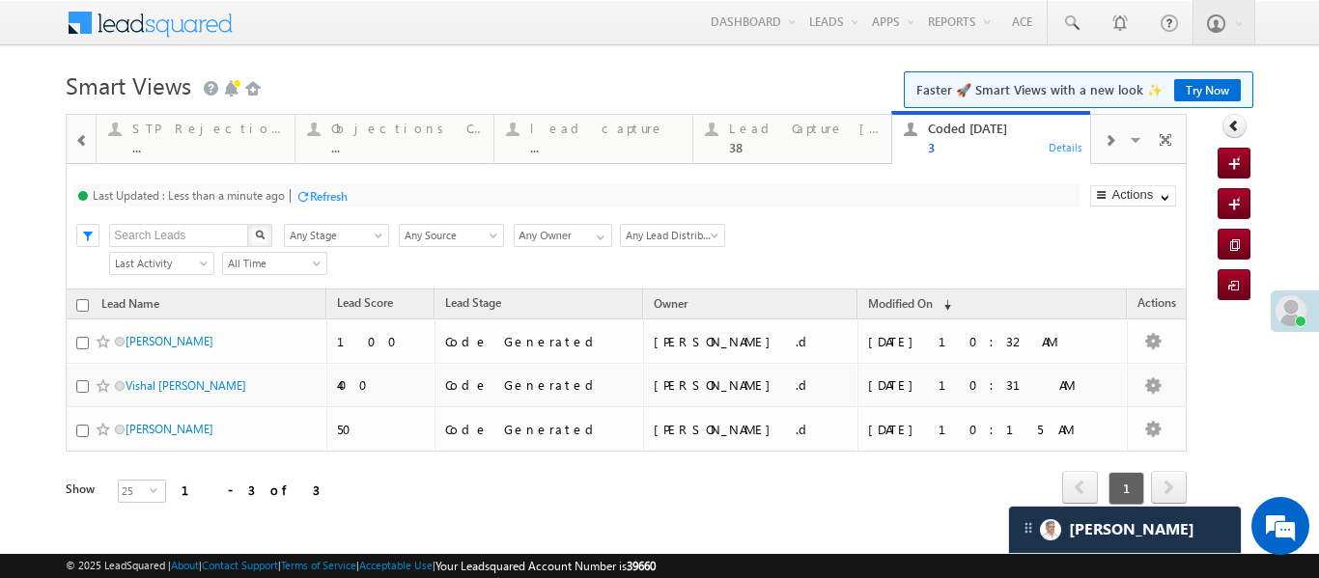
click at [77, 147] on span at bounding box center [82, 140] width 14 height 15
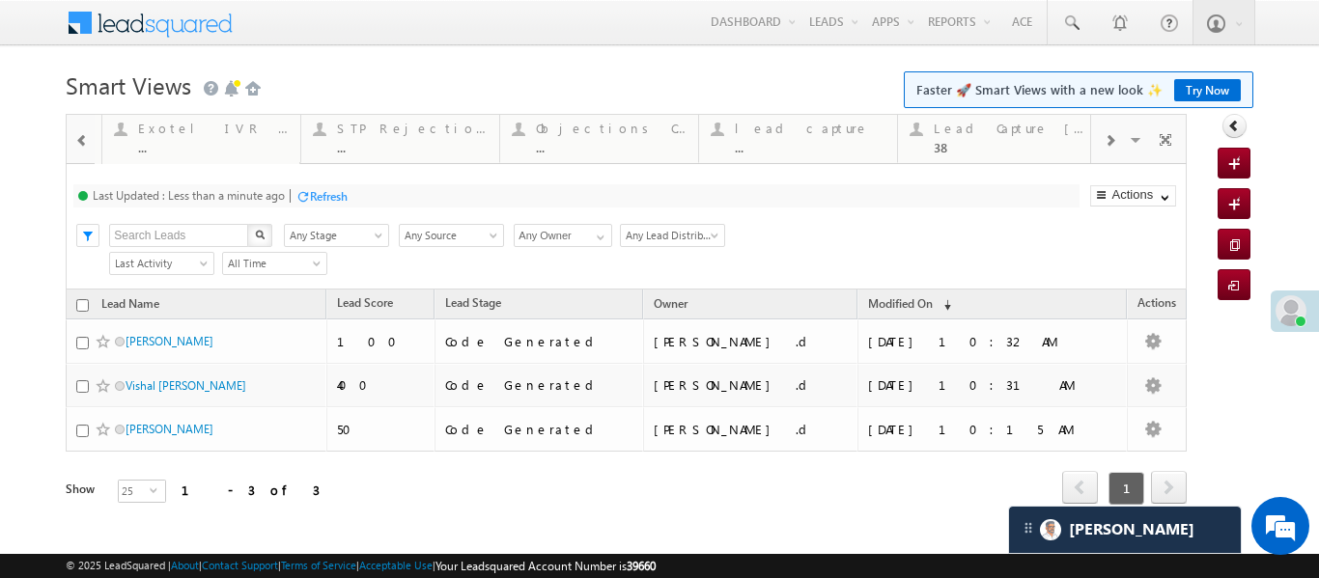
click at [77, 147] on span at bounding box center [82, 140] width 14 height 15
click at [77, 147] on div at bounding box center [81, 138] width 28 height 46
click at [142, 150] on div "12" at bounding box center [206, 147] width 151 height 14
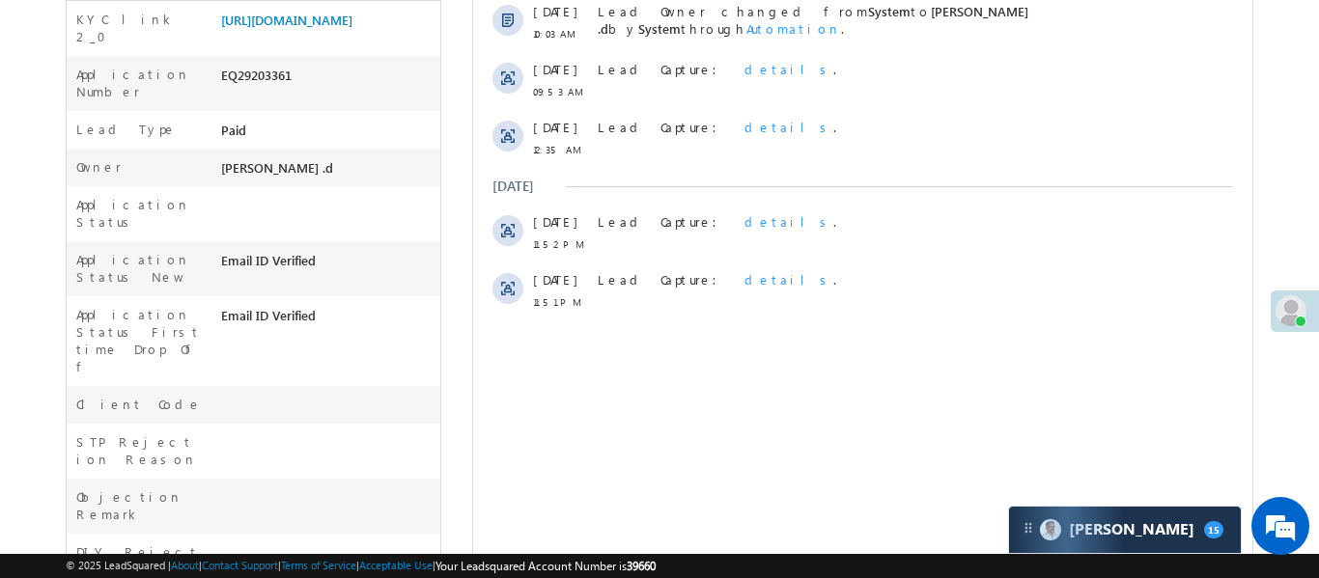
scroll to position [306, 0]
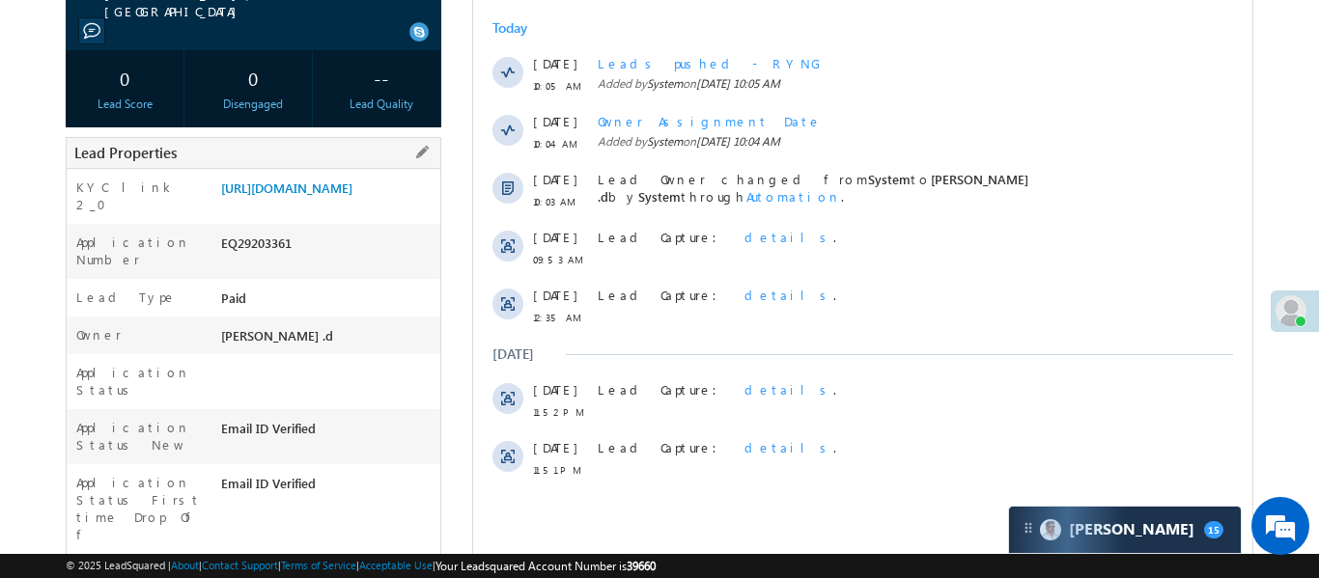
click at [320, 206] on div "[URL][DOMAIN_NAME]" at bounding box center [328, 192] width 224 height 27
click at [324, 185] on link "[URL][DOMAIN_NAME]" at bounding box center [286, 188] width 131 height 16
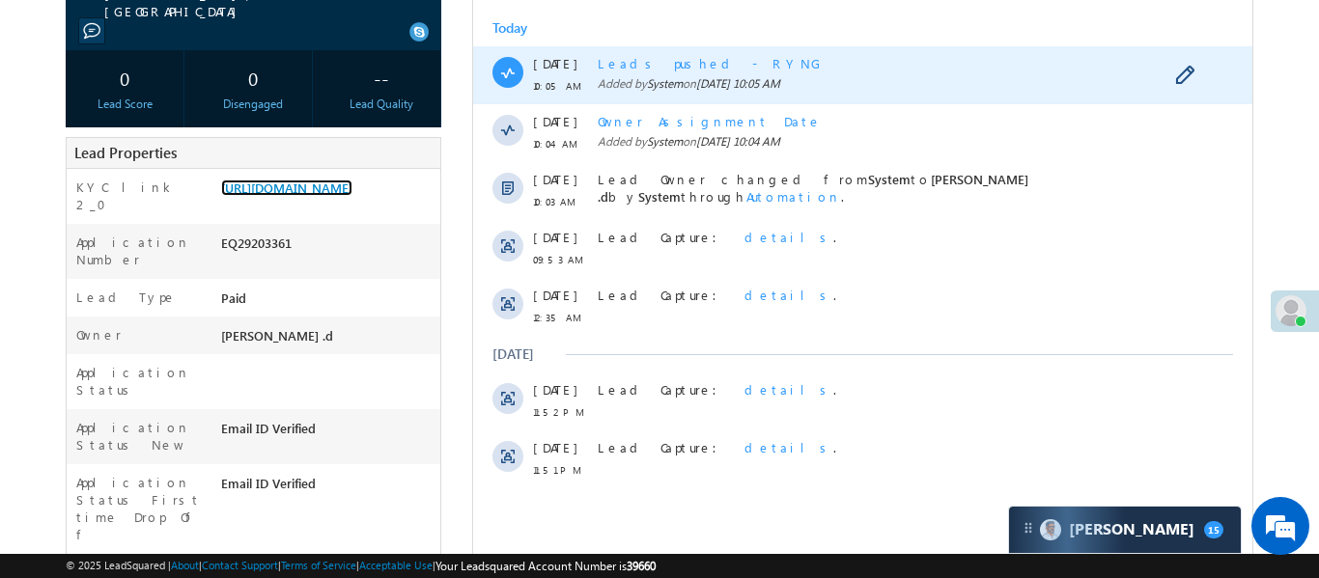
scroll to position [0, 0]
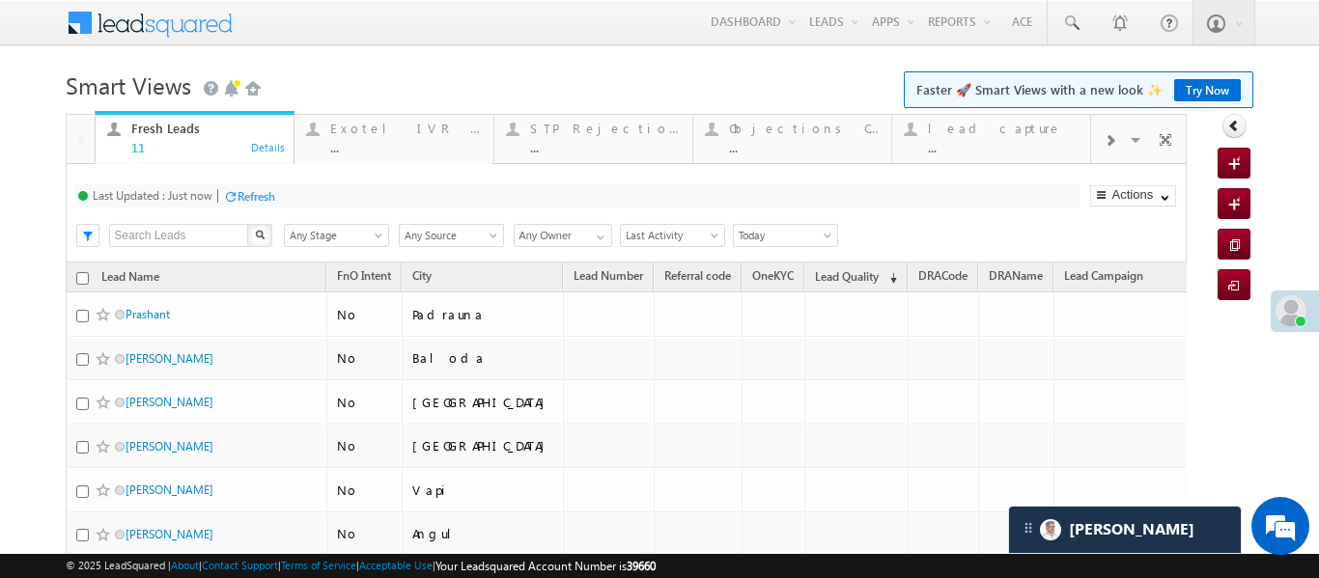
click at [1005, 133] on div "lead capture" at bounding box center [1003, 128] width 151 height 15
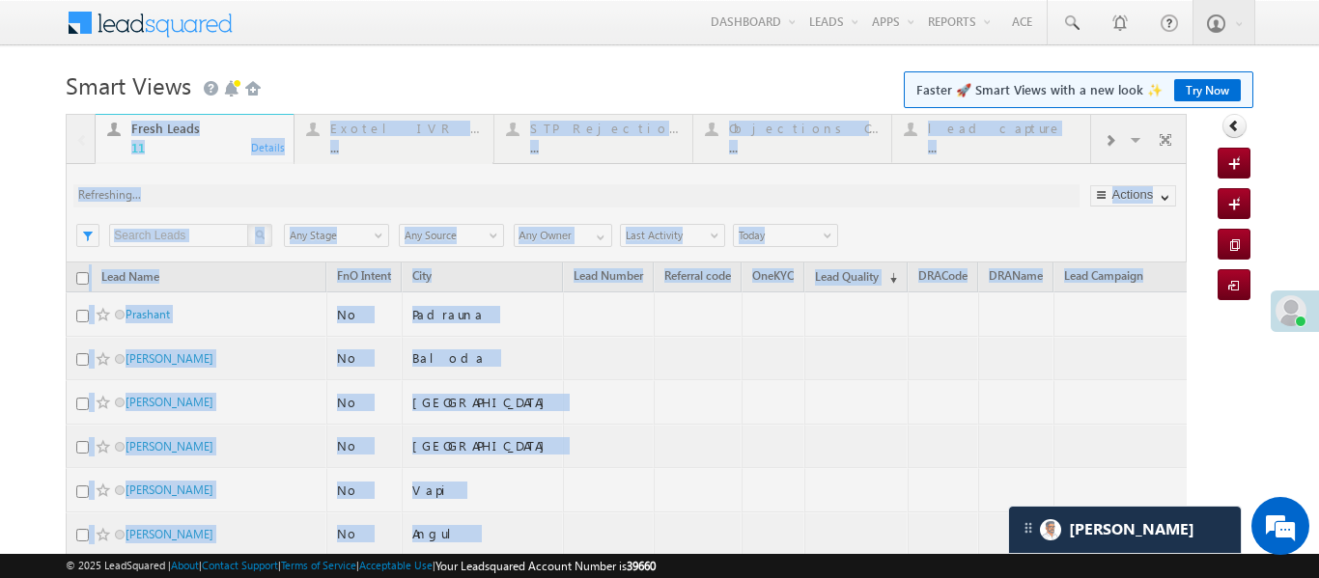
click at [1005, 133] on div at bounding box center [626, 503] width 1121 height 778
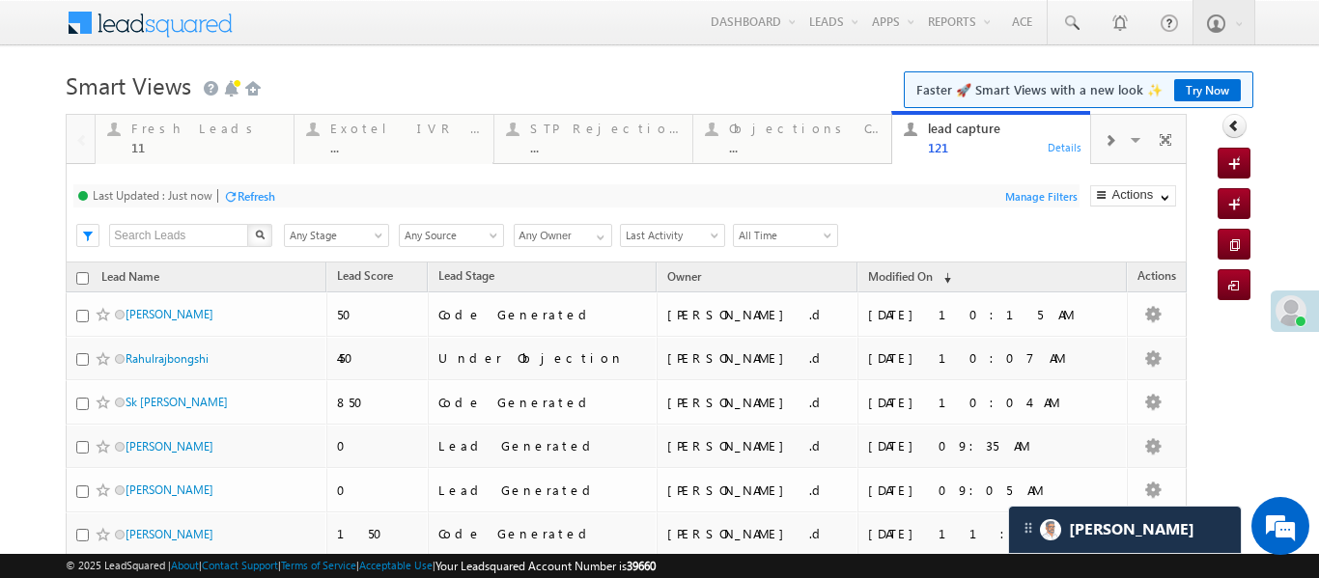
click at [1118, 141] on div at bounding box center [1109, 139] width 37 height 43
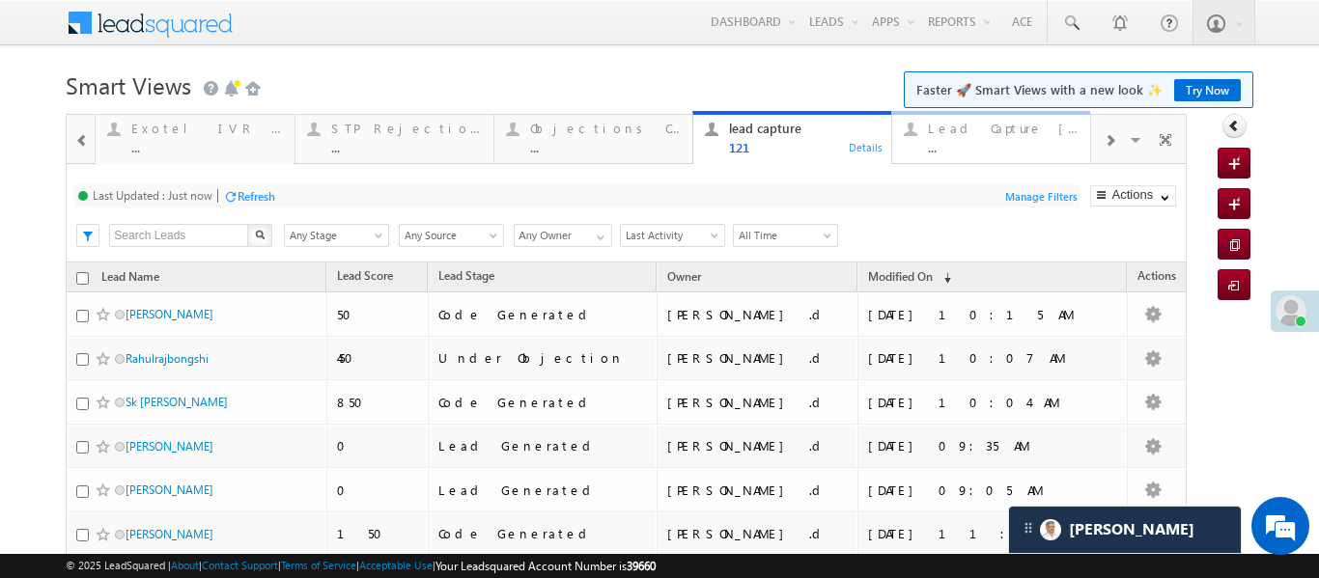
click at [1037, 130] on div "Lead Capture [DATE]" at bounding box center [1003, 128] width 151 height 15
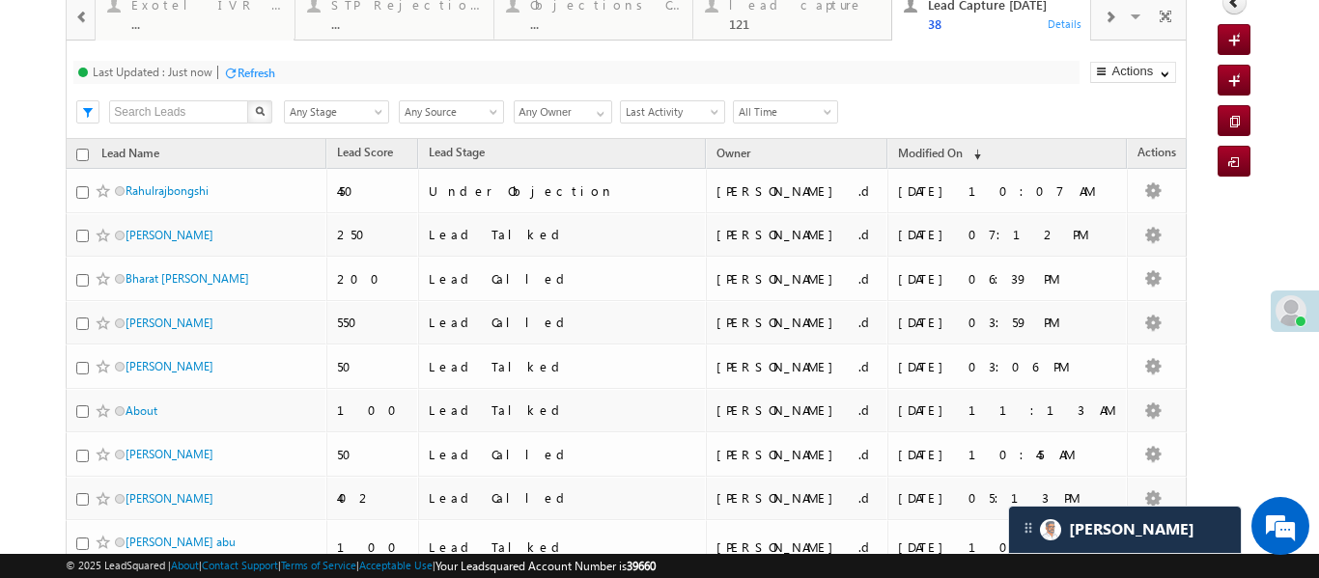
scroll to position [248, 0]
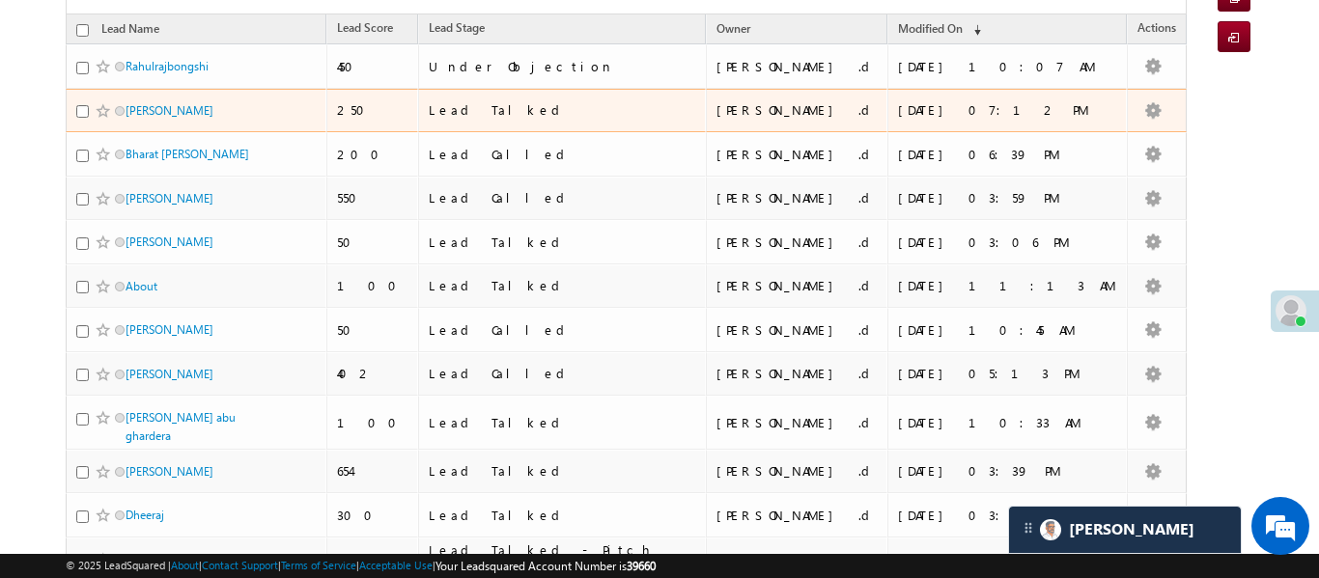
click at [1302, 163] on body "Menu [PERSON_NAME] .d Aakan sha.D @ange lbrok ing.c om" at bounding box center [659, 505] width 1319 height 1507
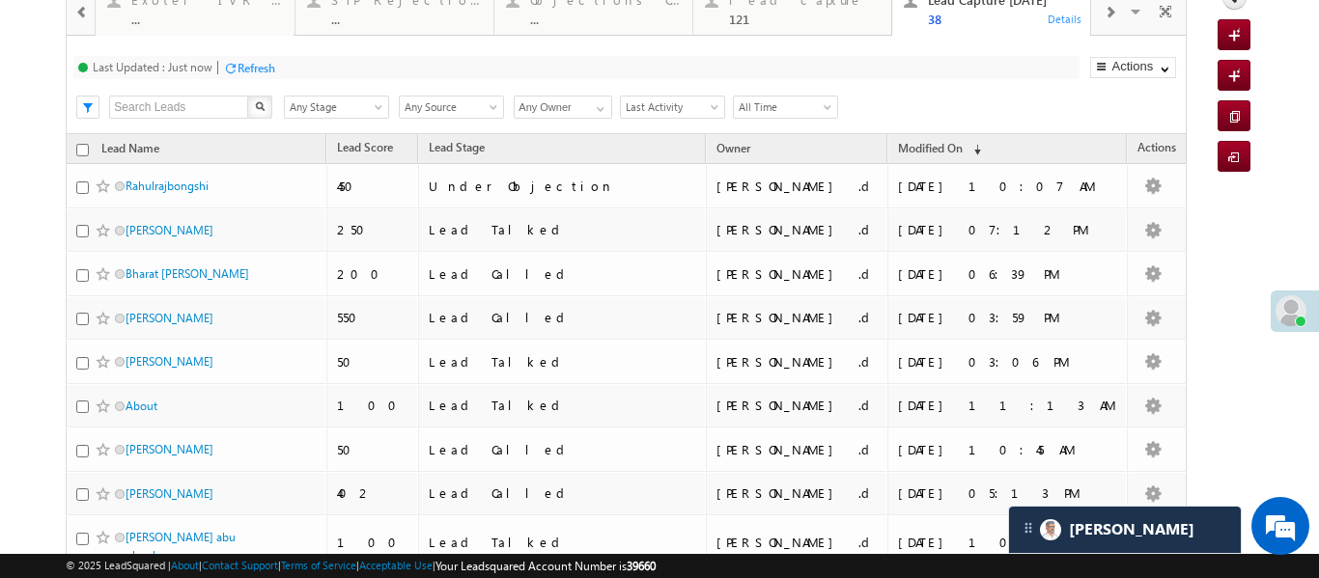
scroll to position [32, 0]
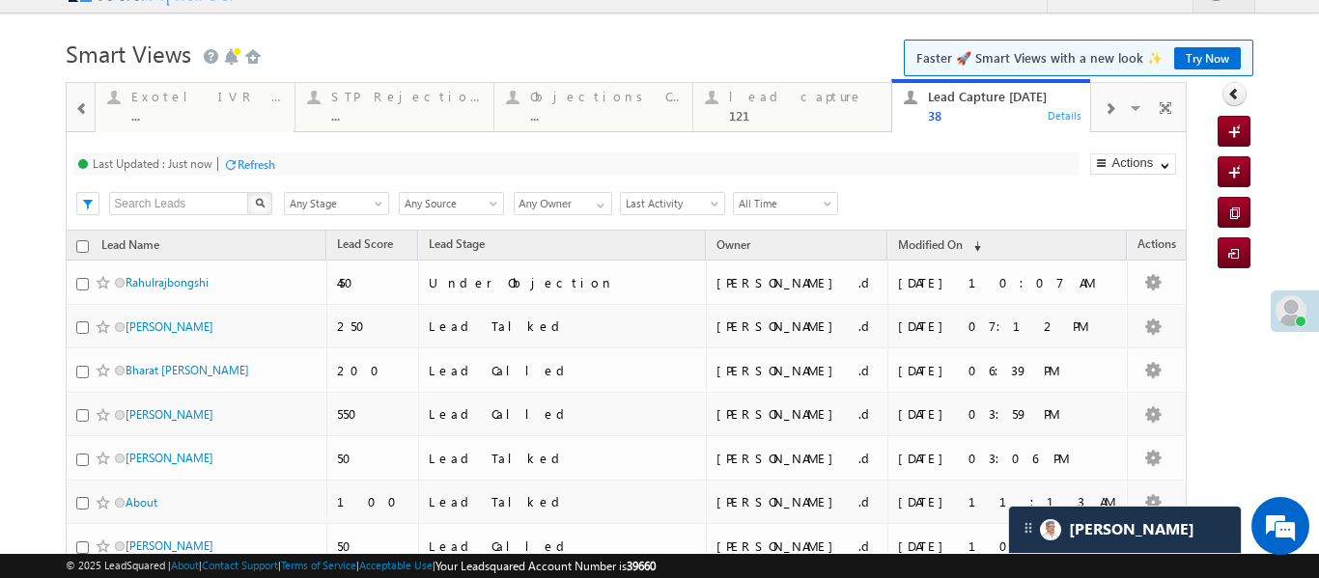
click at [1109, 106] on span at bounding box center [1109, 108] width 12 height 15
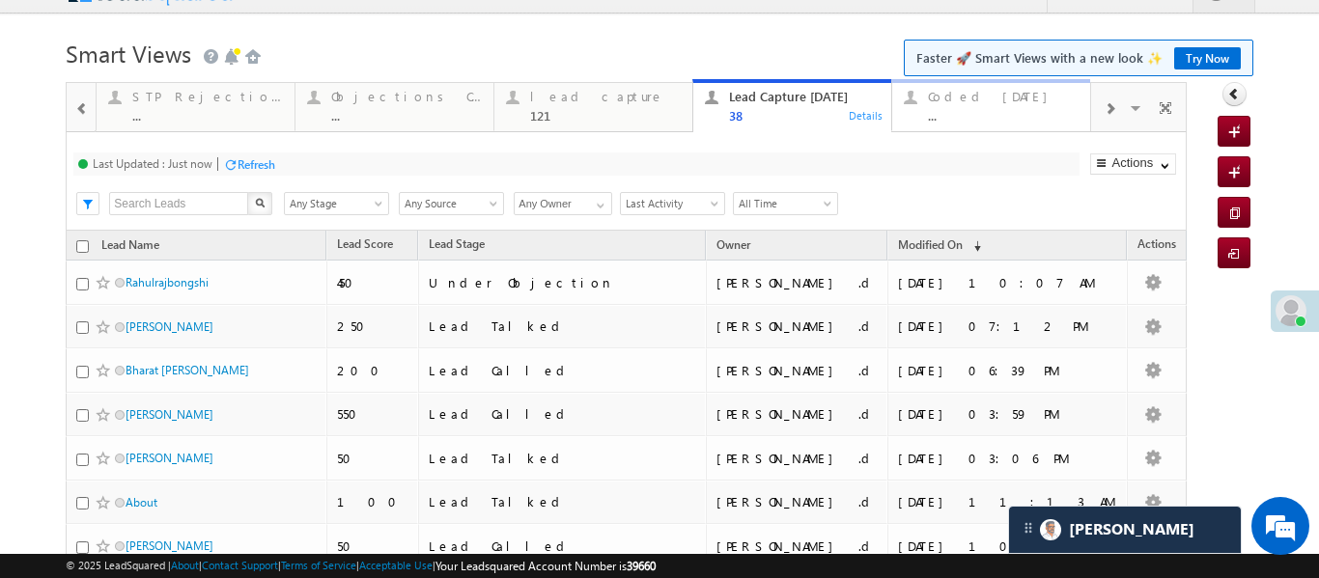
click at [1027, 99] on div "Coded [DATE]" at bounding box center [1003, 96] width 151 height 15
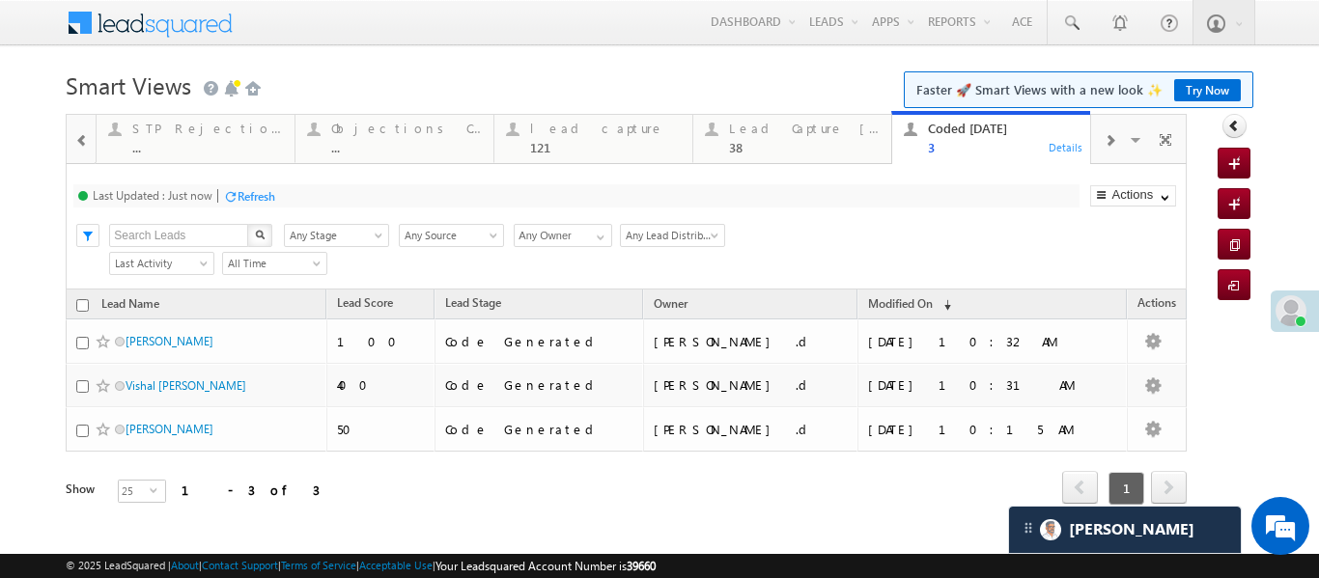
scroll to position [0, 0]
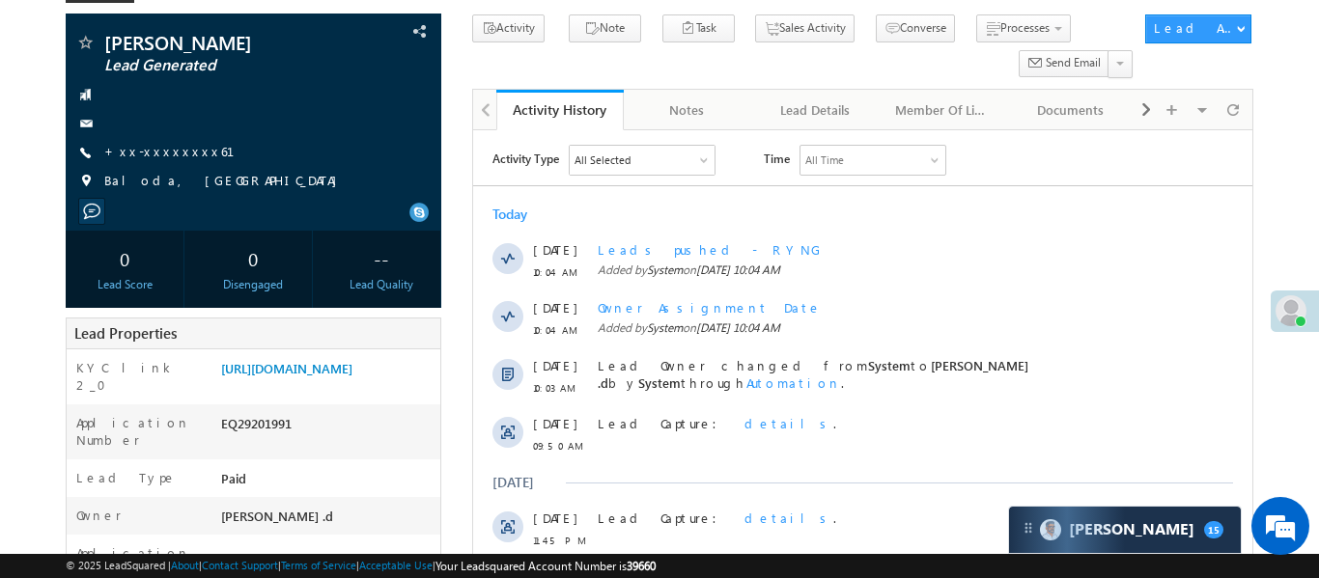
scroll to position [93, 0]
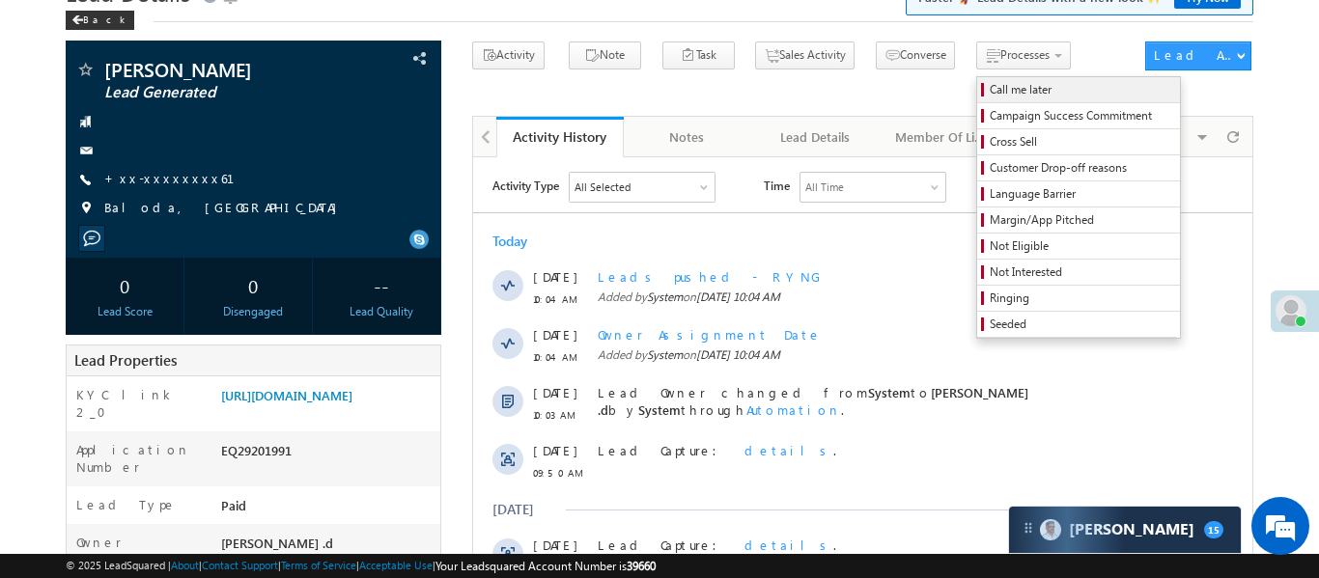
click at [989, 97] on span "Call me later" at bounding box center [1080, 89] width 183 height 17
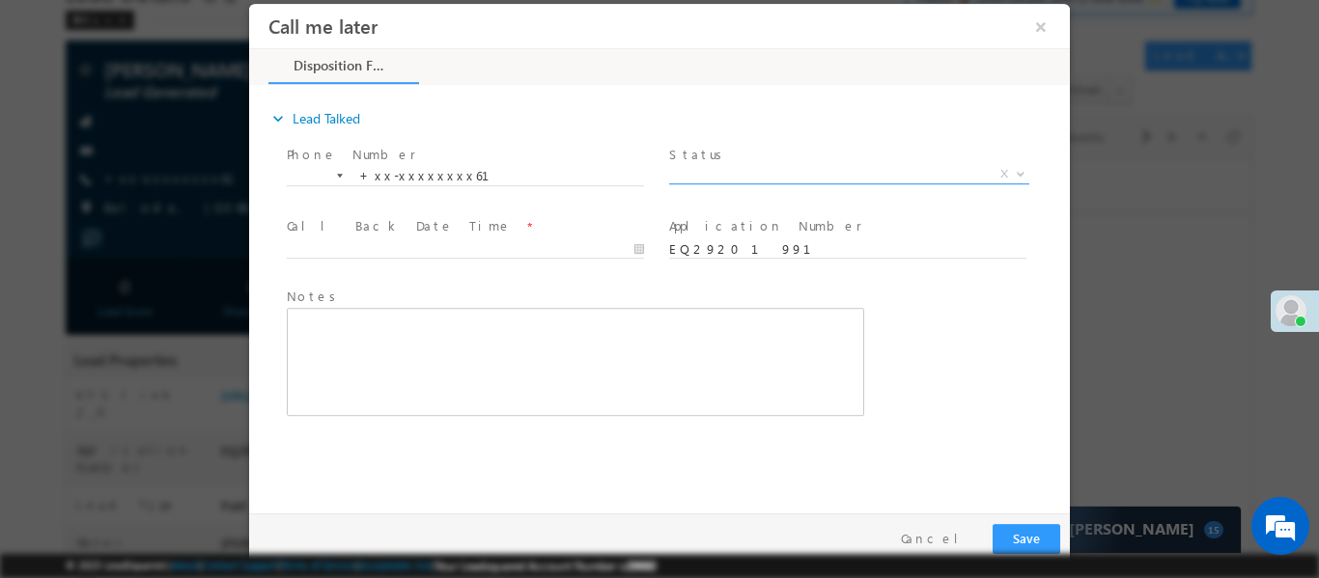
scroll to position [0, 0]
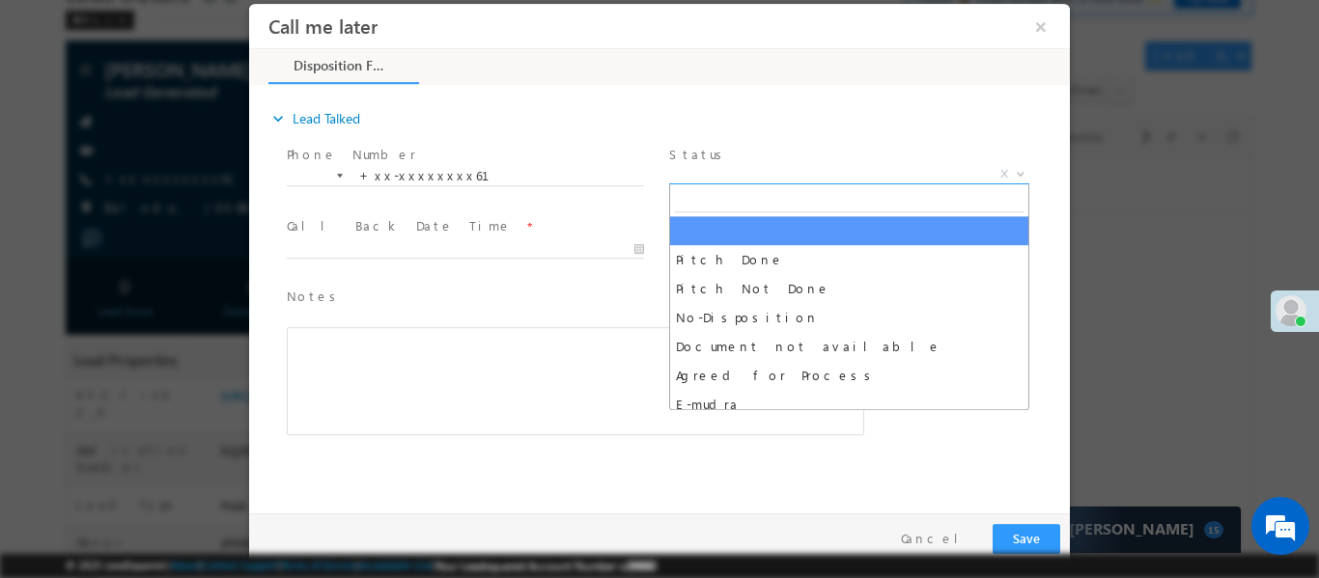
click at [720, 169] on span "X" at bounding box center [849, 173] width 360 height 19
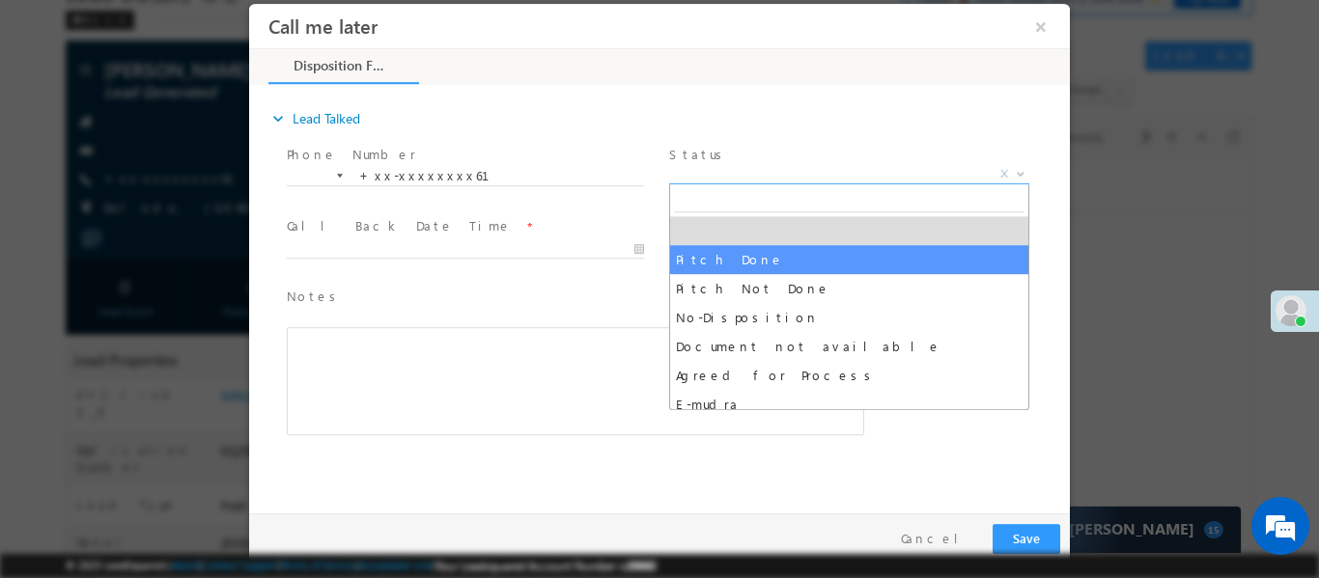
select select "Pitch Done"
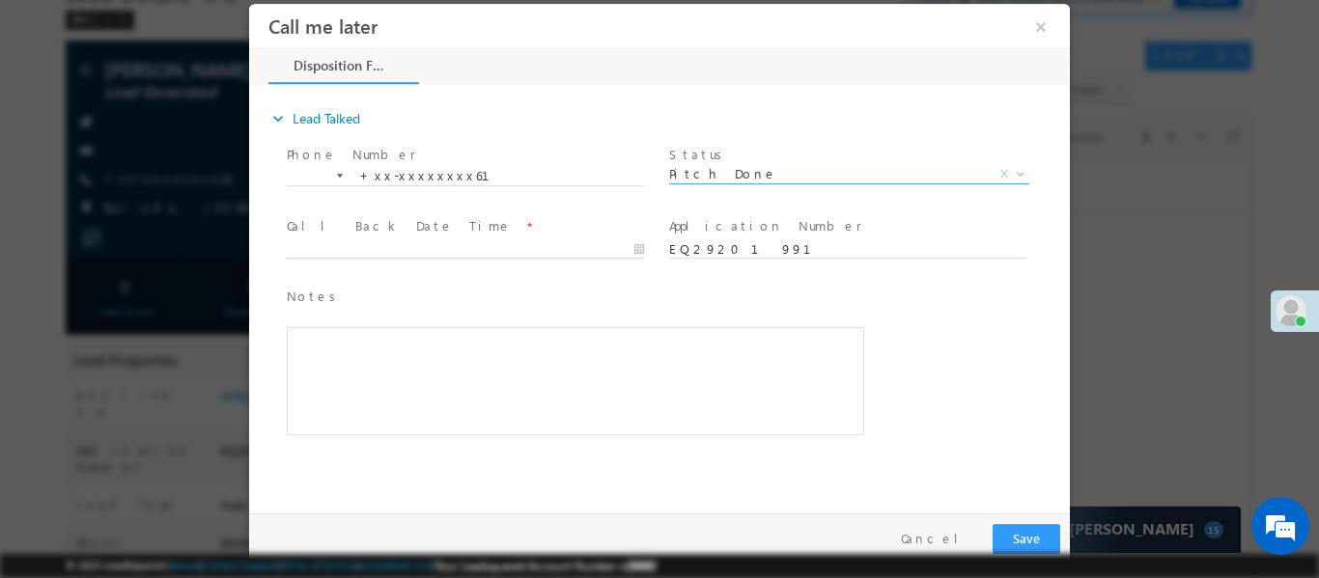
type input "19/09/25 10:37 AM"
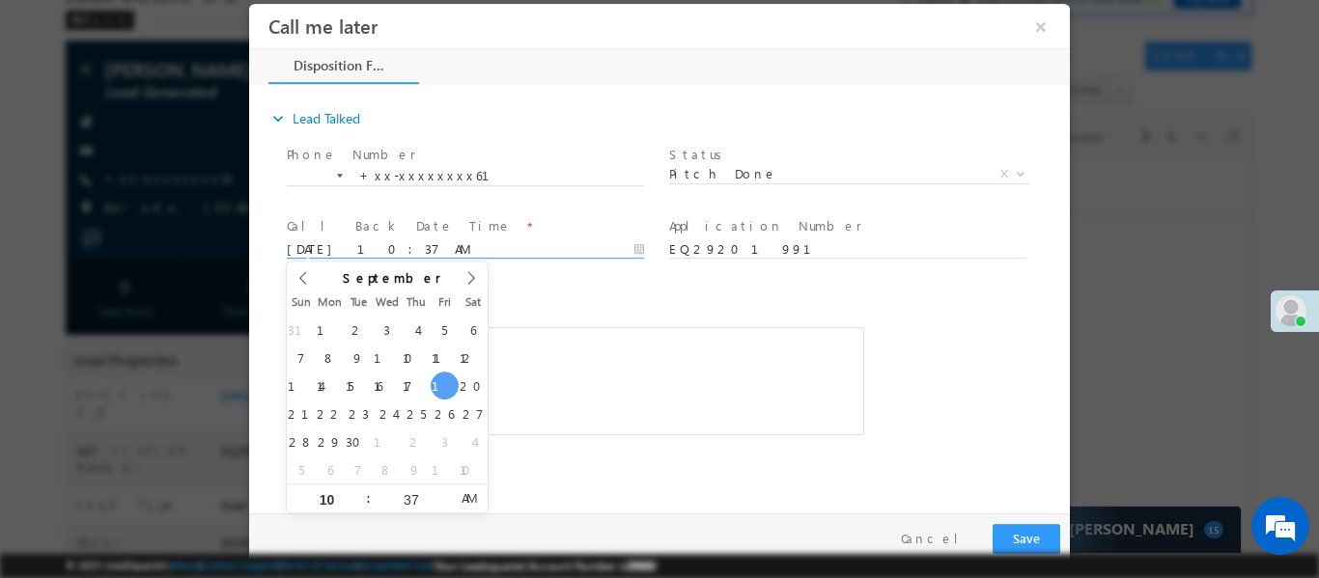
drag, startPoint x: 577, startPoint y: 246, endPoint x: 539, endPoint y: 362, distance: 122.1
click at [576, 245] on input "19/09/25 10:37 AM" at bounding box center [465, 248] width 357 height 19
click at [691, 395] on div "Rich Text Editor, 40788eee-0fb2-11ec-a811-0adc8a9d82c2__tab1__section1__Notes__…" at bounding box center [575, 380] width 577 height 108
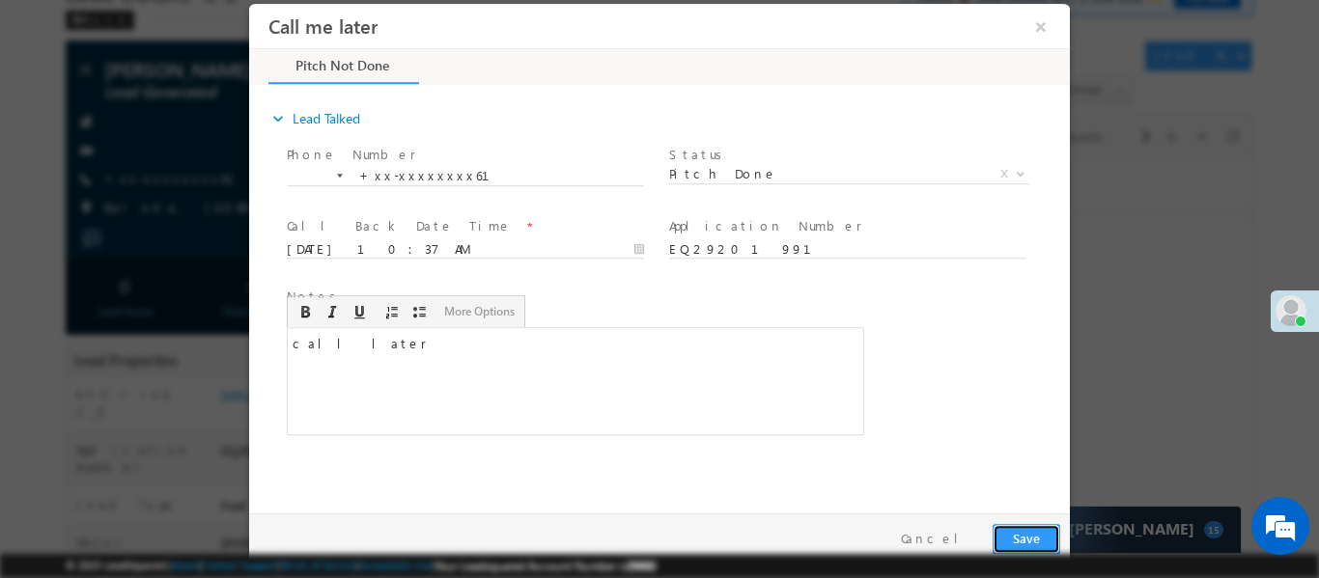
click at [1029, 539] on button "Save" at bounding box center [1026, 538] width 68 height 30
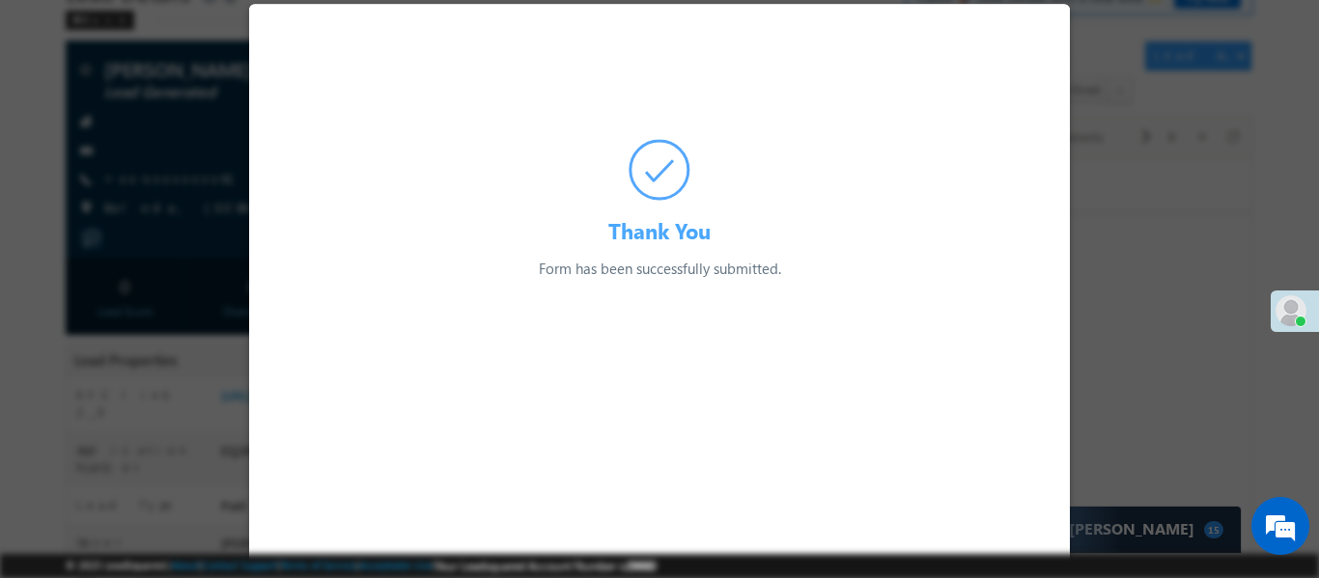
click at [153, 74] on div at bounding box center [659, 289] width 1319 height 578
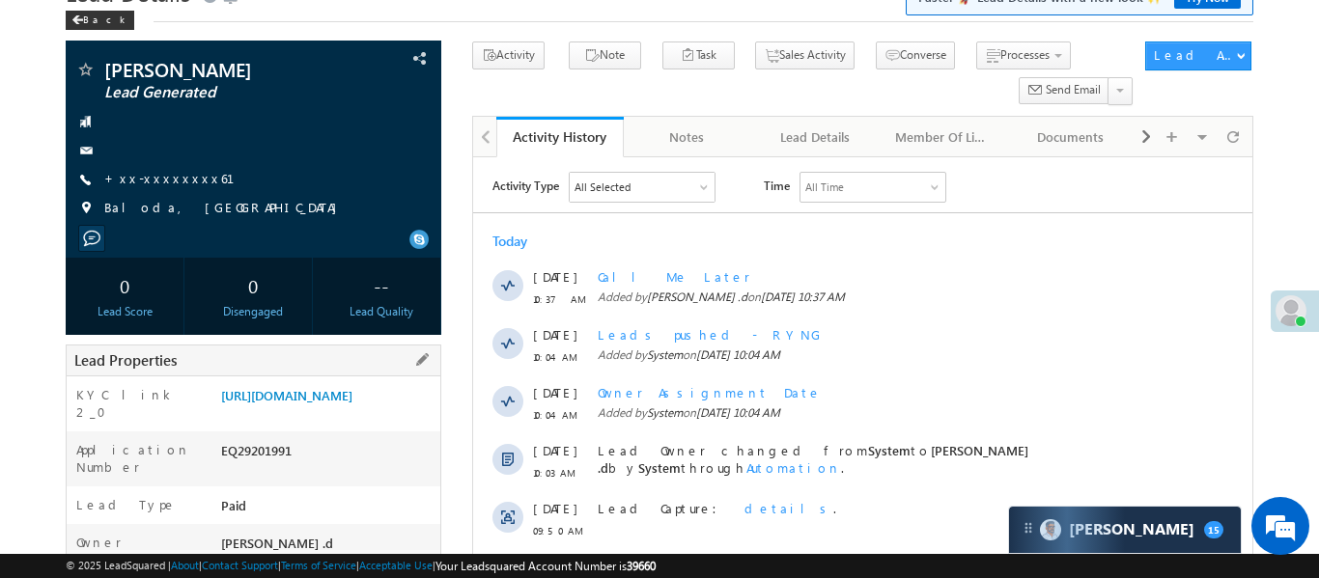
click at [266, 468] on div "EQ29201991" at bounding box center [328, 454] width 224 height 27
copy div "EQ29201991"
click at [254, 469] on div "Application Number EQ29201991" at bounding box center [254, 459] width 374 height 55
drag, startPoint x: 254, startPoint y: 469, endPoint x: 259, endPoint y: 483, distance: 14.4
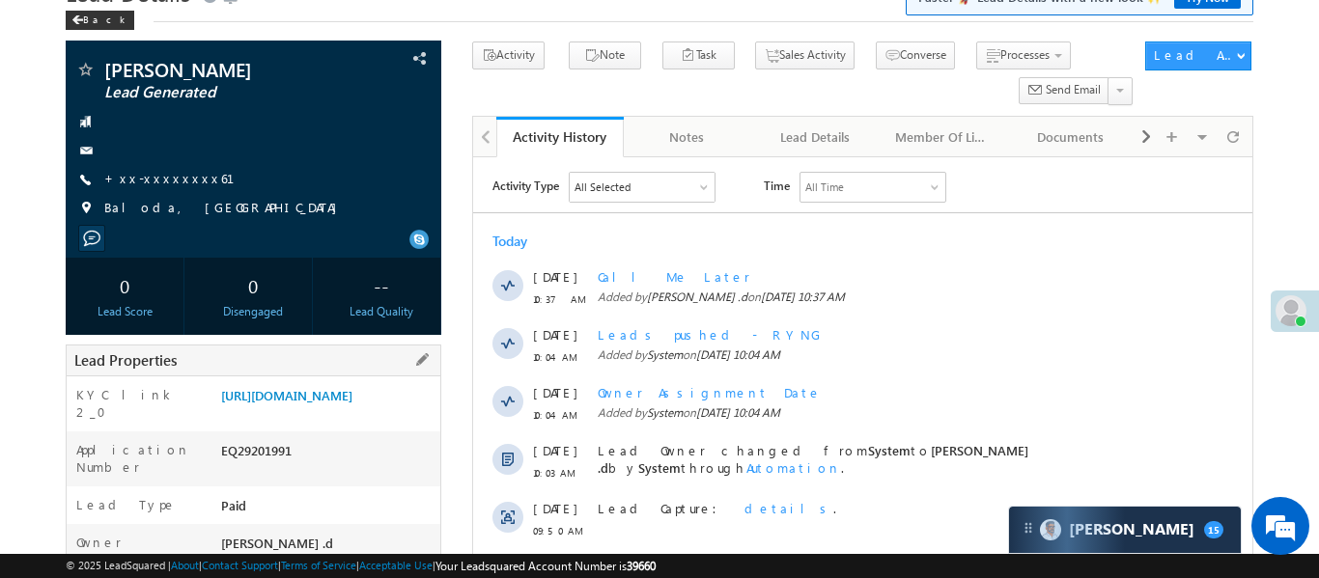
click at [257, 480] on div "Application Number EQ29201991" at bounding box center [254, 459] width 374 height 55
click at [260, 468] on div "EQ29201991" at bounding box center [328, 454] width 224 height 27
copy div "EQ29201991"
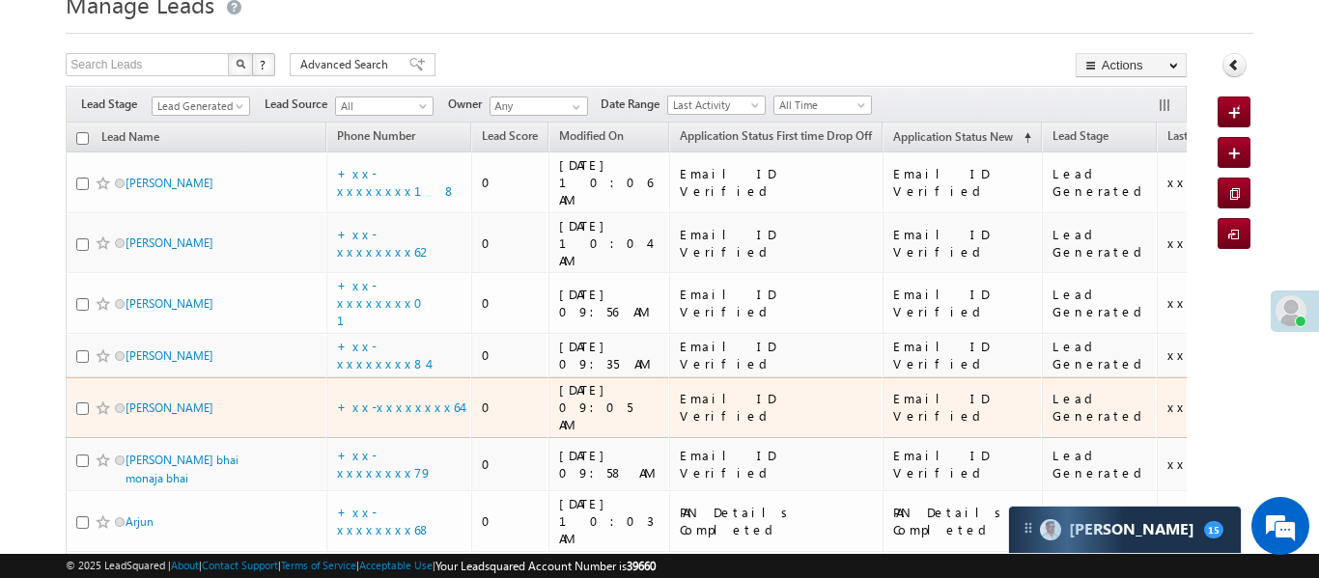
scroll to position [89, 0]
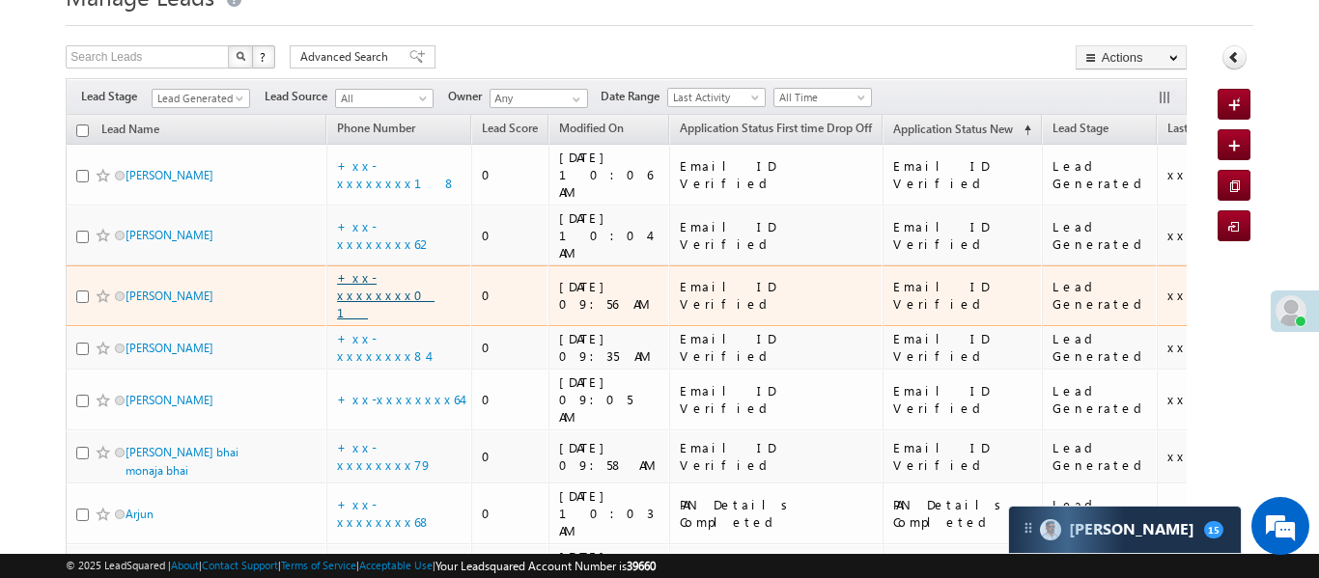
click at [394, 269] on link "+xx-xxxxxxxx01" at bounding box center [385, 294] width 97 height 51
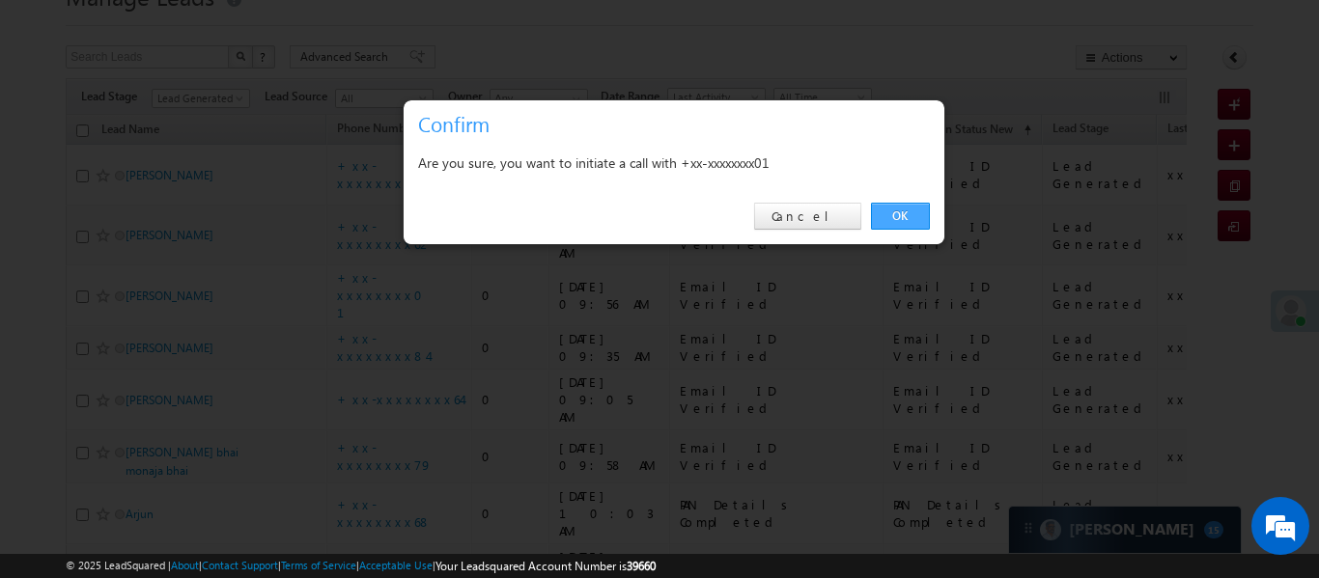
click at [918, 223] on link "OK" at bounding box center [900, 216] width 59 height 27
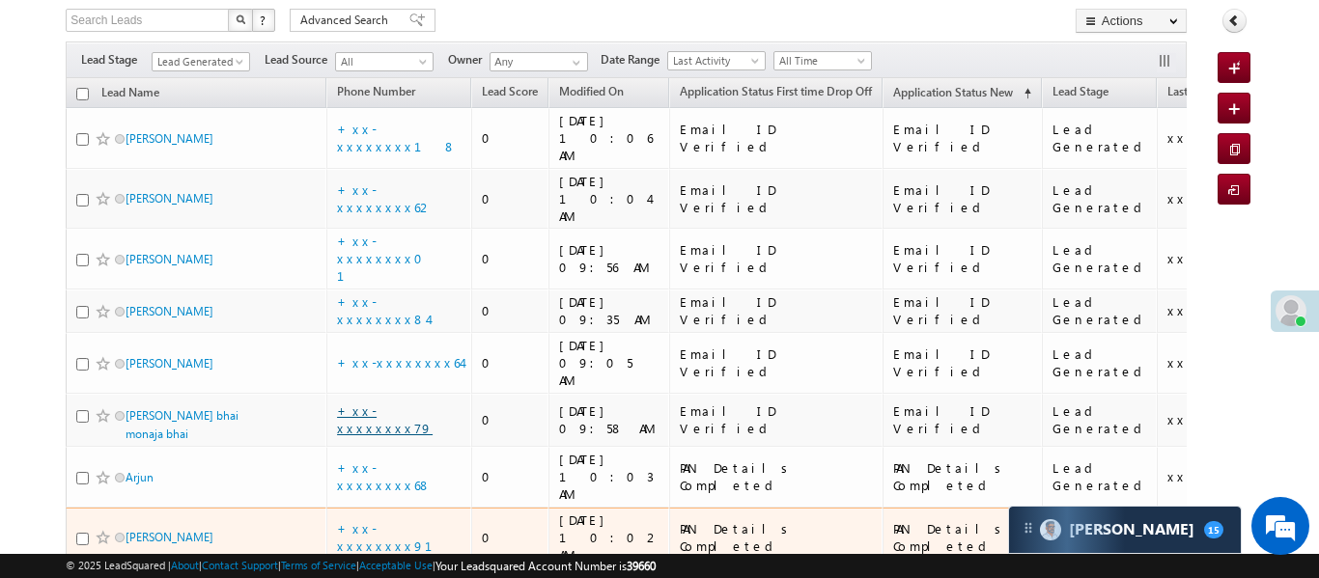
scroll to position [146, 0]
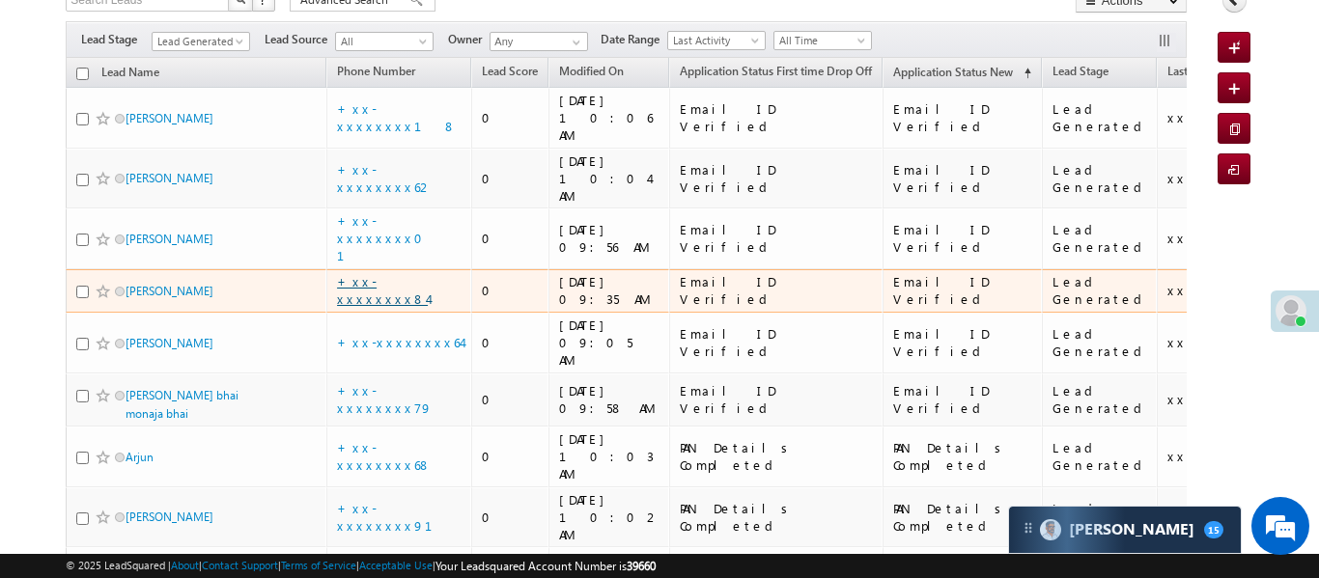
click at [403, 273] on link "+xx-xxxxxxxx84" at bounding box center [382, 290] width 91 height 34
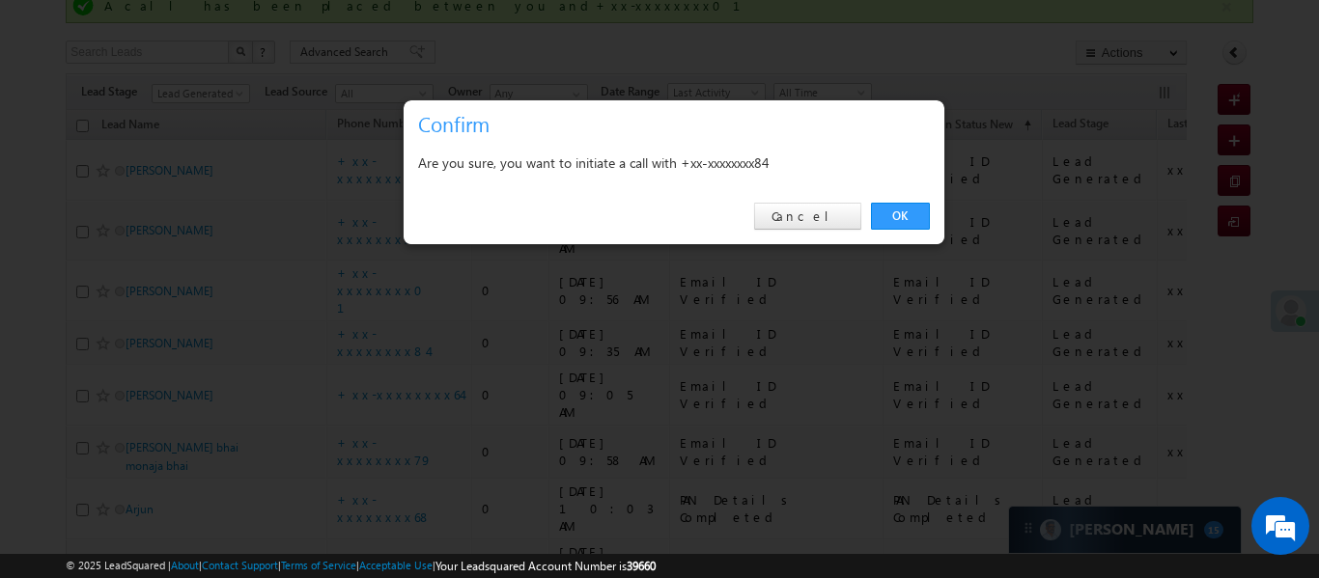
scroll to position [198, 0]
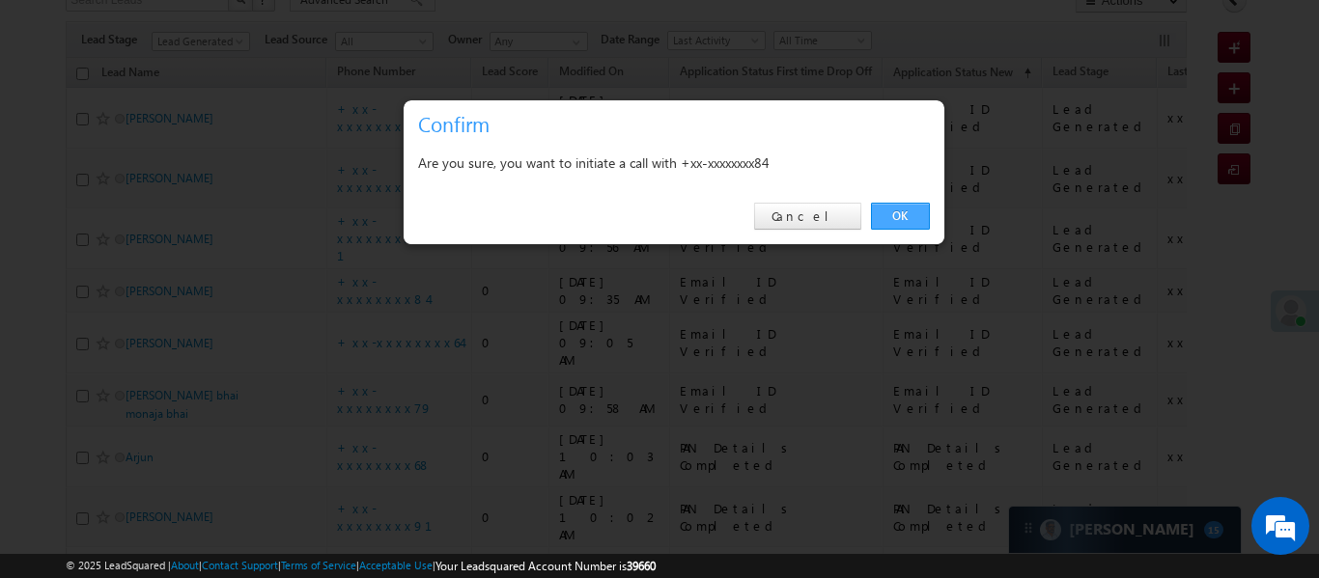
click at [905, 211] on link "OK" at bounding box center [900, 216] width 59 height 27
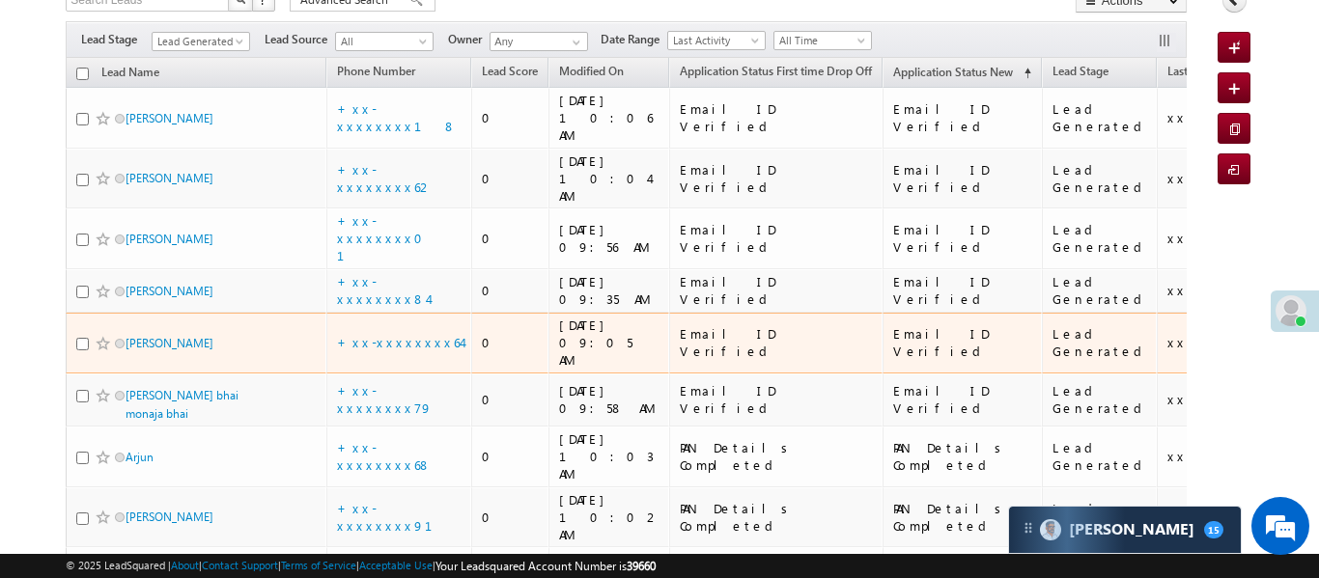
click at [390, 313] on td "+xx-xxxxxxxx64" at bounding box center [398, 343] width 145 height 61
click at [383, 334] on link "+xx-xxxxxxxx64" at bounding box center [399, 342] width 125 height 16
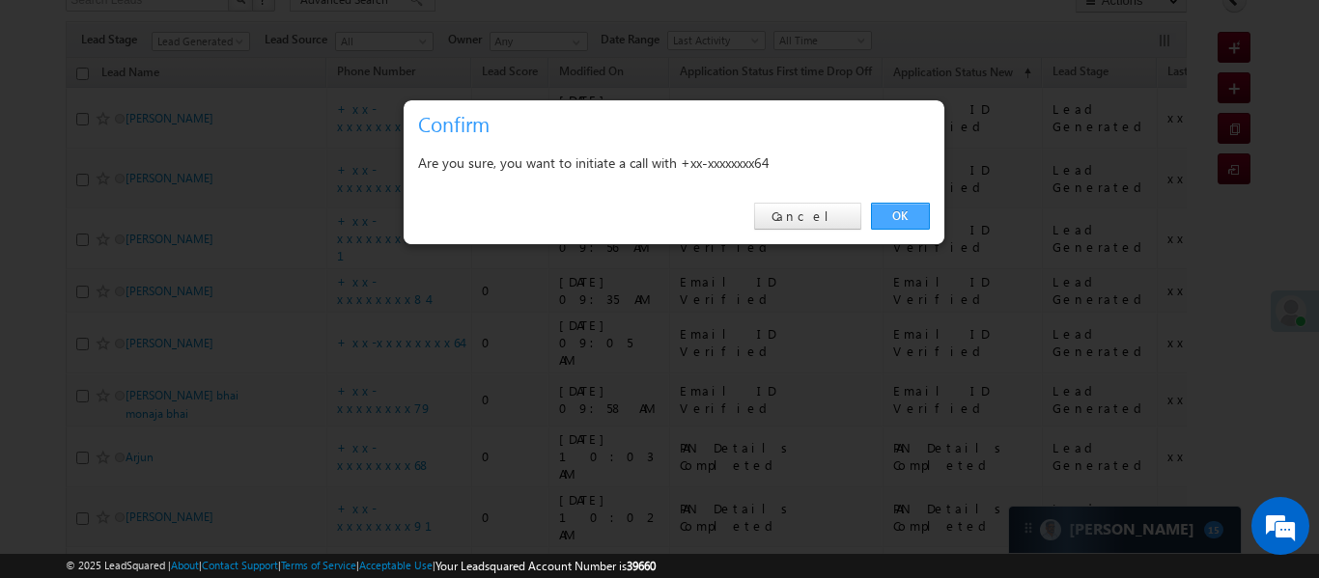
click at [920, 217] on link "OK" at bounding box center [900, 216] width 59 height 27
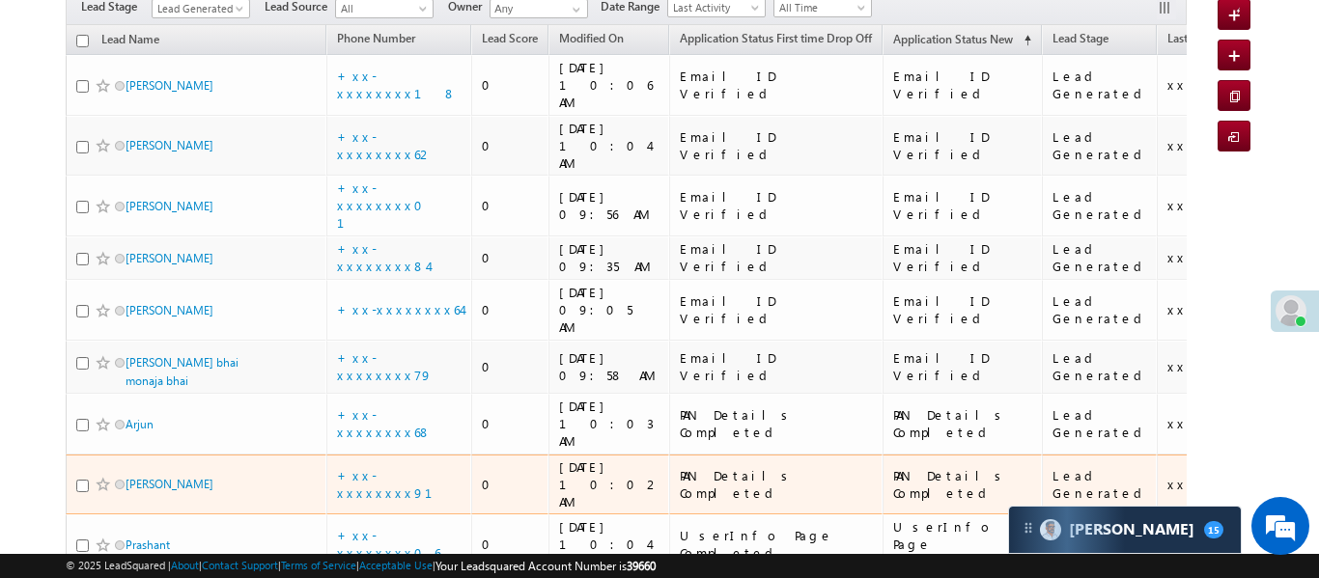
scroll to position [248, 0]
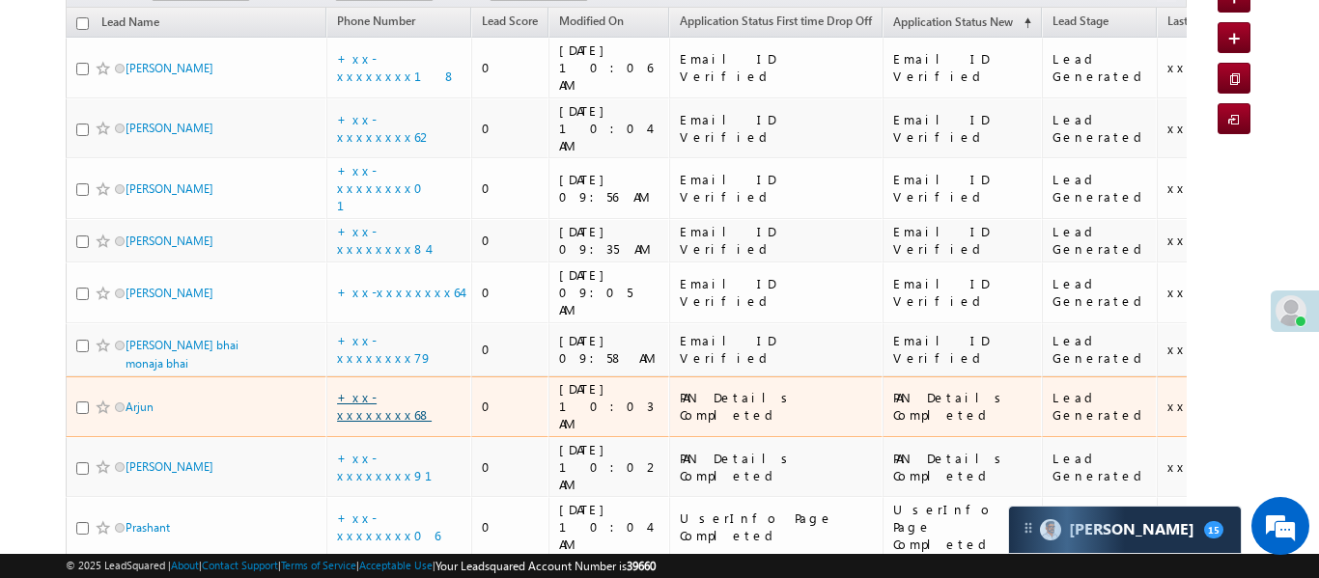
click at [407, 389] on link "+xx-xxxxxxxx68" at bounding box center [384, 406] width 95 height 34
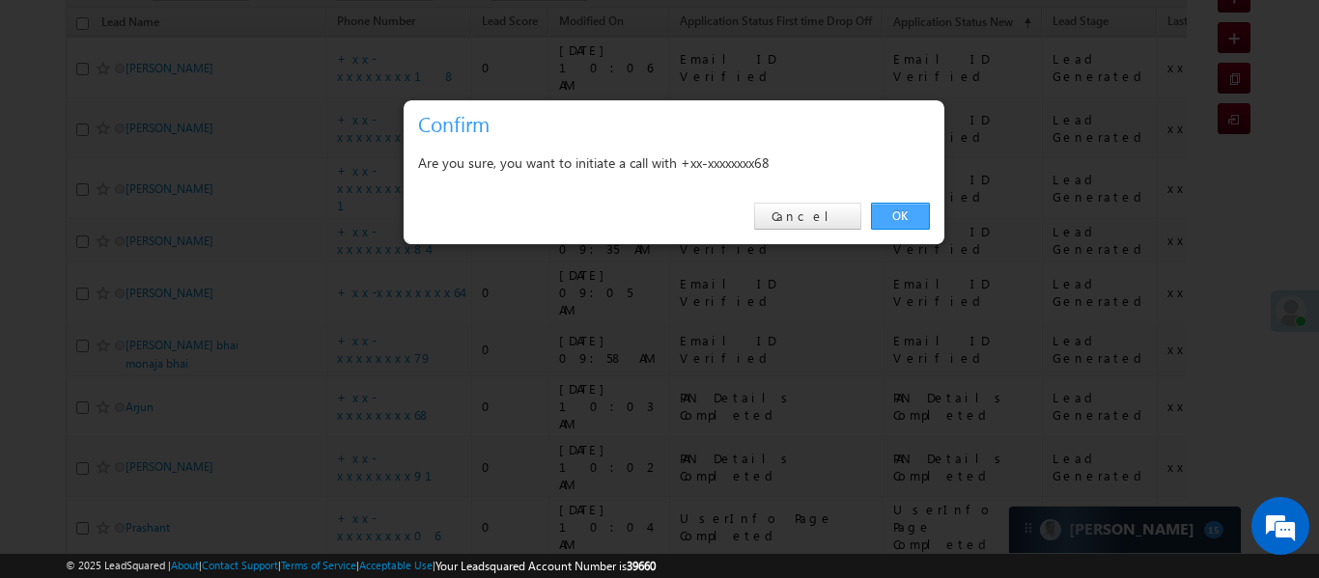
click at [905, 213] on link "OK" at bounding box center [900, 216] width 59 height 27
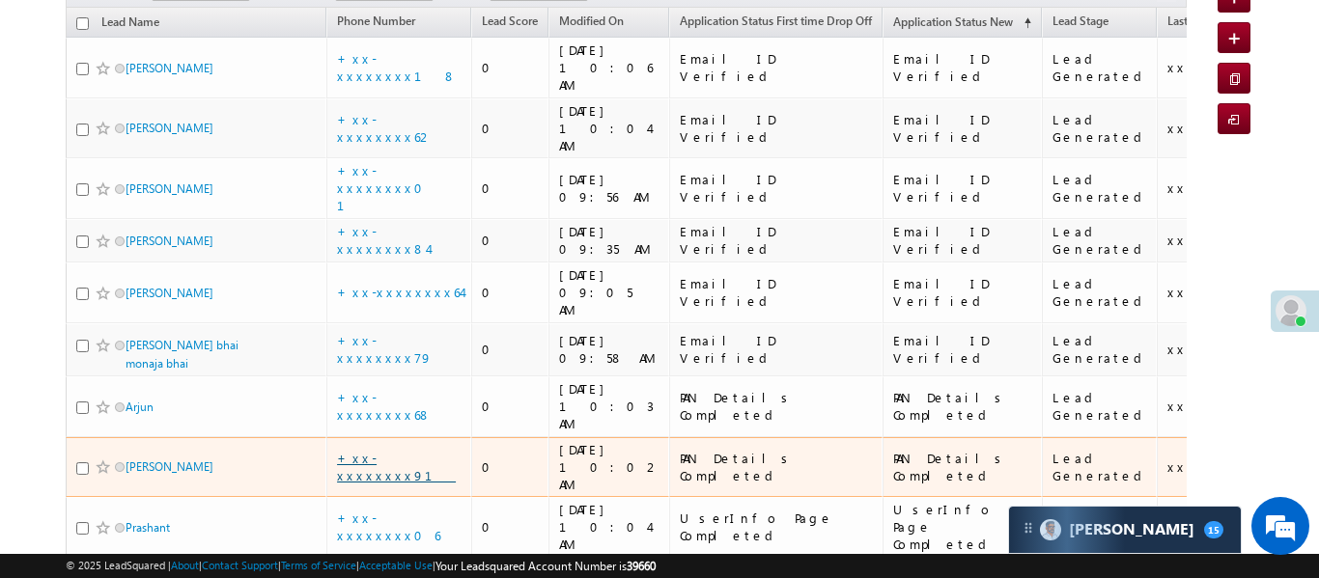
click at [398, 450] on link "+xx-xxxxxxxx91" at bounding box center [396, 467] width 119 height 34
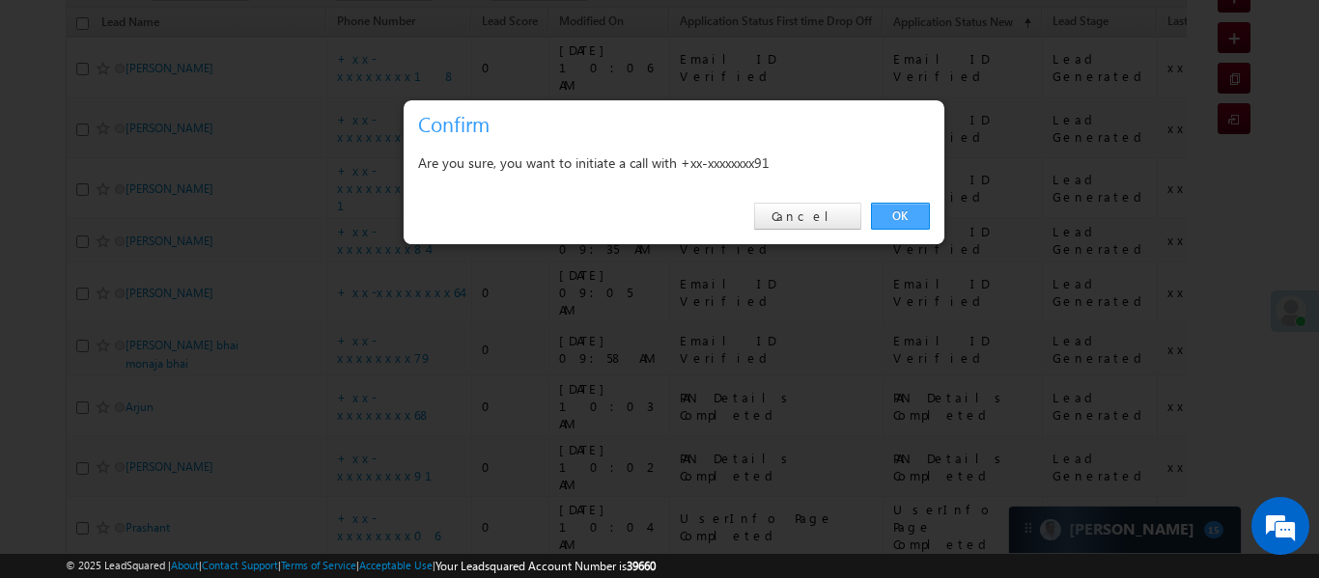
click at [892, 219] on link "OK" at bounding box center [900, 216] width 59 height 27
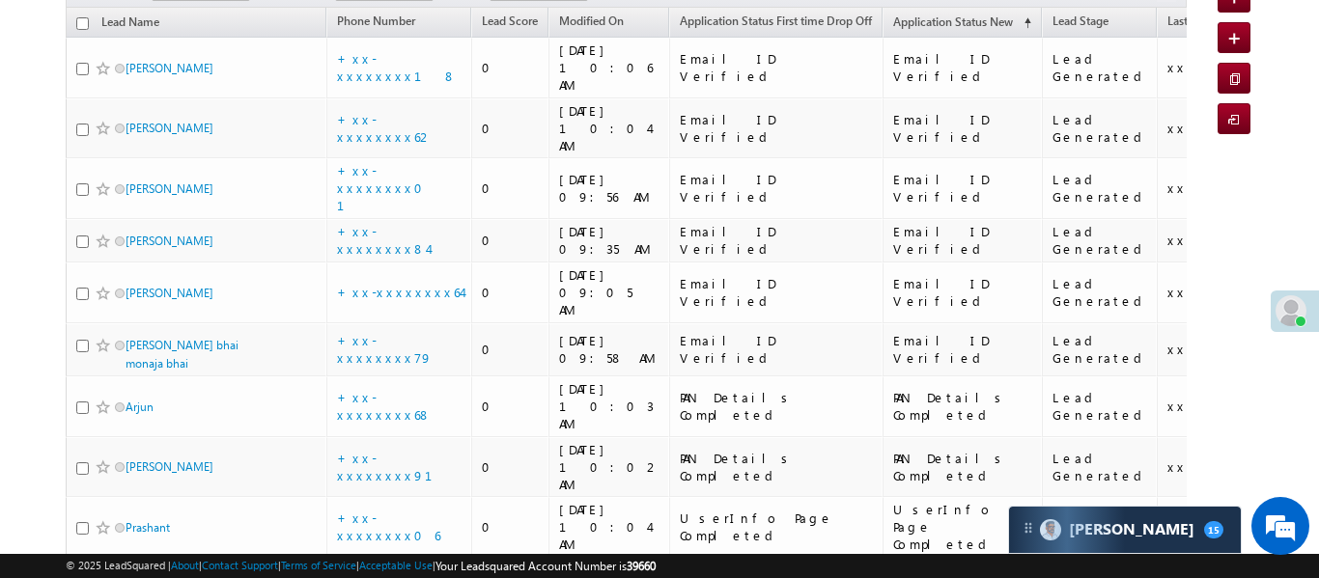
click at [415, 571] on link "+xx-xxxxxxxx92" at bounding box center [387, 588] width 101 height 34
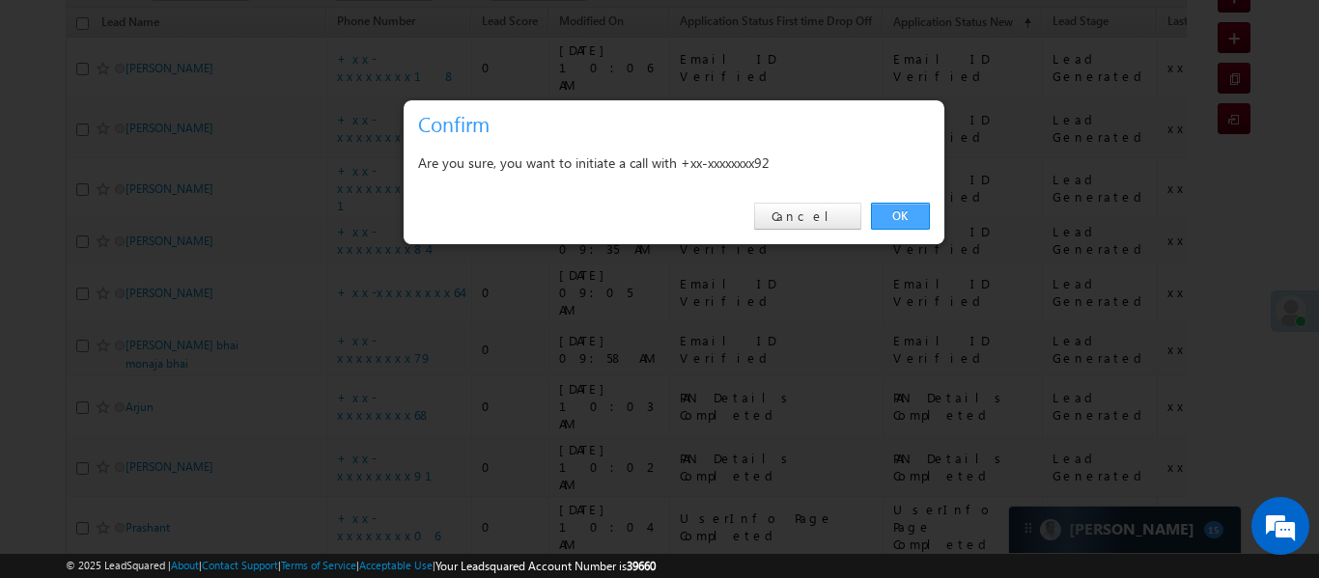
click at [895, 222] on link "OK" at bounding box center [900, 216] width 59 height 27
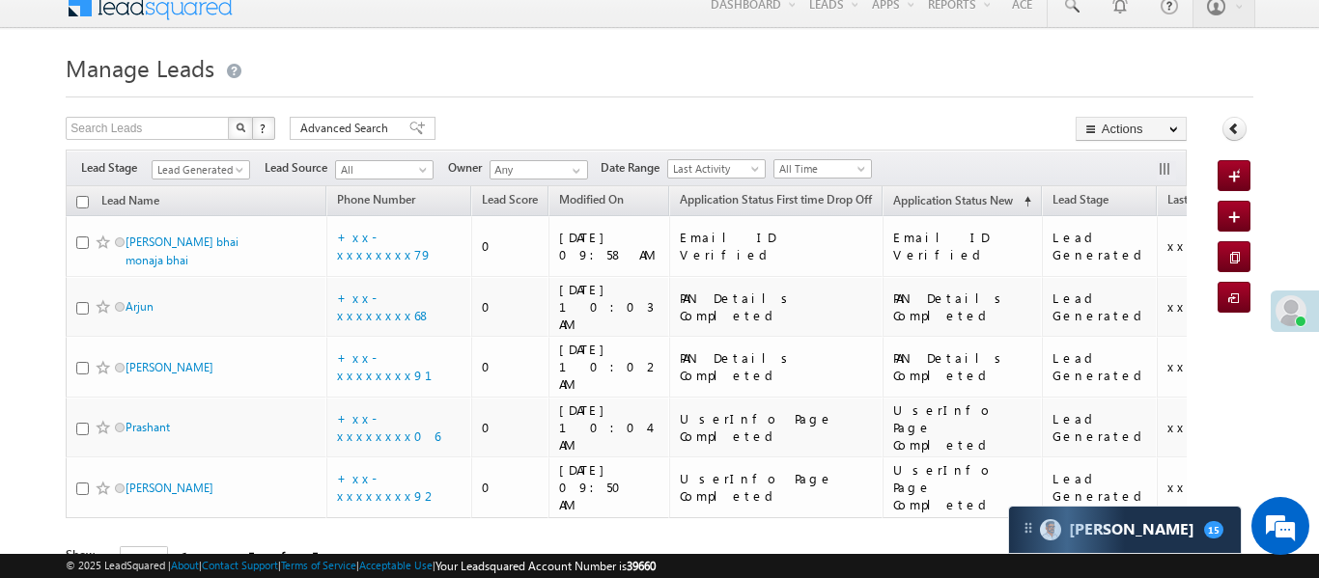
scroll to position [38, 0]
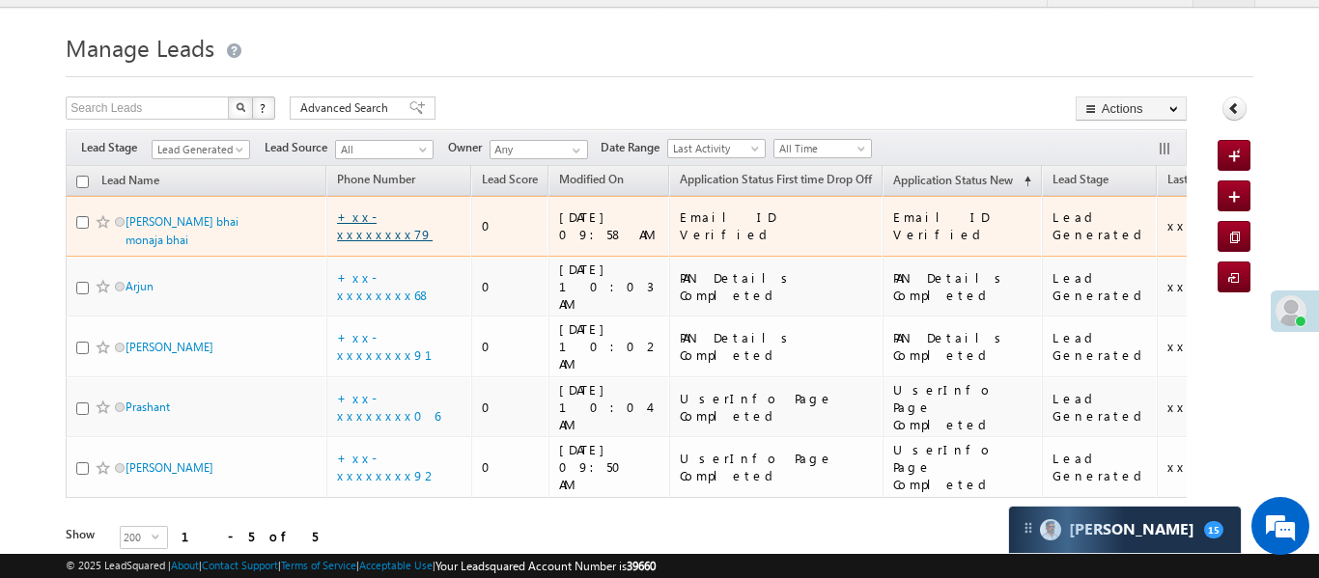
click at [376, 228] on link "+xx-xxxxxxxx79" at bounding box center [385, 226] width 96 height 34
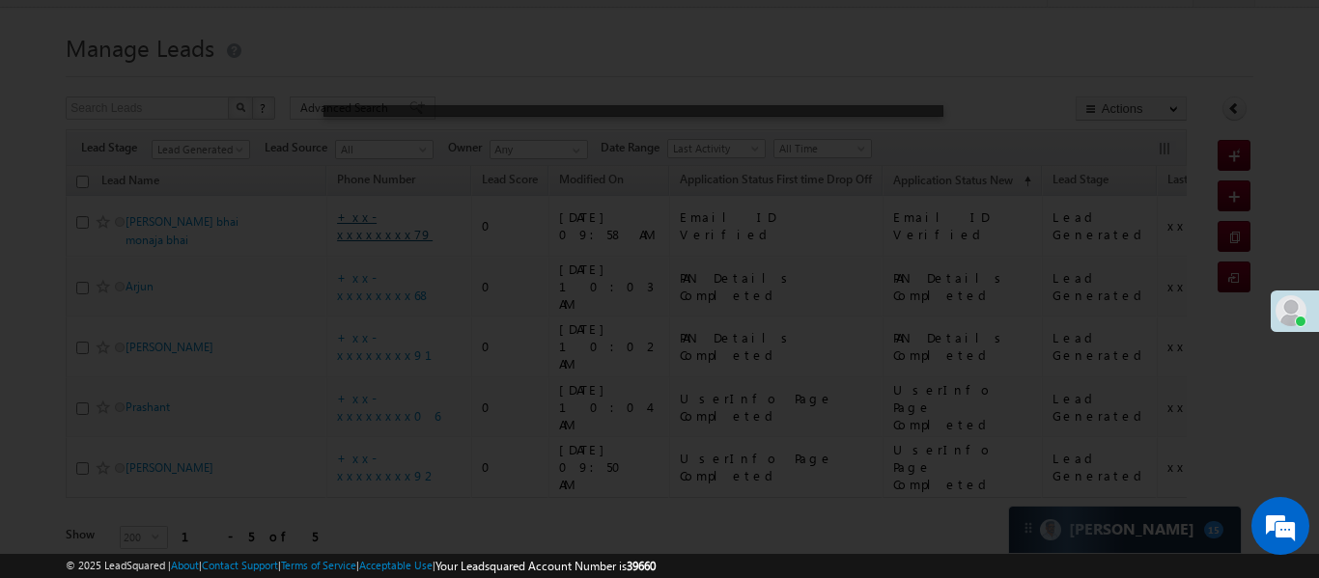
scroll to position [0, 0]
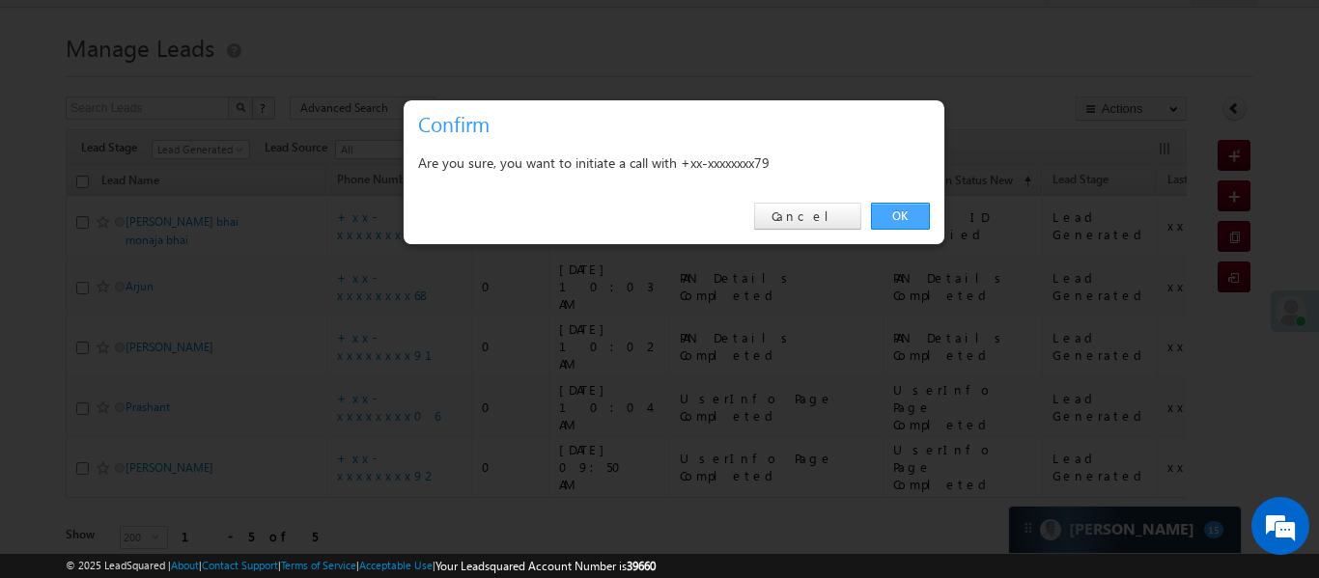
click at [906, 222] on link "OK" at bounding box center [900, 216] width 59 height 27
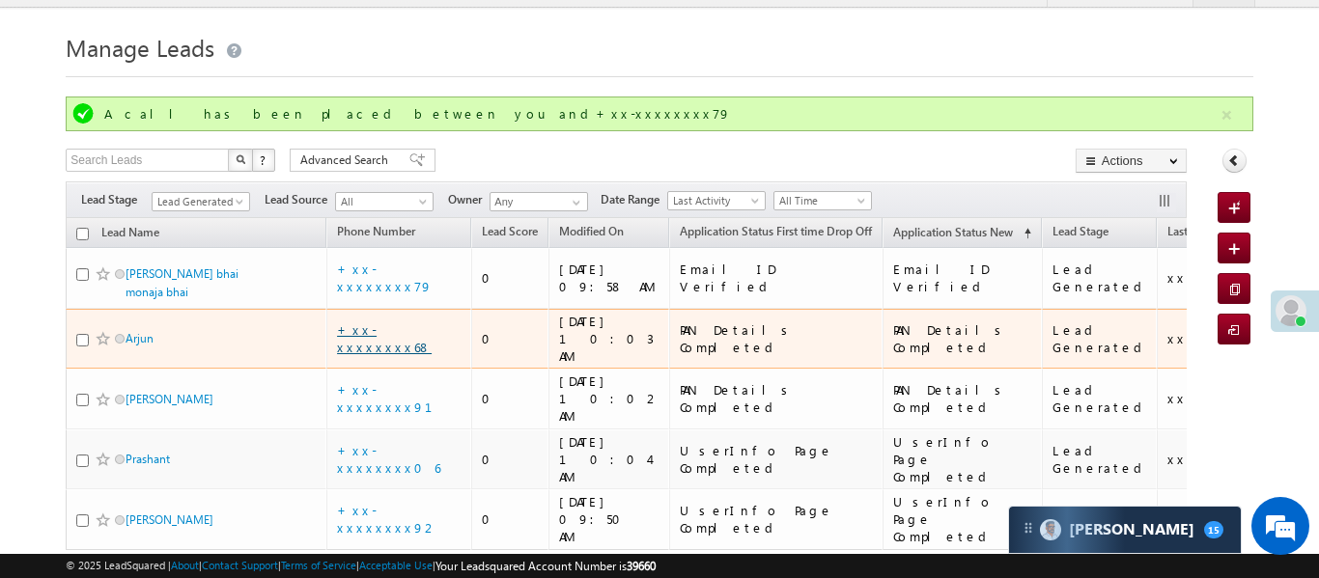
click at [416, 325] on link "+xx-xxxxxxxx68" at bounding box center [384, 338] width 95 height 34
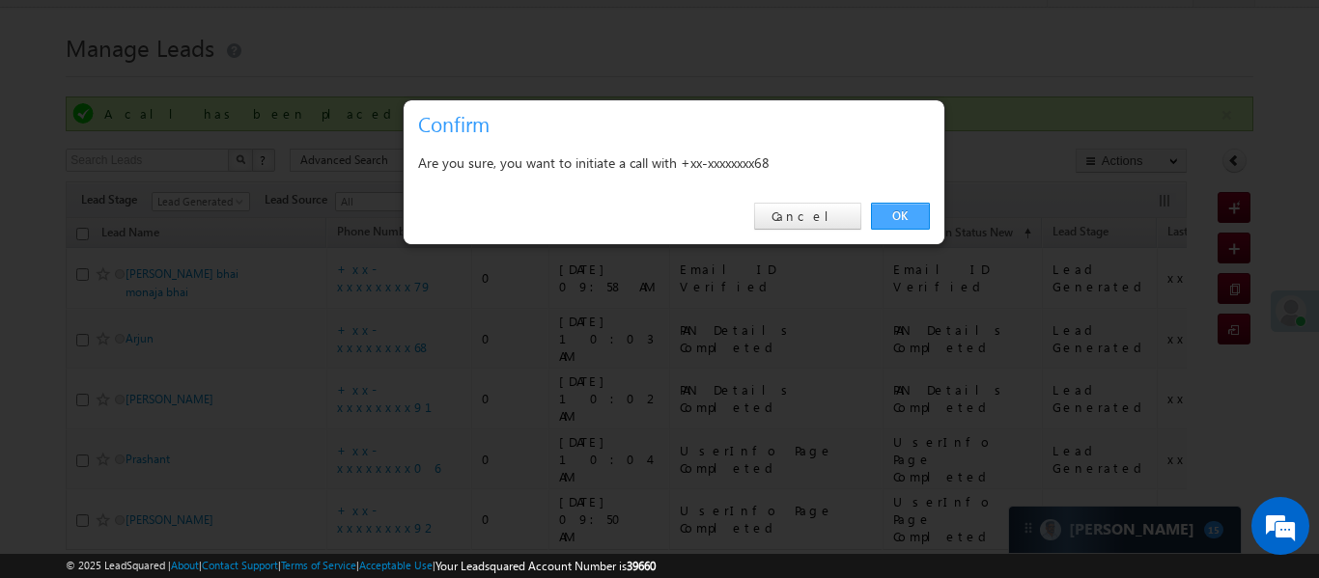
click at [897, 224] on link "OK" at bounding box center [900, 216] width 59 height 27
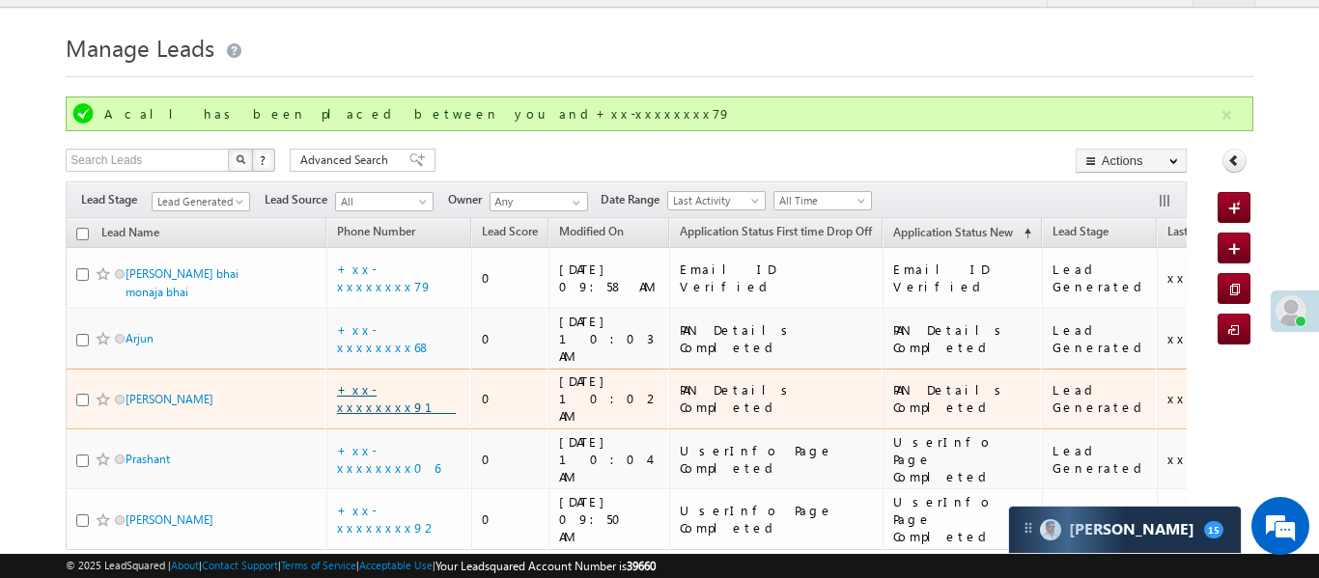
click at [375, 381] on link "+xx-xxxxxxxx91" at bounding box center [396, 398] width 119 height 34
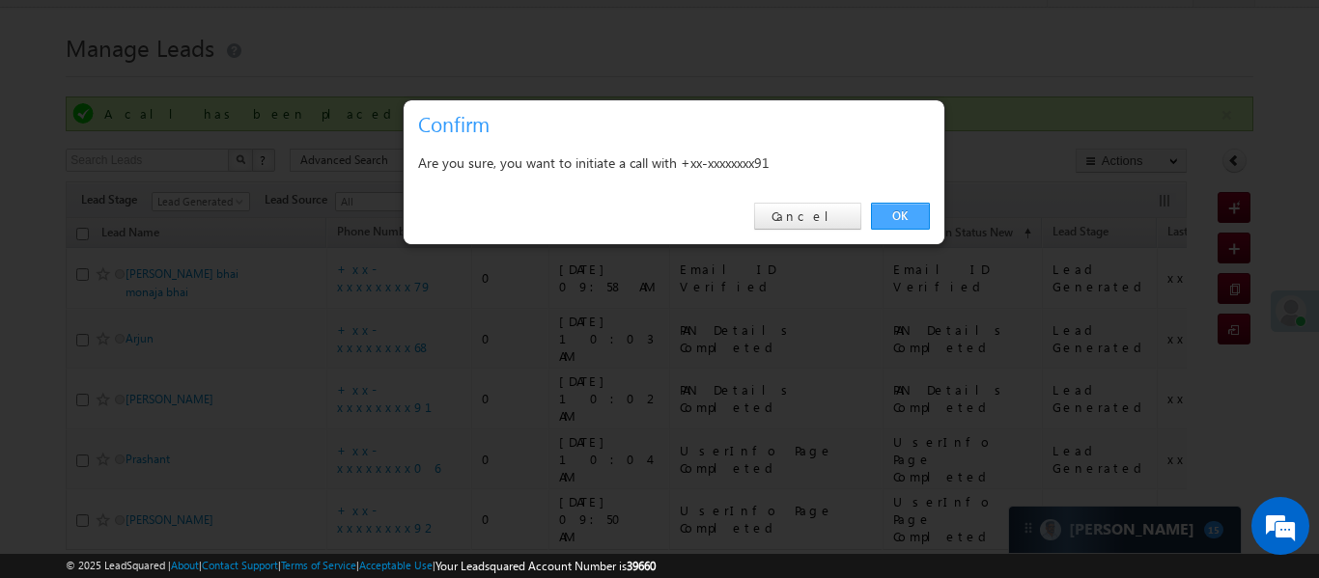
click at [907, 213] on link "OK" at bounding box center [900, 216] width 59 height 27
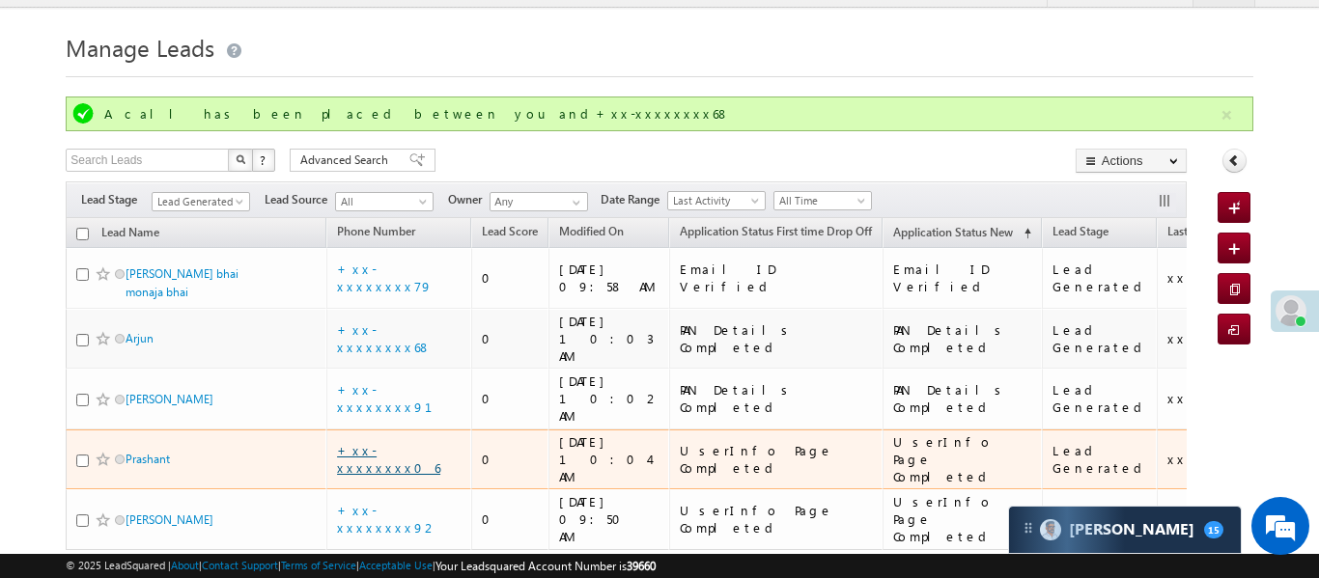
click at [406, 442] on link "+xx-xxxxxxxx06" at bounding box center [388, 459] width 103 height 34
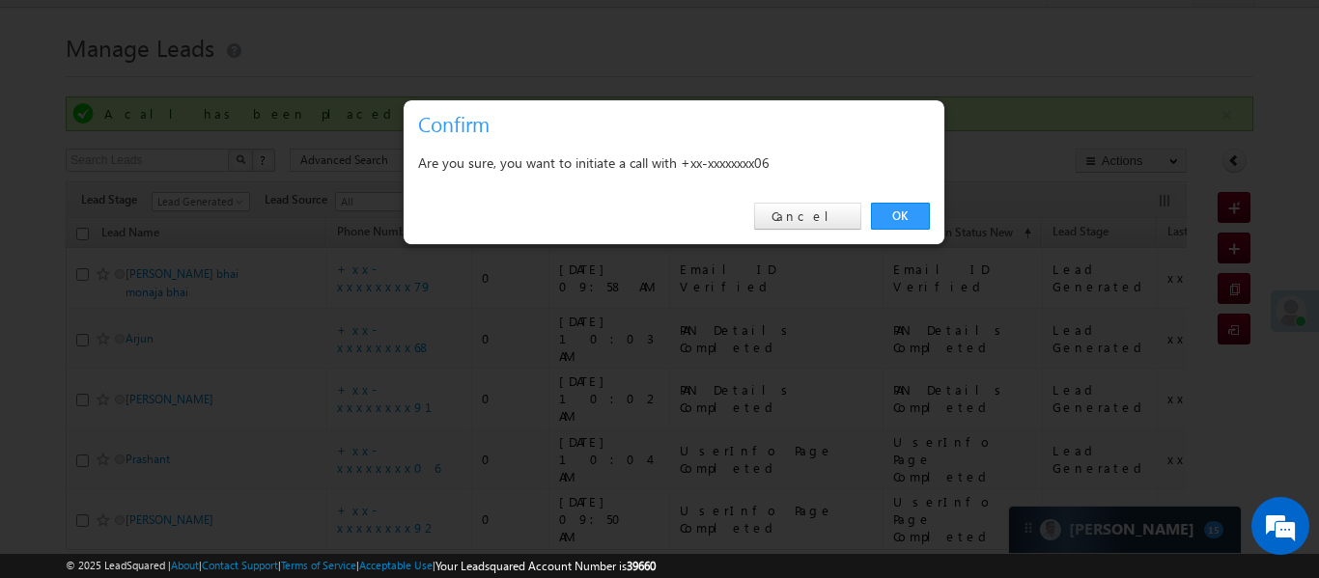
drag, startPoint x: 949, startPoint y: 228, endPoint x: 822, endPoint y: 201, distance: 130.3
click at [945, 228] on div at bounding box center [659, 289] width 1319 height 578
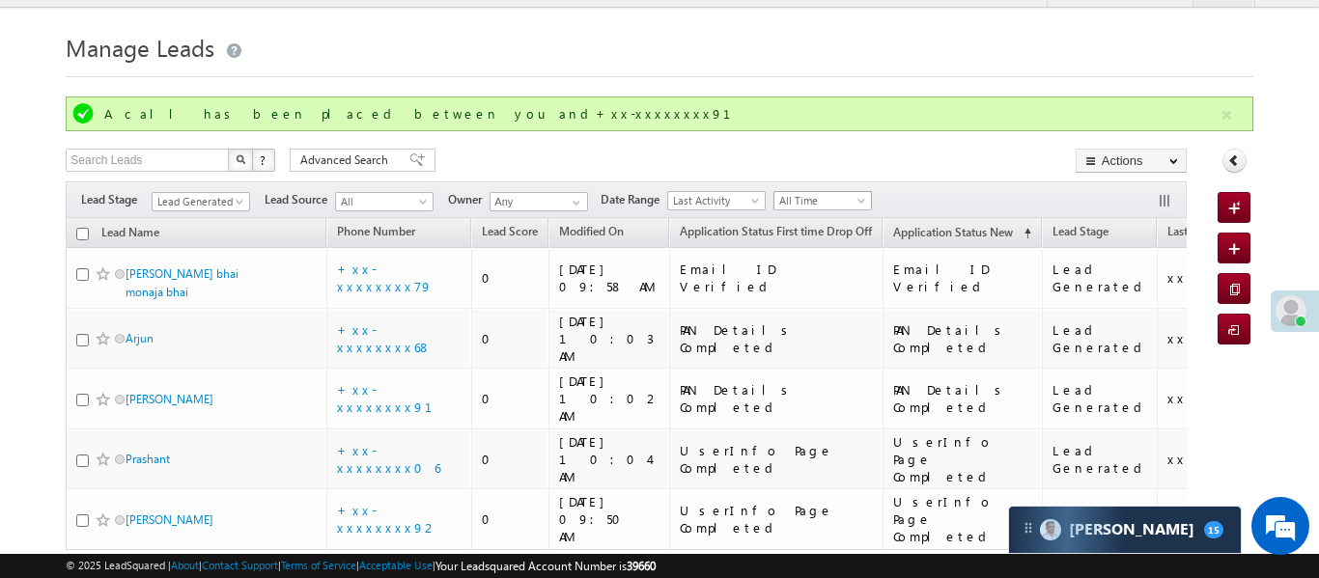
click at [822, 201] on span "All Time" at bounding box center [820, 200] width 92 height 17
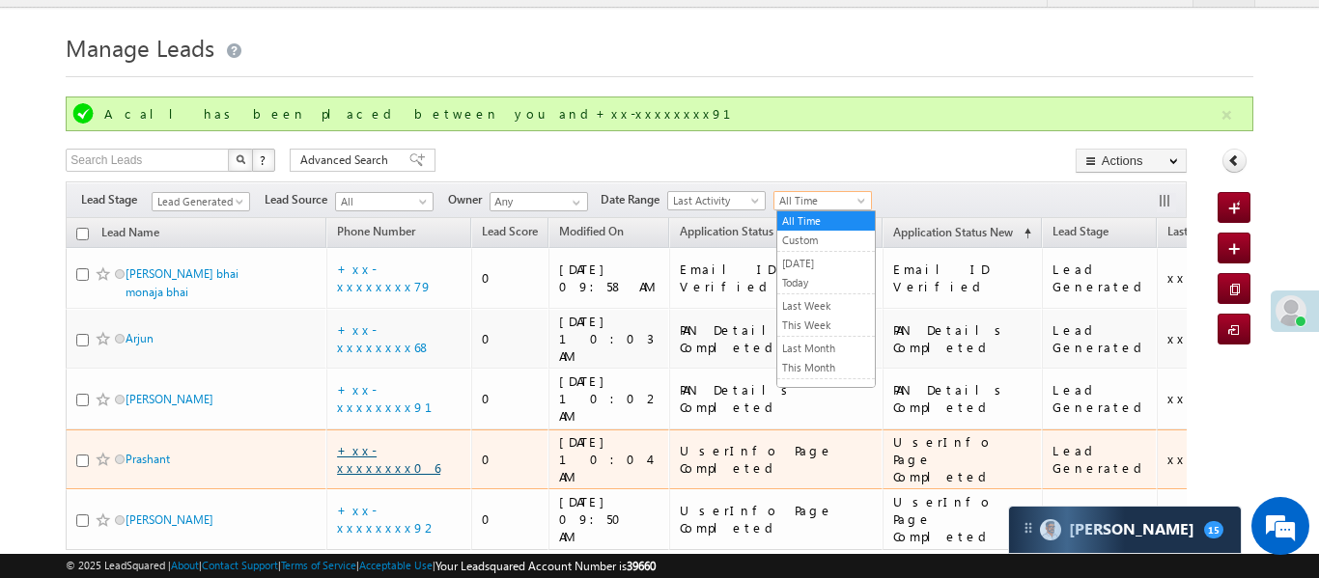
click at [399, 442] on link "+xx-xxxxxxxx06" at bounding box center [388, 459] width 103 height 34
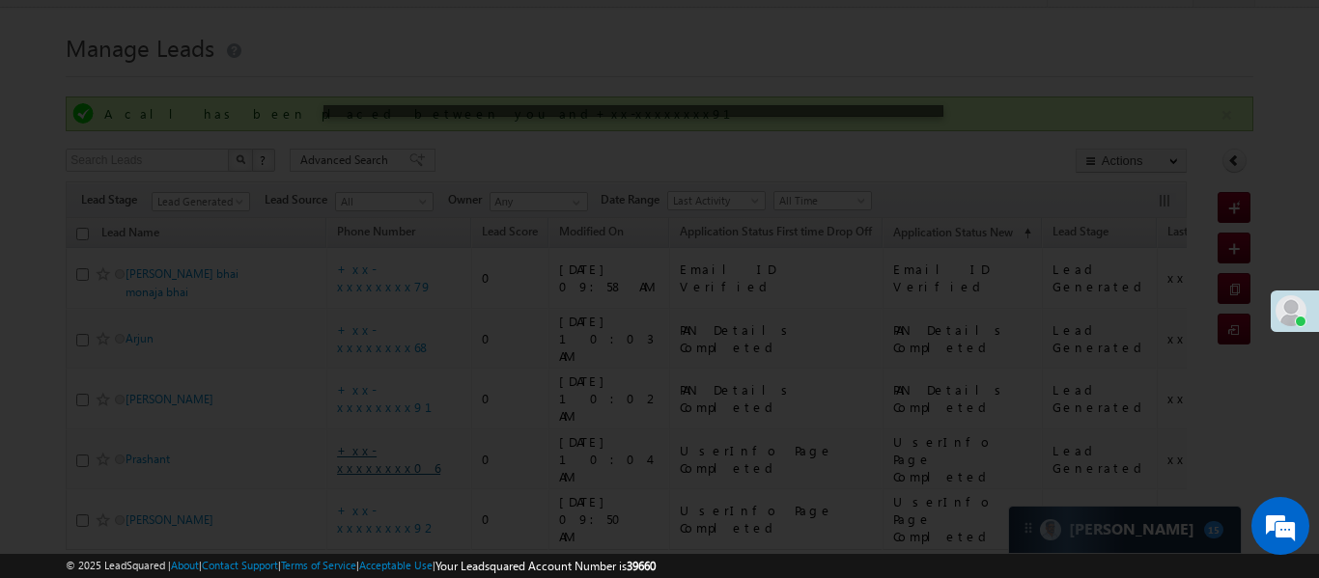
click at [399, 410] on div at bounding box center [659, 289] width 1319 height 578
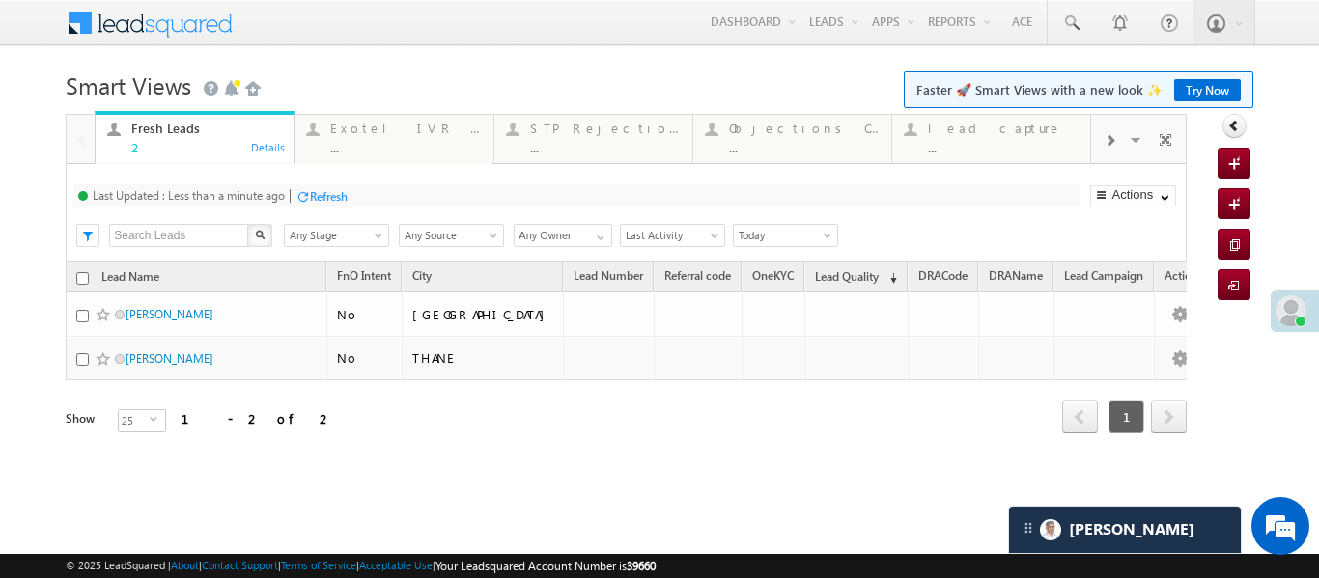
click at [1110, 138] on span at bounding box center [1109, 140] width 12 height 15
click at [1006, 119] on div "Coded [DATE] ..." at bounding box center [1003, 136] width 151 height 38
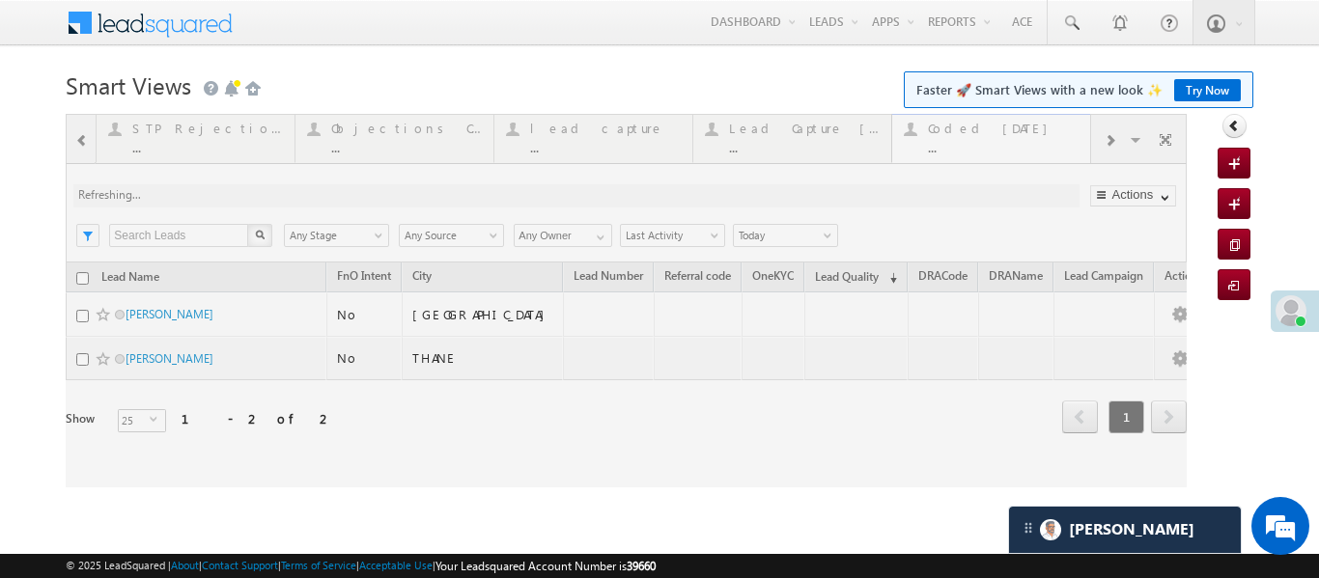
click at [1006, 119] on div at bounding box center [626, 301] width 1121 height 374
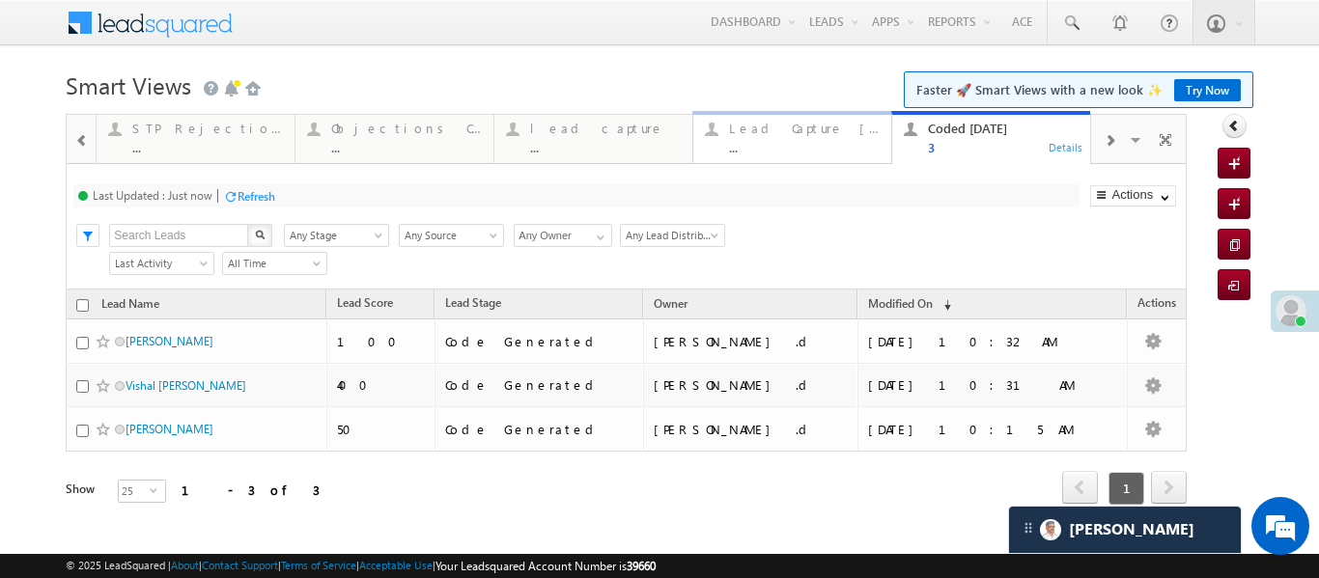
click at [748, 153] on div "..." at bounding box center [804, 147] width 151 height 14
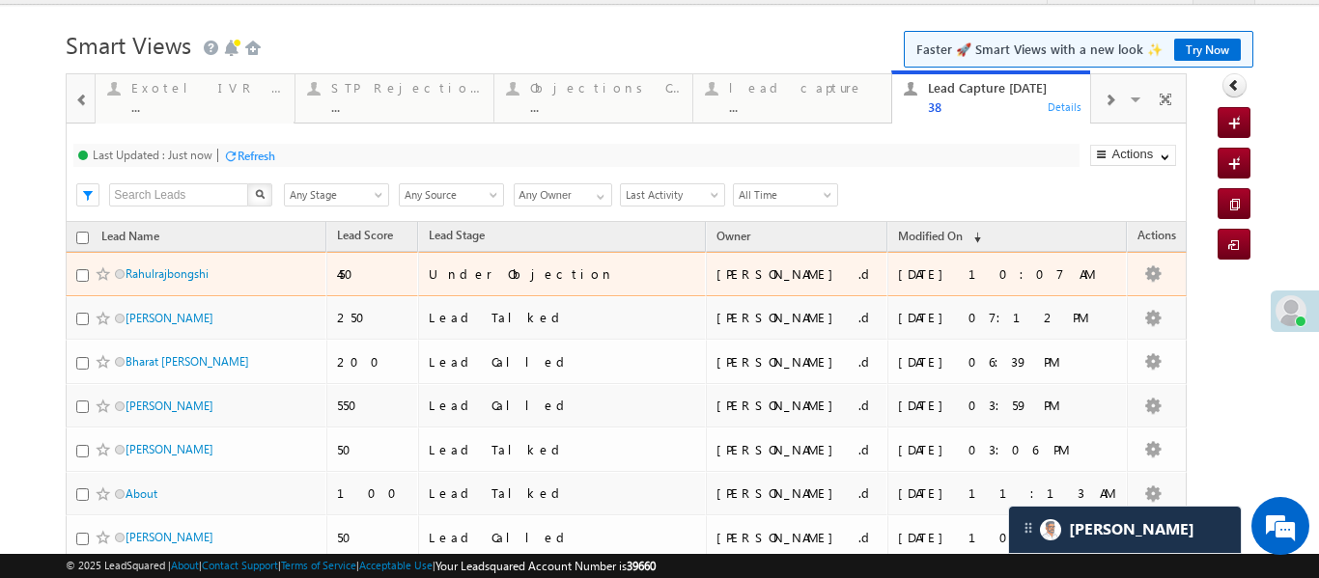
scroll to position [60, 0]
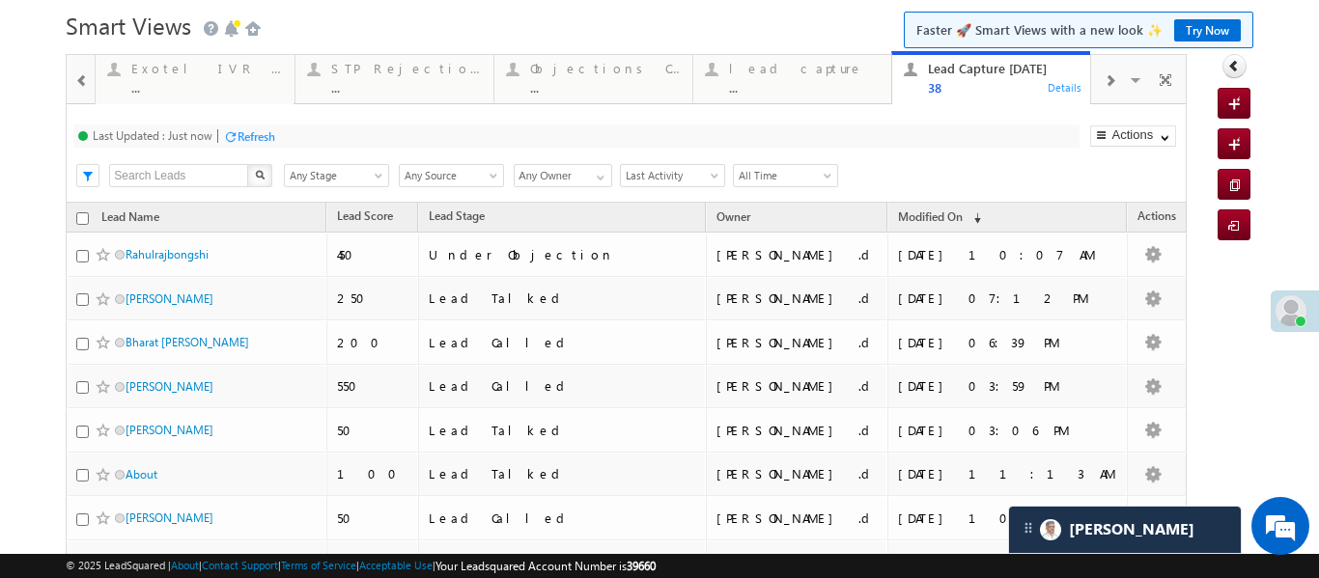
click at [1099, 92] on div at bounding box center [1109, 79] width 37 height 43
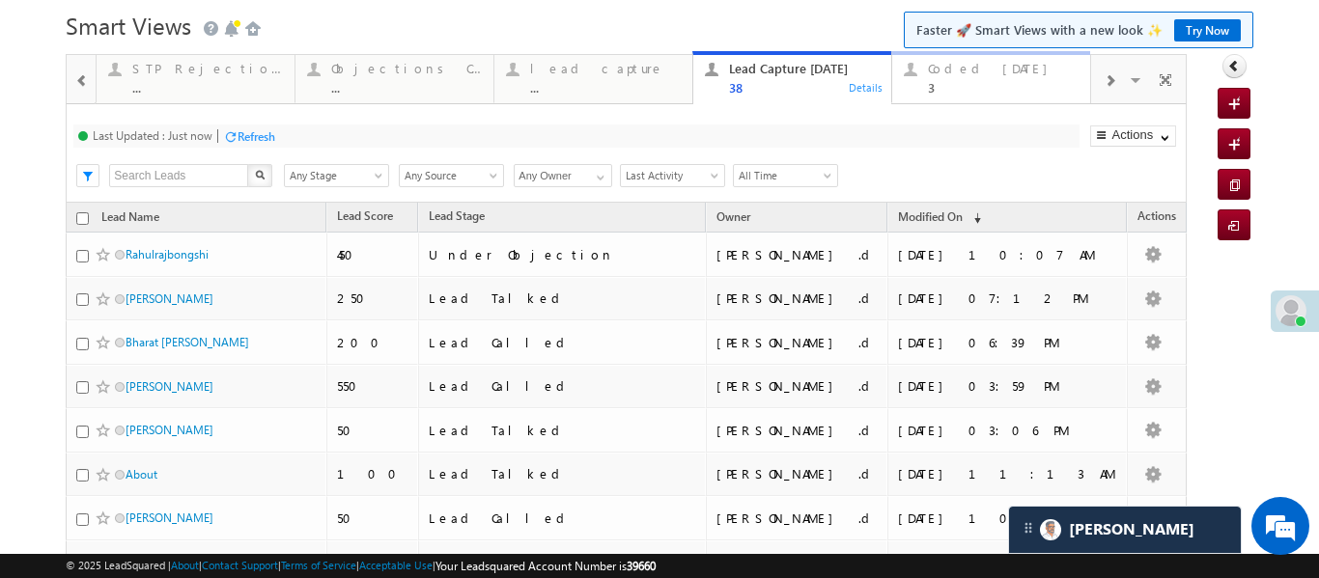
click at [1027, 73] on div "Coded Today" at bounding box center [1003, 68] width 151 height 15
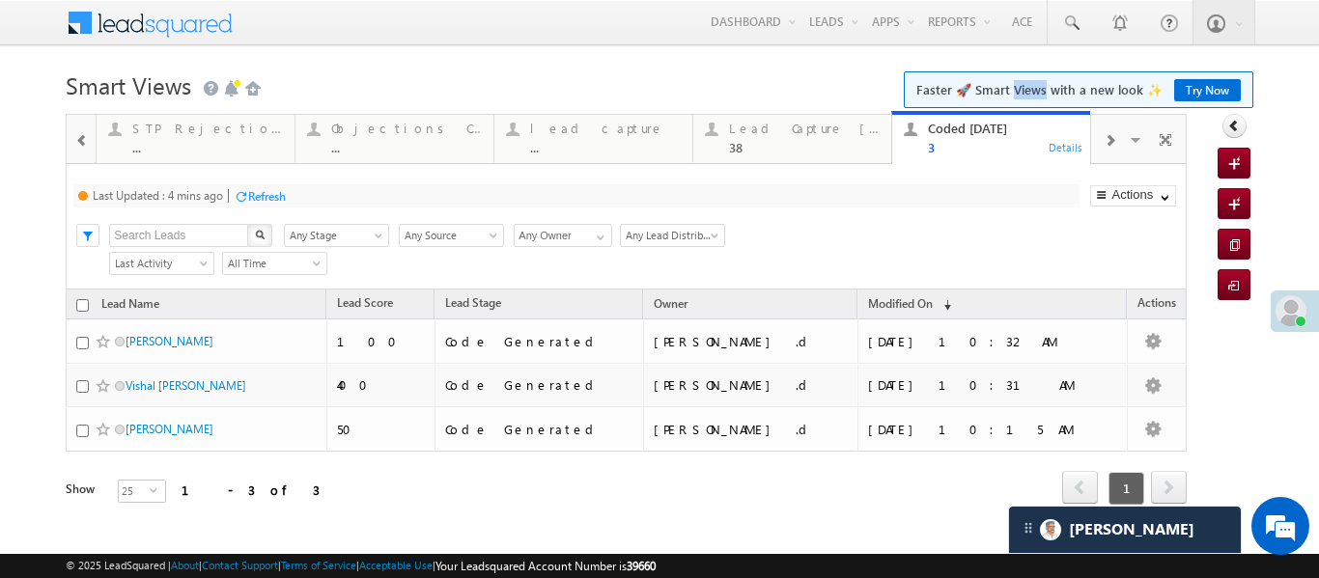
click at [1027, 73] on span "Faster 🚀 Smart Views with a new look ✨ Try Now" at bounding box center [1078, 89] width 349 height 37
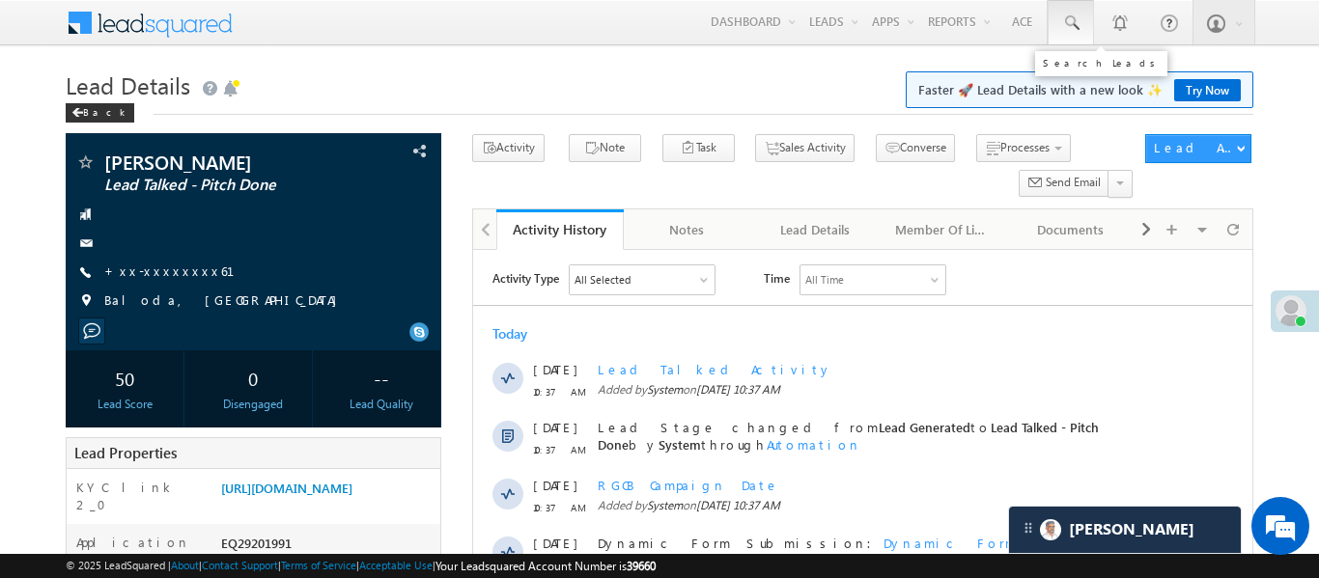
click at [1069, 31] on span at bounding box center [1070, 23] width 19 height 19
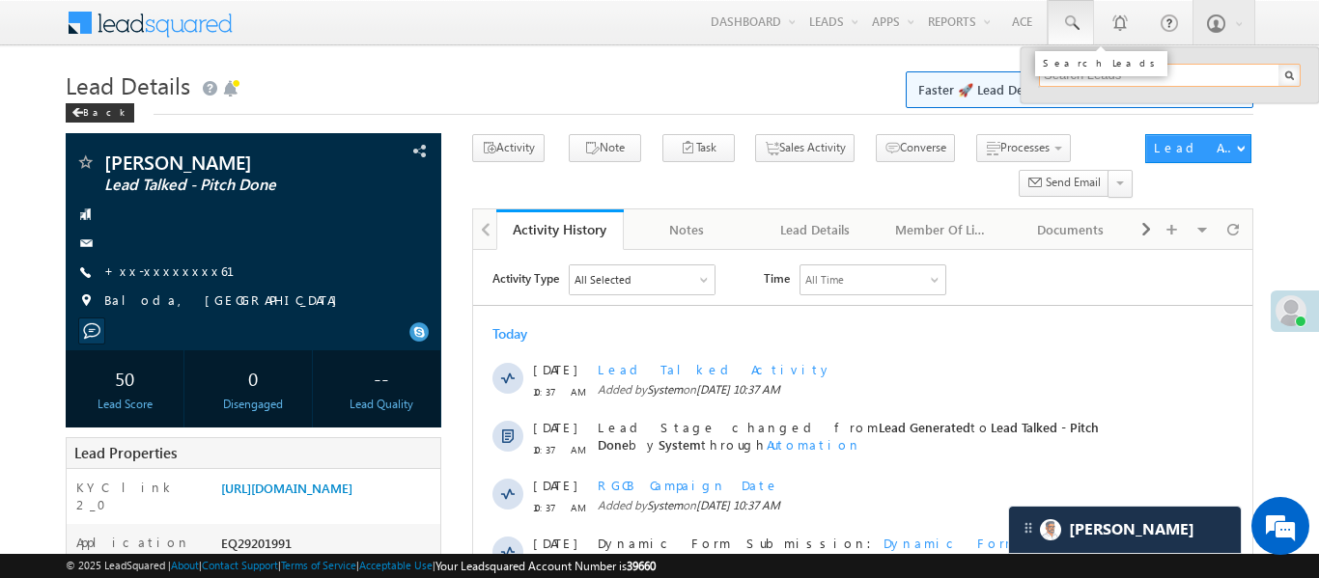
paste input "EQ29185876"
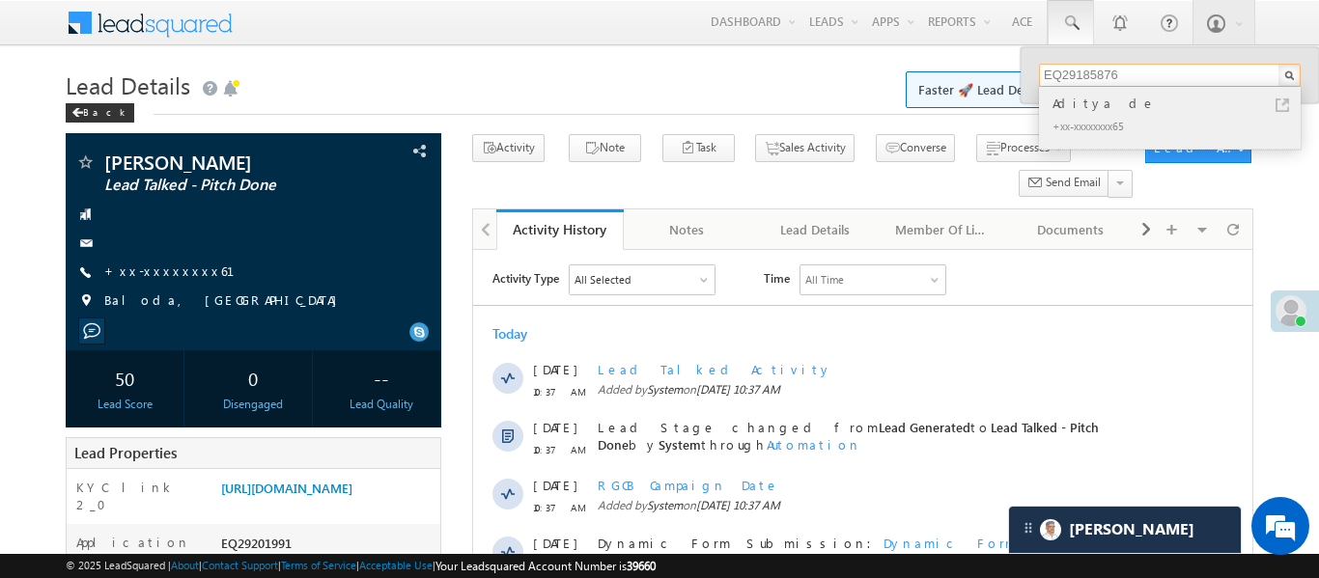
type input "EQ29185876"
click at [1072, 103] on div "Aditya de" at bounding box center [1177, 103] width 259 height 21
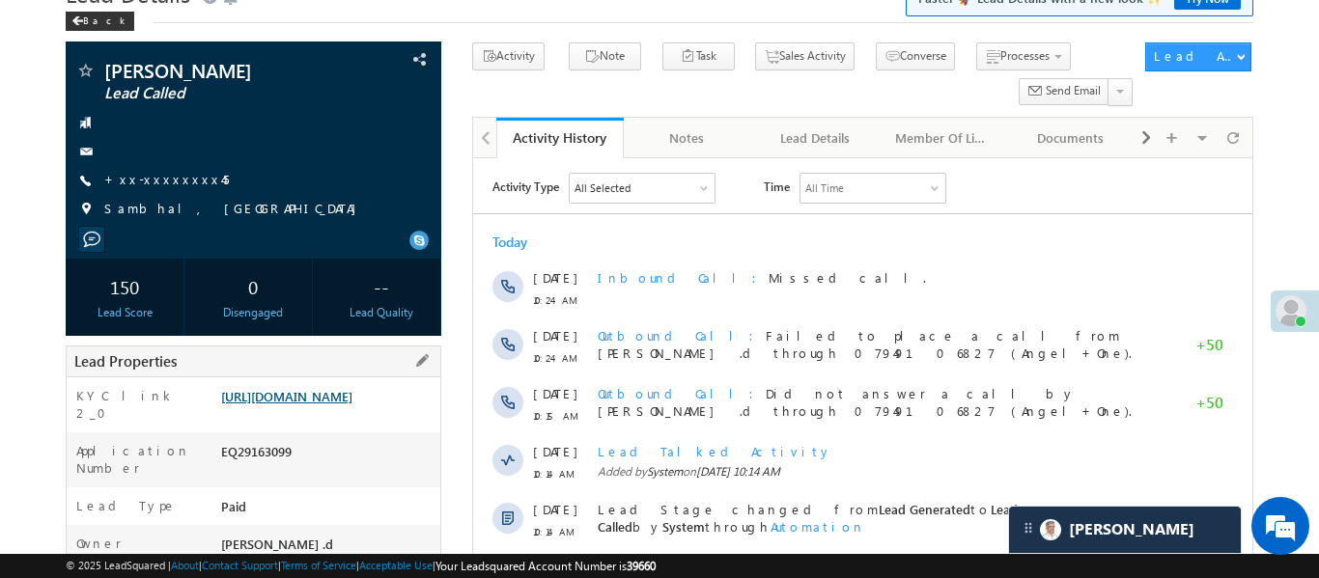
click at [352, 404] on link "https://angelbroking1-pk3em7sa.customui-test.leadsquared.com?leadId=8cdbb383-60…" at bounding box center [286, 396] width 131 height 16
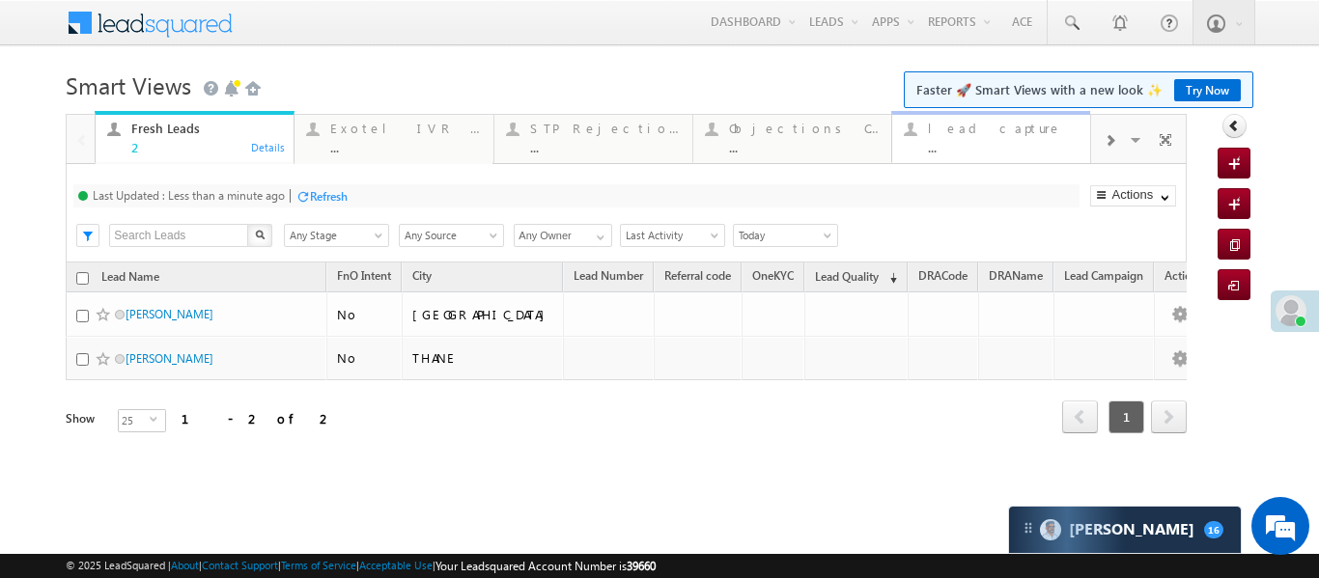
click at [1043, 131] on div "lead capture" at bounding box center [1003, 128] width 151 height 15
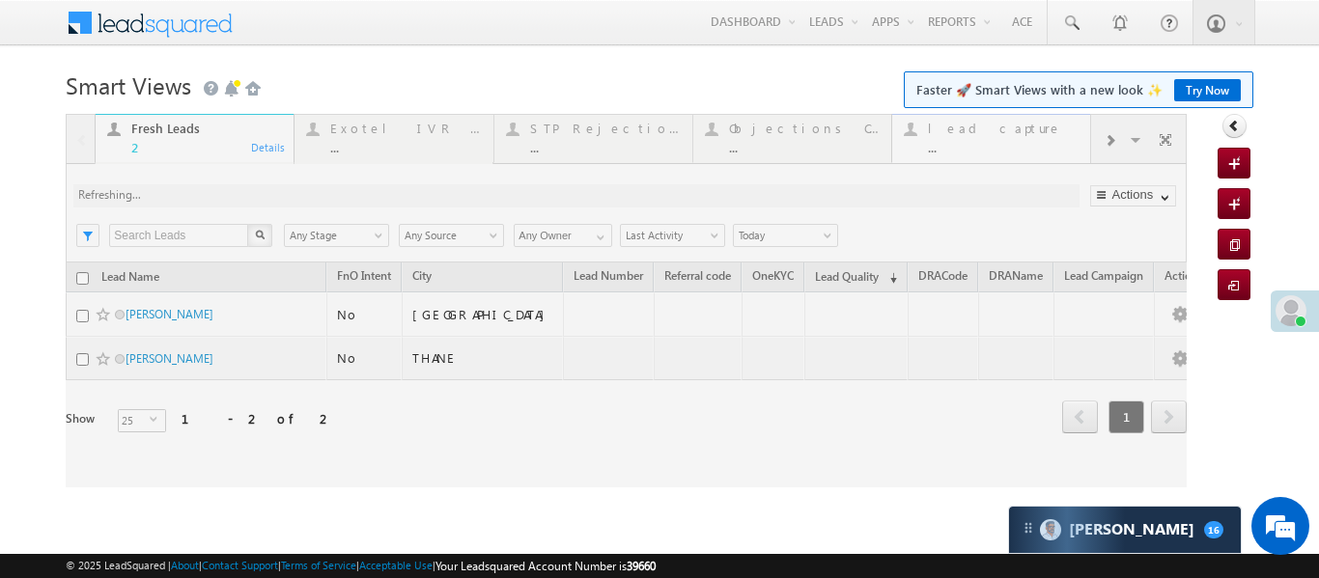
click at [1043, 131] on div at bounding box center [626, 301] width 1121 height 374
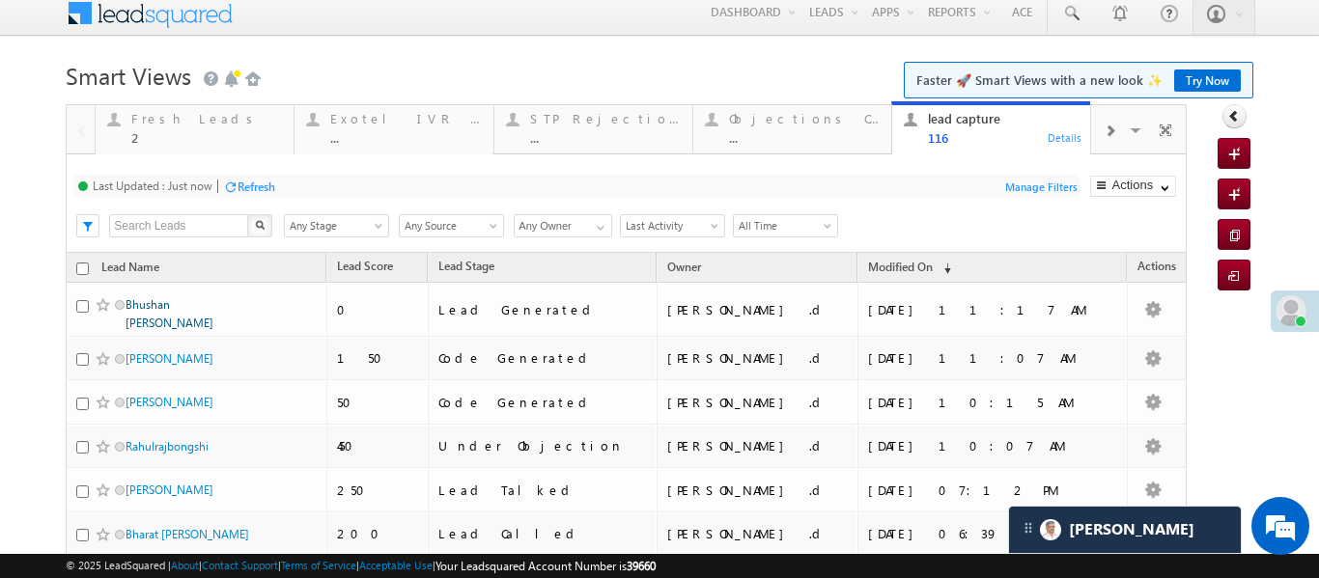
scroll to position [30, 0]
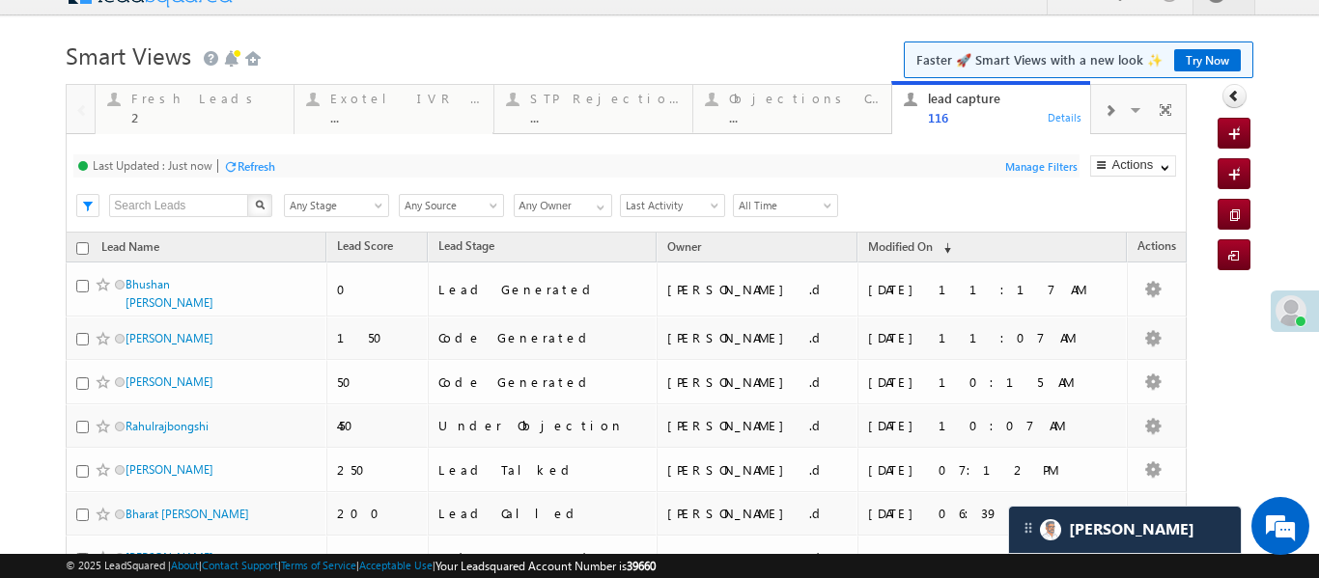
click at [1105, 109] on span at bounding box center [1109, 110] width 12 height 15
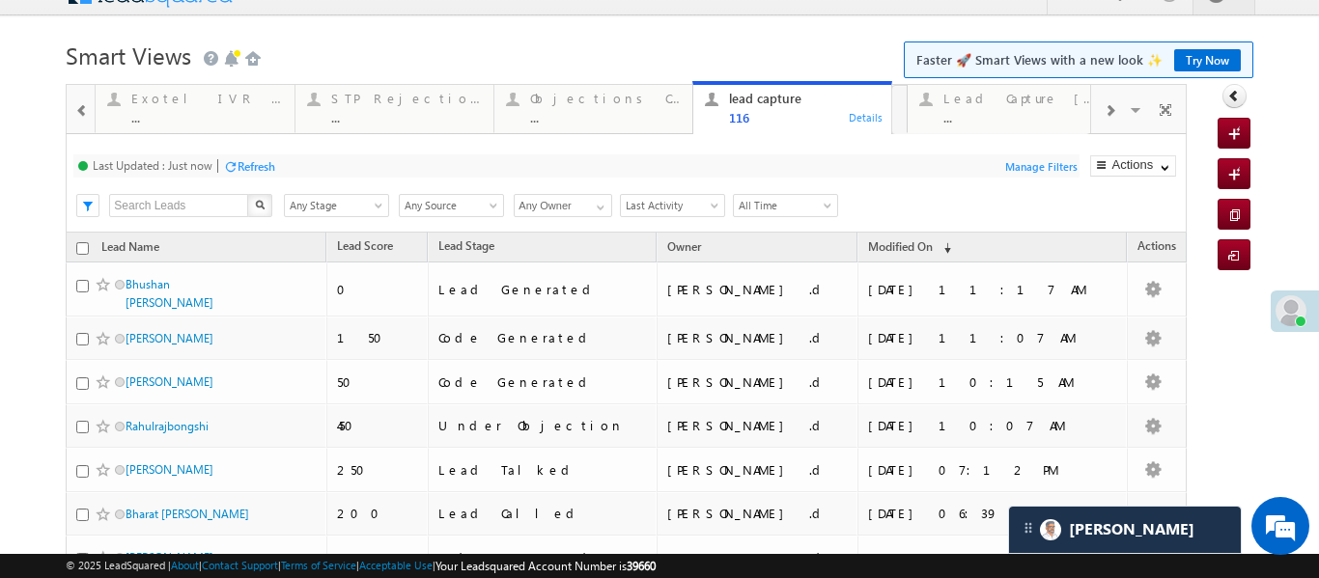
drag, startPoint x: 1054, startPoint y: 119, endPoint x: 1080, endPoint y: 177, distance: 63.5
click at [1103, 117] on span at bounding box center [1109, 110] width 12 height 15
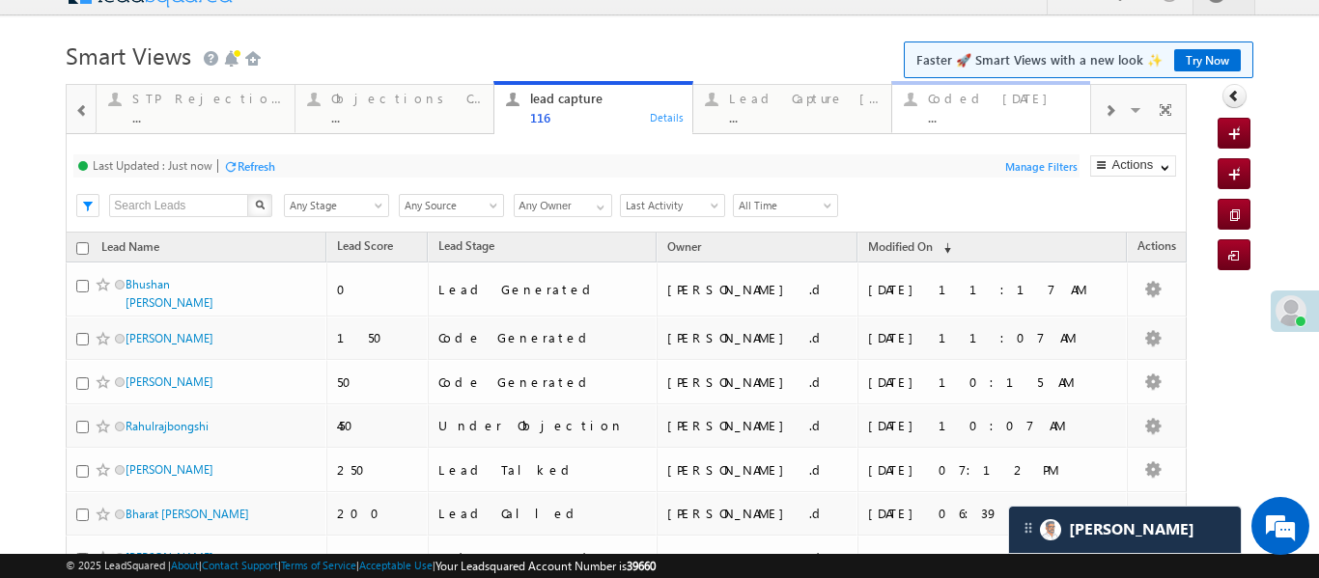
click at [997, 119] on div "..." at bounding box center [1003, 117] width 151 height 14
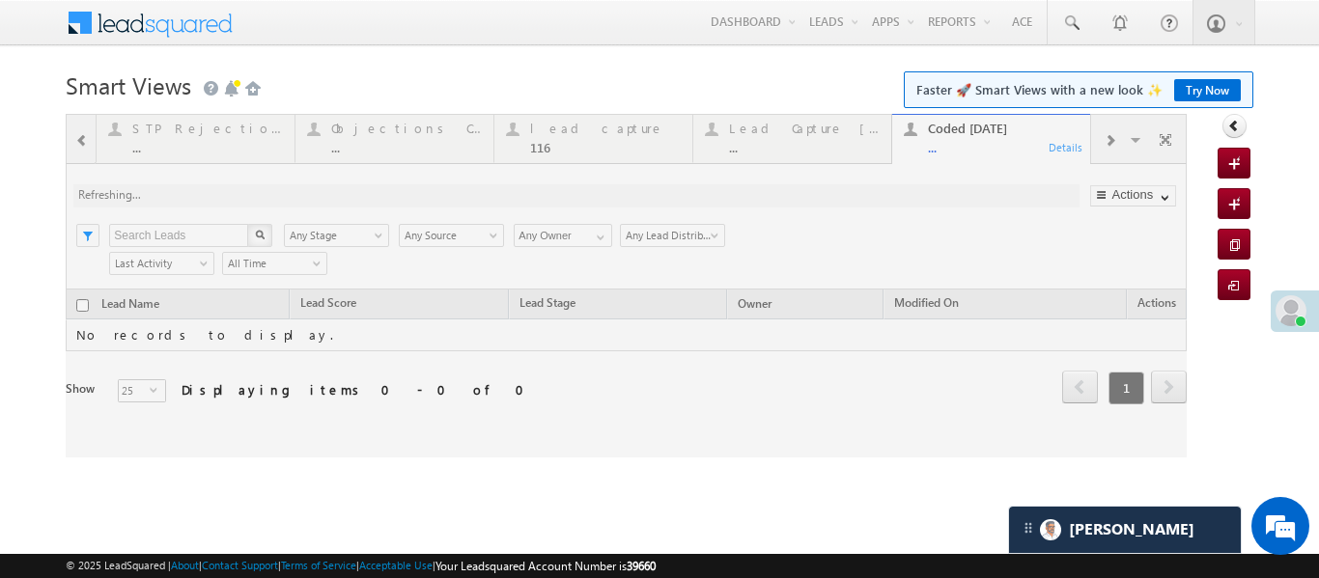
scroll to position [0, 0]
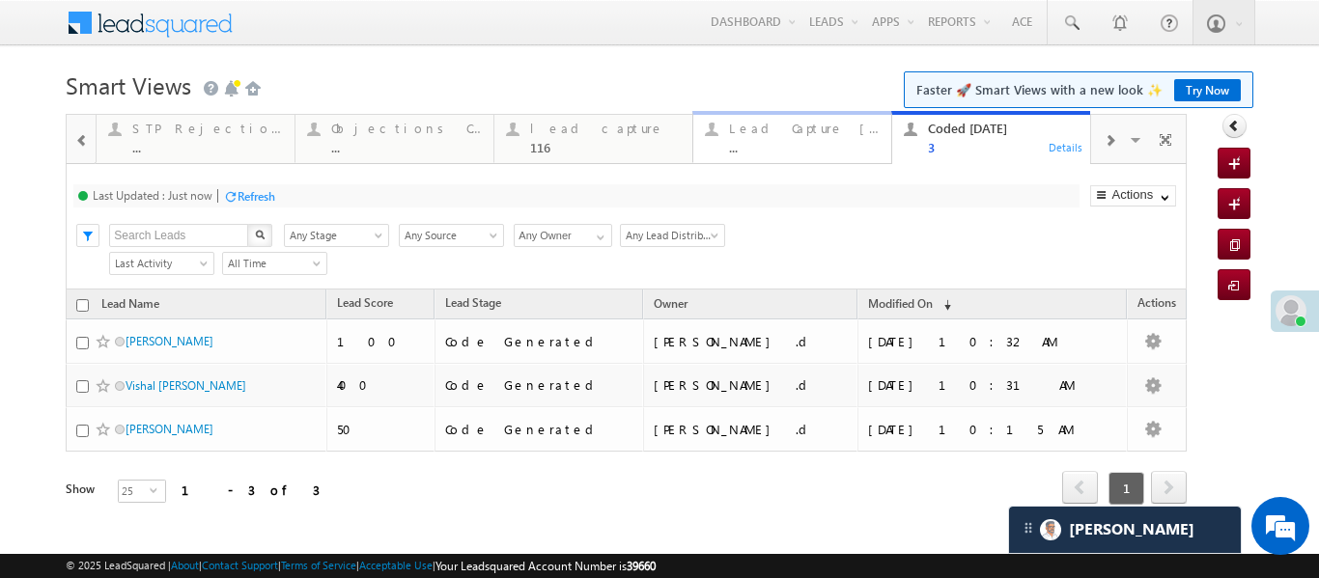
click at [804, 145] on div "..." at bounding box center [804, 147] width 151 height 14
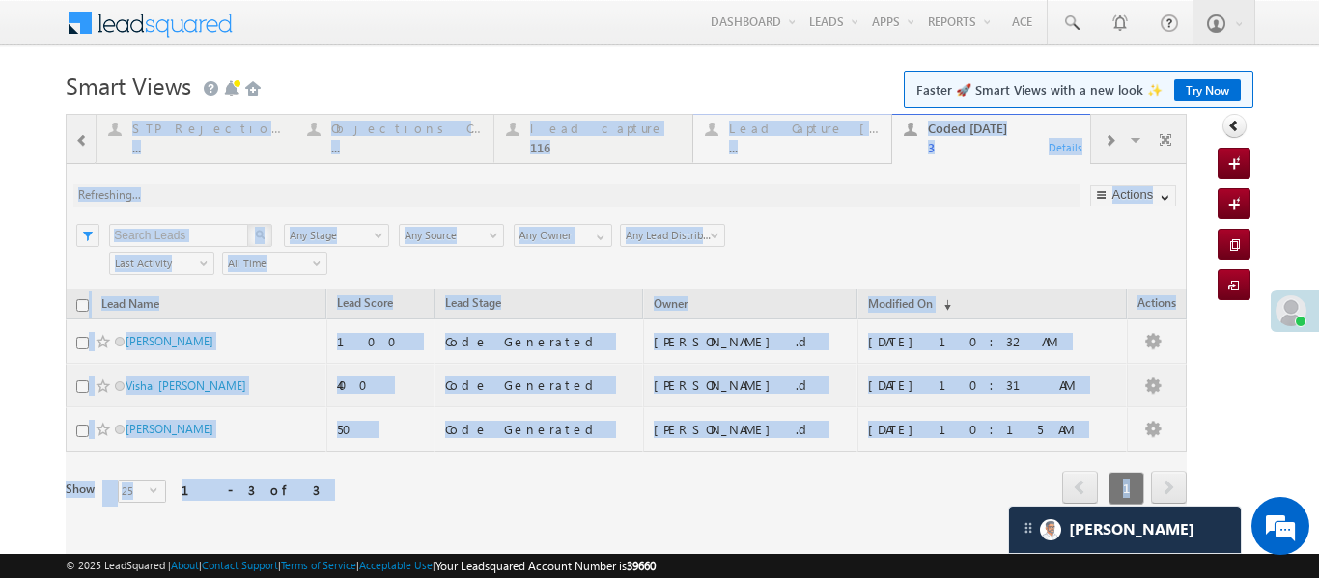
click at [804, 145] on div at bounding box center [626, 336] width 1121 height 444
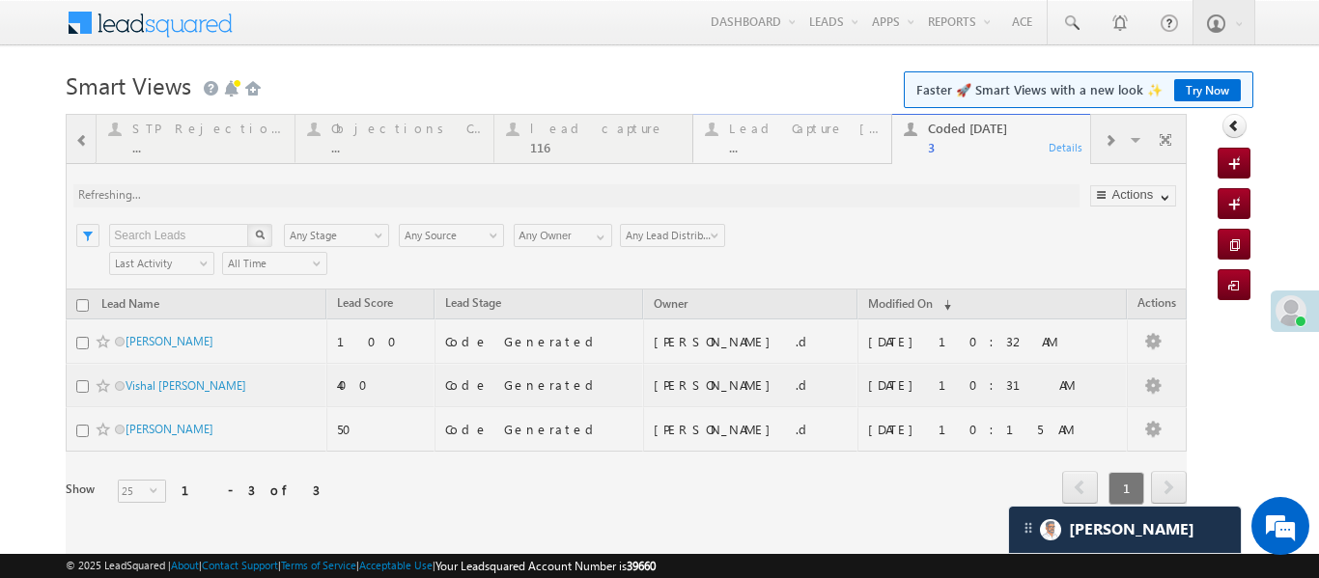
click at [804, 145] on div at bounding box center [626, 336] width 1121 height 444
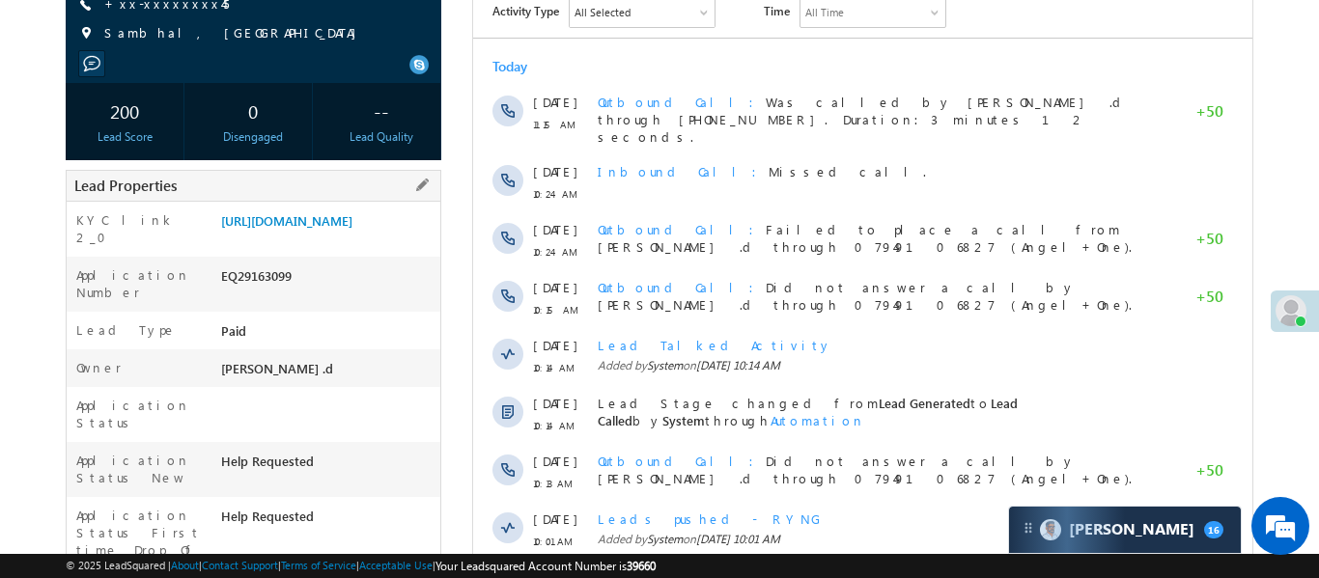
scroll to position [260, 0]
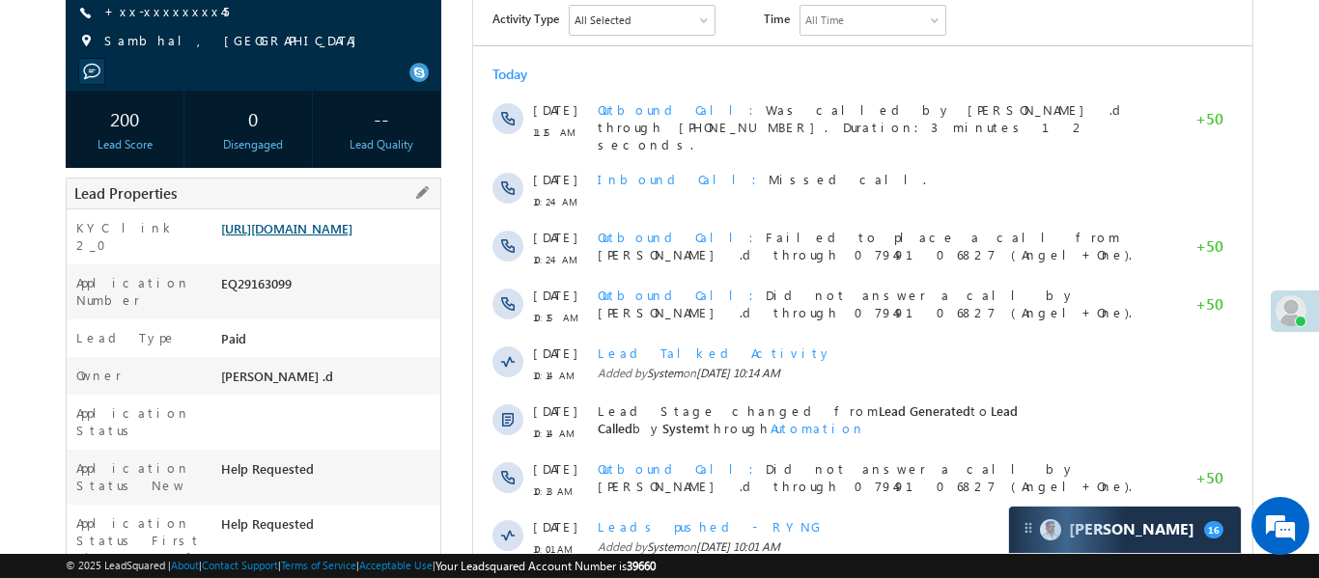
click at [338, 237] on link "https://angelbroking1-pk3em7sa.customui-test.leadsquared.com?leadId=8cdbb383-60…" at bounding box center [286, 228] width 131 height 16
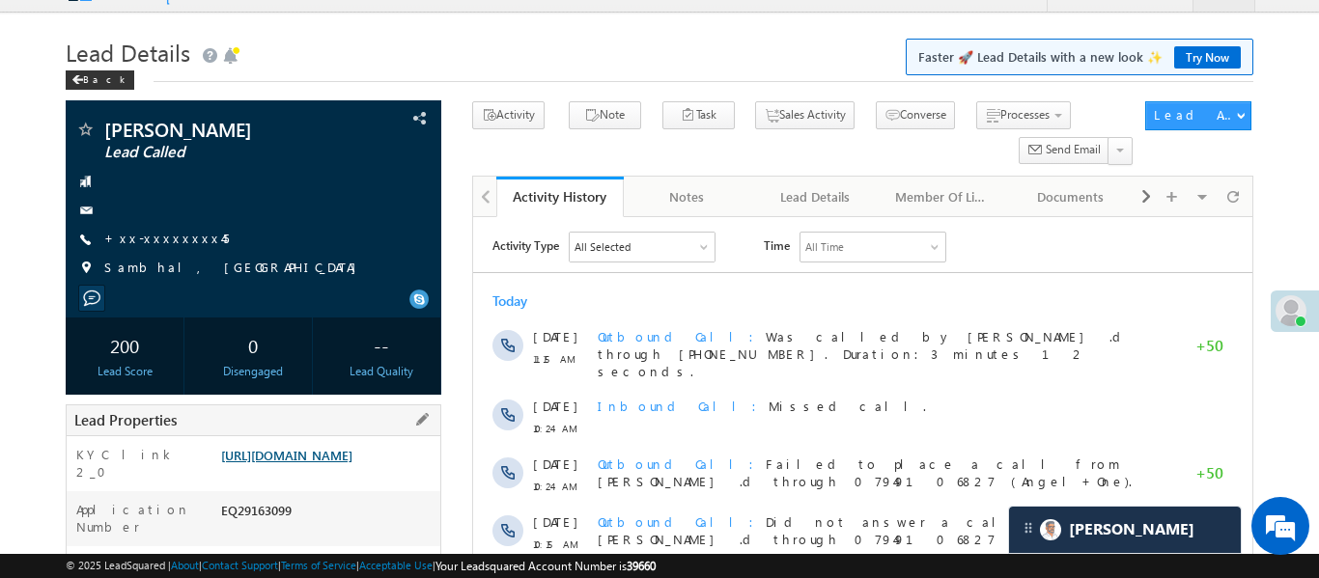
scroll to position [12, 0]
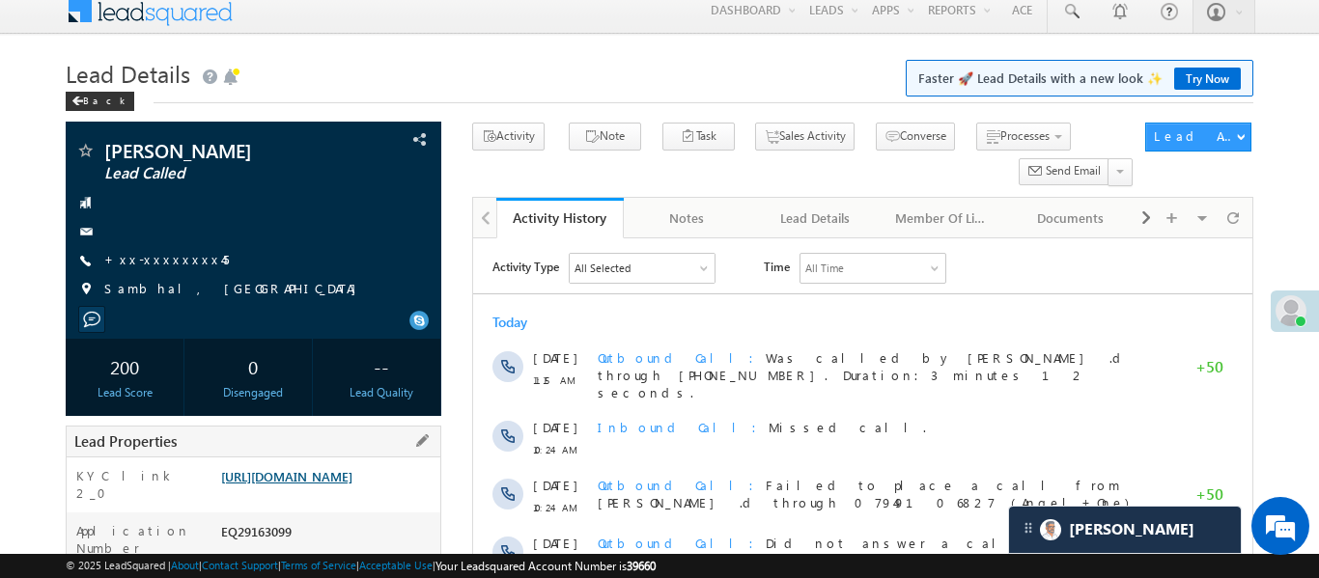
click at [343, 485] on link "https://angelbroking1-pk3em7sa.customui-test.leadsquared.com?leadId=8cdbb383-60…" at bounding box center [286, 476] width 131 height 16
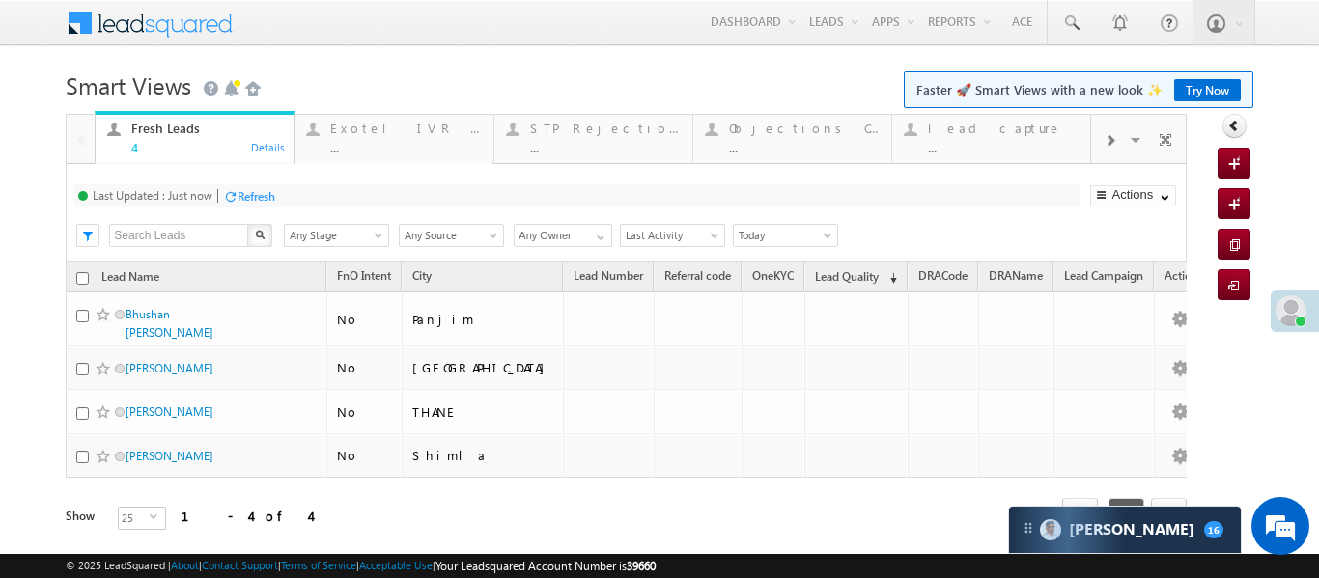
click at [1114, 154] on div at bounding box center [1109, 139] width 37 height 43
click at [1103, 154] on div at bounding box center [1109, 139] width 37 height 43
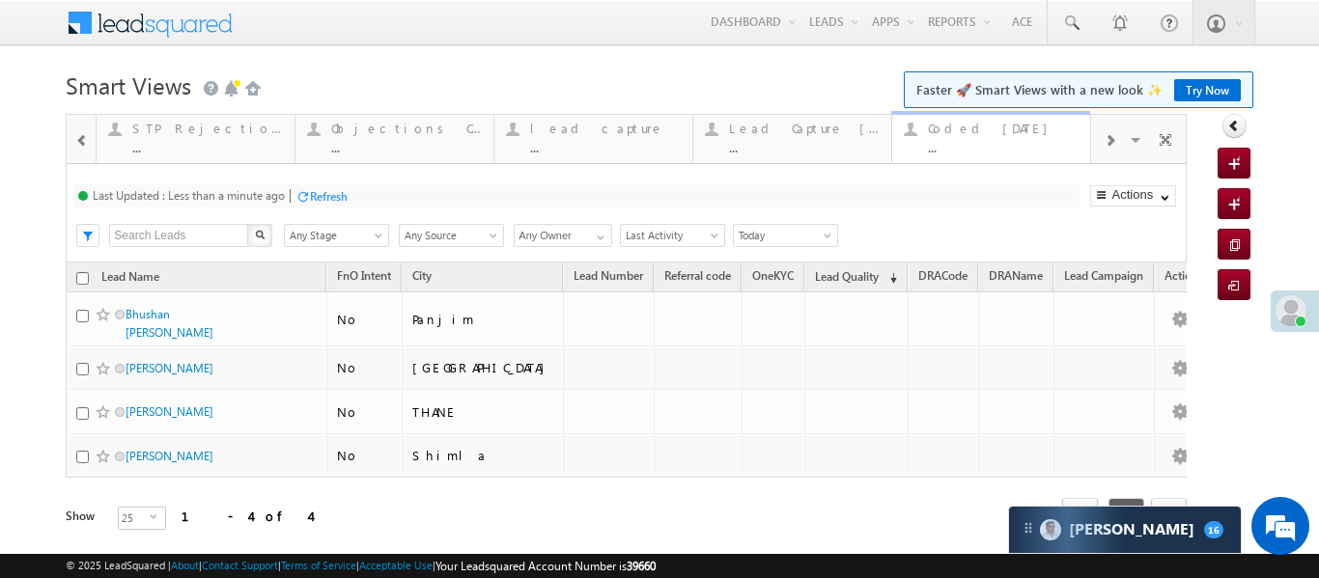
click at [989, 122] on div "Coded [DATE]" at bounding box center [1003, 128] width 151 height 15
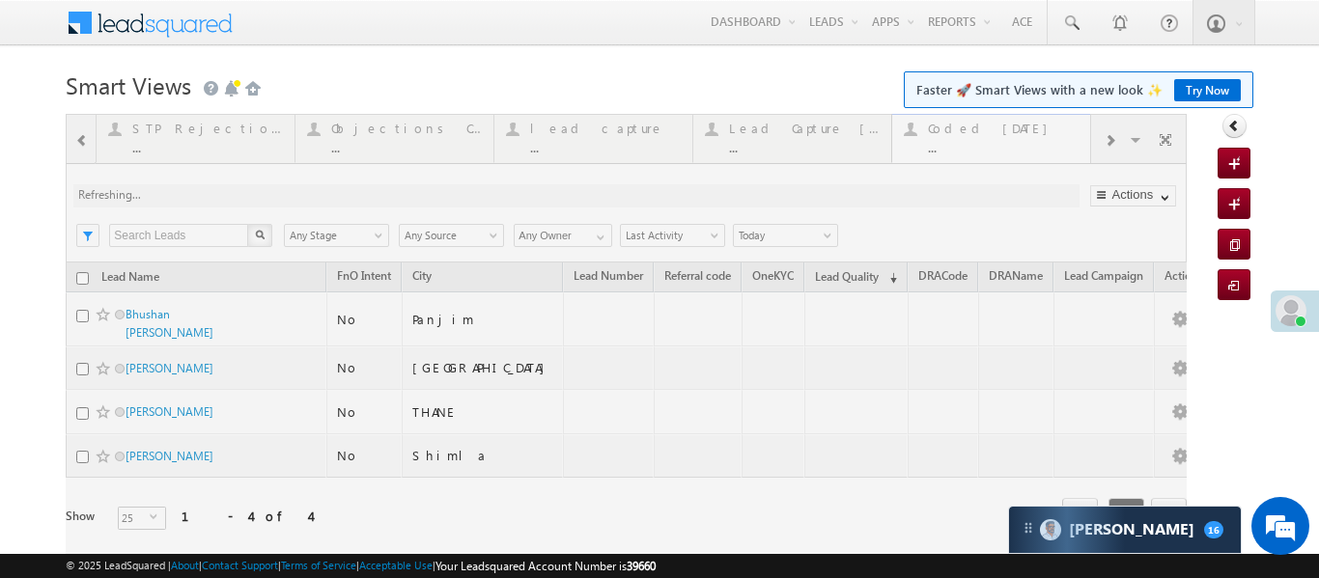
click at [989, 122] on div at bounding box center [626, 349] width 1121 height 471
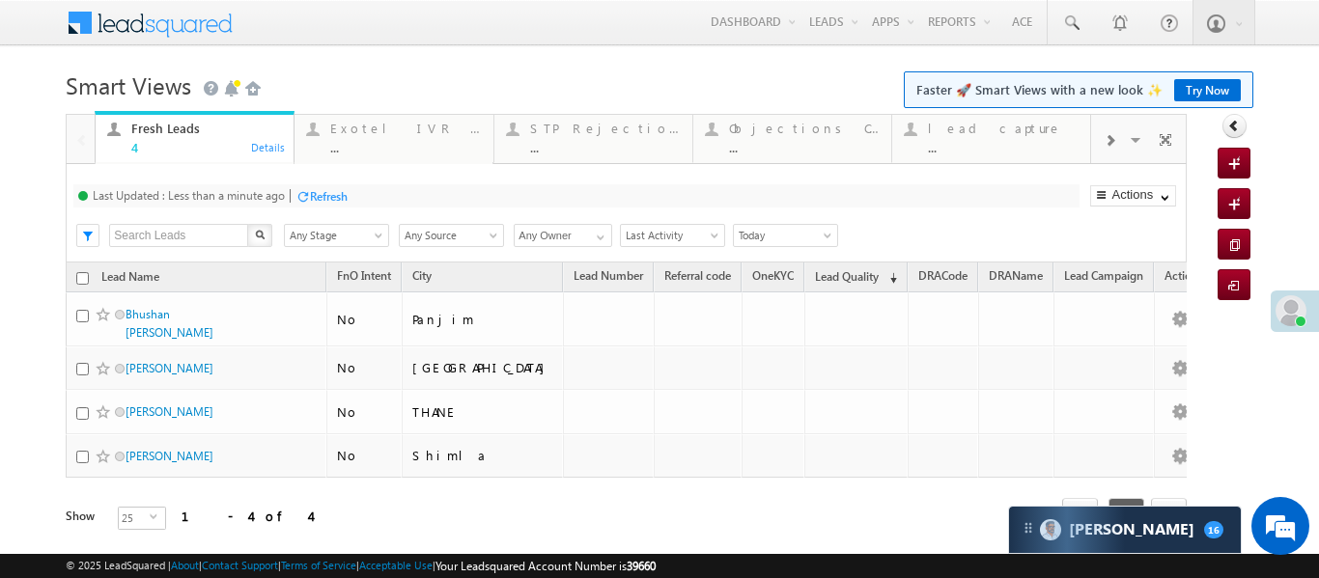
click at [1110, 131] on div at bounding box center [1109, 139] width 37 height 43
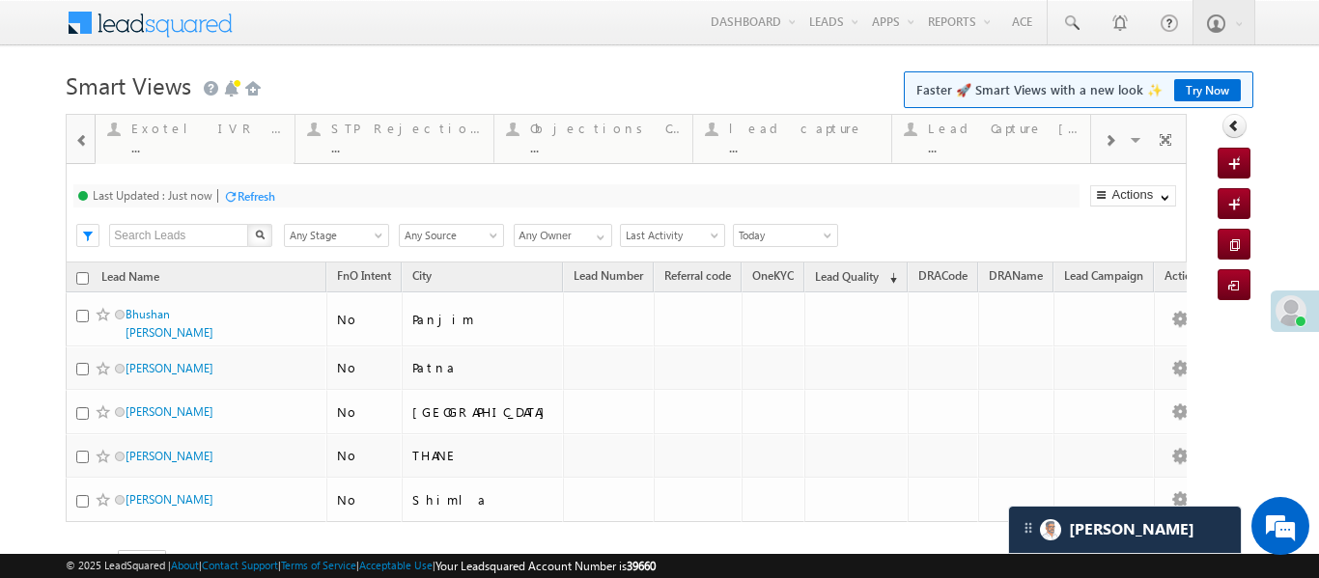
click at [1118, 151] on div at bounding box center [1109, 139] width 37 height 43
click at [980, 151] on div "..." at bounding box center [1003, 147] width 151 height 14
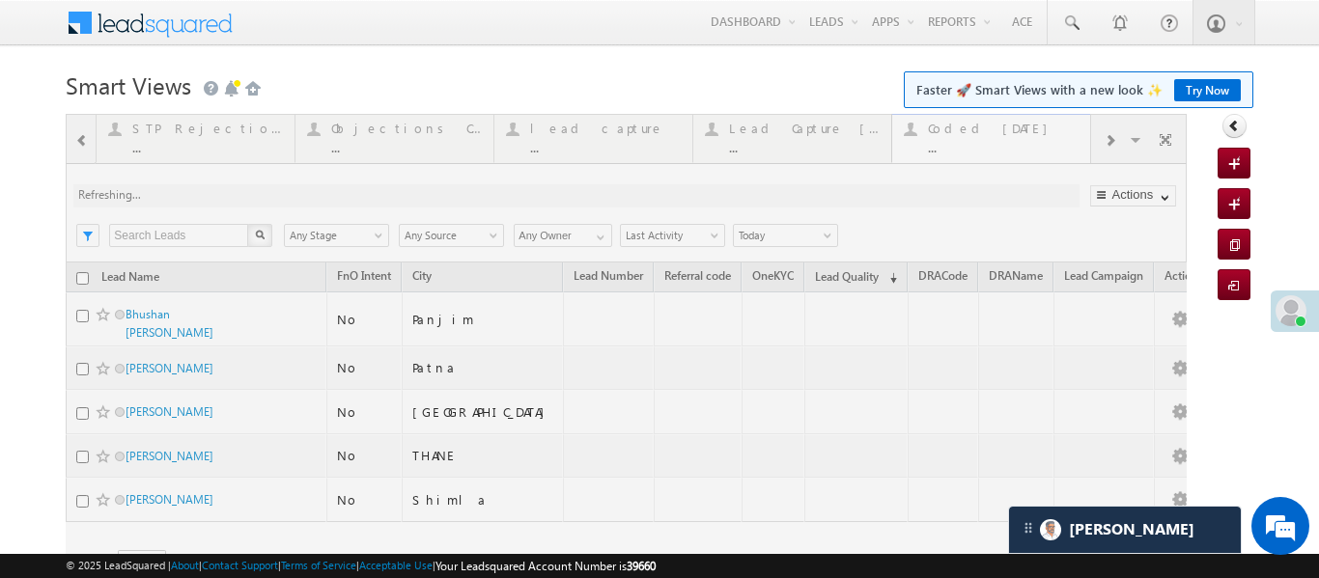
click at [980, 151] on div at bounding box center [626, 371] width 1121 height 515
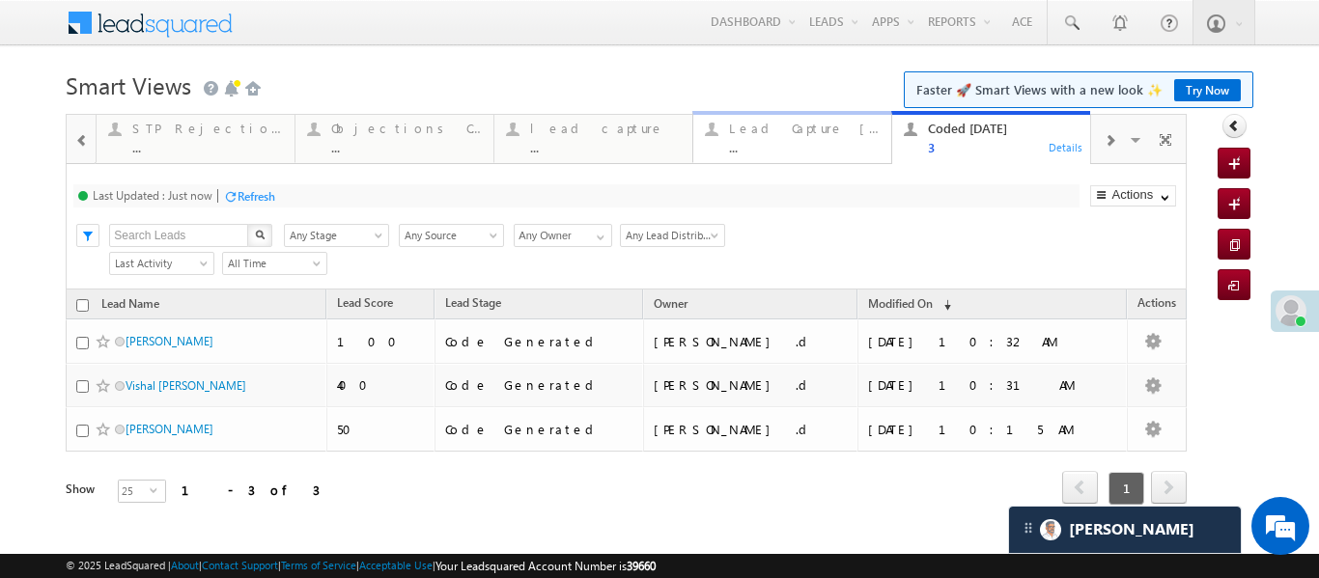
click at [775, 151] on div "..." at bounding box center [804, 147] width 151 height 14
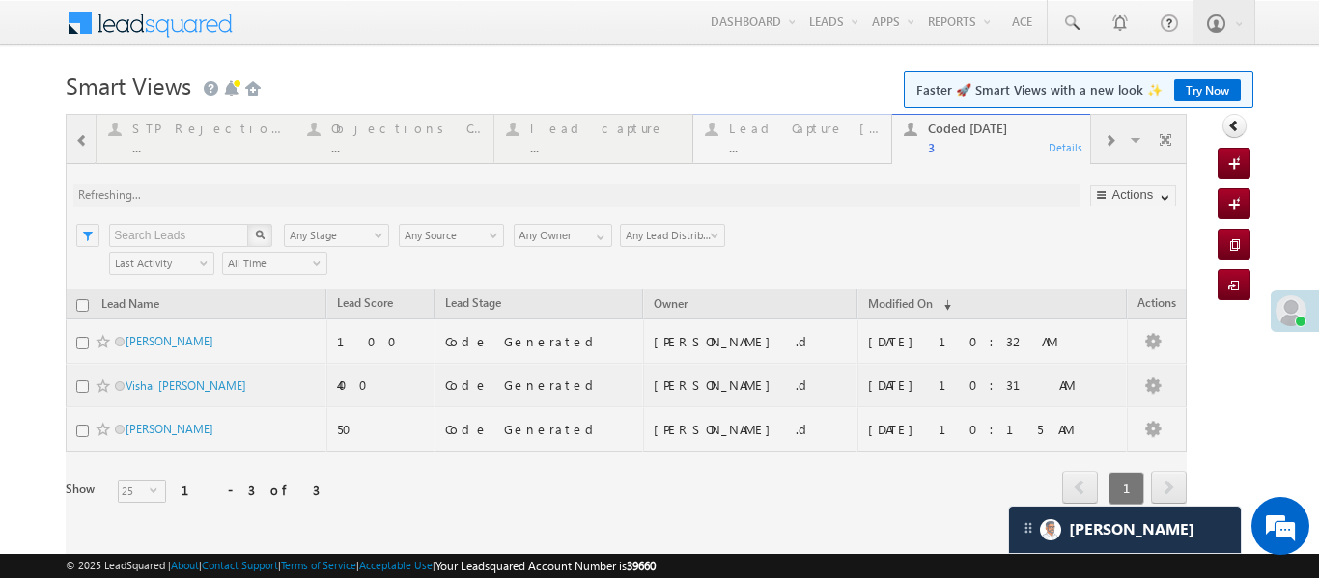
click at [775, 151] on div at bounding box center [626, 336] width 1121 height 444
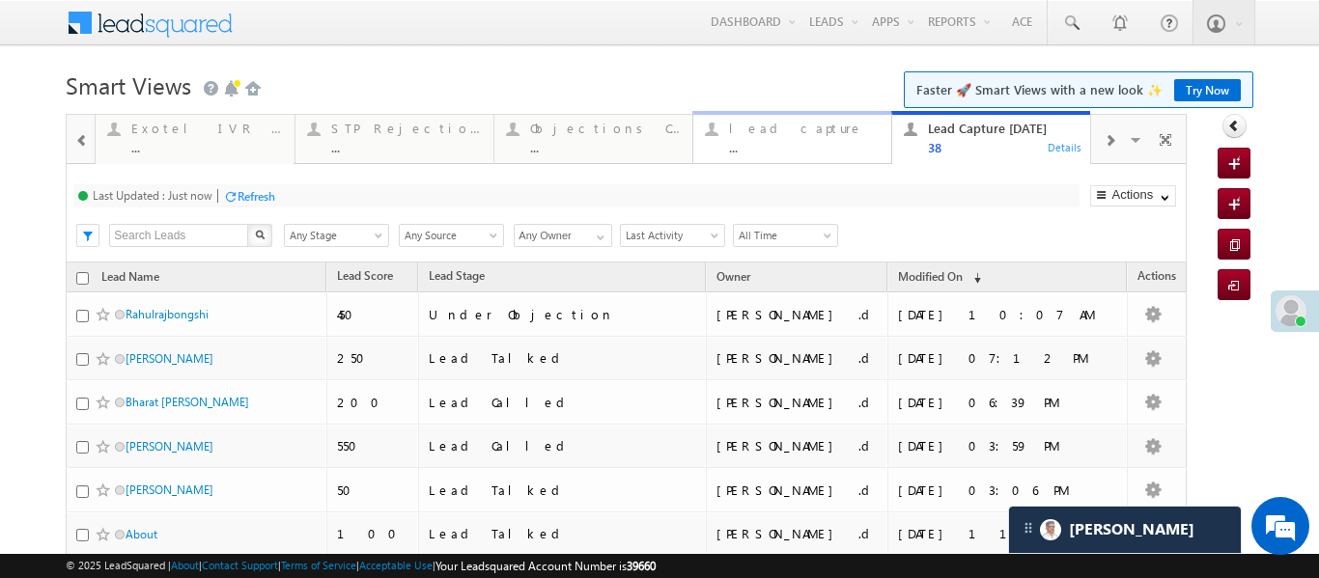
click at [828, 146] on div "..." at bounding box center [804, 147] width 151 height 14
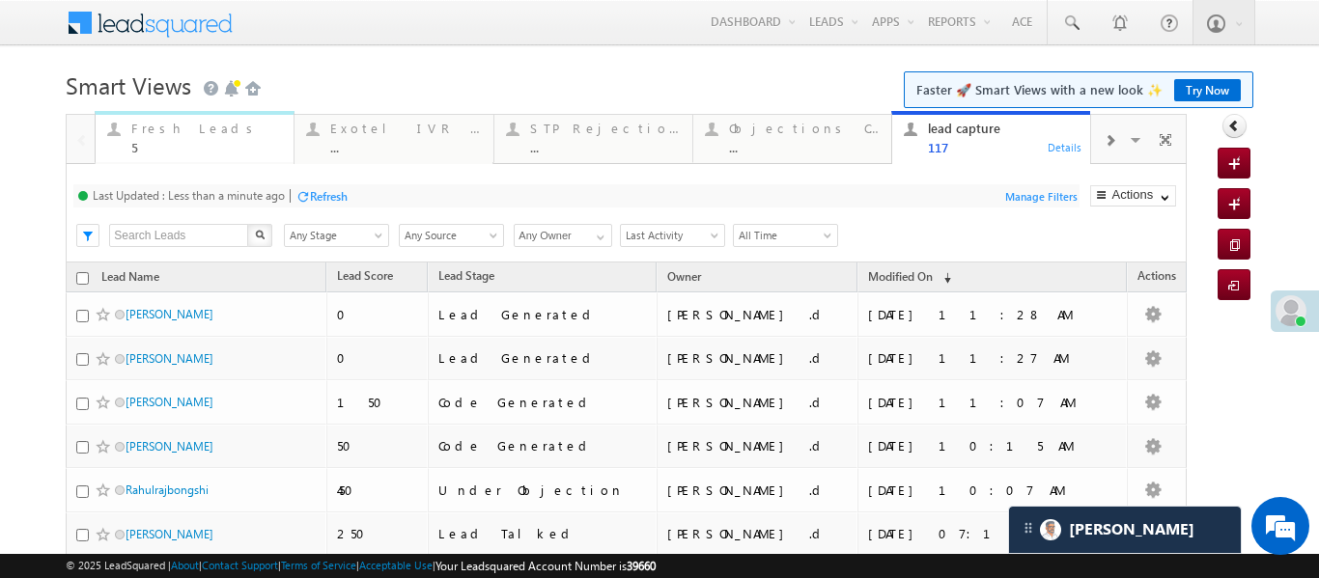
click at [169, 140] on div "5" at bounding box center [206, 147] width 151 height 14
